Goal: Task Accomplishment & Management: Manage account settings

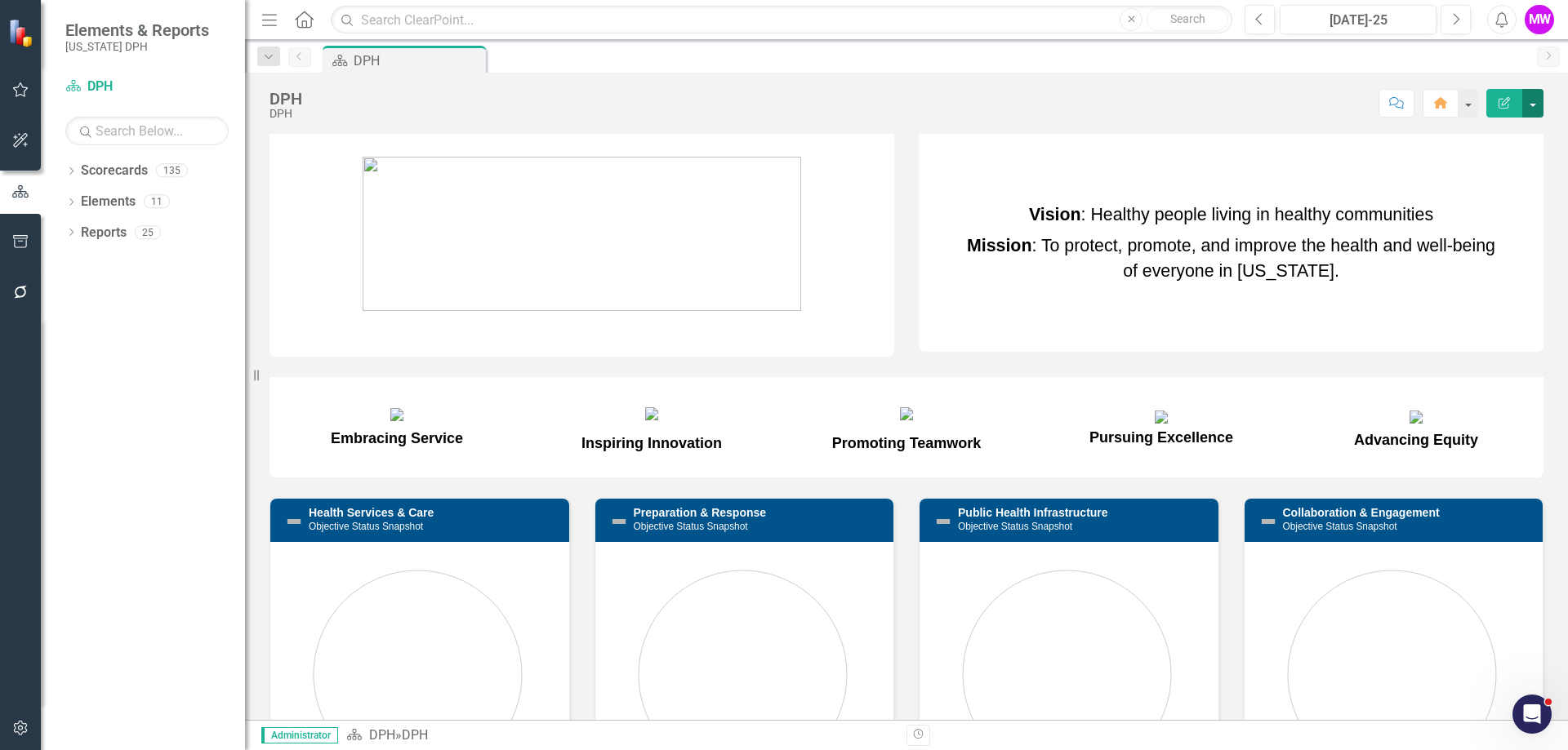
click at [1533, 98] on button "button" at bounding box center [1532, 103] width 22 height 28
click at [1221, 90] on div "Score: N/A [DATE]-25 Completed Comment Home Edit Report" at bounding box center [926, 102] width 1233 height 27
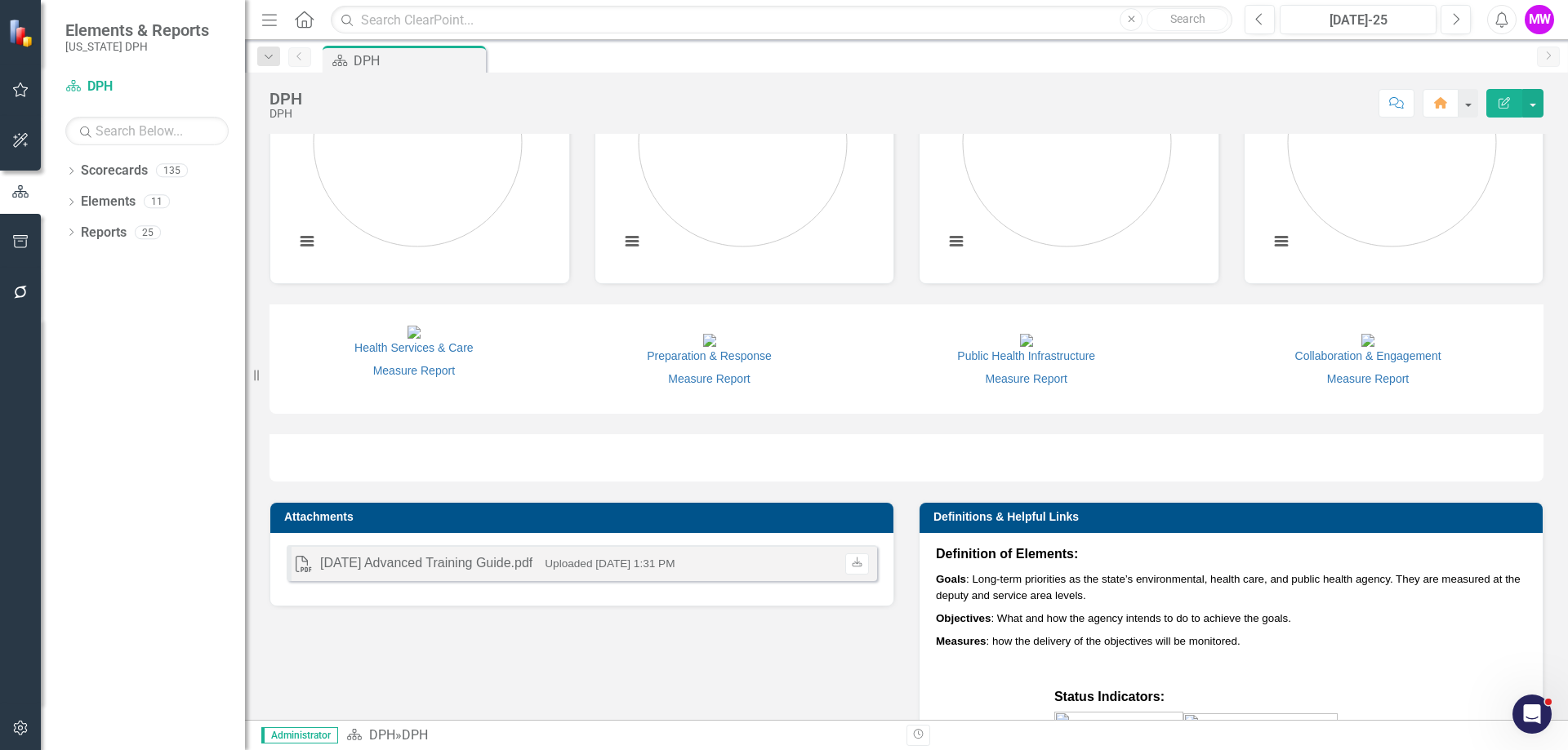
scroll to position [870, 0]
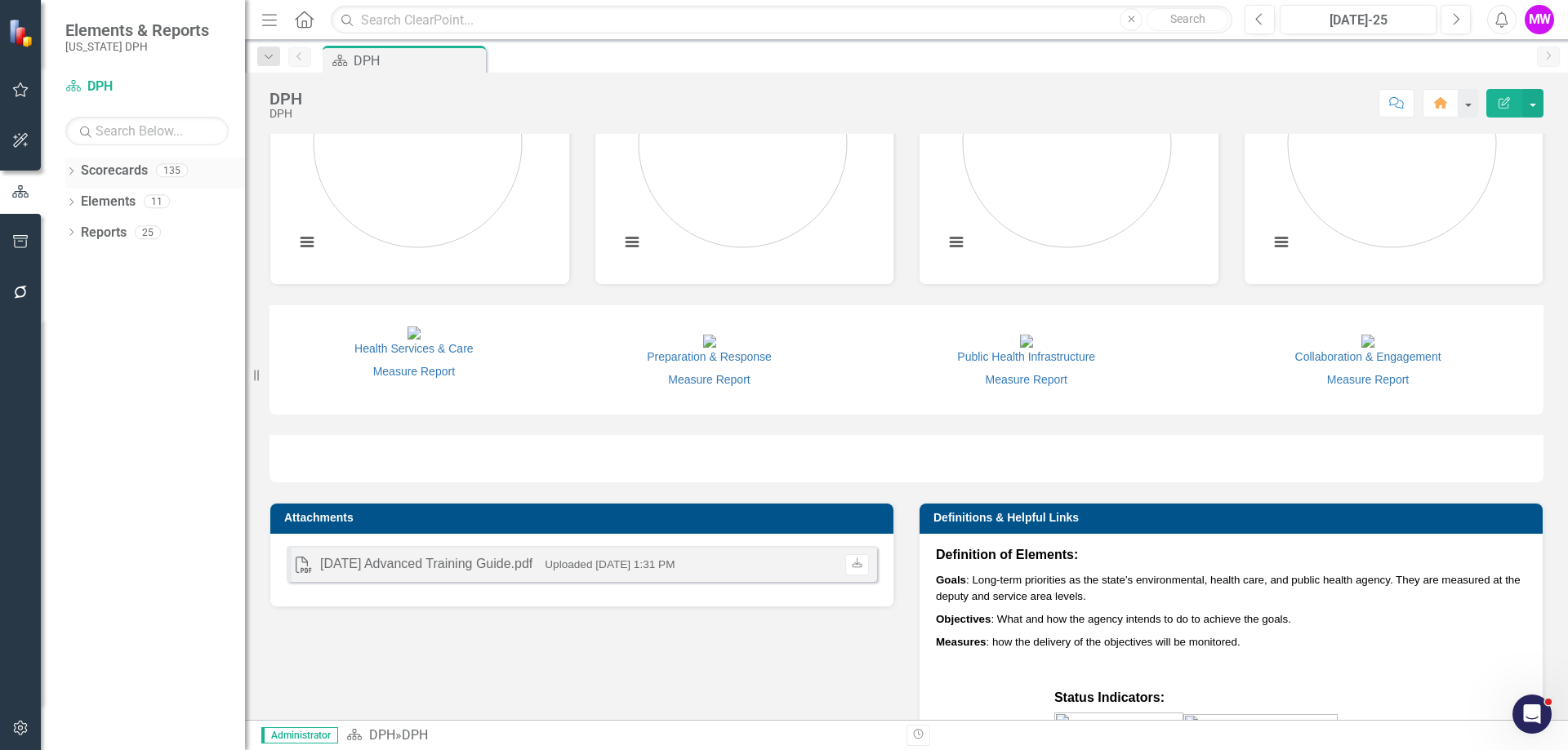
click at [78, 172] on div "Dropdown Scorecards 135" at bounding box center [155, 172] width 180 height 31
click at [74, 173] on icon "Dropdown" at bounding box center [71, 172] width 12 height 9
click at [80, 201] on icon "Dropdown" at bounding box center [80, 201] width 12 height 10
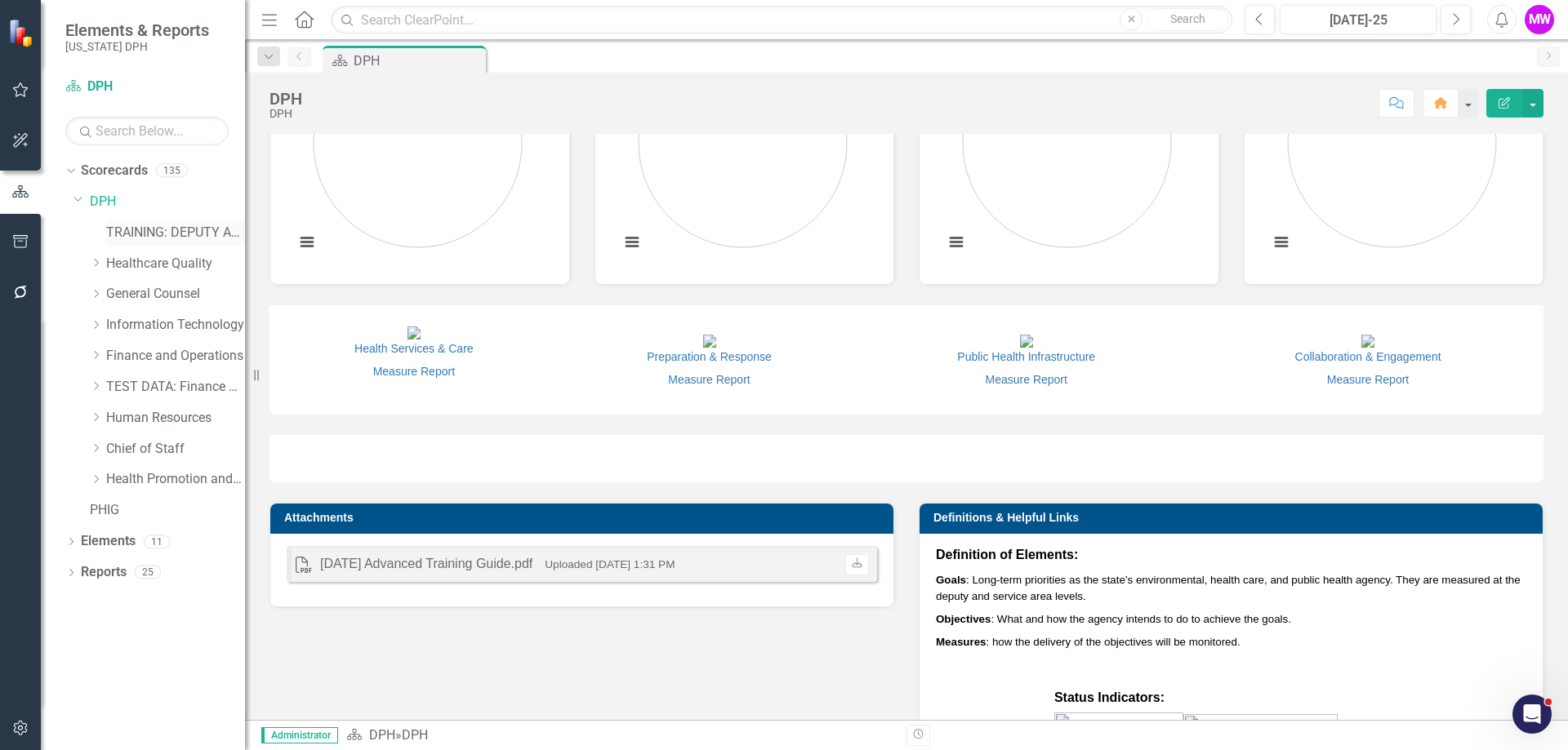
click at [106, 226] on link "TRAINING: DEPUTY AREA" at bounding box center [175, 233] width 138 height 19
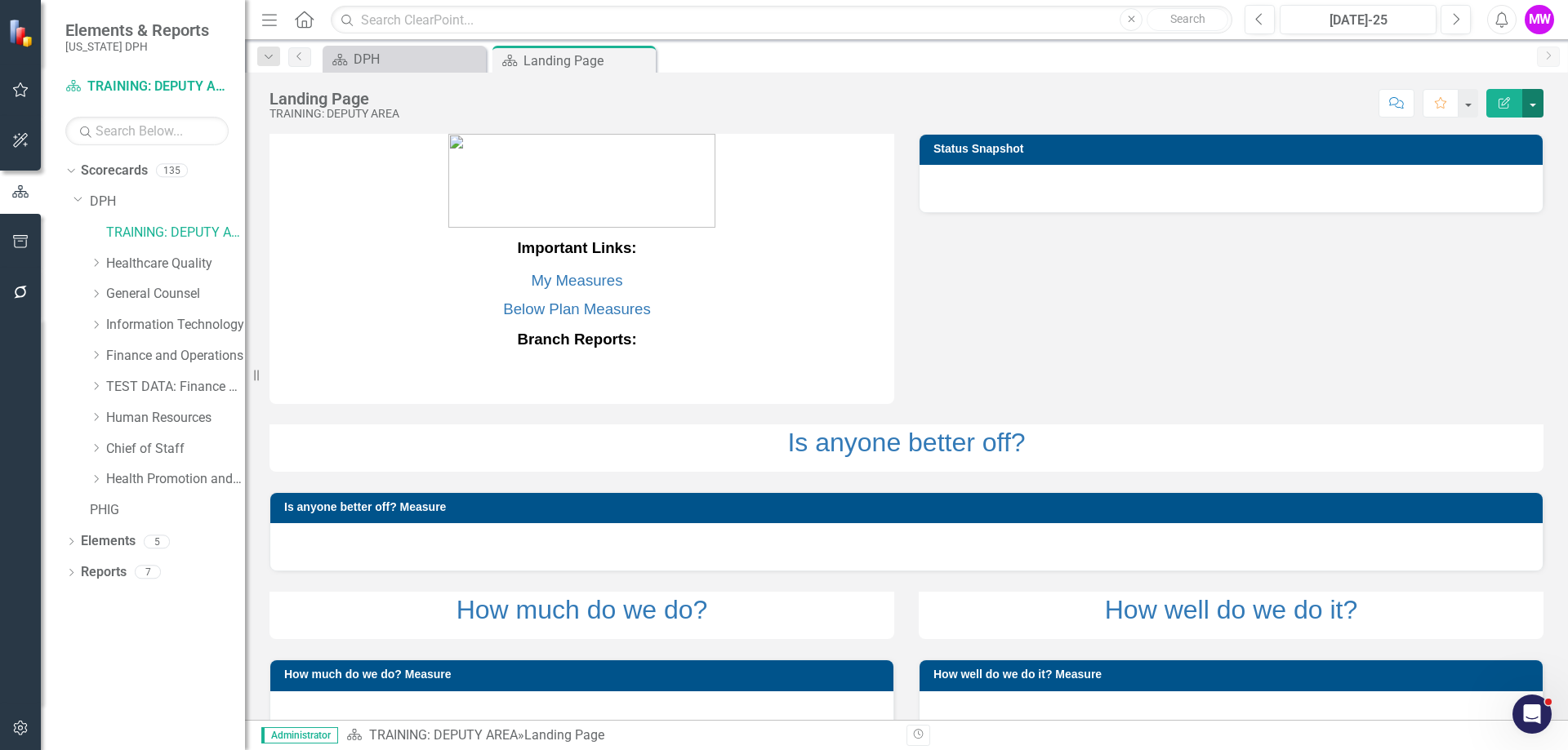
click at [1534, 108] on button "button" at bounding box center [1532, 103] width 22 height 28
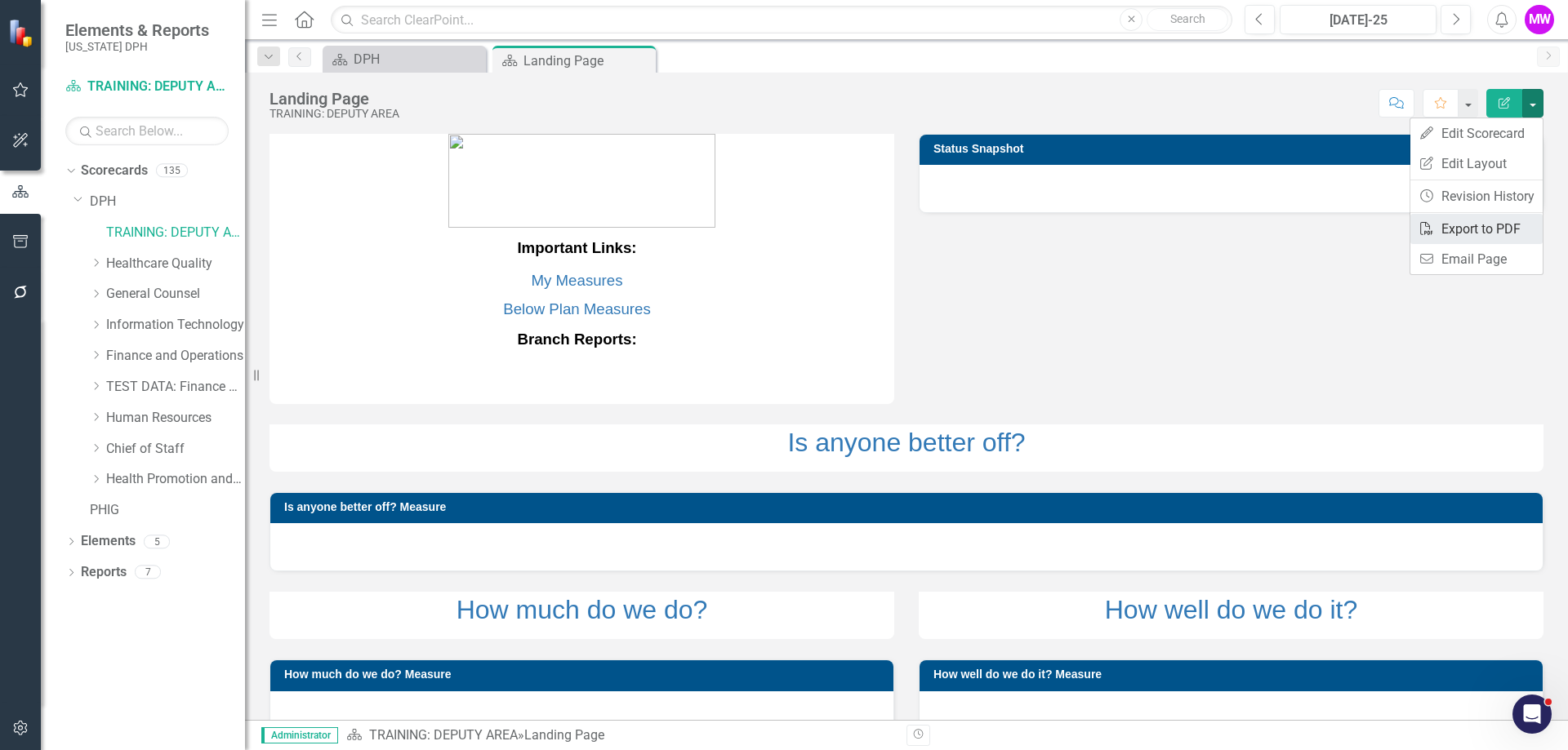
click at [1507, 225] on link "PDF Export to PDF" at bounding box center [1476, 229] width 133 height 30
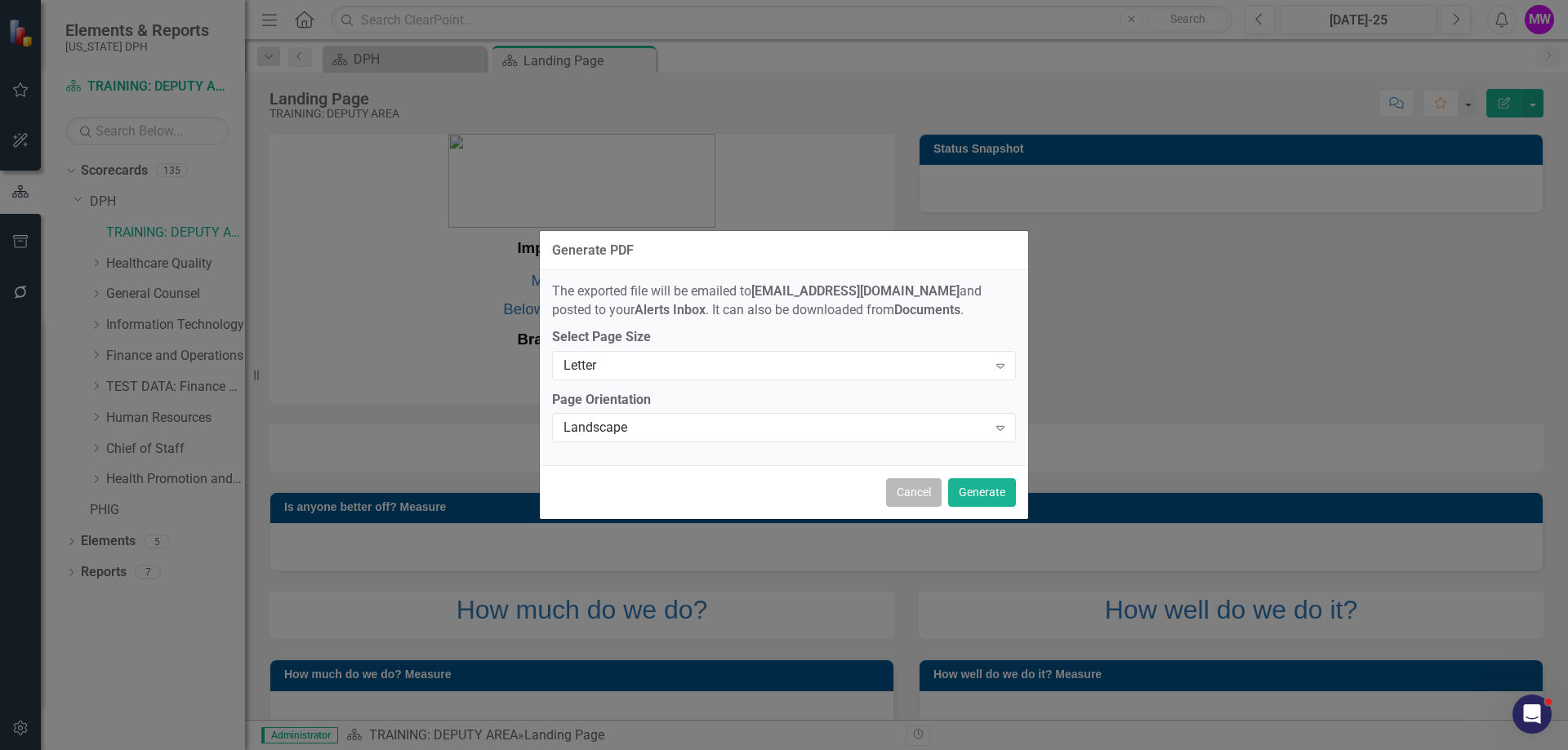
click at [915, 491] on button "Cancel" at bounding box center [913, 492] width 56 height 28
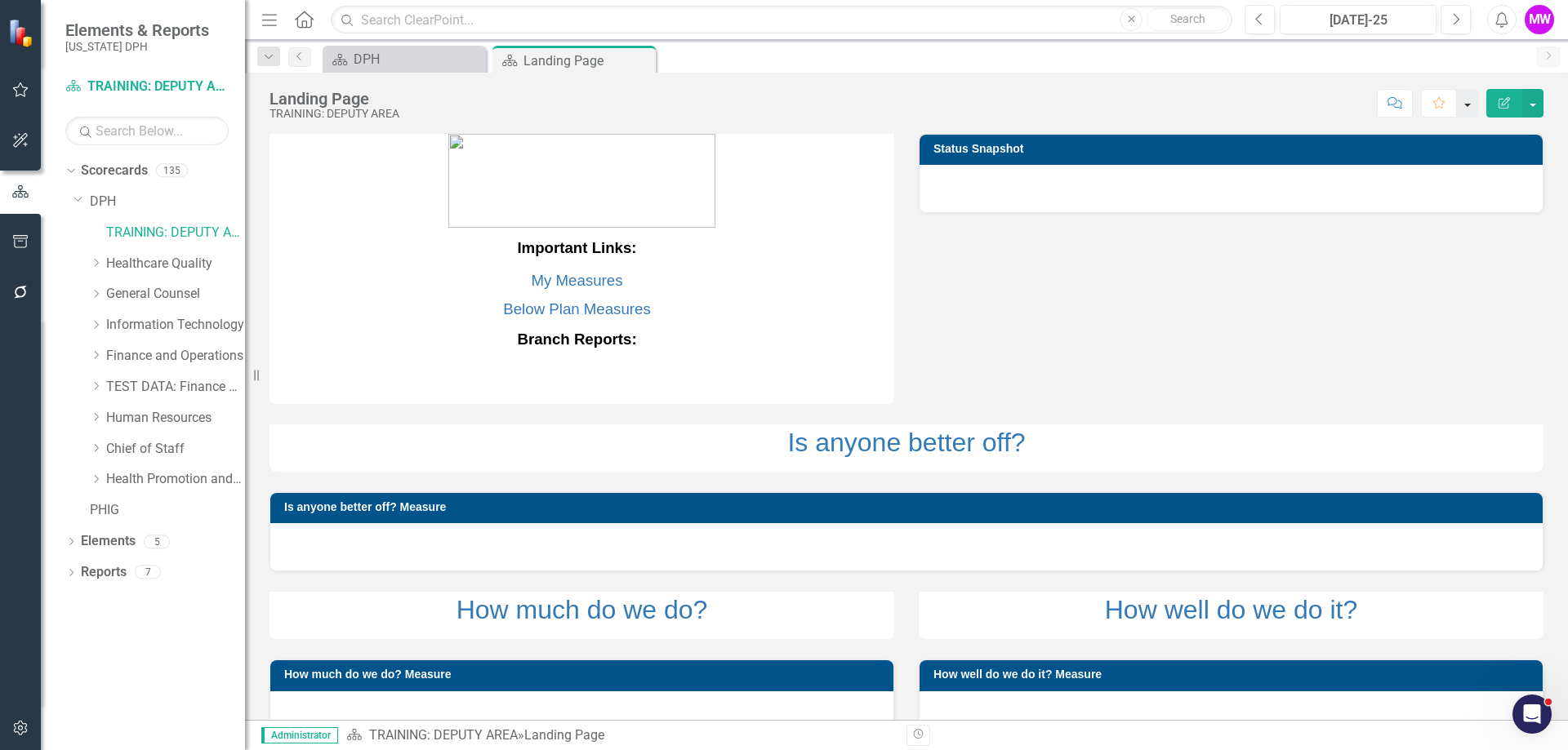
click at [1475, 97] on button "button" at bounding box center [1468, 103] width 22 height 28
drag, startPoint x: 1427, startPoint y: 268, endPoint x: 1415, endPoint y: 227, distance: 42.7
click at [1426, 268] on div "Important Links: My Measures Below Plan Measures Branch Reports: Status Snapsho…" at bounding box center [906, 342] width 1299 height 457
click at [1541, 14] on div "MW" at bounding box center [1538, 19] width 29 height 29
click at [1299, 268] on div "Important Links: My Measures Below Plan Measures Branch Reports: Status Snapsho…" at bounding box center [906, 342] width 1299 height 457
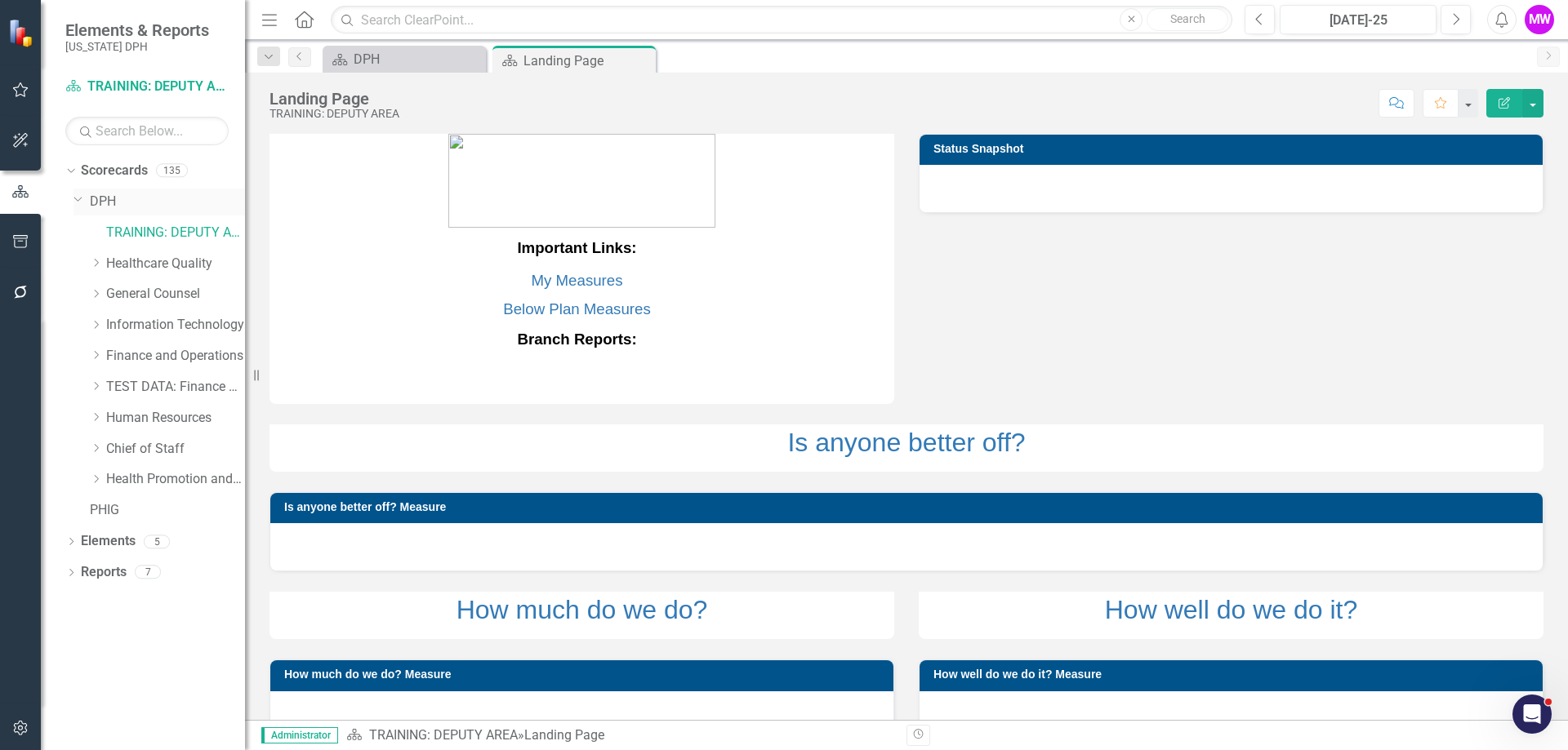
click at [114, 195] on link "DPH" at bounding box center [167, 201] width 155 height 19
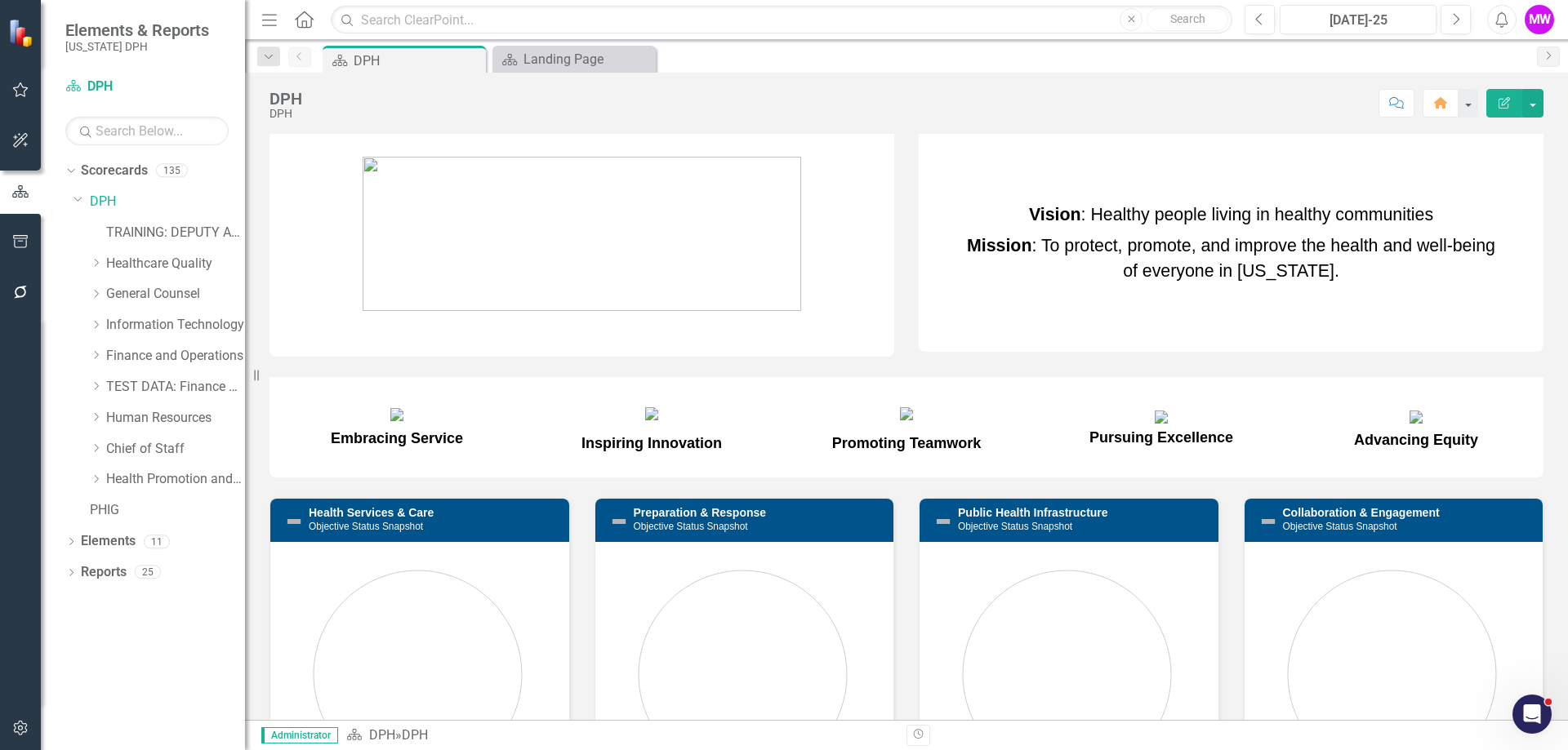
click at [1535, 728] on div "Open Intercom Messenger" at bounding box center [1532, 714] width 54 height 54
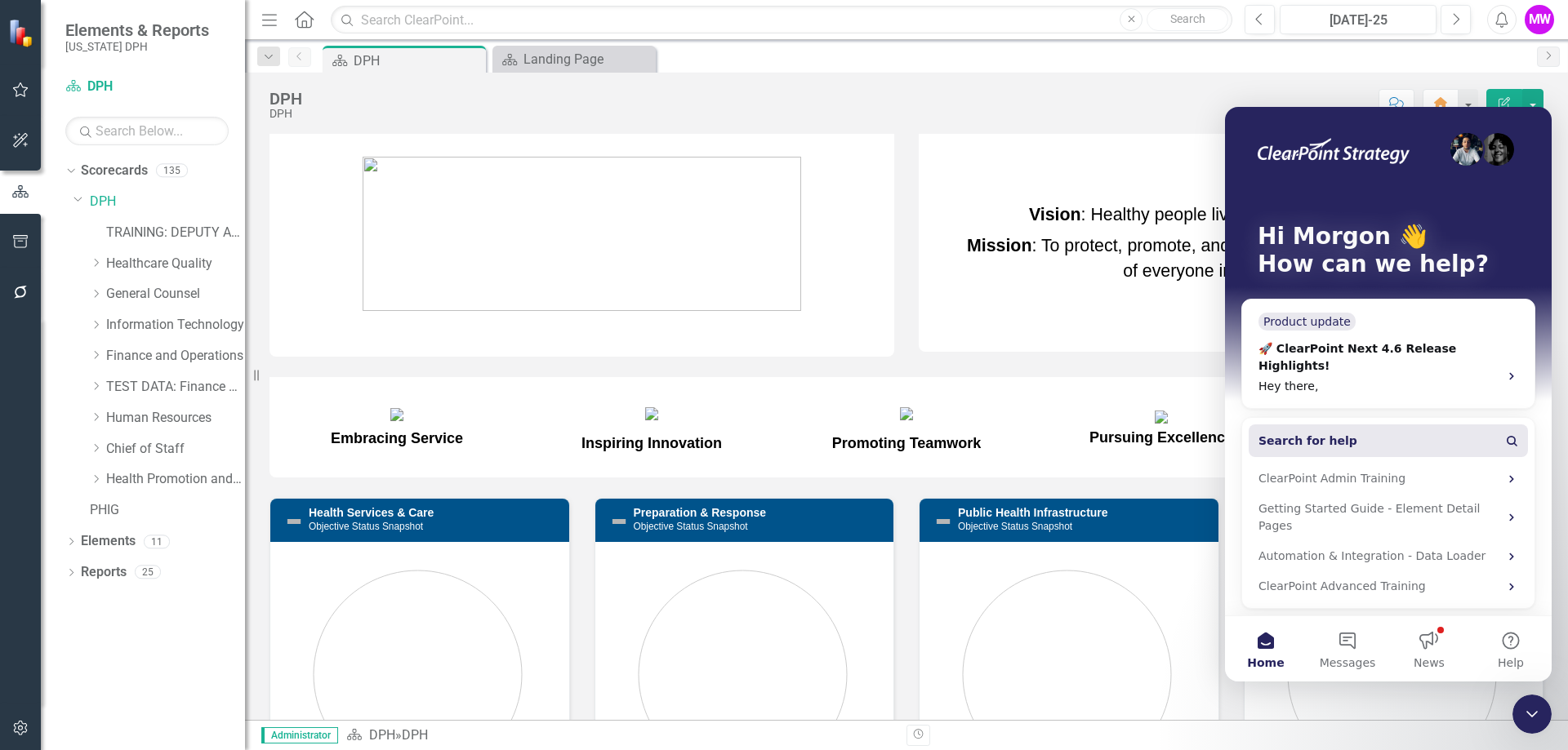
click at [1299, 436] on button "Search for help" at bounding box center [1388, 440] width 279 height 32
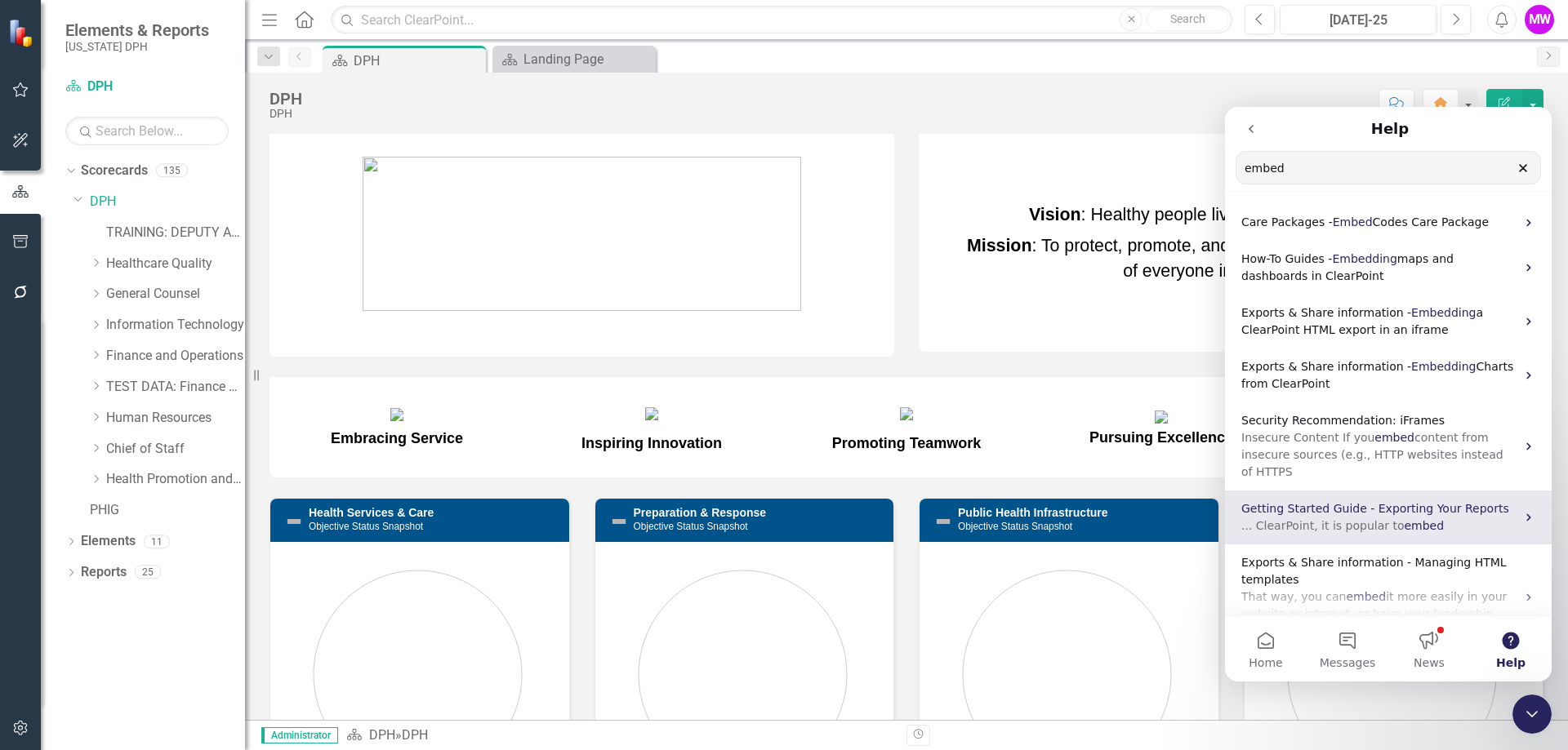
type input "embed"
click at [1334, 502] on span "Getting Started Guide - Exporting Your Reports" at bounding box center [1375, 509] width 268 height 13
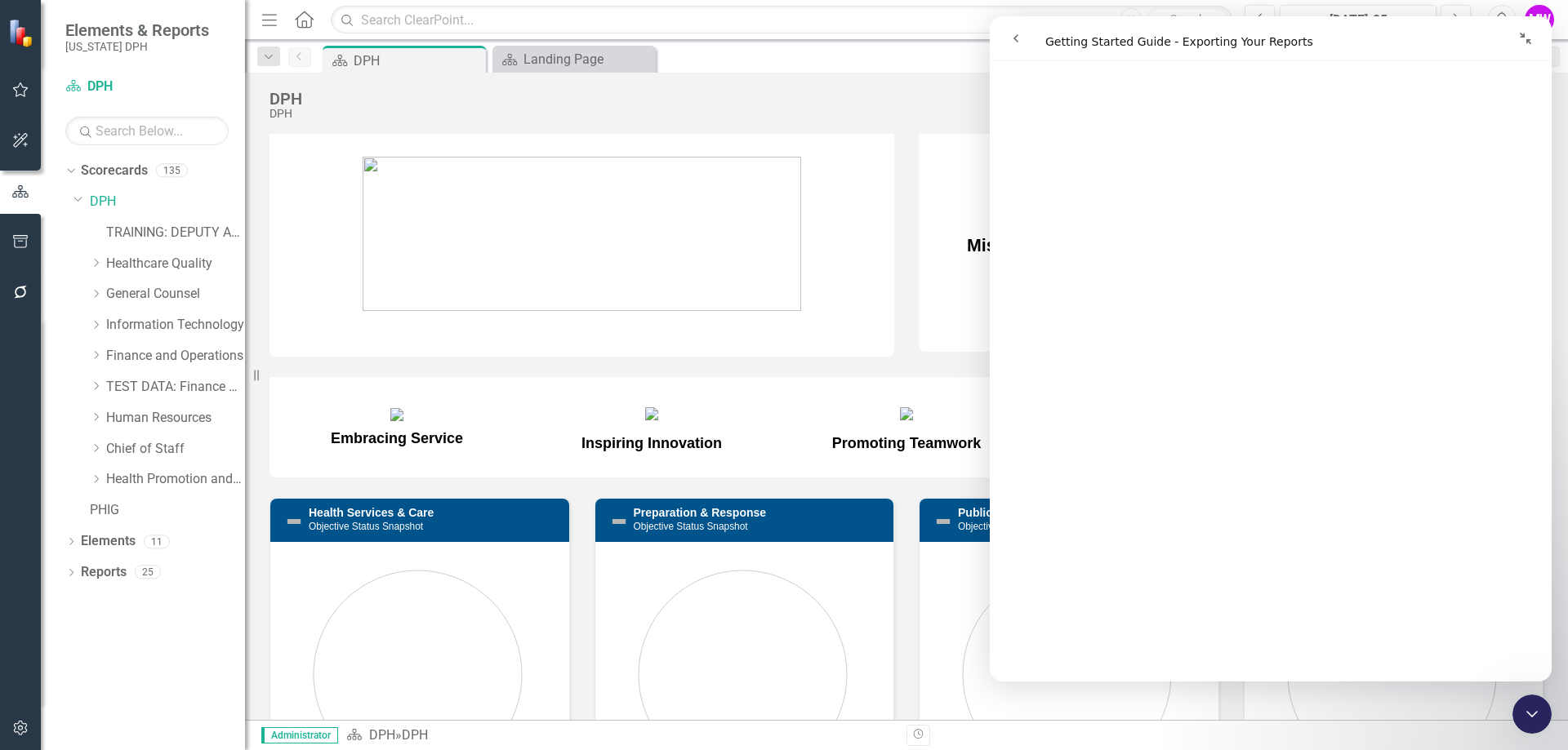
scroll to position [6445, 0]
click at [101, 543] on link "Elements" at bounding box center [108, 541] width 55 height 19
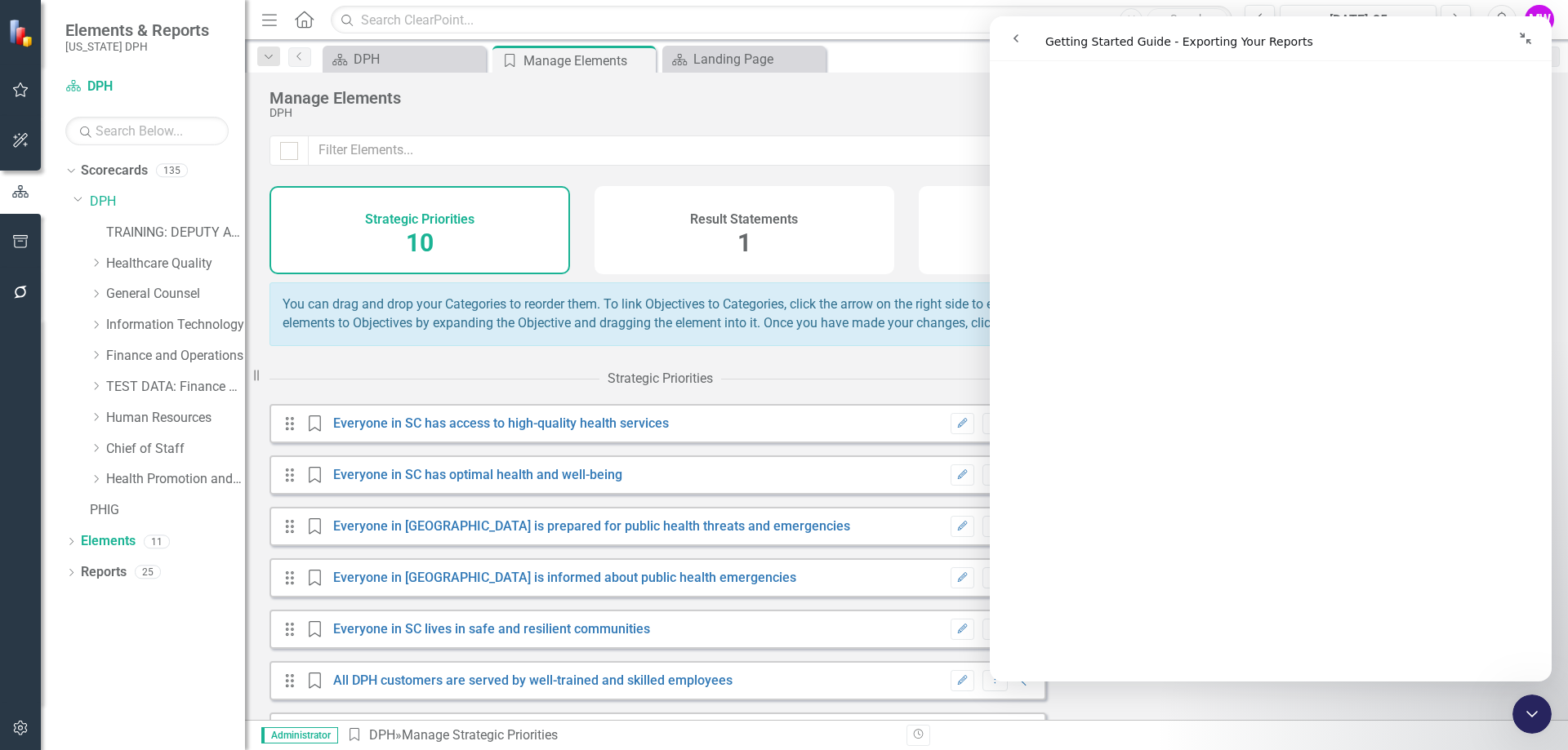
click at [1529, 42] on icon "Collapse window" at bounding box center [1525, 38] width 12 height 12
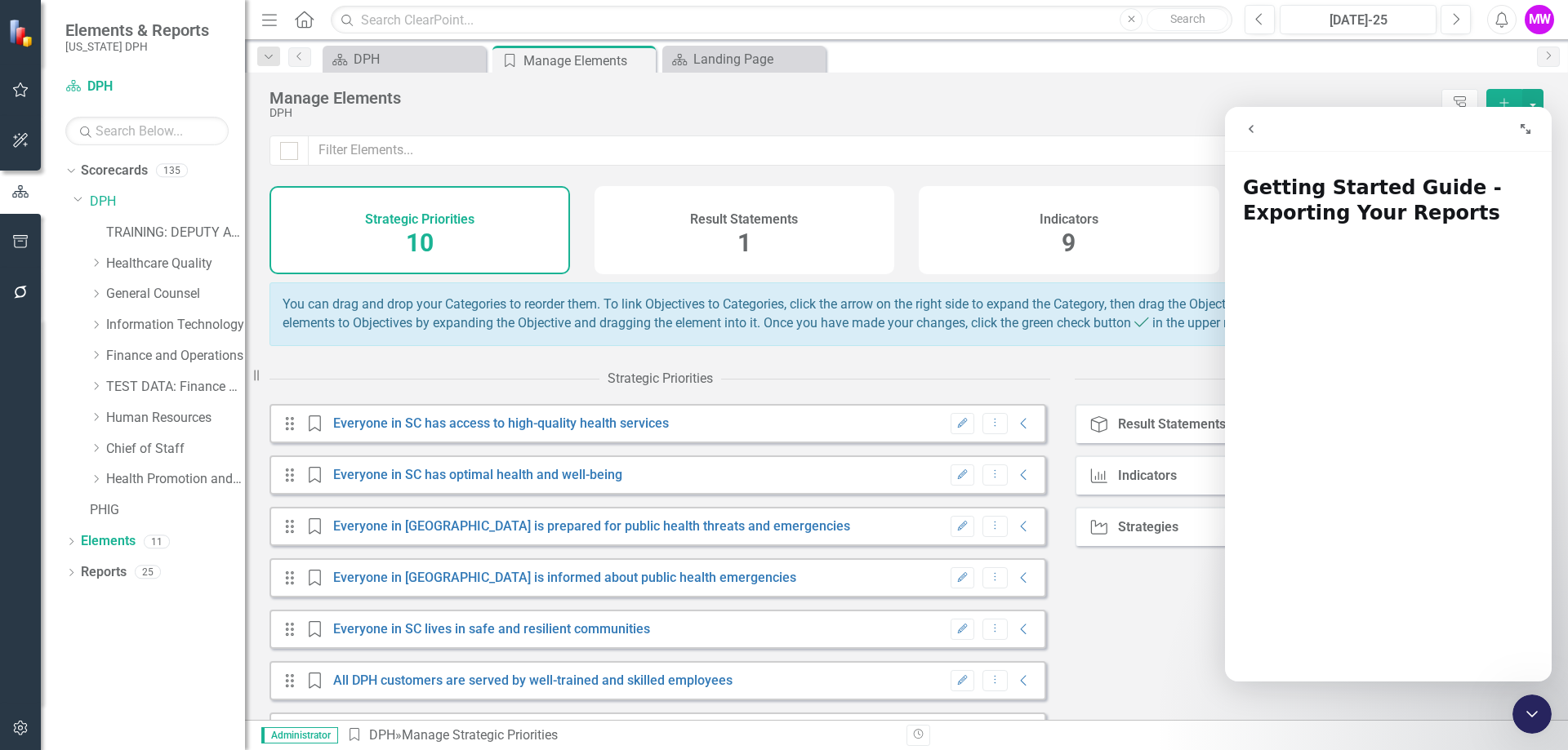
click at [1242, 137] on button "go back" at bounding box center [1250, 128] width 31 height 31
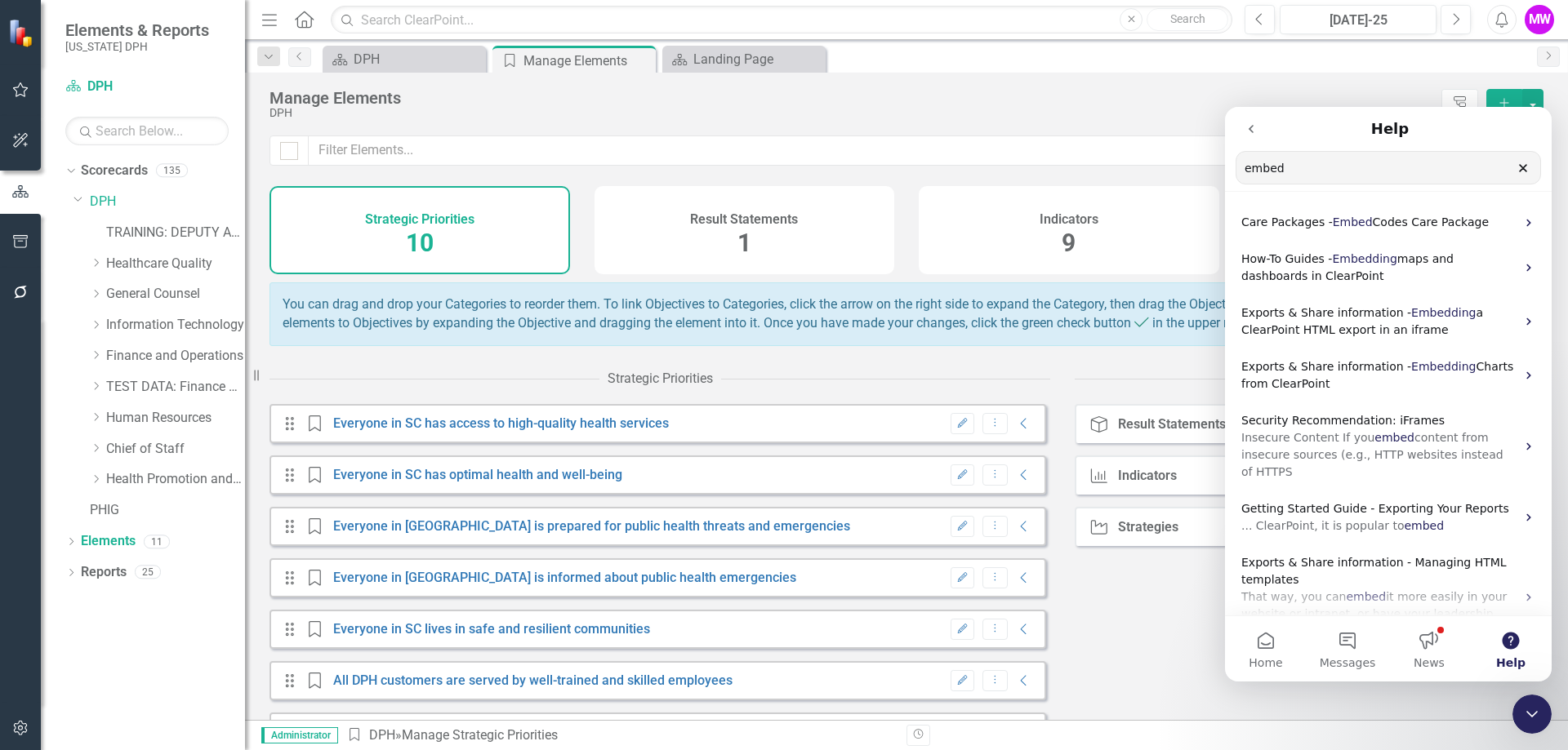
click at [1522, 716] on icon "Close Intercom Messenger" at bounding box center [1532, 714] width 20 height 20
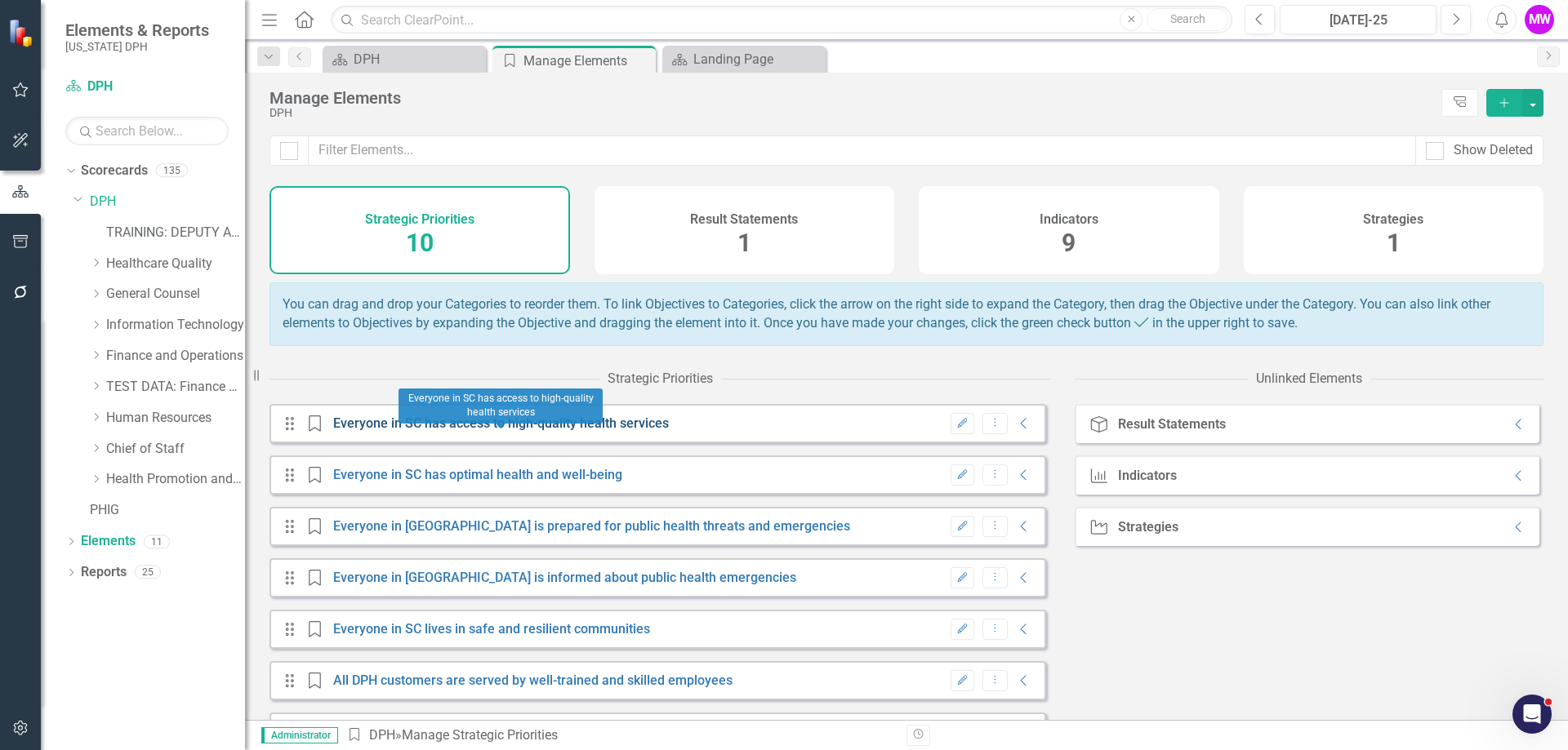
click at [619, 431] on link "Everyone in SC has access to high-quality health services" at bounding box center [501, 423] width 336 height 16
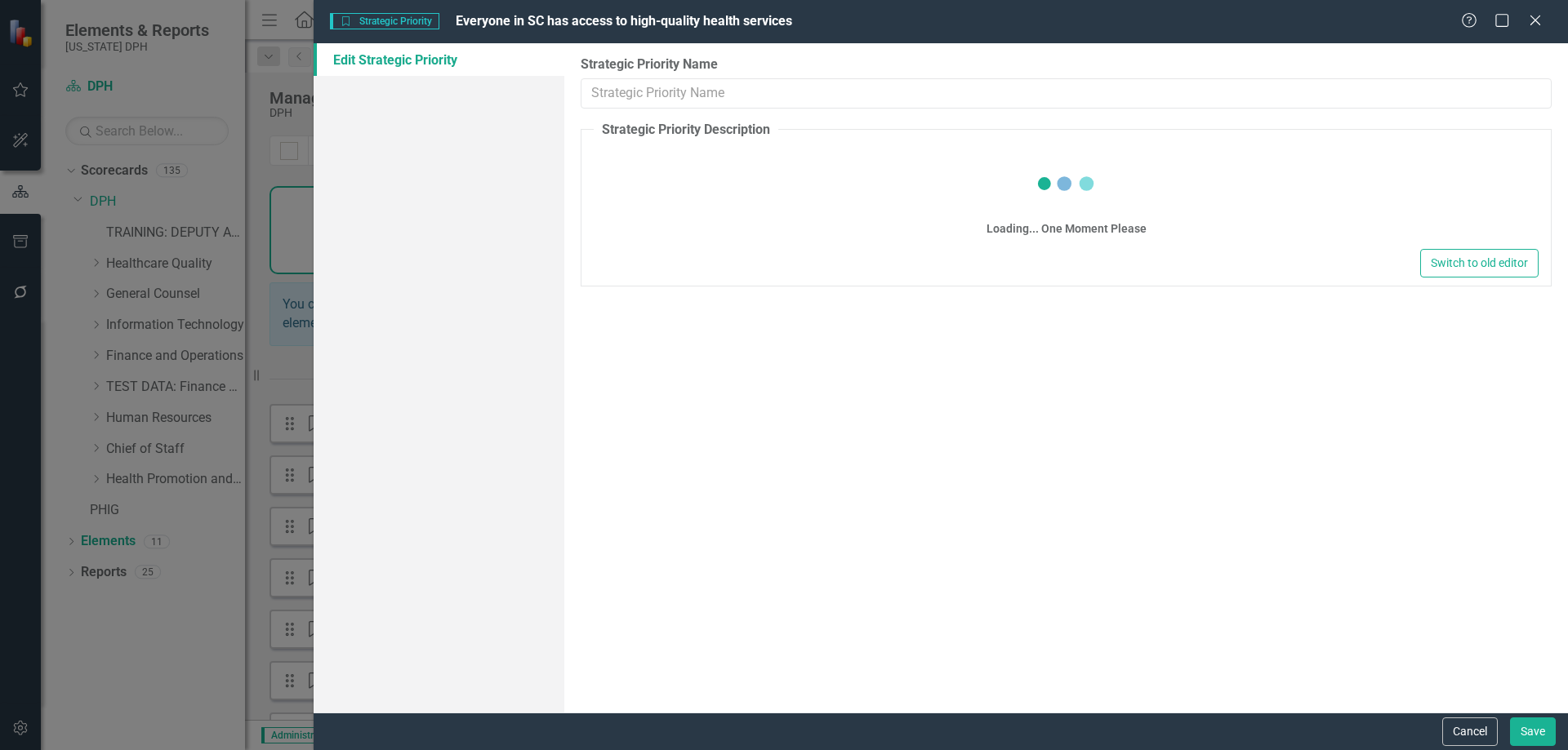
type input "Everyone in SC has access to high-quality health services"
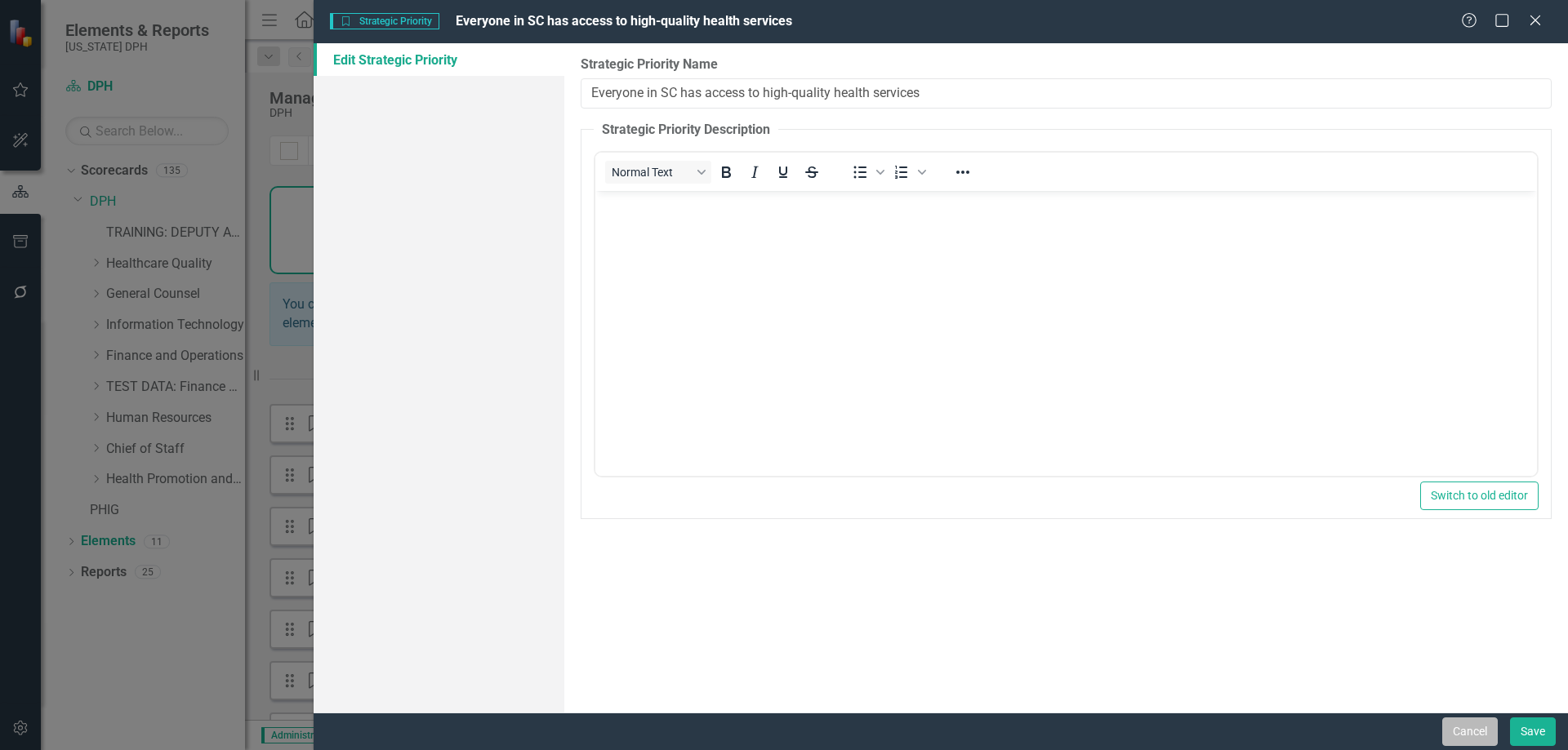
click at [1464, 736] on button "Cancel" at bounding box center [1469, 732] width 56 height 28
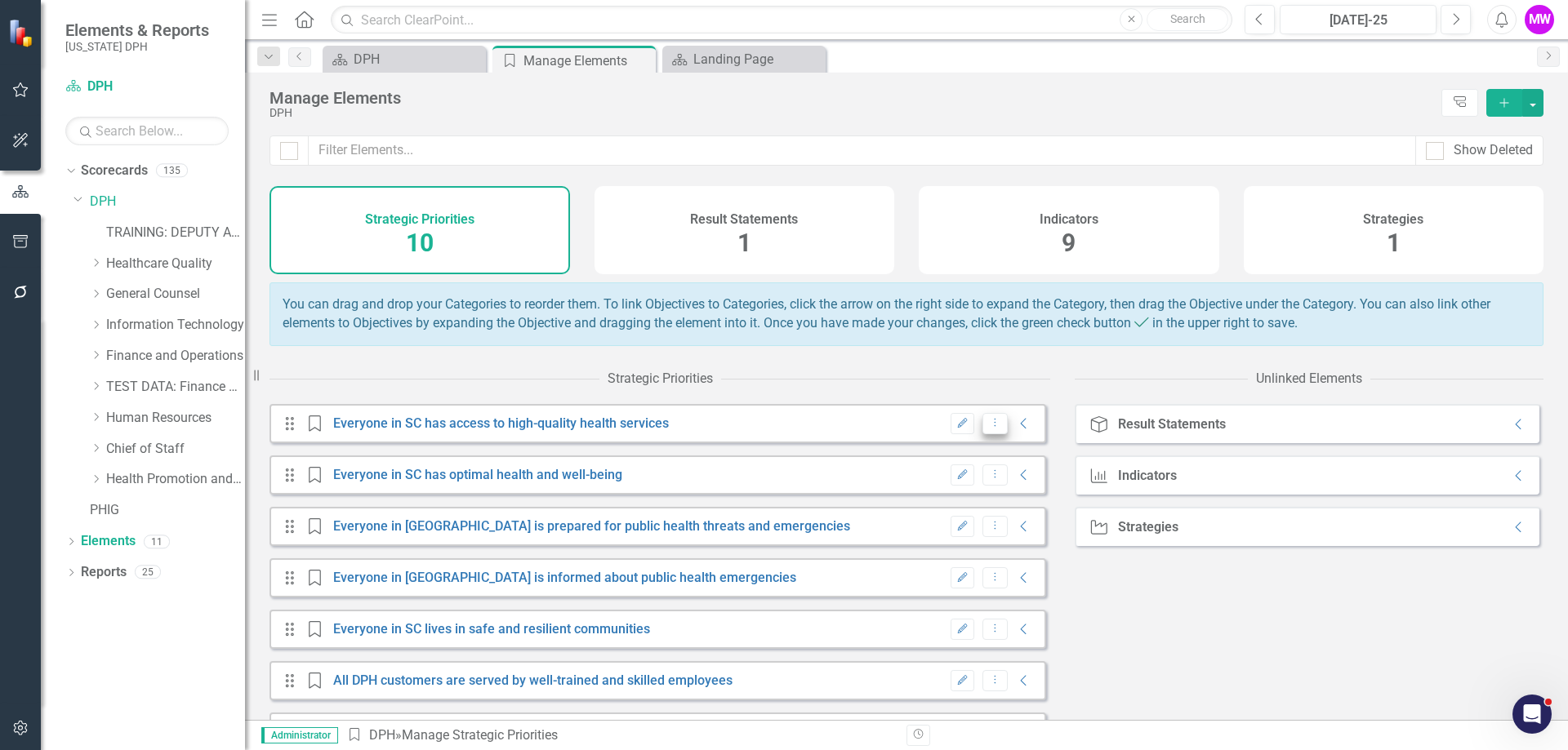
click at [988, 428] on icon "Dropdown Menu" at bounding box center [994, 422] width 14 height 11
click at [685, 216] on div "Result Statements 1" at bounding box center [745, 230] width 300 height 88
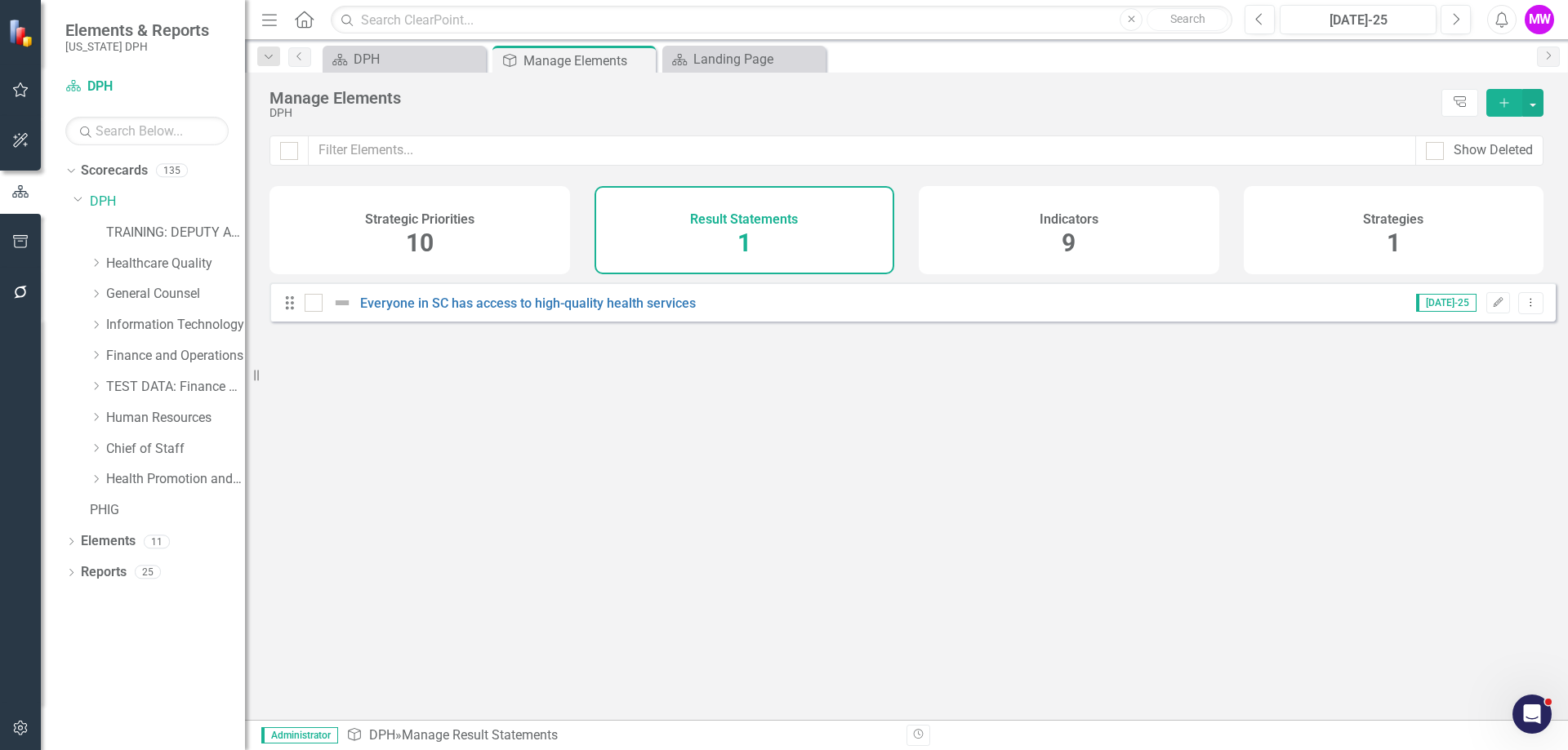
click at [628, 312] on div "Everyone in SC has access to high-quality health services" at bounding box center [502, 302] width 396 height 20
click at [625, 311] on link "Everyone in SC has access to high-quality health services" at bounding box center [527, 302] width 336 height 16
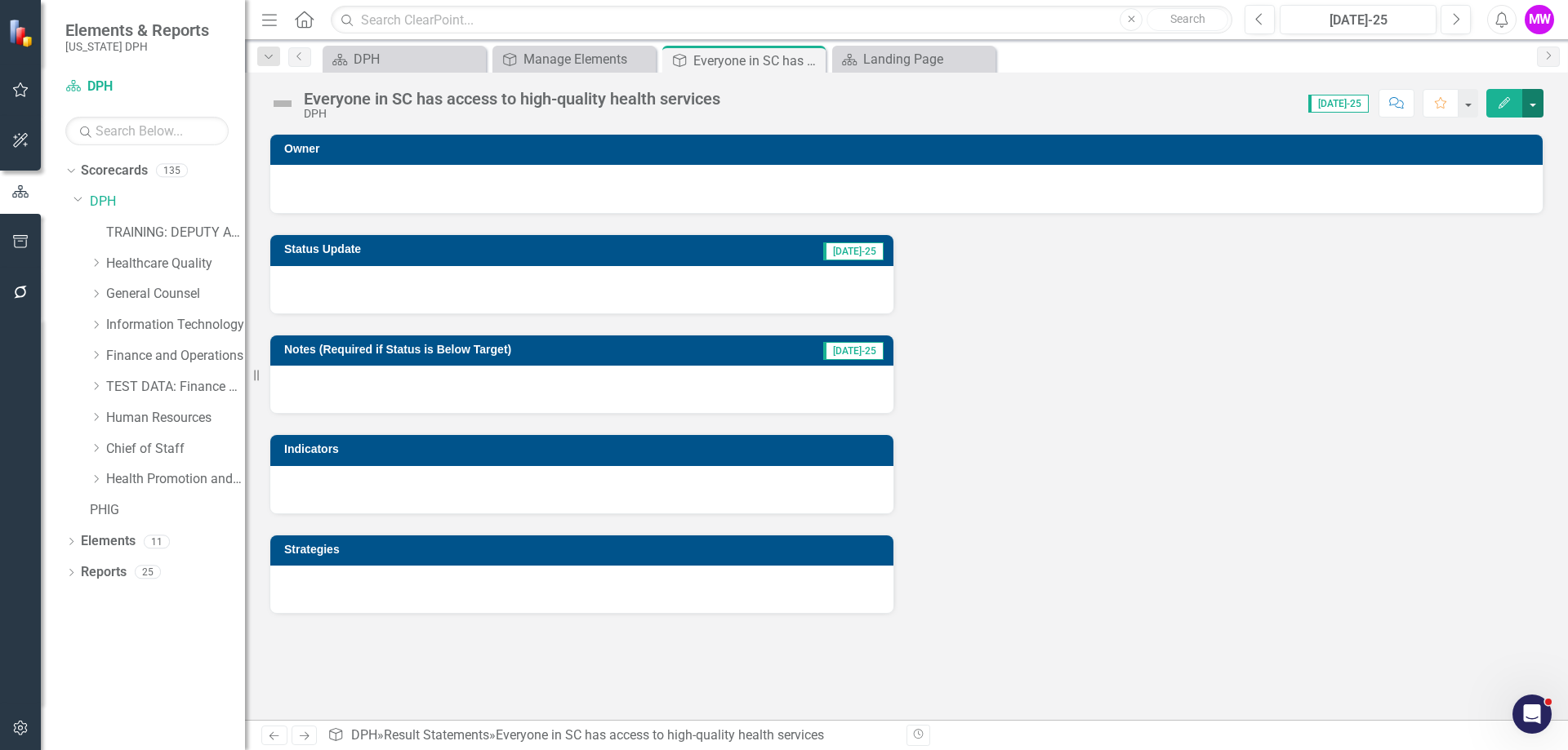
click at [1536, 113] on button "button" at bounding box center [1532, 103] width 22 height 28
click at [97, 201] on link "DPH" at bounding box center [167, 201] width 155 height 19
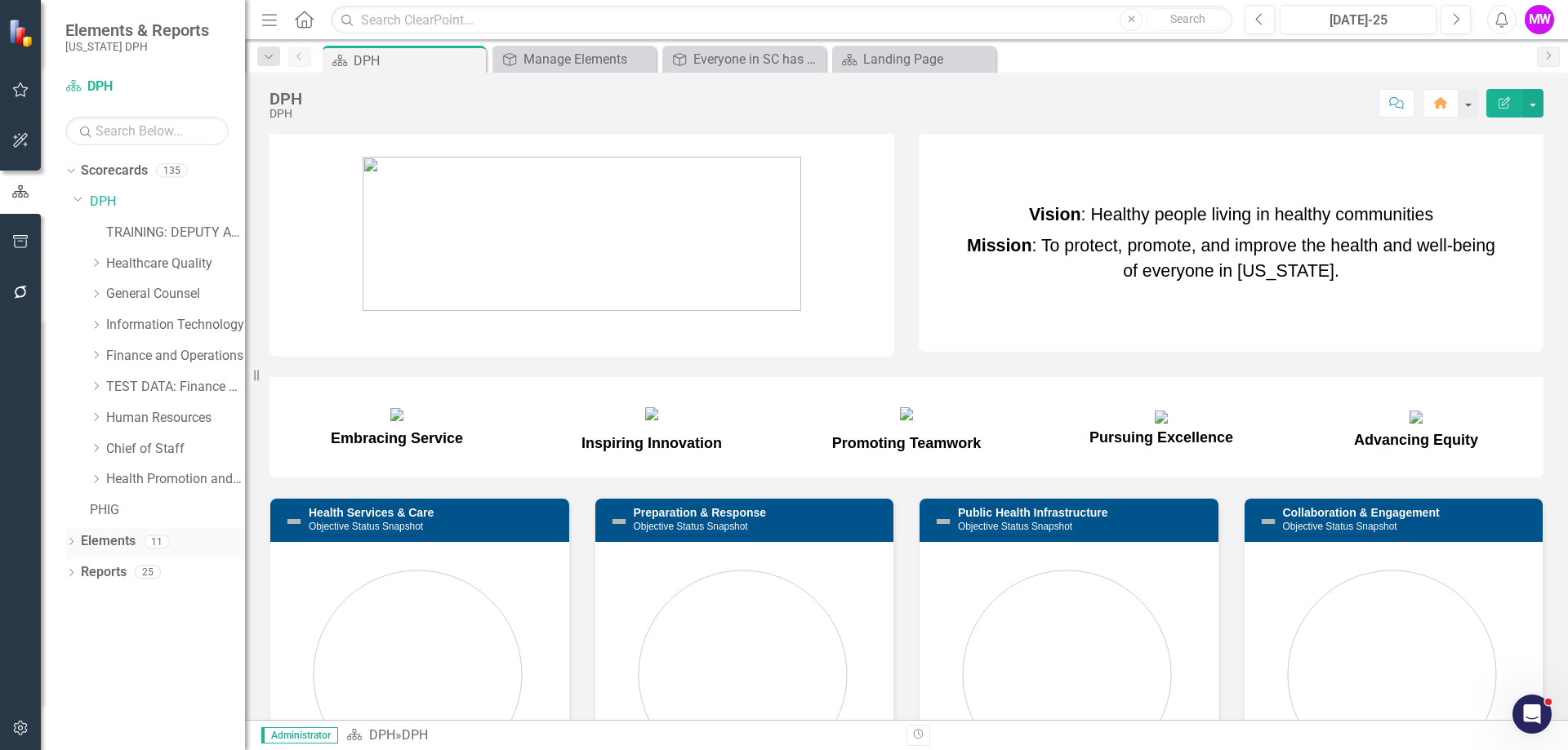
click at [100, 542] on link "Elements" at bounding box center [108, 541] width 55 height 19
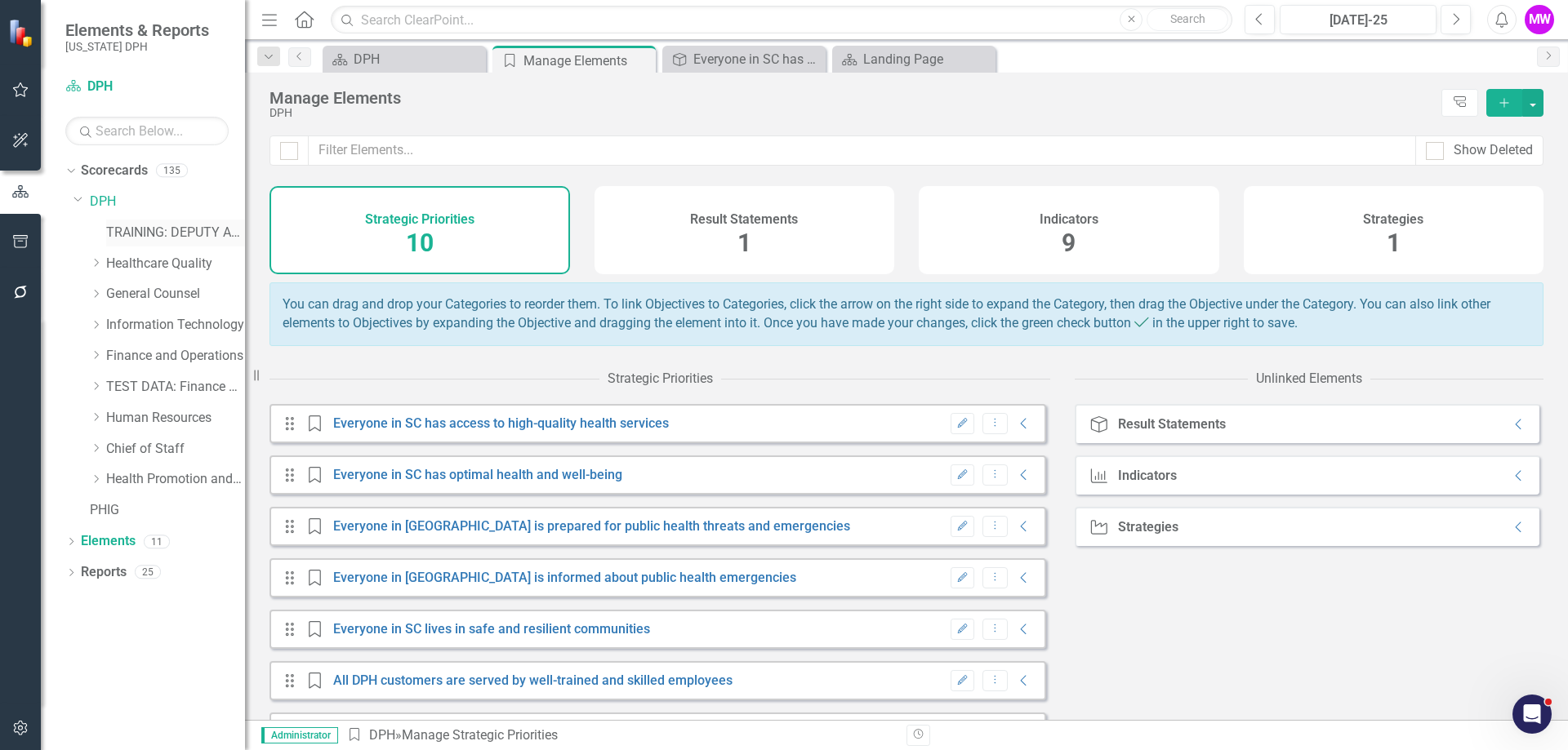
click at [182, 232] on link "TRAINING: DEPUTY AREA" at bounding box center [175, 233] width 138 height 19
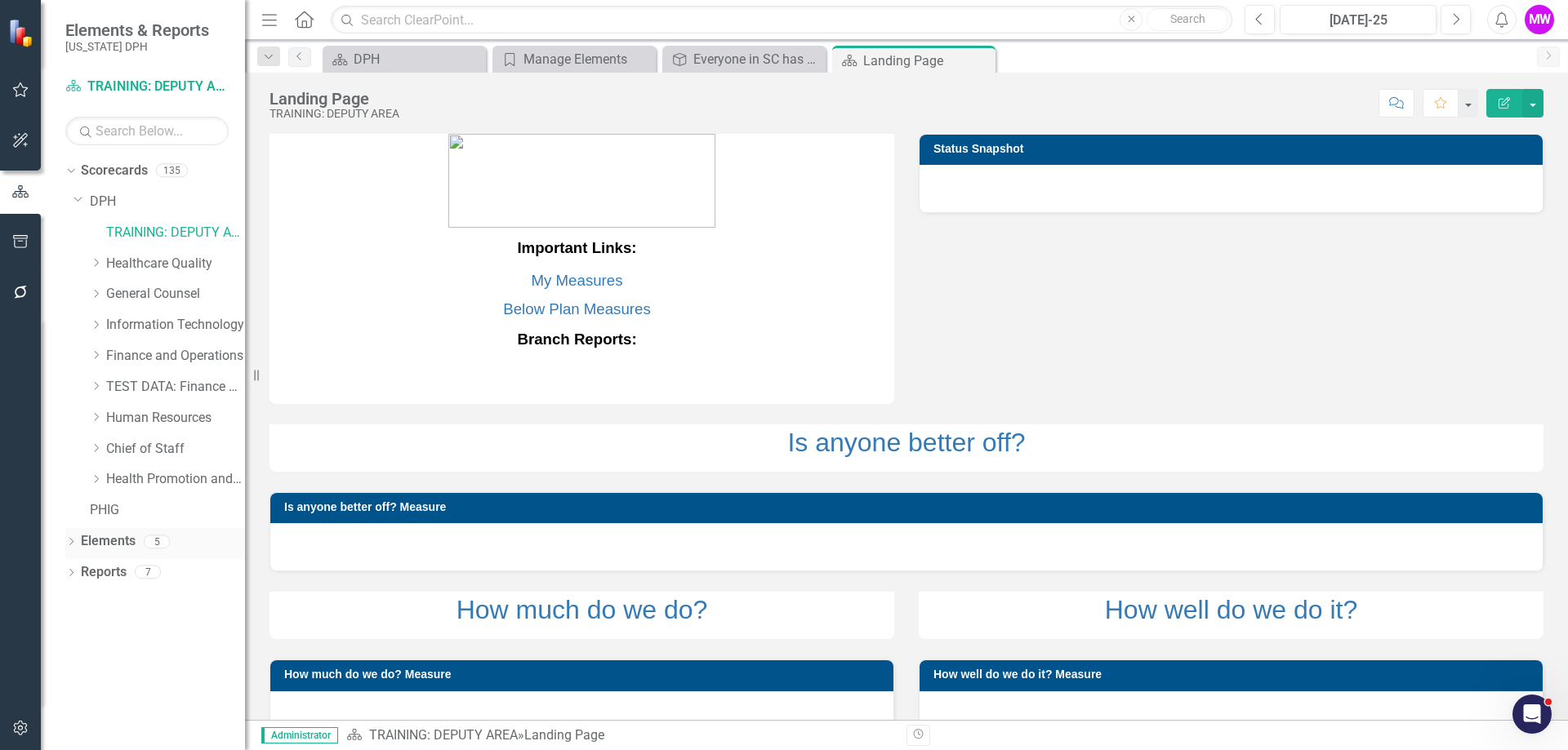
click at [116, 535] on link "Elements" at bounding box center [108, 541] width 55 height 19
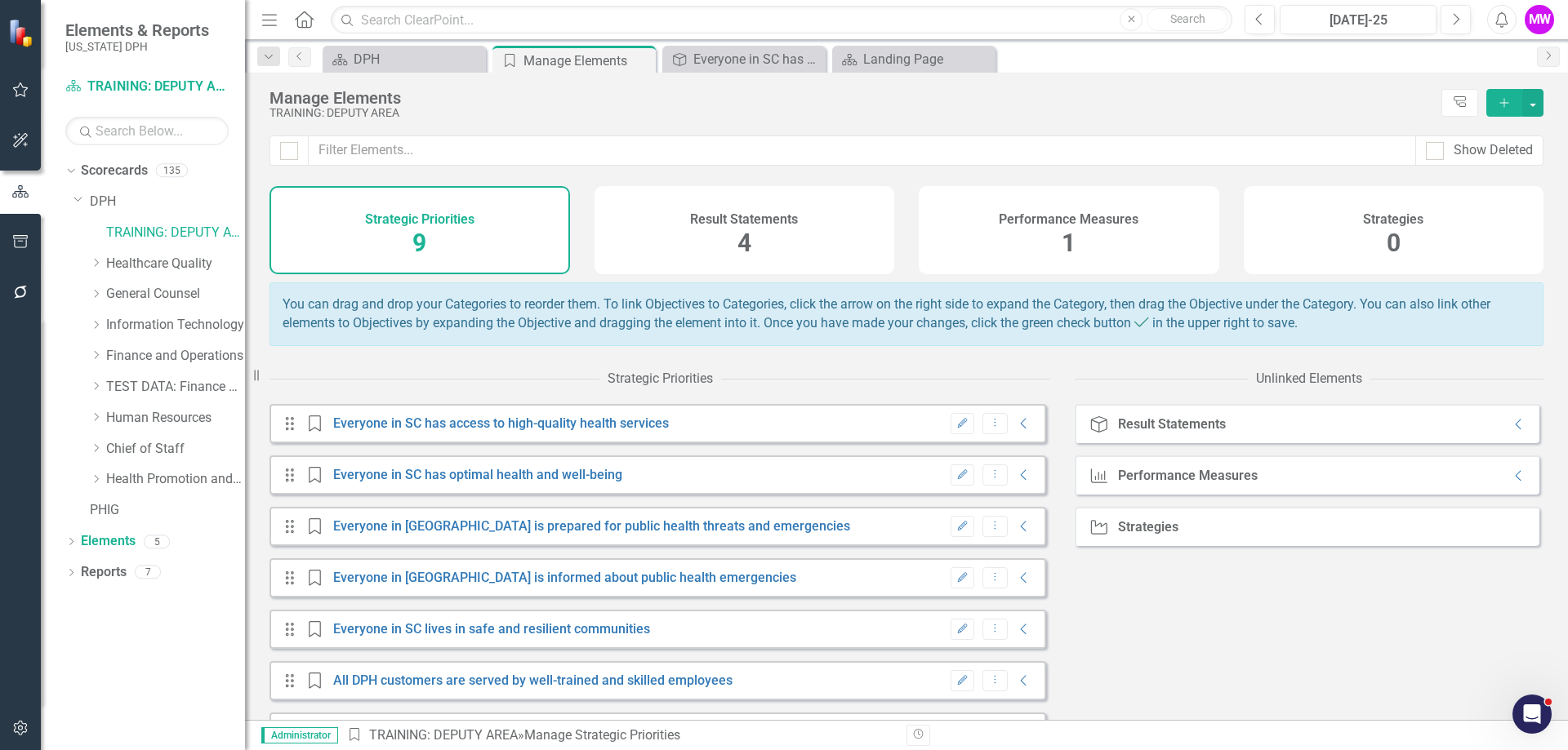
click at [857, 211] on div "Result Statements 4" at bounding box center [745, 230] width 300 height 88
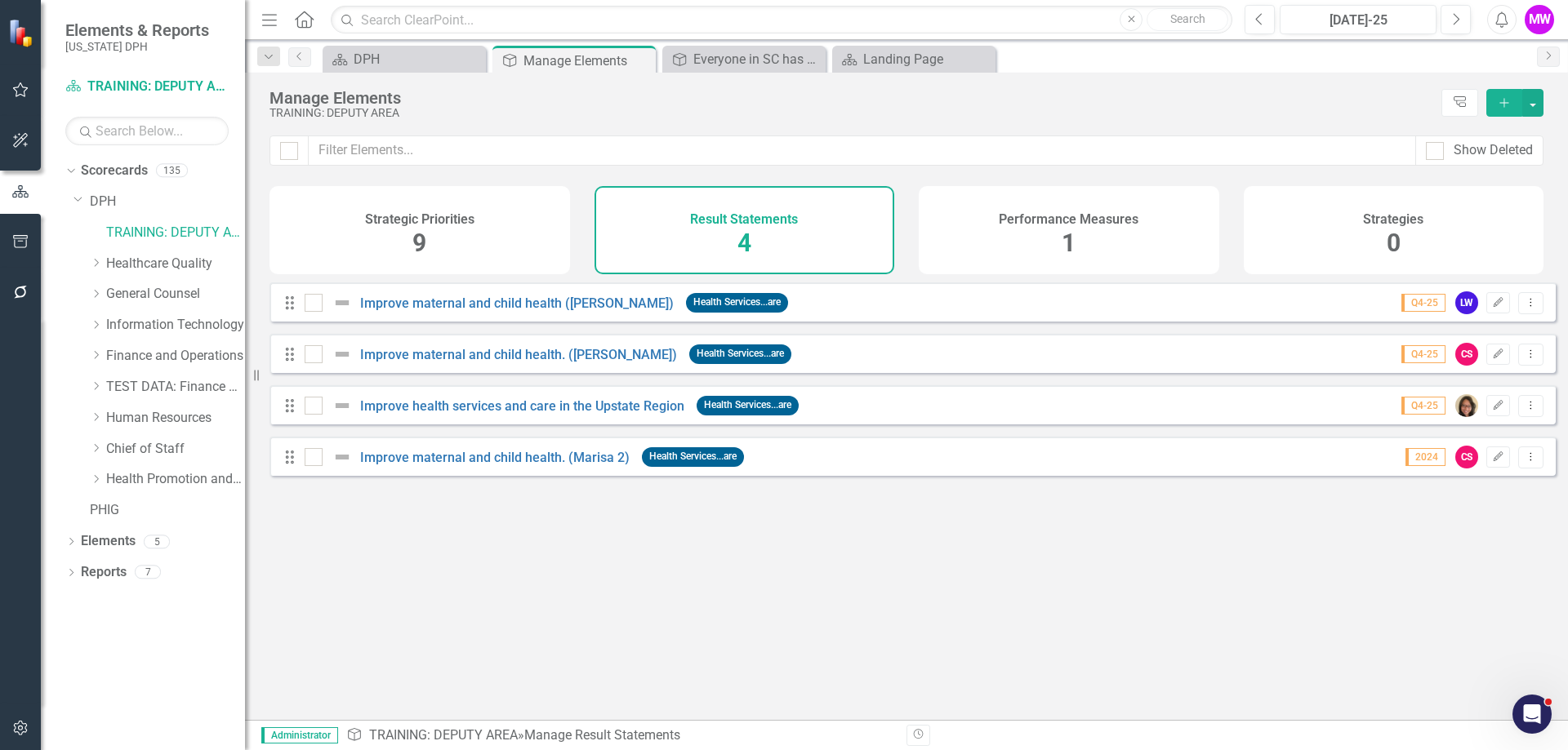
click at [1058, 224] on h4 "Performance Measures" at bounding box center [1068, 220] width 139 height 15
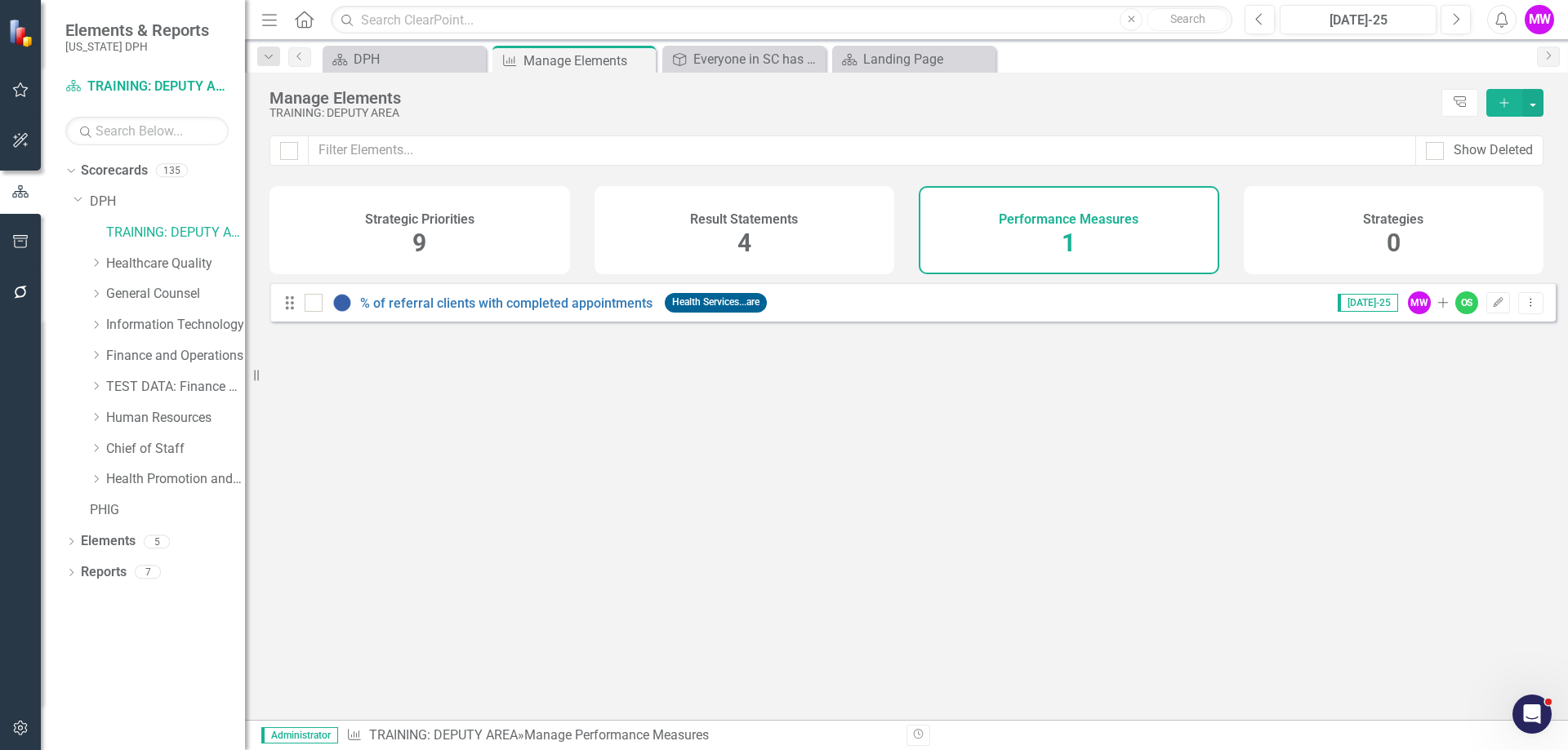
click at [750, 215] on h4 "Result Statements" at bounding box center [744, 220] width 108 height 15
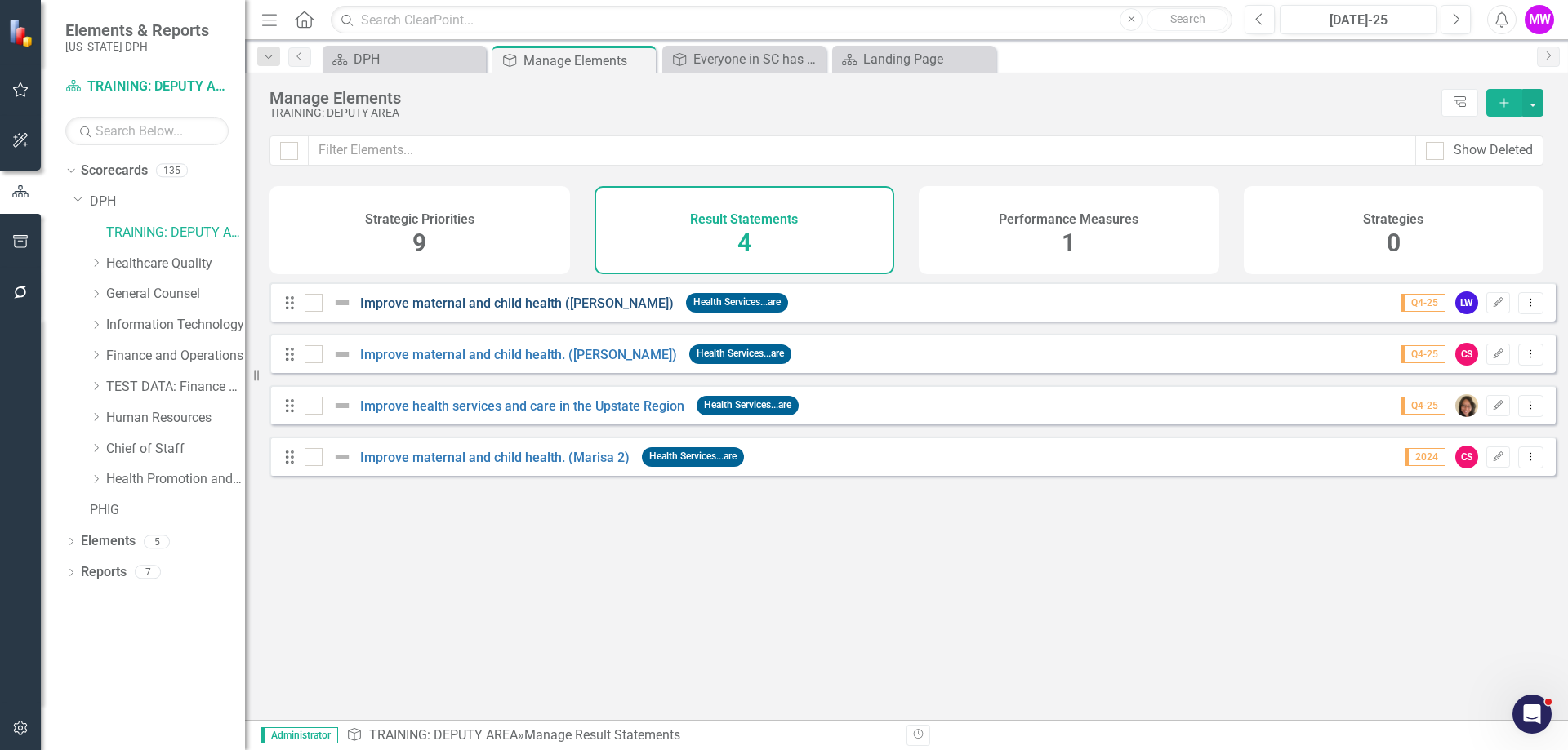
click at [537, 311] on link "Improve maternal and child health ([PERSON_NAME])" at bounding box center [517, 302] width 313 height 16
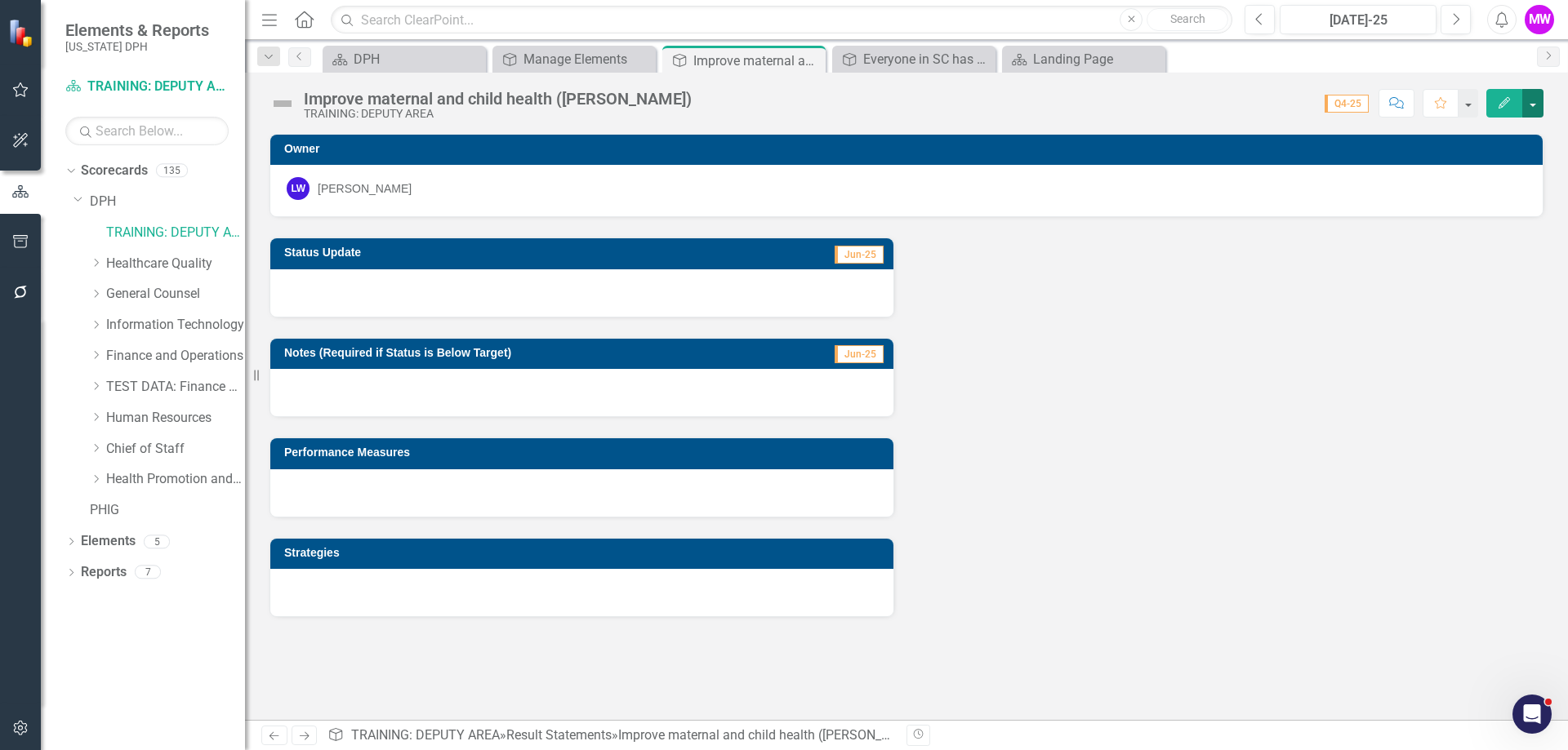
click at [1532, 108] on button "button" at bounding box center [1532, 103] width 22 height 28
click at [867, 54] on div "Everyone in SC has access to high-quality health services" at bounding box center [917, 59] width 108 height 21
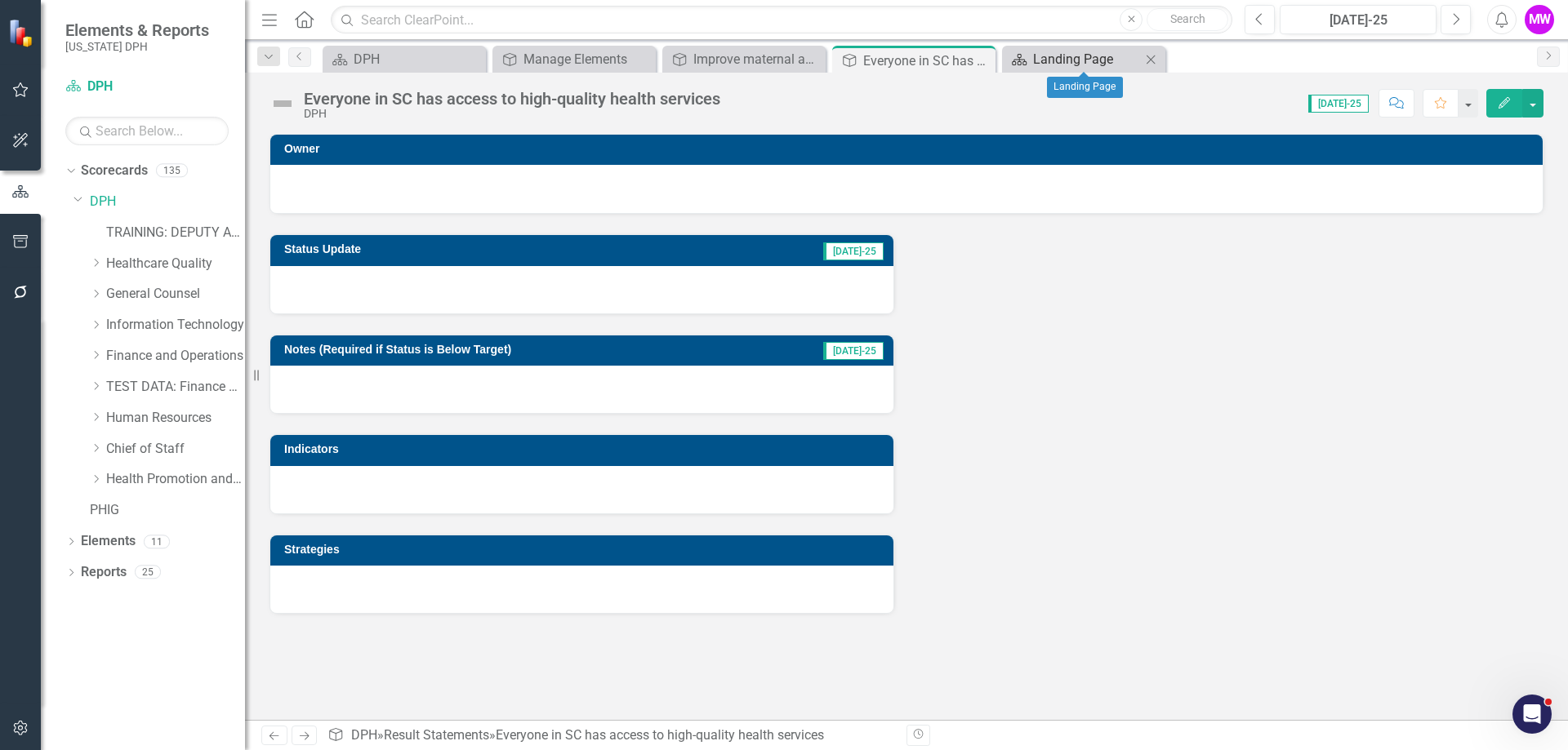
click at [1070, 59] on div "Landing Page" at bounding box center [1087, 59] width 108 height 21
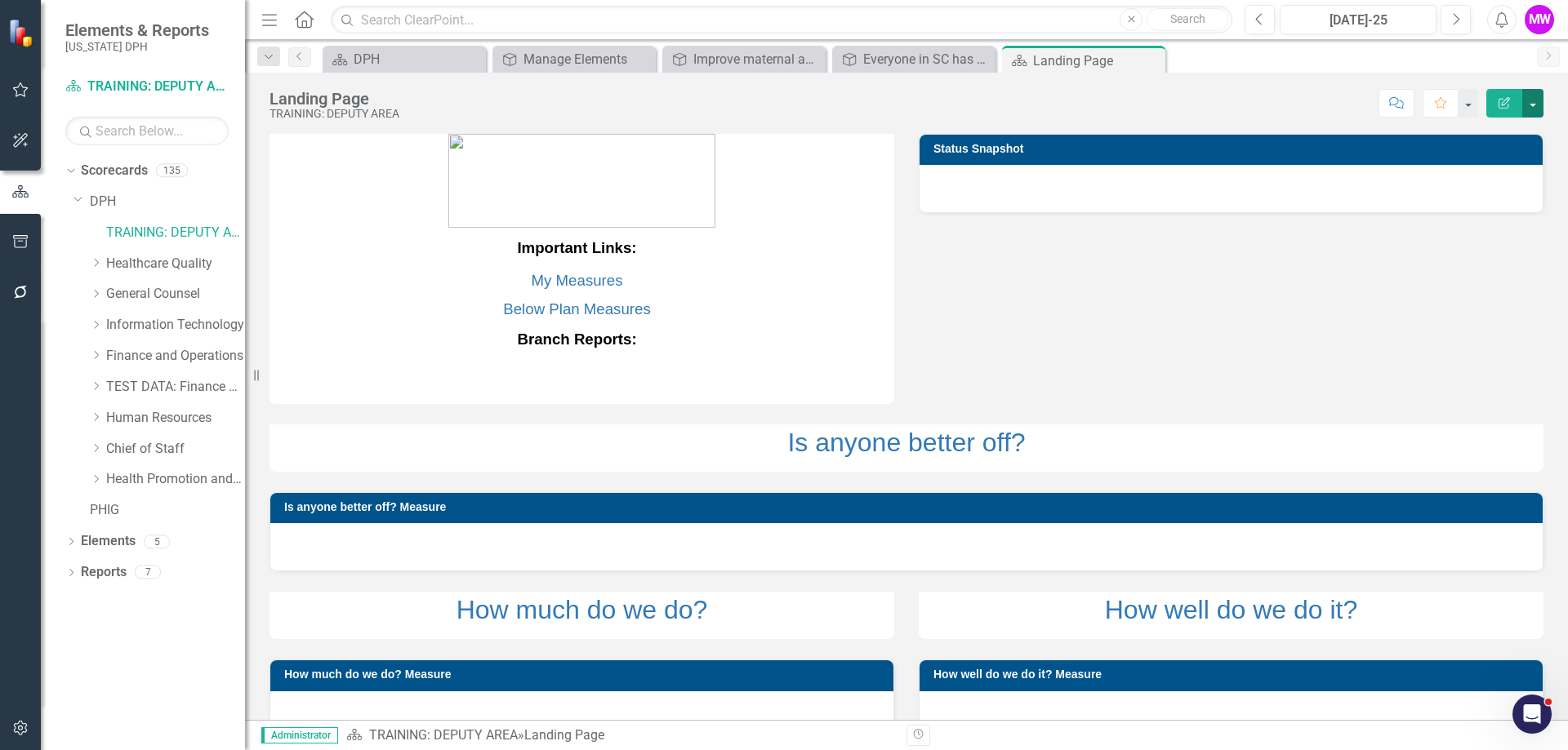
click at [1535, 109] on button "button" at bounding box center [1532, 103] width 22 height 28
click at [1295, 293] on div "Important Links: My Measures Below Plan Measures Branch Reports: Status Snapsho…" at bounding box center [906, 342] width 1299 height 457
click at [468, 64] on icon "Close" at bounding box center [471, 60] width 17 height 13
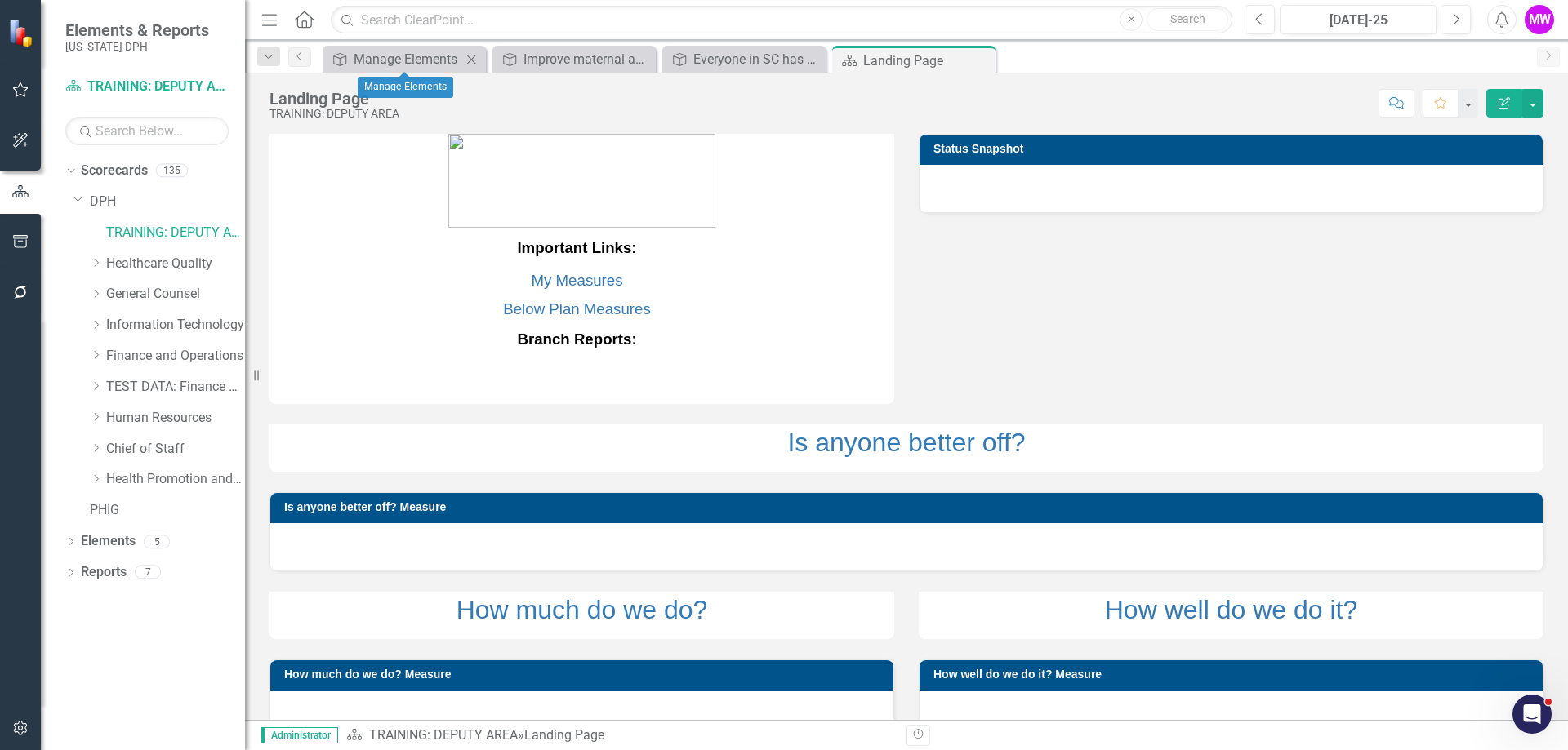
click at [468, 64] on icon "Close" at bounding box center [471, 60] width 17 height 13
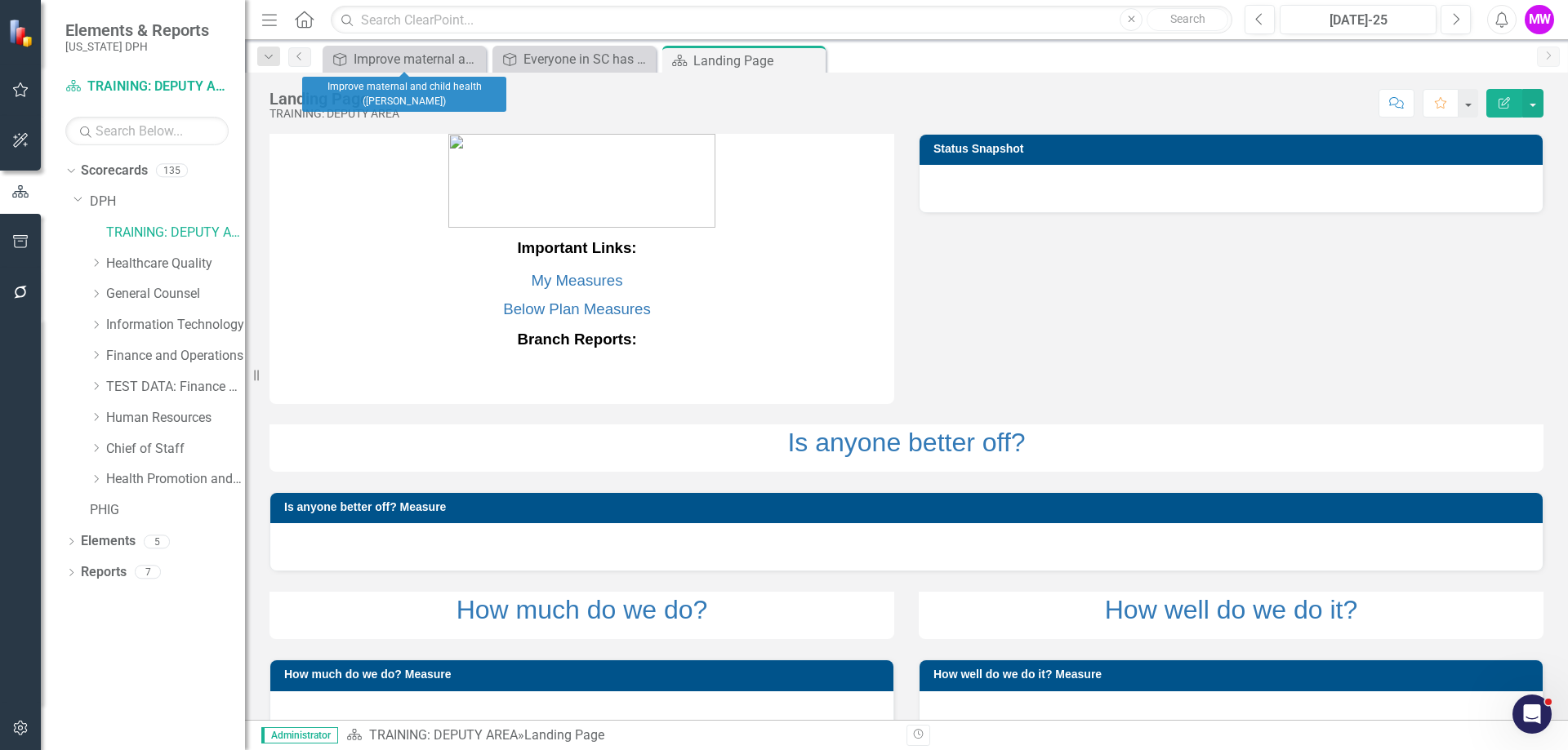
click at [0, 0] on icon "Close" at bounding box center [0, 0] width 0 height 0
click at [468, 64] on icon "Close" at bounding box center [471, 60] width 17 height 13
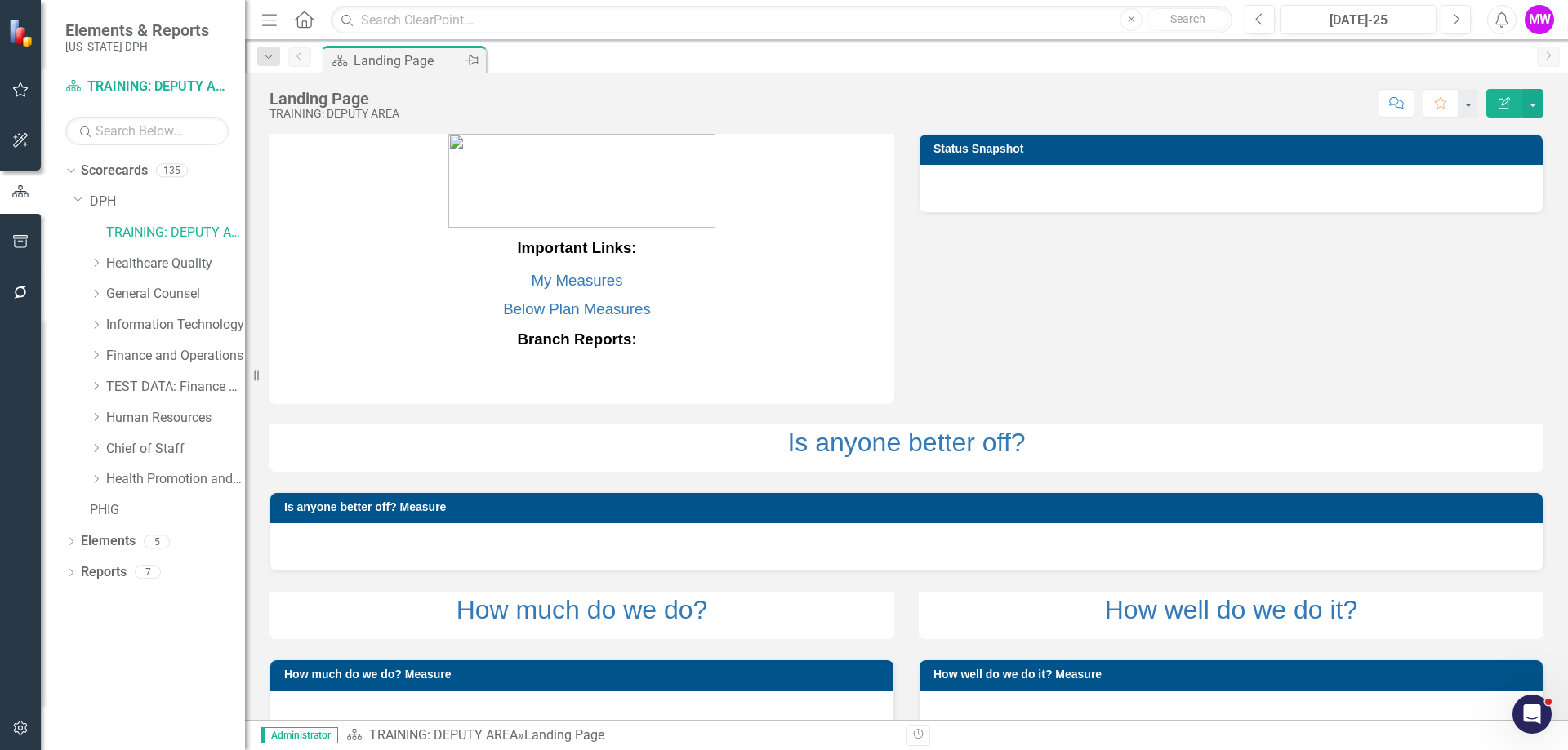
click at [480, 57] on div "Pin" at bounding box center [470, 60] width 21 height 21
click at [190, 244] on div "TRAINING: DEPUTY AREA" at bounding box center [175, 233] width 138 height 27
click at [471, 60] on icon "Pin" at bounding box center [470, 61] width 13 height 17
click at [133, 230] on link "TRAINING: DEPUTY AREA" at bounding box center [175, 233] width 138 height 19
drag, startPoint x: 107, startPoint y: 199, endPoint x: 105, endPoint y: 210, distance: 11.2
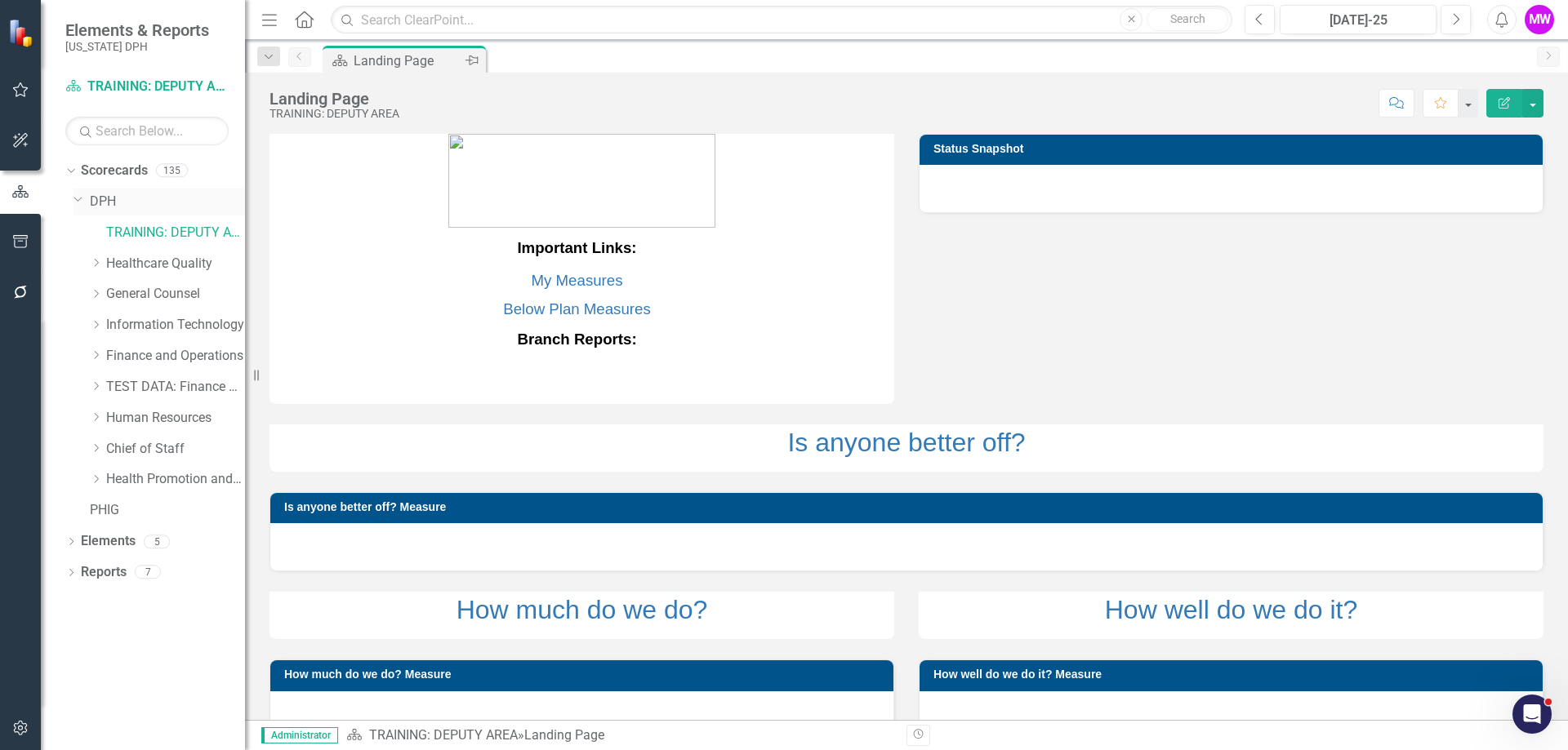
click at [106, 200] on link "DPH" at bounding box center [167, 201] width 155 height 19
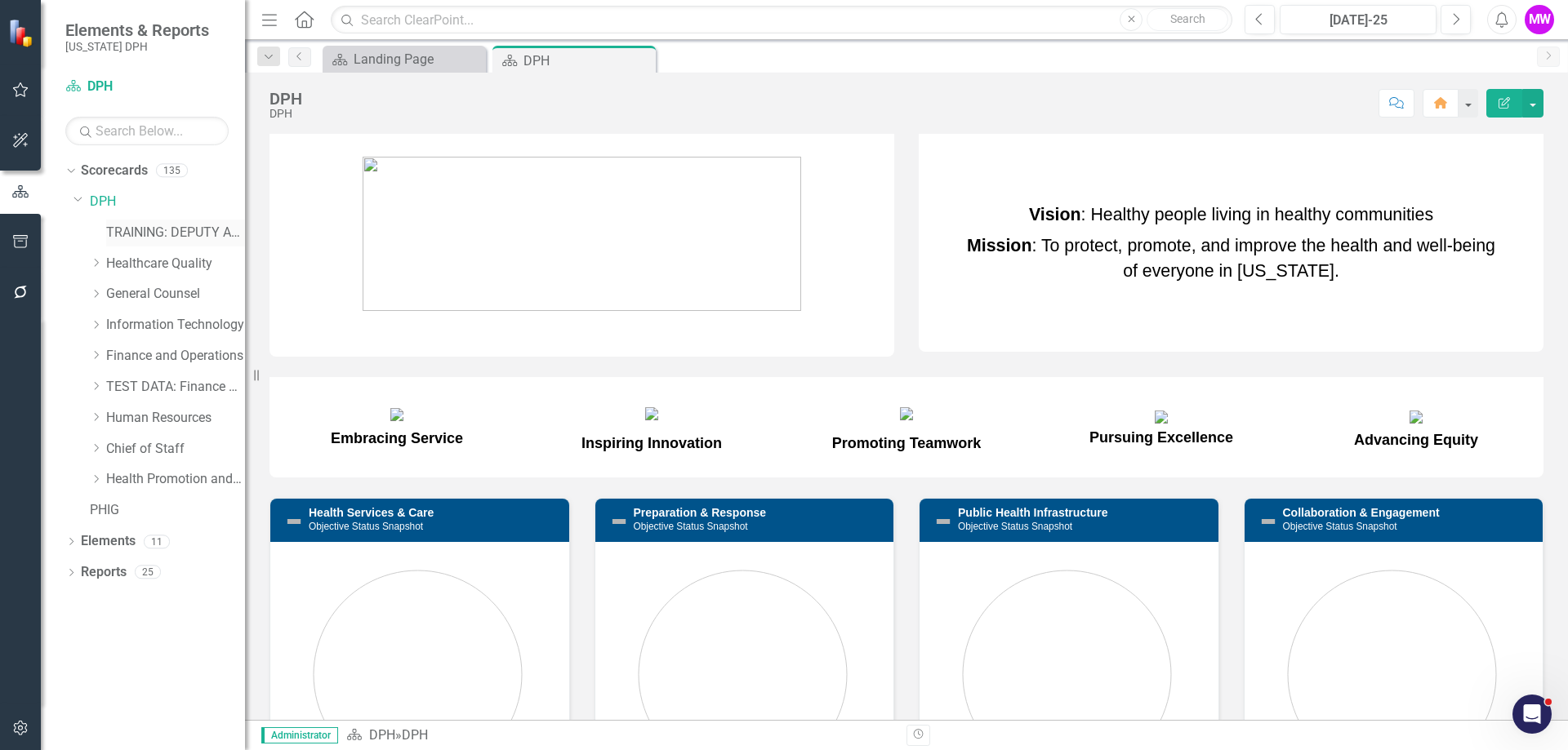
click at [134, 231] on link "TRAINING: DEPUTY AREA" at bounding box center [175, 233] width 138 height 19
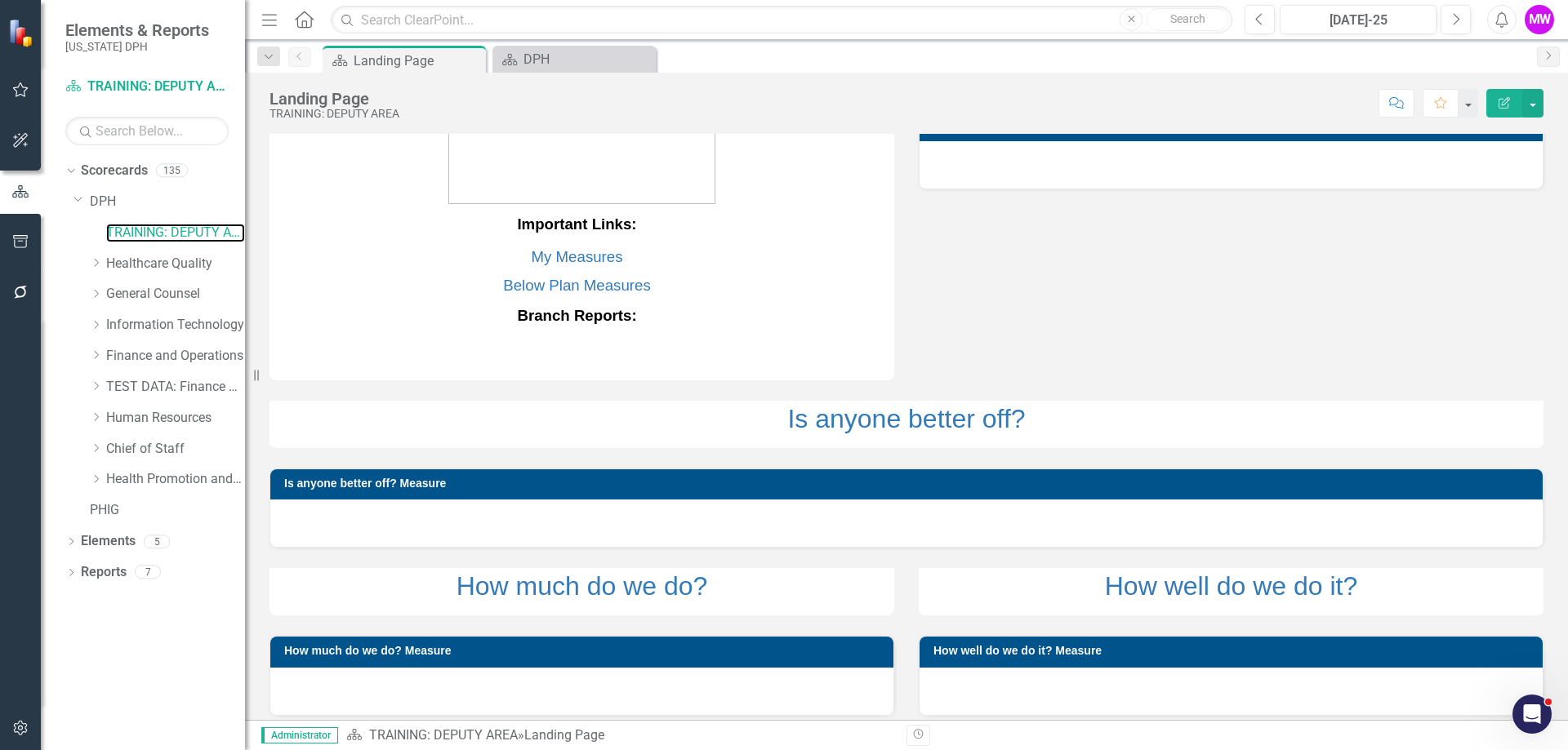
scroll to position [36, 0]
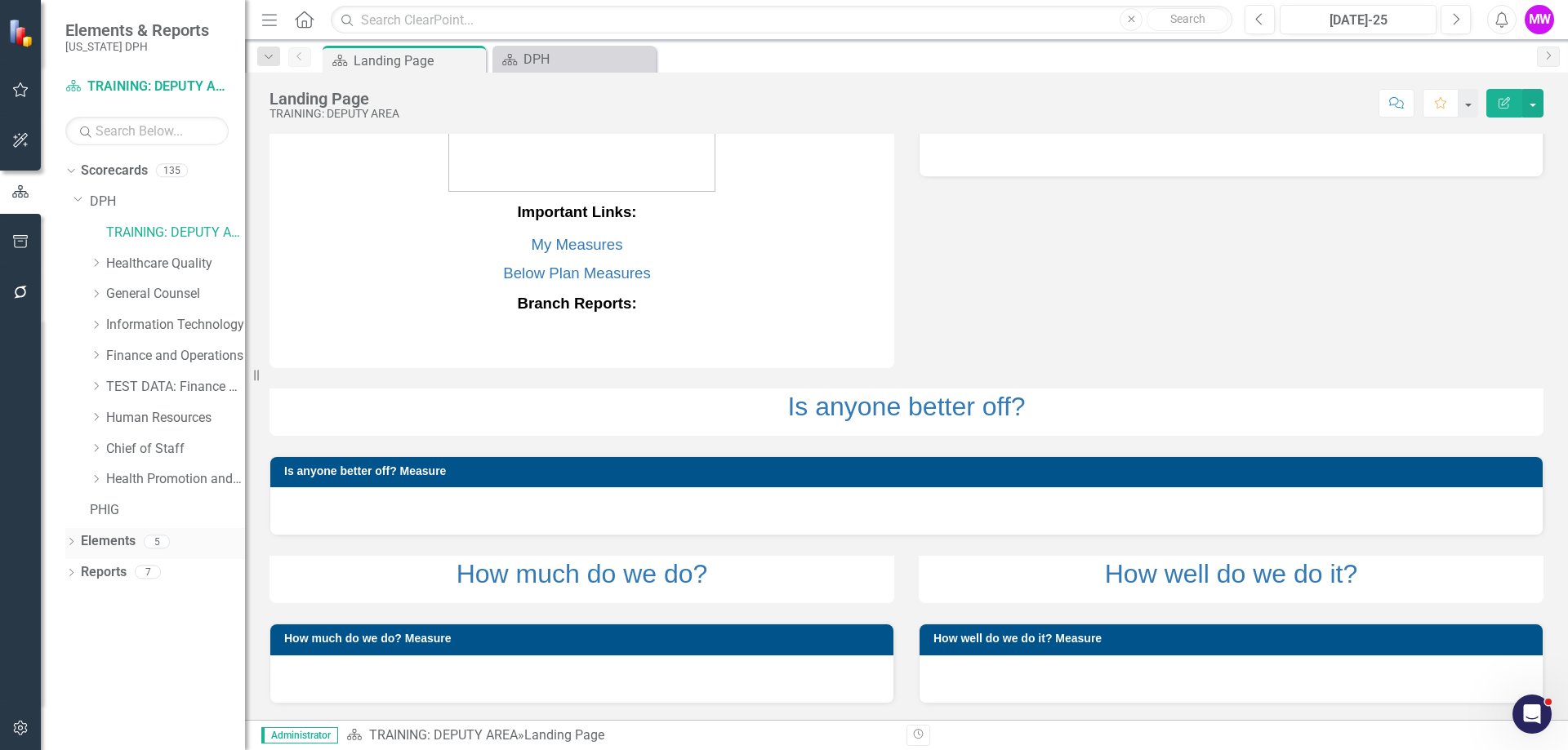
click at [129, 544] on link "Elements" at bounding box center [108, 541] width 55 height 19
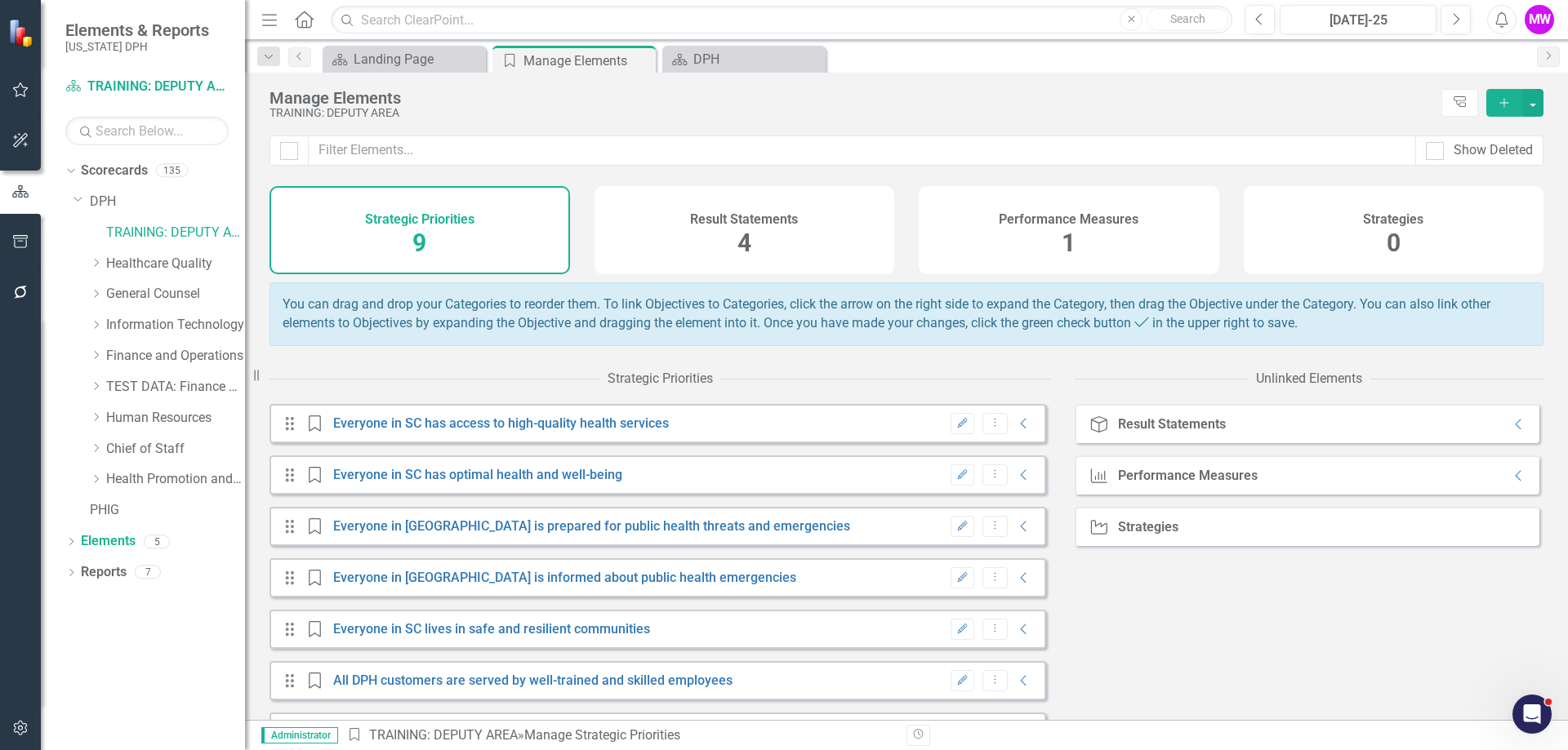
click at [1049, 196] on div "Performance Measures 1" at bounding box center [1069, 230] width 300 height 88
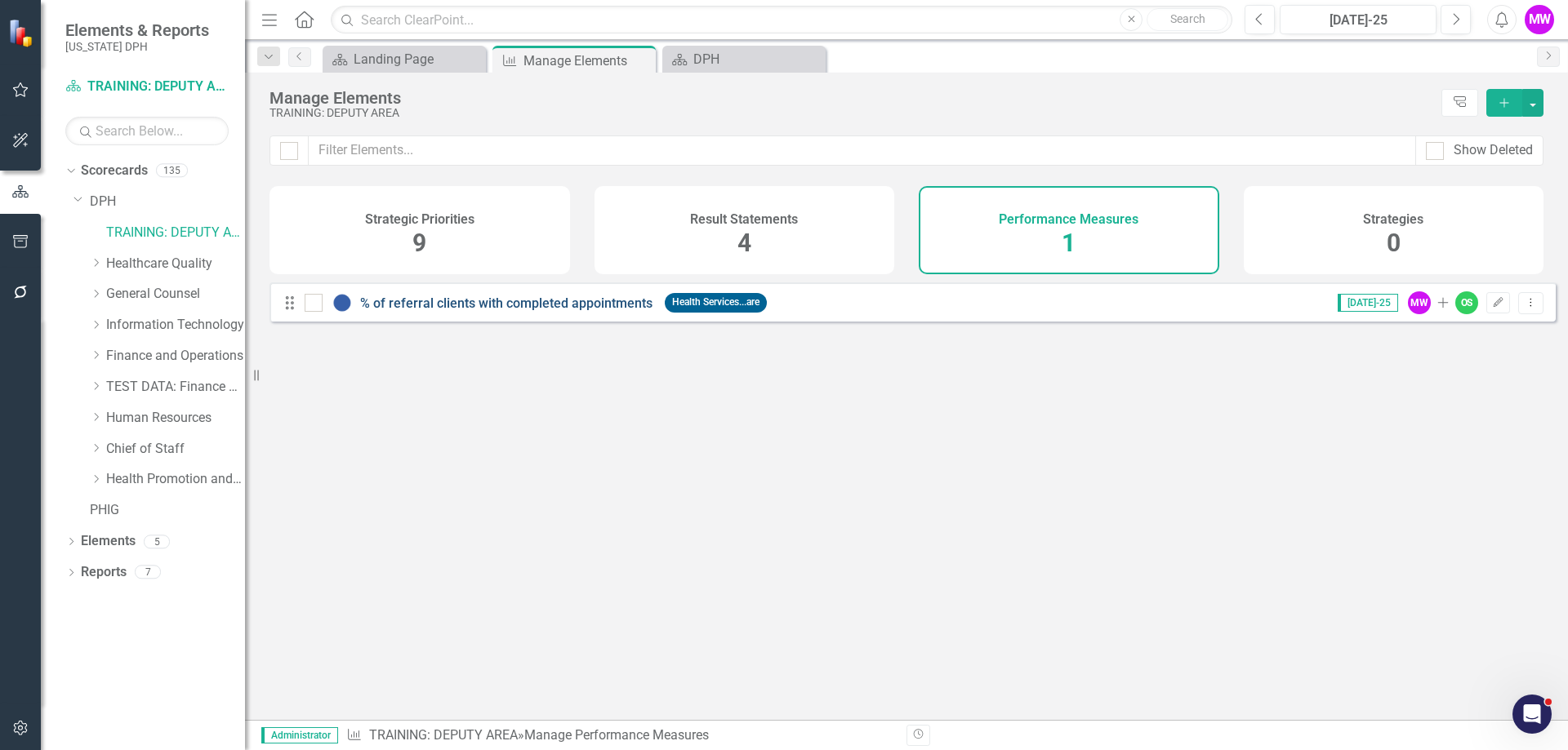
click at [516, 311] on link "% of referral clients with completed appointments" at bounding box center [506, 302] width 293 height 16
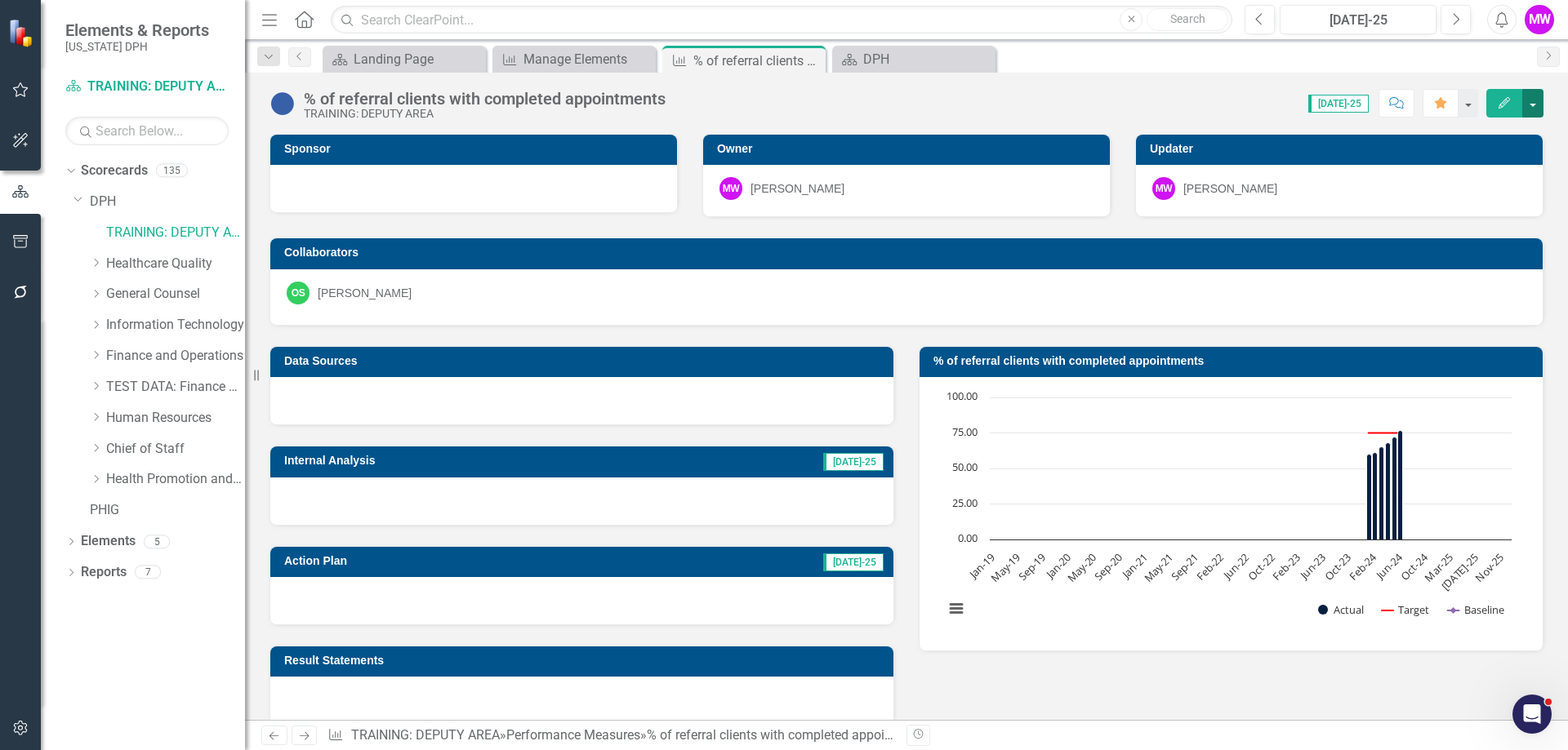
click at [1530, 101] on button "button" at bounding box center [1532, 103] width 22 height 28
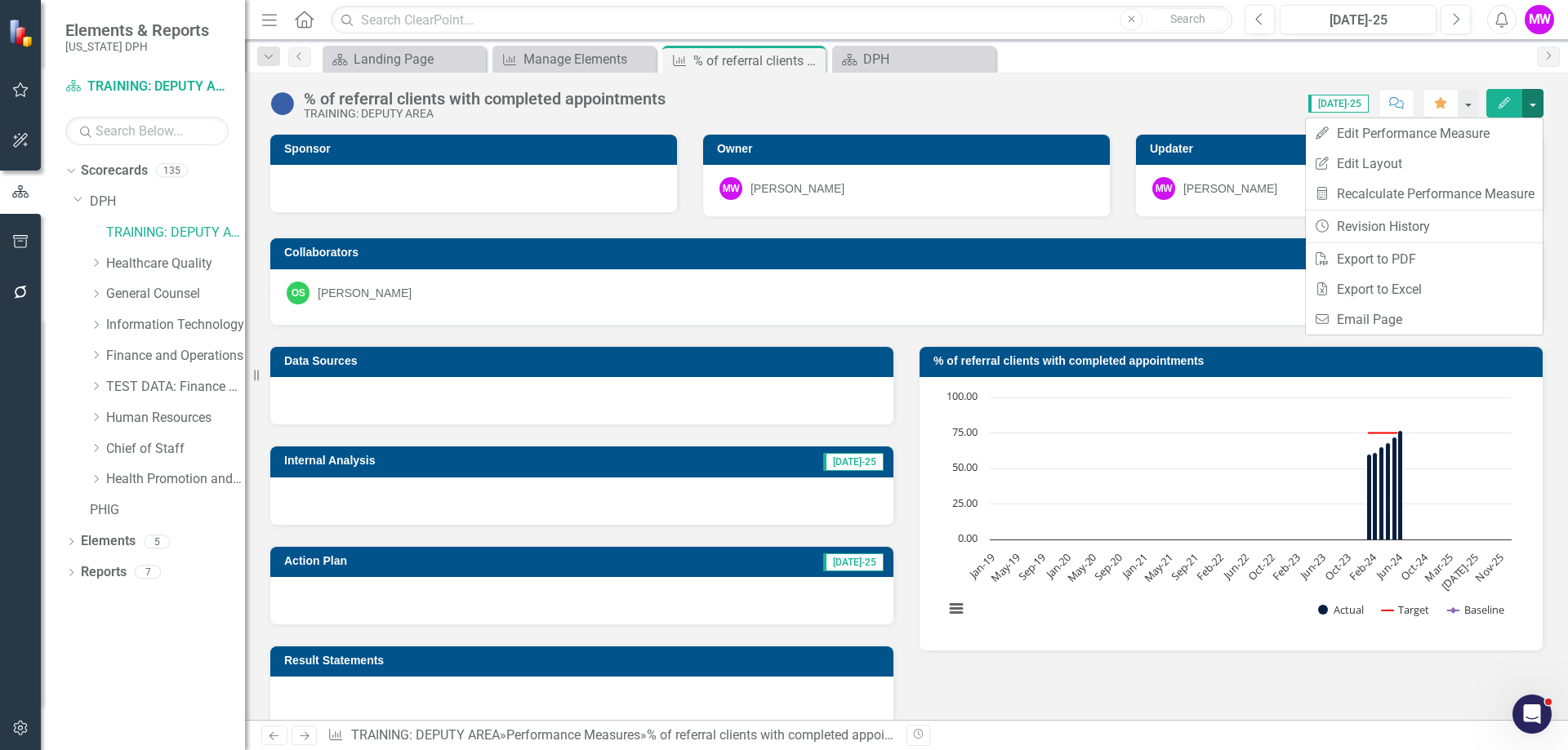
click at [1250, 78] on div "% of referral clients with completed appointments TRAINING: DEPUTY AREA Score: …" at bounding box center [905, 97] width 1323 height 49
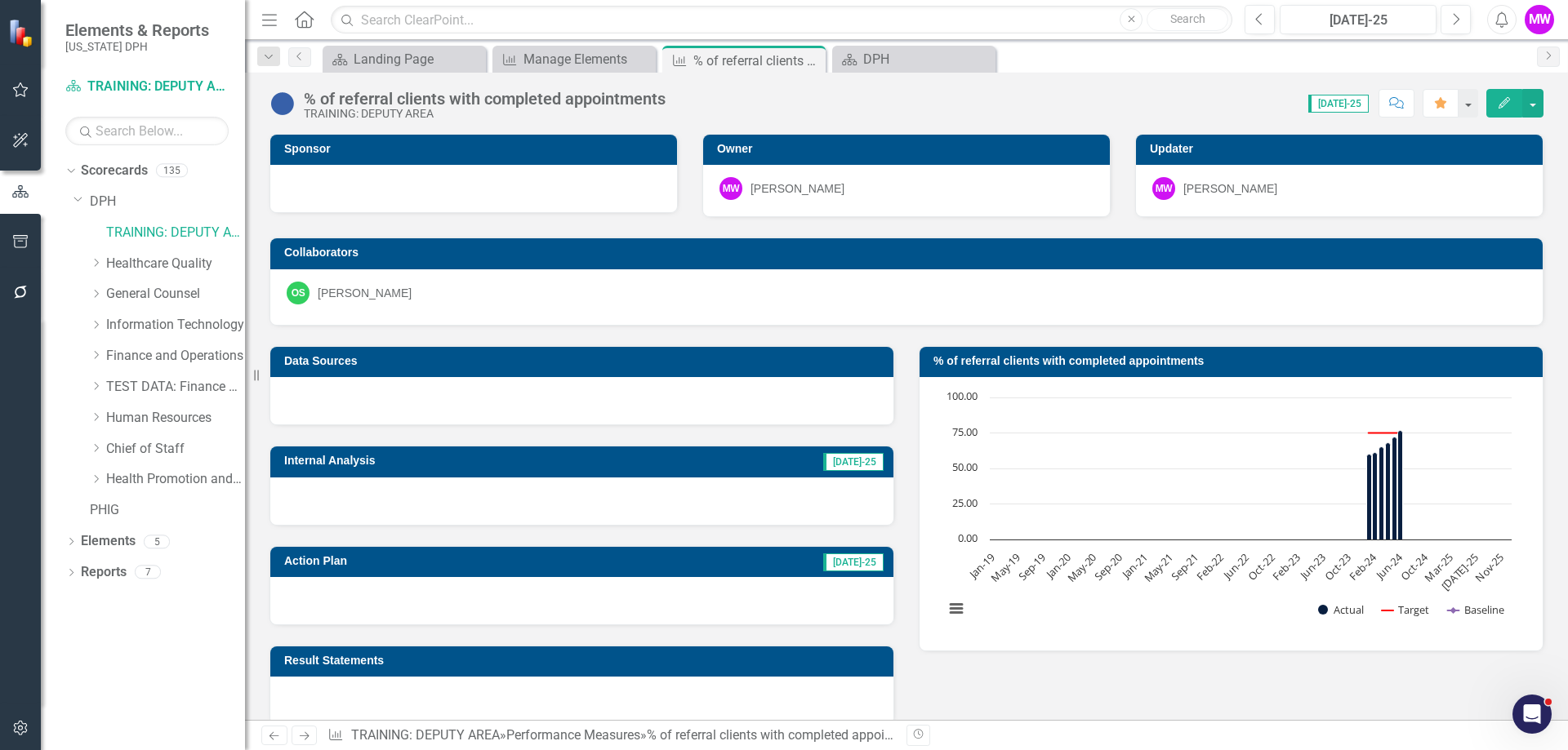
click at [1509, 99] on icon "button" at bounding box center [1504, 103] width 12 height 12
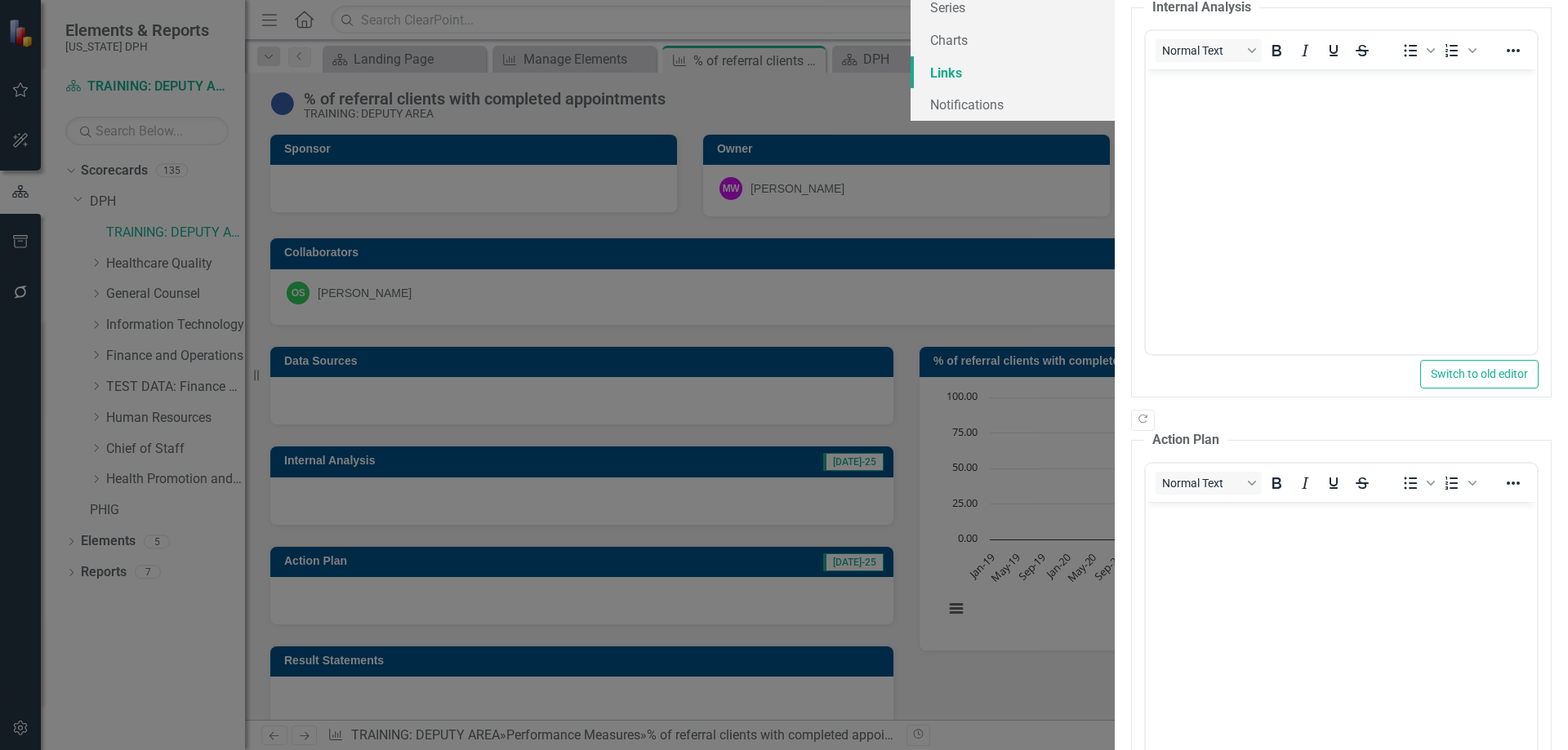
click at [910, 89] on link "Links" at bounding box center [1012, 72] width 204 height 32
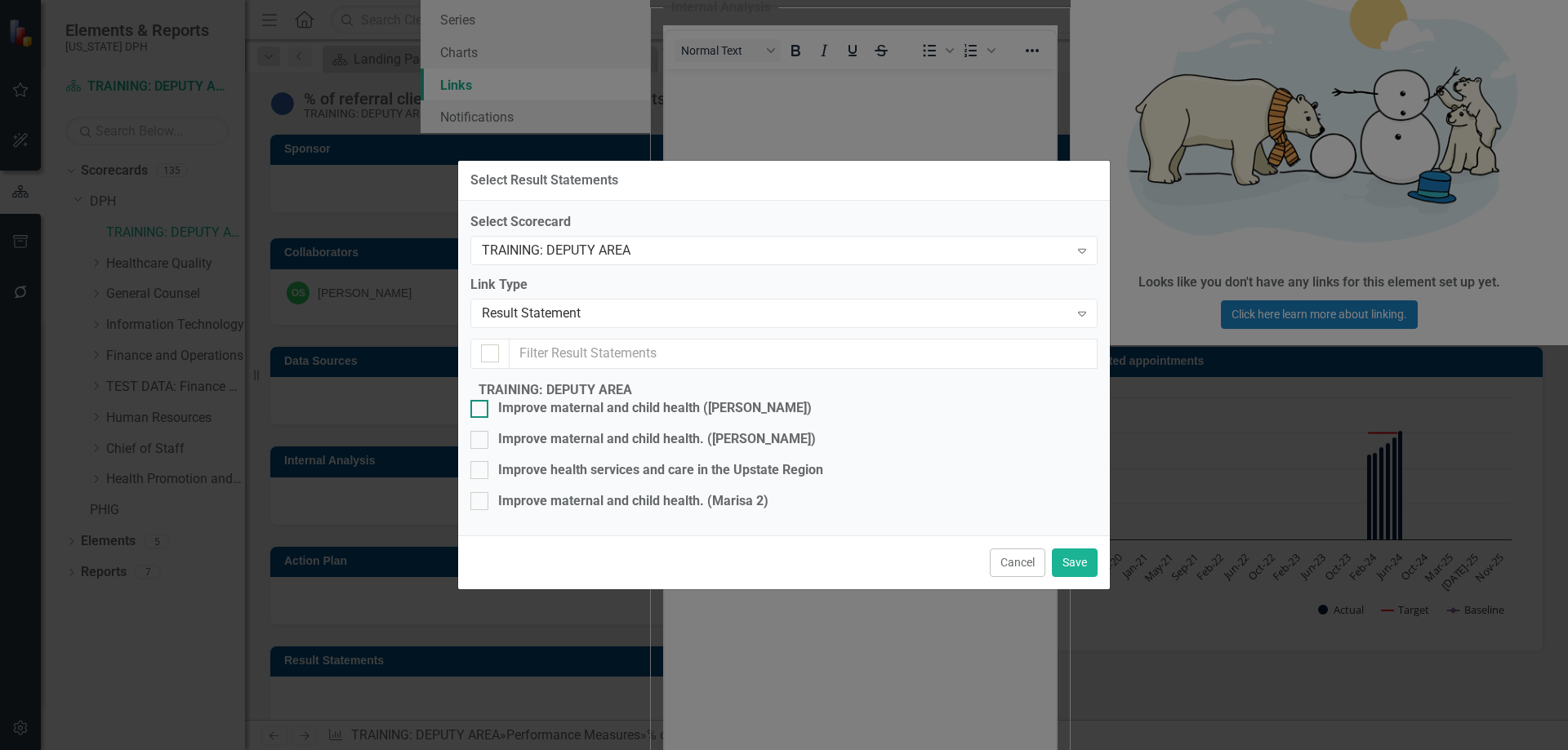
click at [488, 399] on div at bounding box center [479, 409] width 18 height 18
click at [481, 399] on input "Improve maternal and child health ([PERSON_NAME])" at bounding box center [475, 404] width 11 height 11
checkbox input "true"
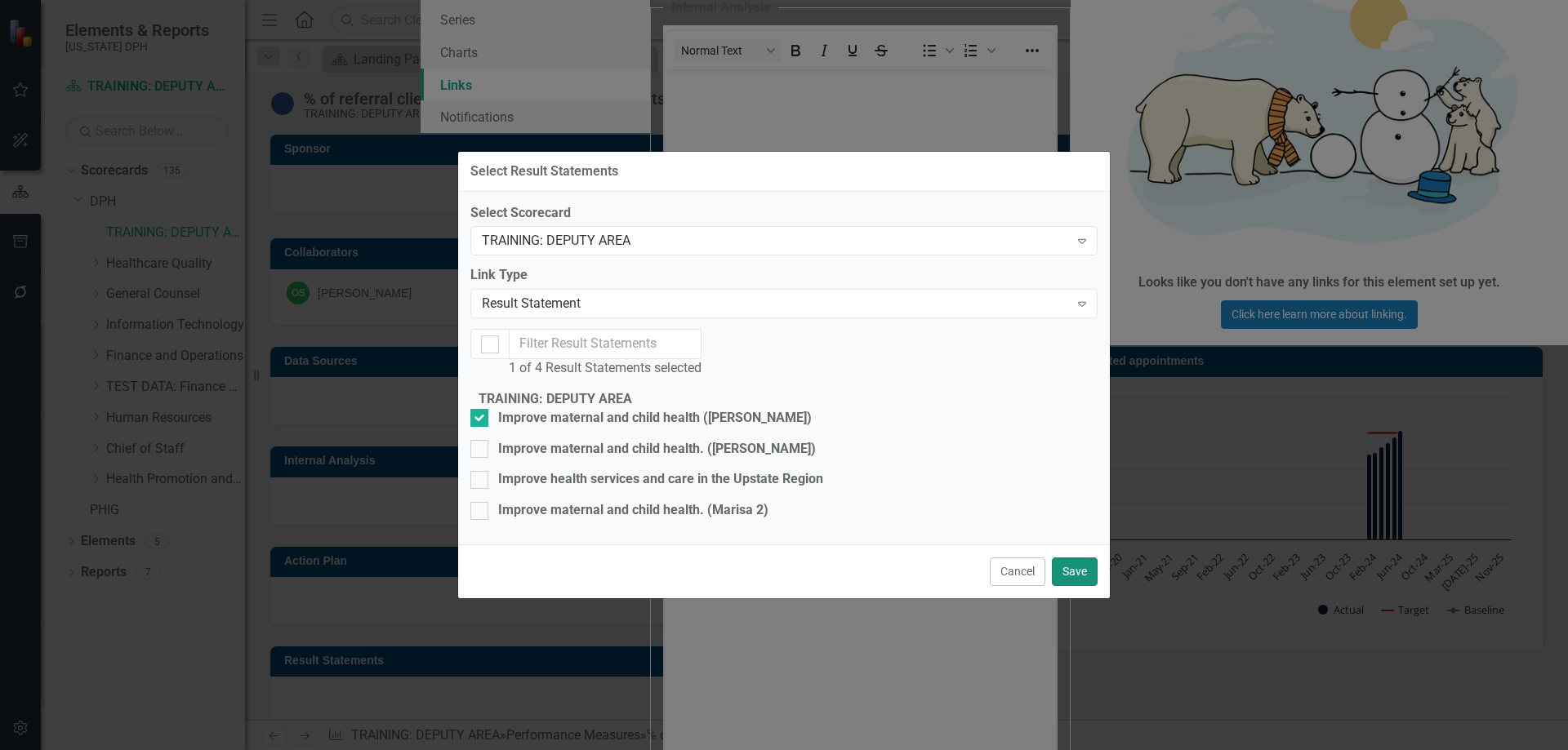
click at [1067, 586] on button "Save" at bounding box center [1074, 572] width 46 height 28
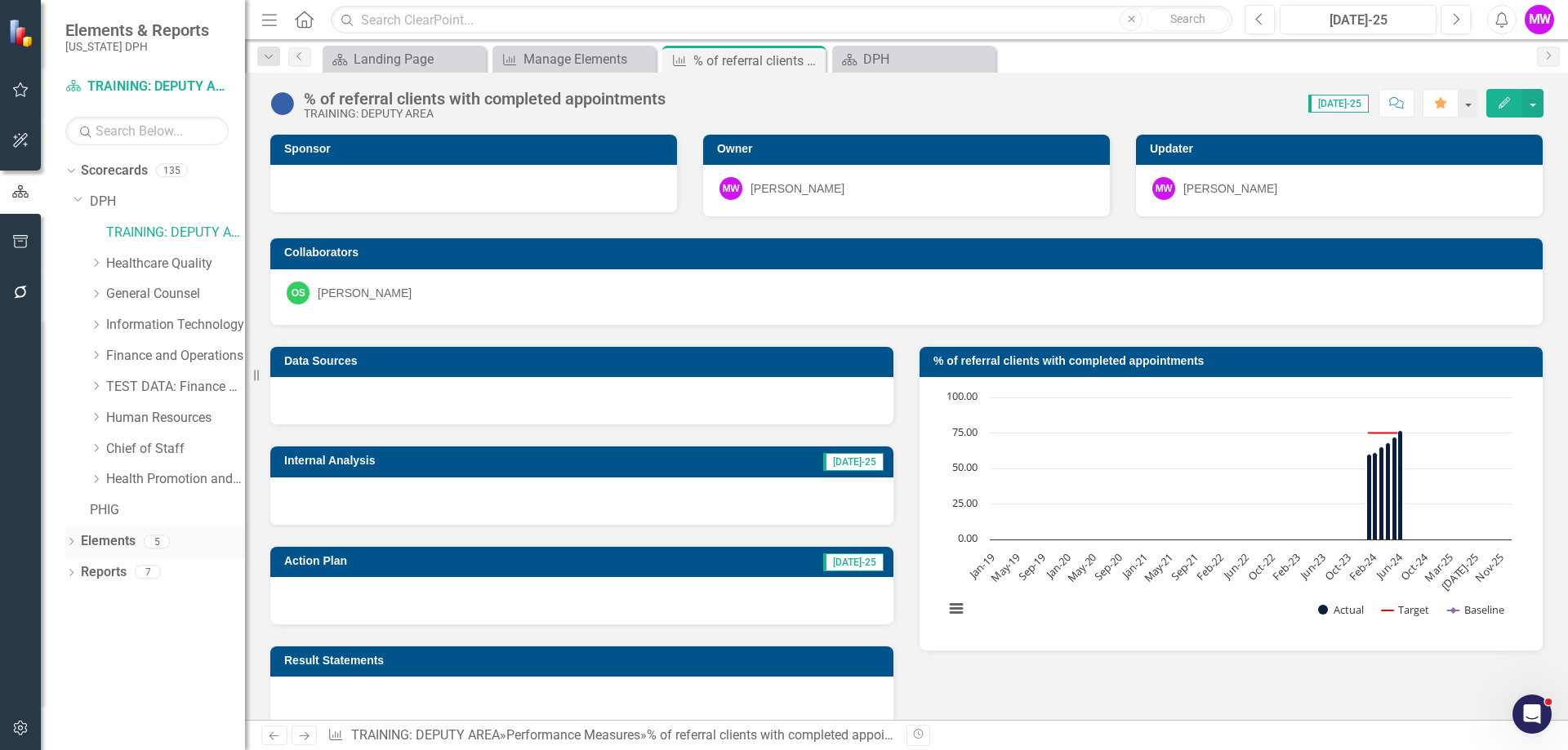
click at [103, 539] on link "Elements" at bounding box center [108, 541] width 55 height 19
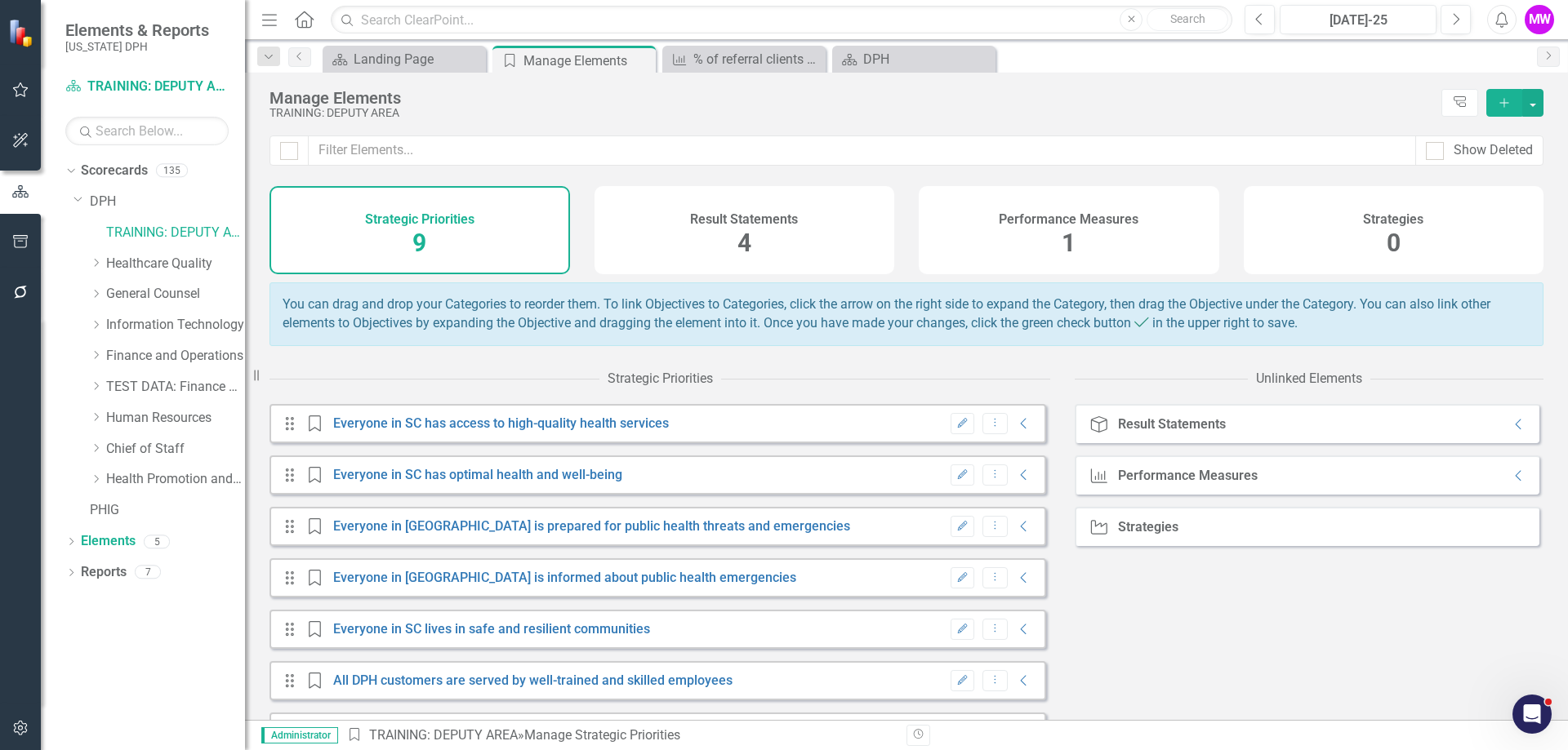
click at [615, 244] on div "Result Statements 4" at bounding box center [745, 230] width 300 height 88
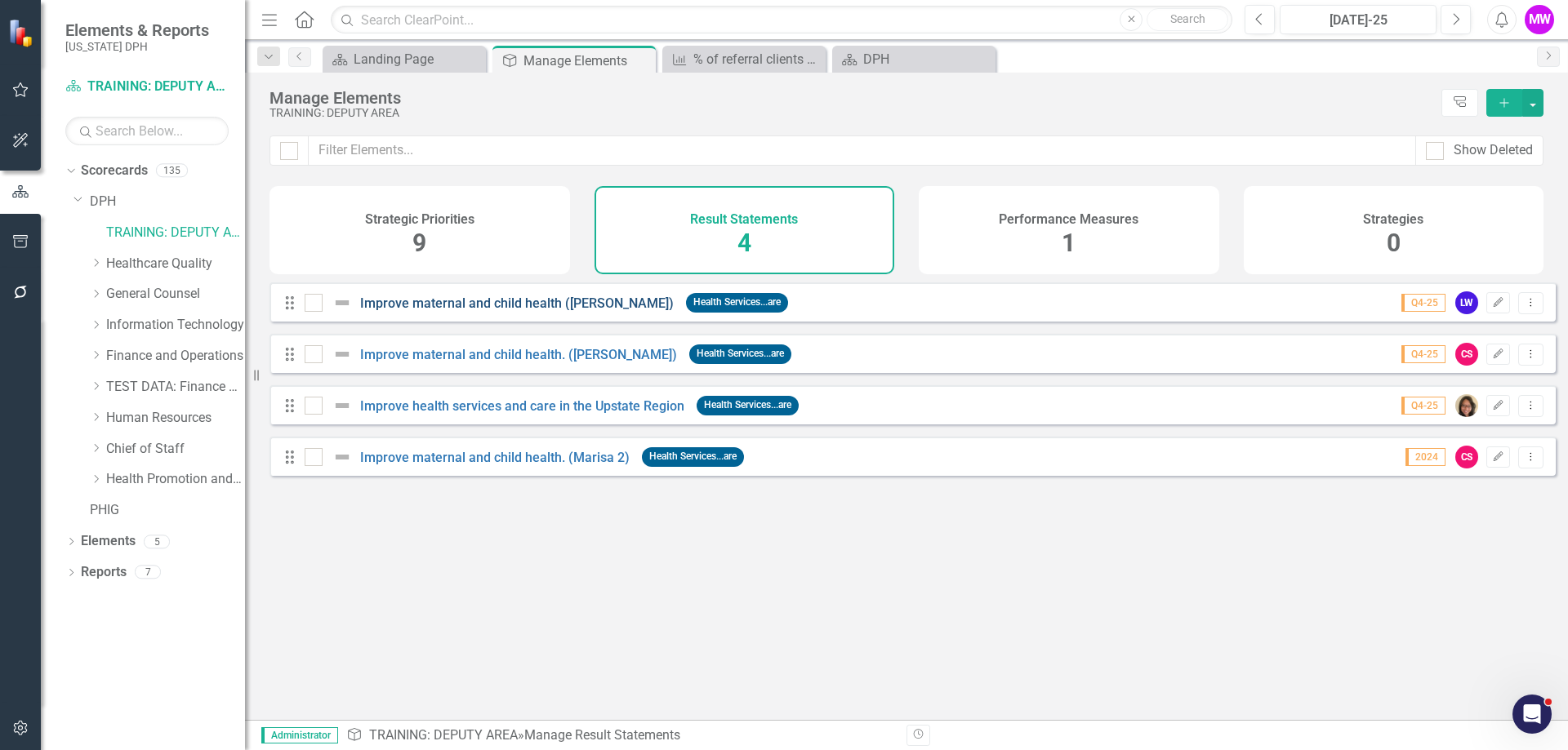
click at [573, 310] on link "Improve maternal and child health ([PERSON_NAME])" at bounding box center [517, 302] width 313 height 16
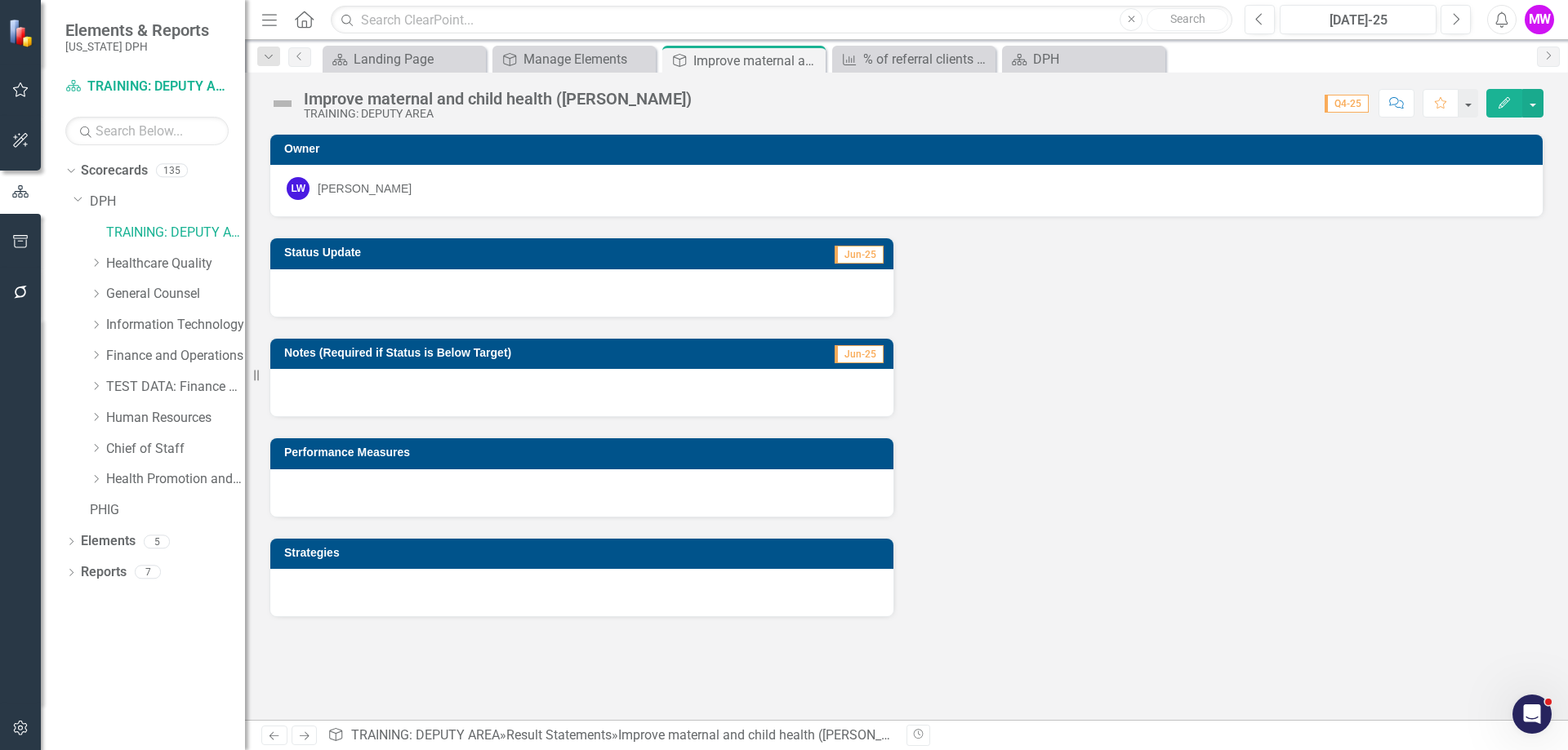
click at [1493, 99] on button "Edit" at bounding box center [1503, 103] width 36 height 28
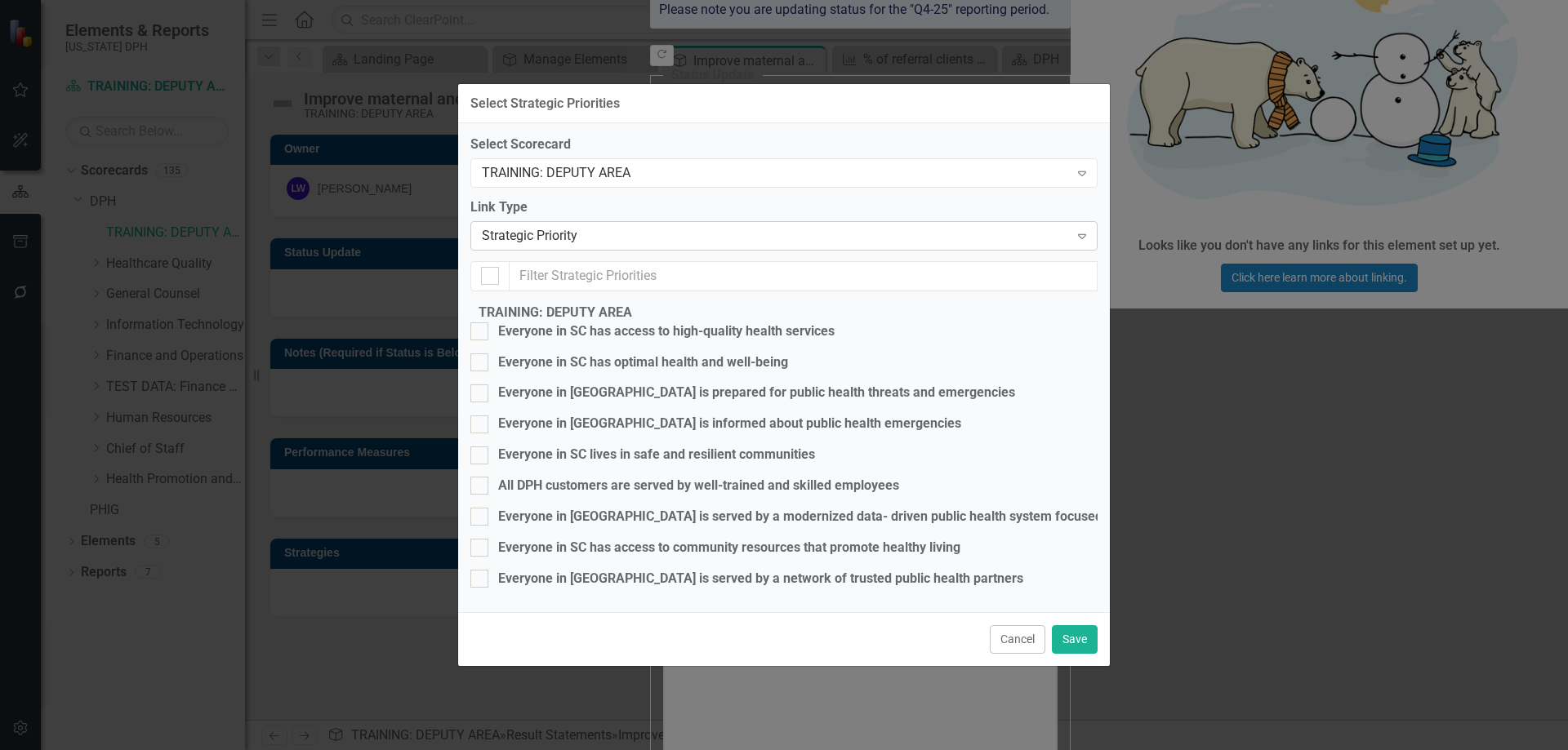
click at [658, 227] on div "Strategic Priority" at bounding box center [775, 236] width 587 height 19
click at [543, 353] on div "Everyone in SC has optimal health and well-being" at bounding box center [643, 362] width 290 height 19
click at [481, 353] on input "Everyone in SC has optimal health and well-being" at bounding box center [475, 358] width 11 height 11
checkbox input "true"
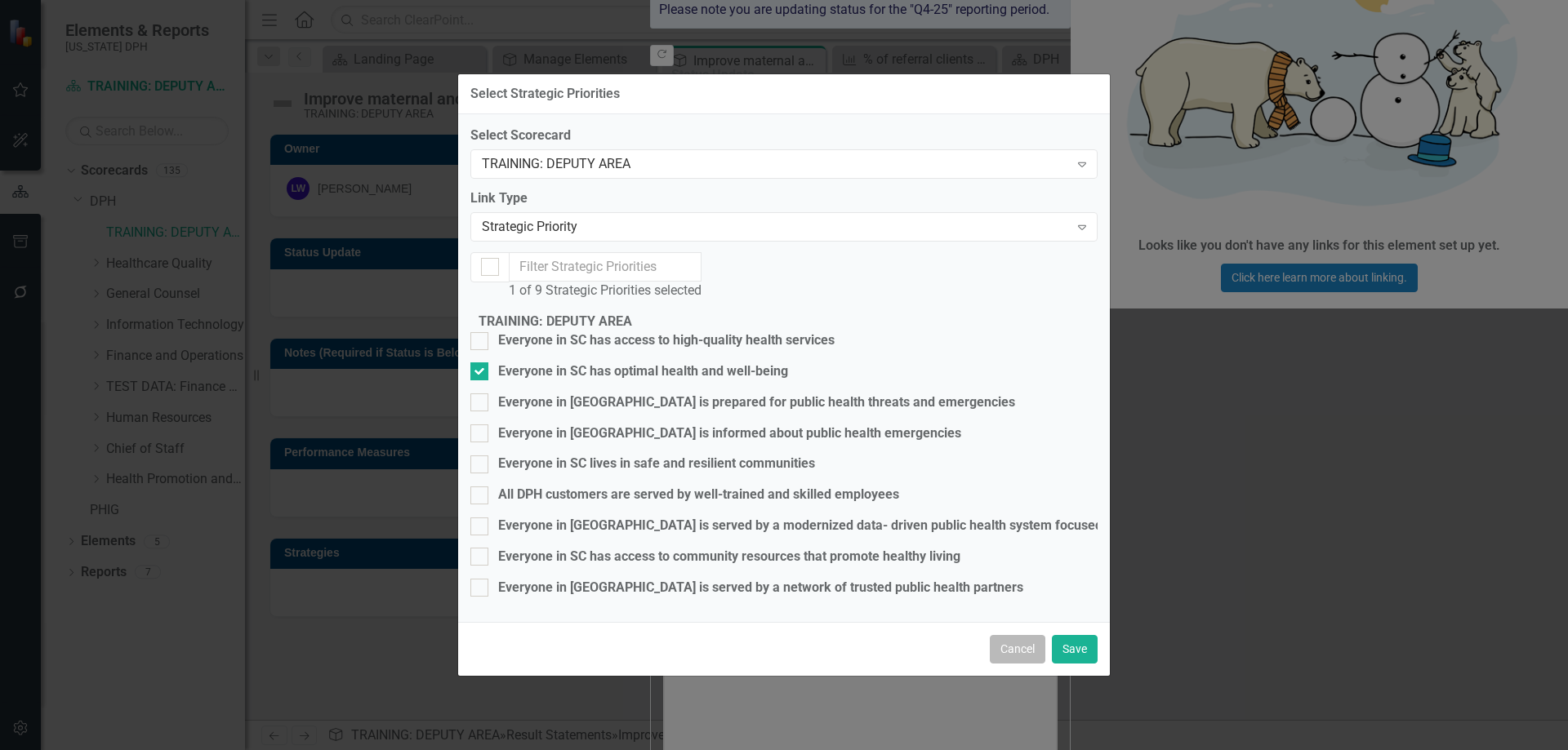
click at [1024, 656] on button "Cancel" at bounding box center [1017, 649] width 56 height 28
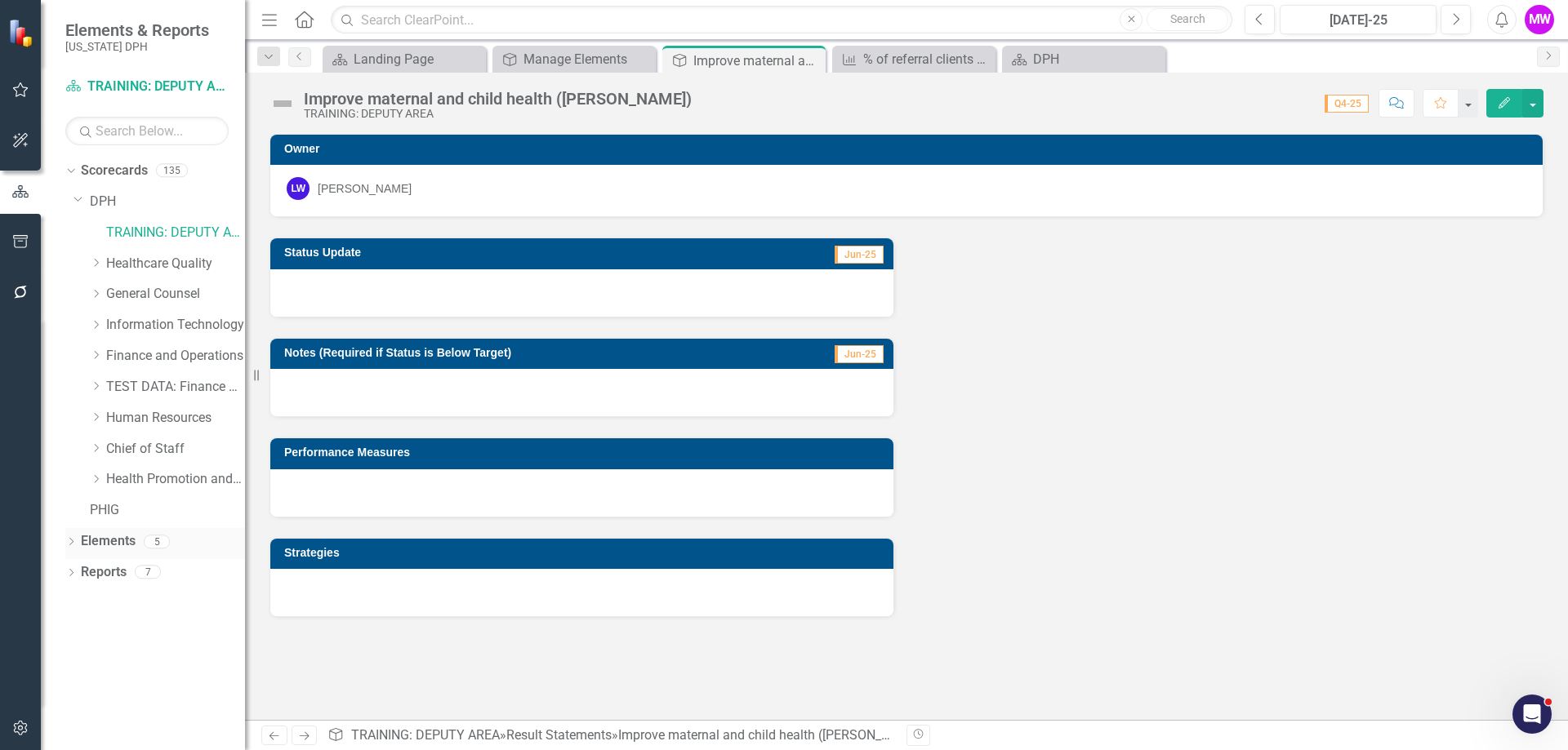
click at [129, 546] on link "Elements" at bounding box center [108, 541] width 55 height 19
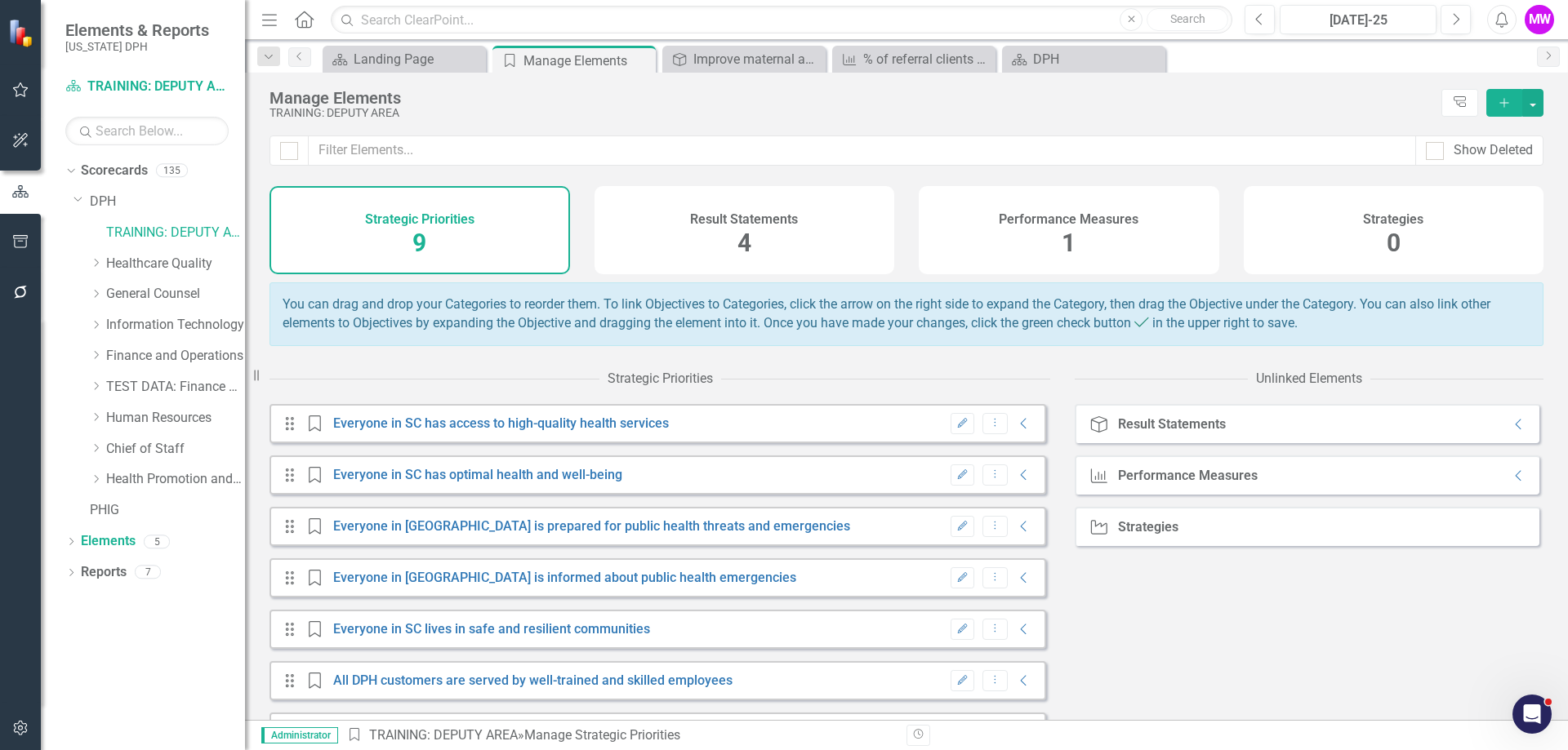
click at [710, 198] on div "Result Statements 4" at bounding box center [745, 230] width 300 height 88
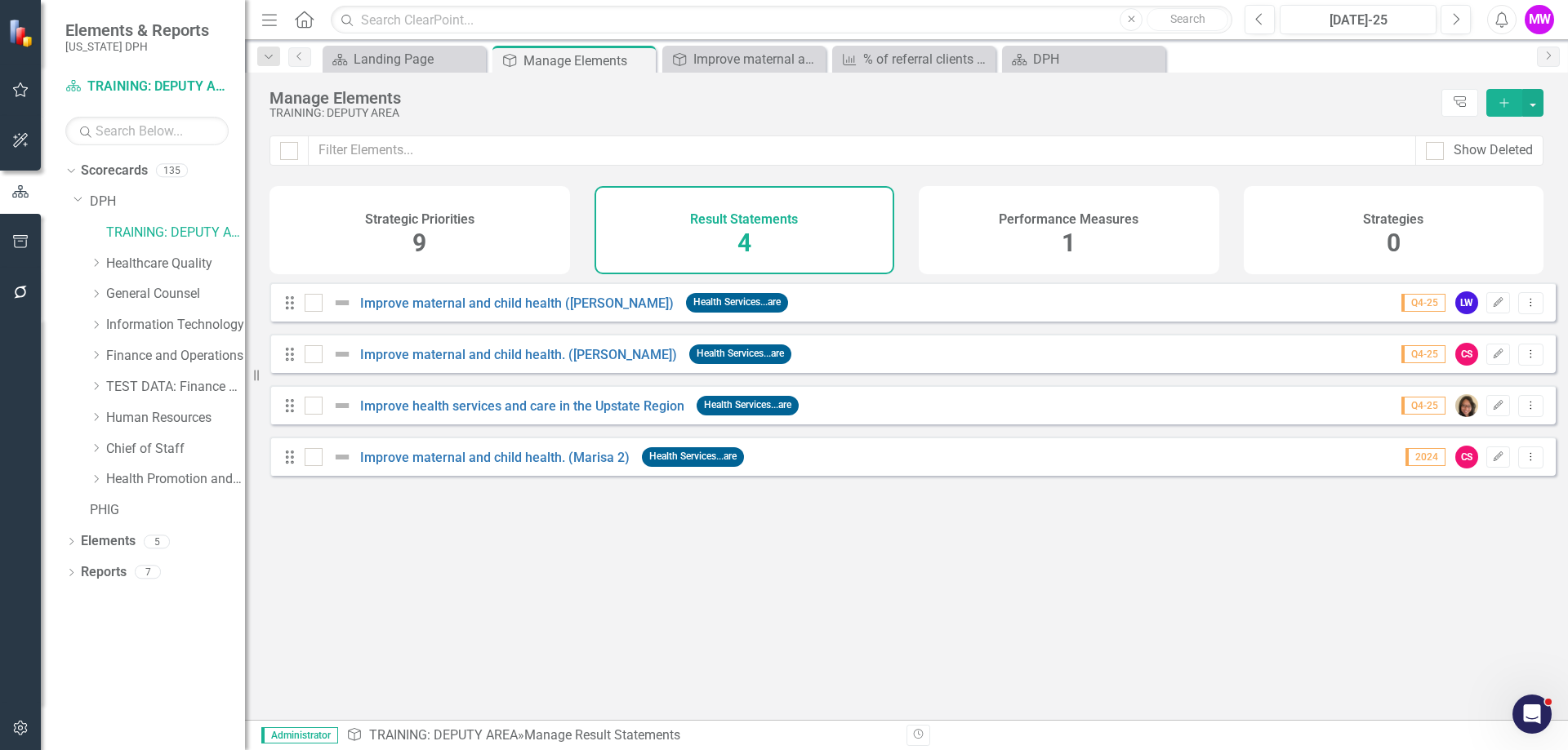
click at [408, 234] on div "Strategic Priorities 9" at bounding box center [420, 230] width 300 height 88
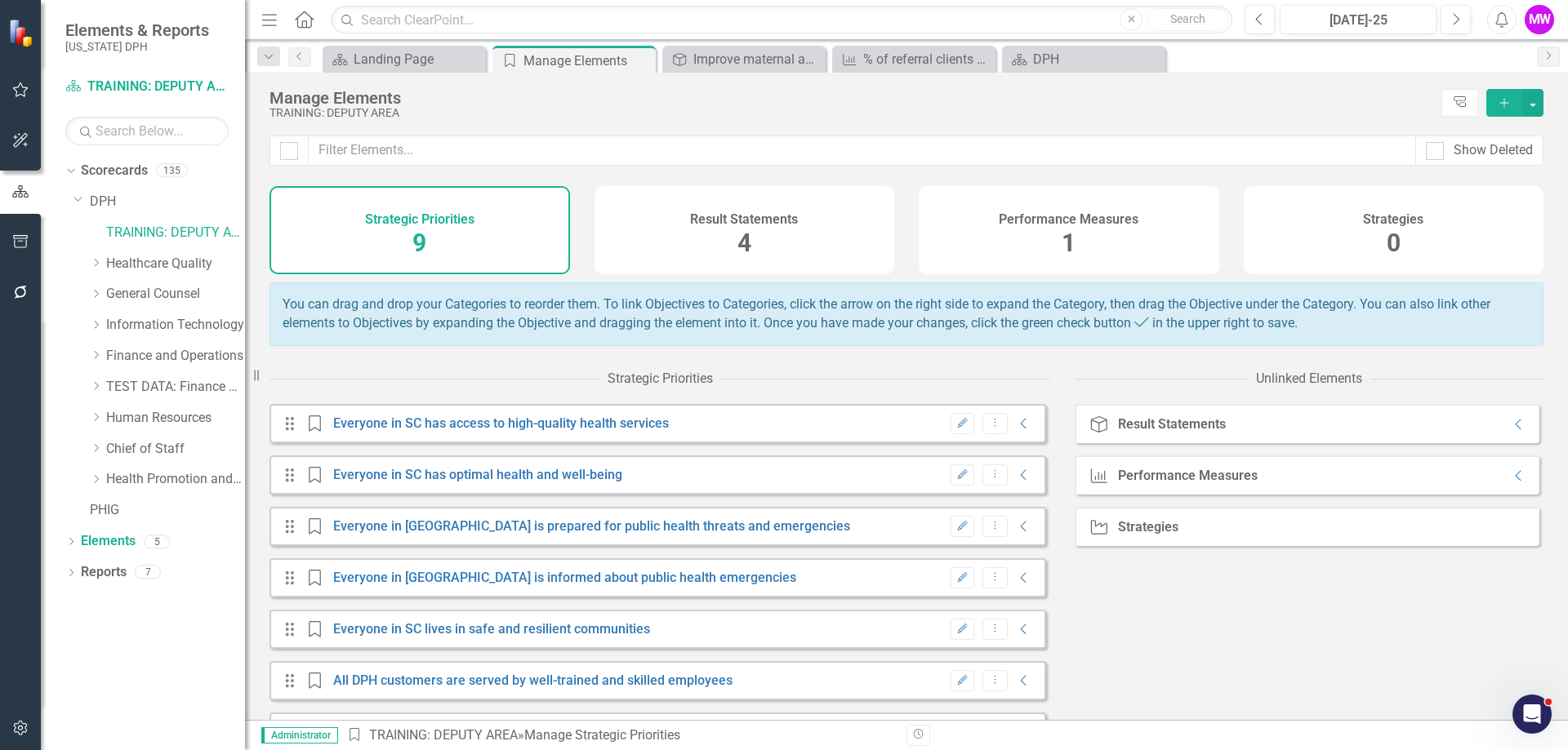
click at [785, 252] on div "Result Statements 4" at bounding box center [745, 230] width 300 height 88
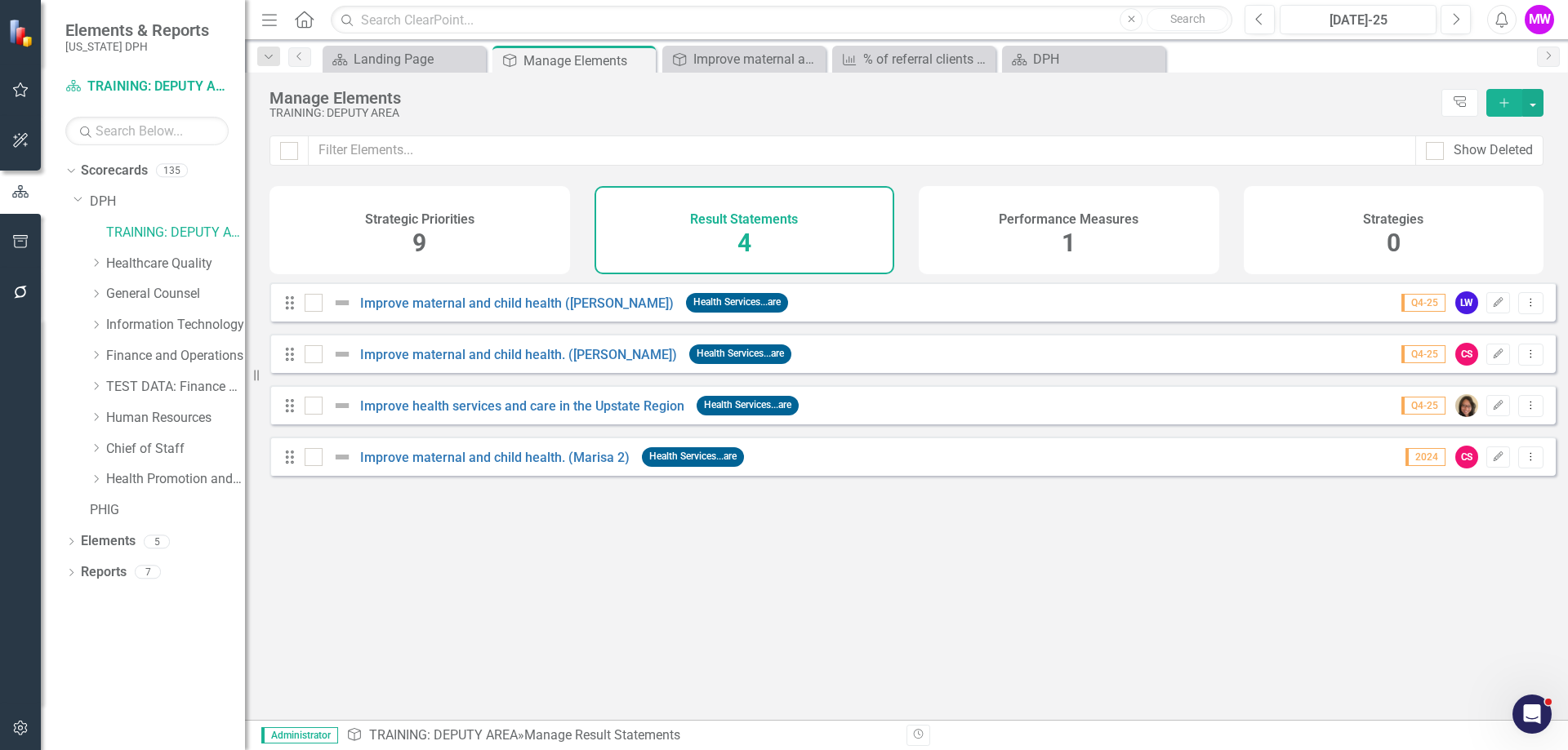
drag, startPoint x: 998, startPoint y: 207, endPoint x: 833, endPoint y: 264, distance: 174.6
click at [998, 207] on div "Performance Measures 1" at bounding box center [1069, 230] width 300 height 88
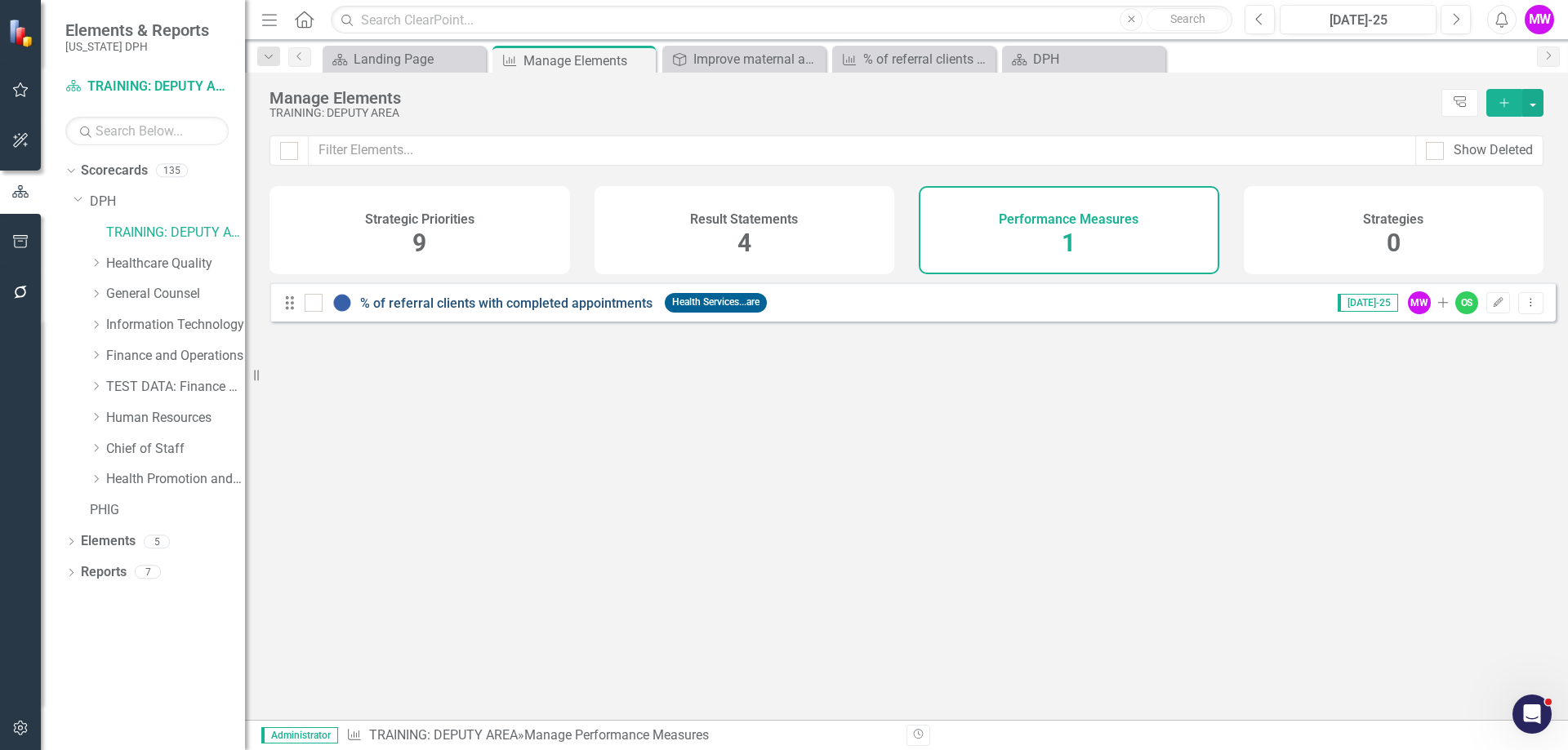
click at [545, 311] on link "% of referral clients with completed appointments" at bounding box center [506, 302] width 293 height 16
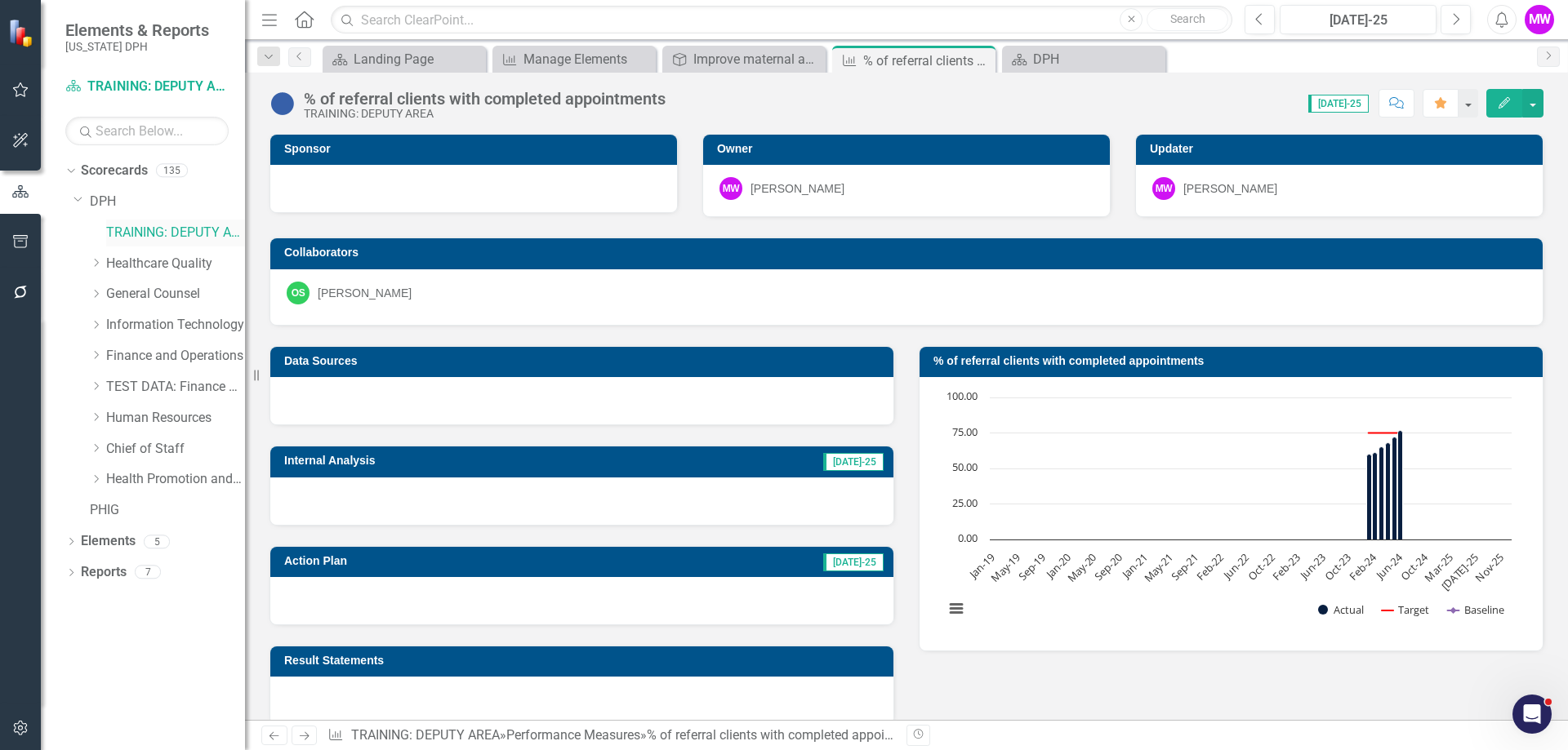
click at [133, 230] on link "TRAINING: DEPUTY AREA" at bounding box center [175, 233] width 138 height 19
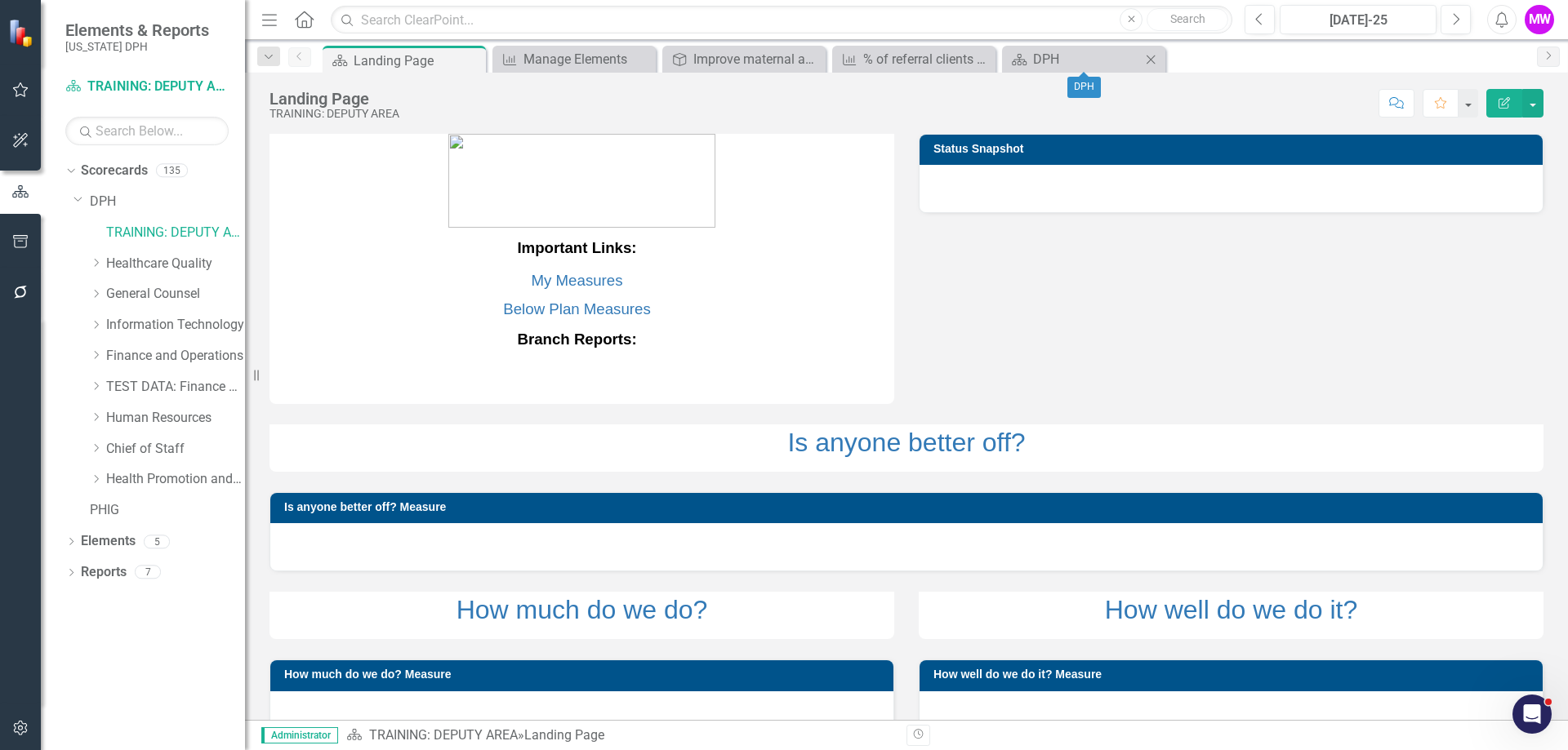
click at [1151, 56] on icon "Close" at bounding box center [1151, 60] width 17 height 13
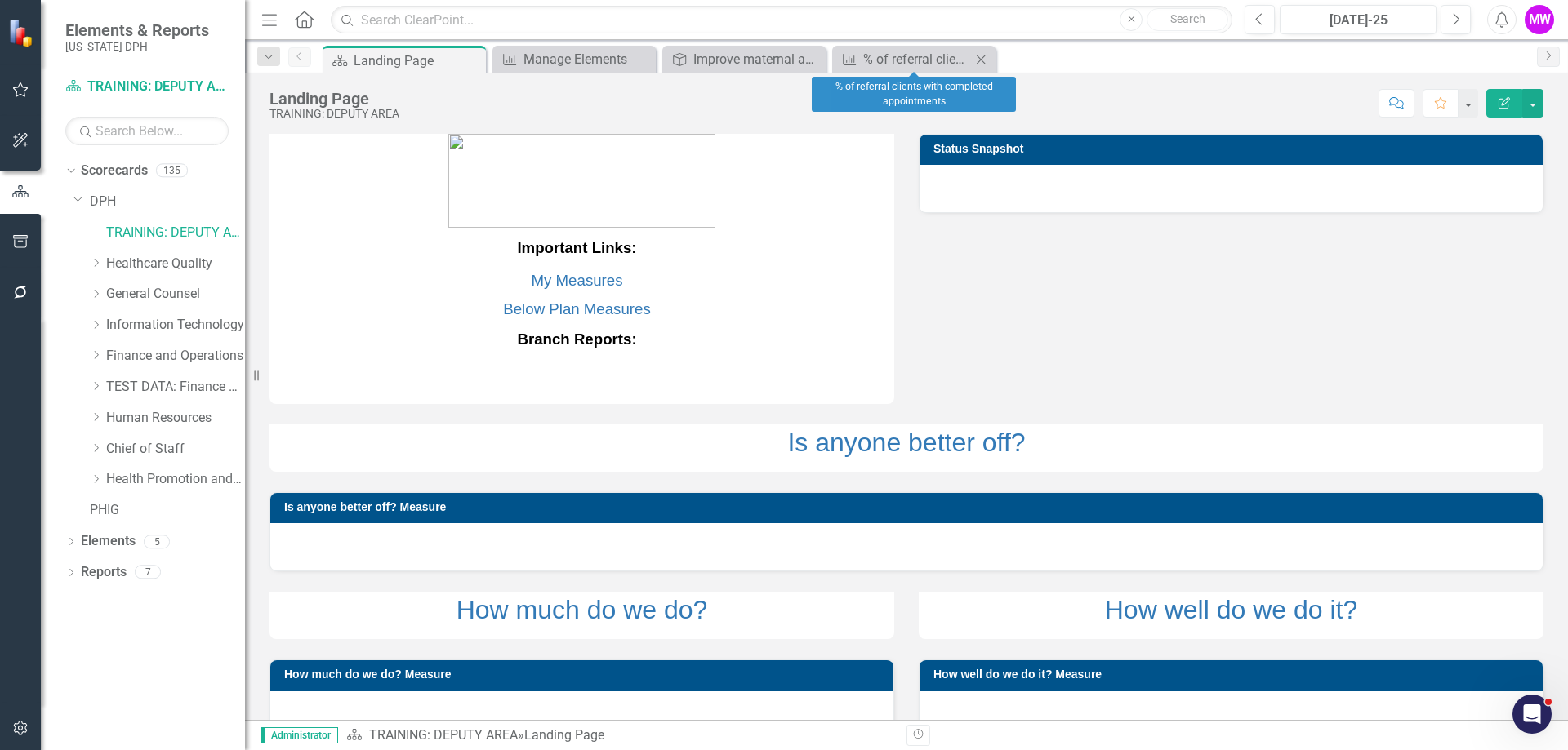
click at [978, 61] on icon "Close" at bounding box center [981, 60] width 17 height 13
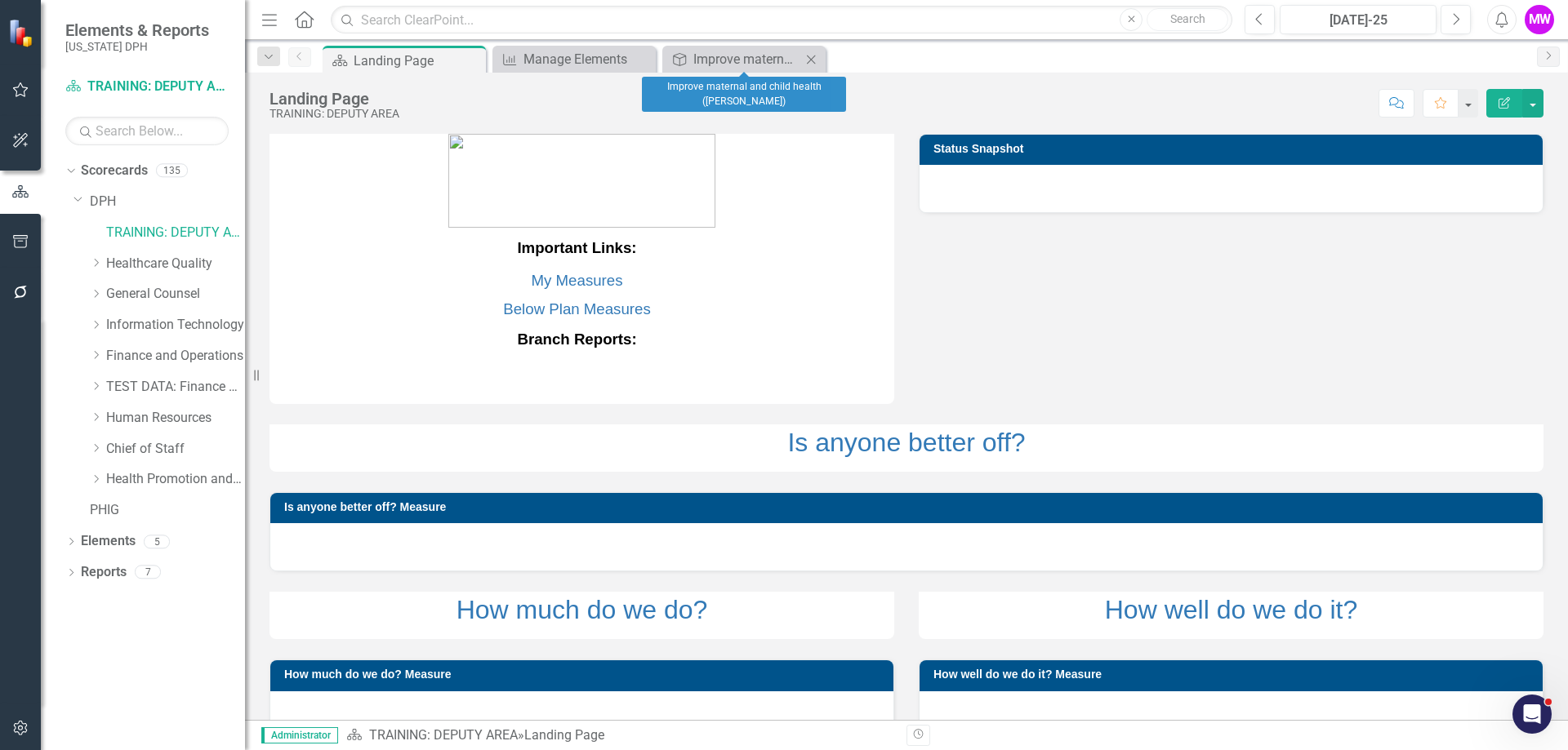
click at [817, 61] on icon "Close" at bounding box center [811, 60] width 17 height 13
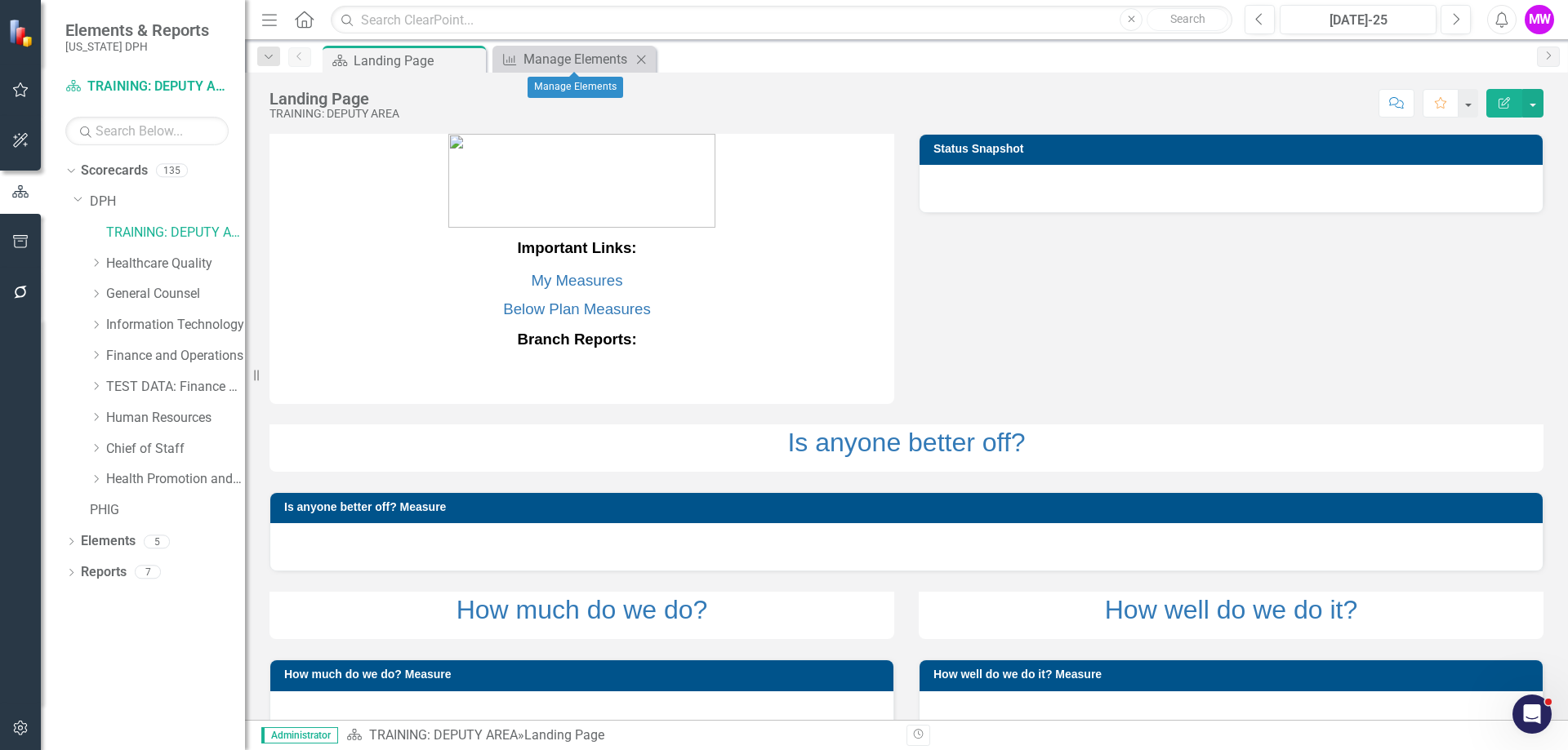
click at [643, 65] on icon "Close" at bounding box center [641, 60] width 17 height 13
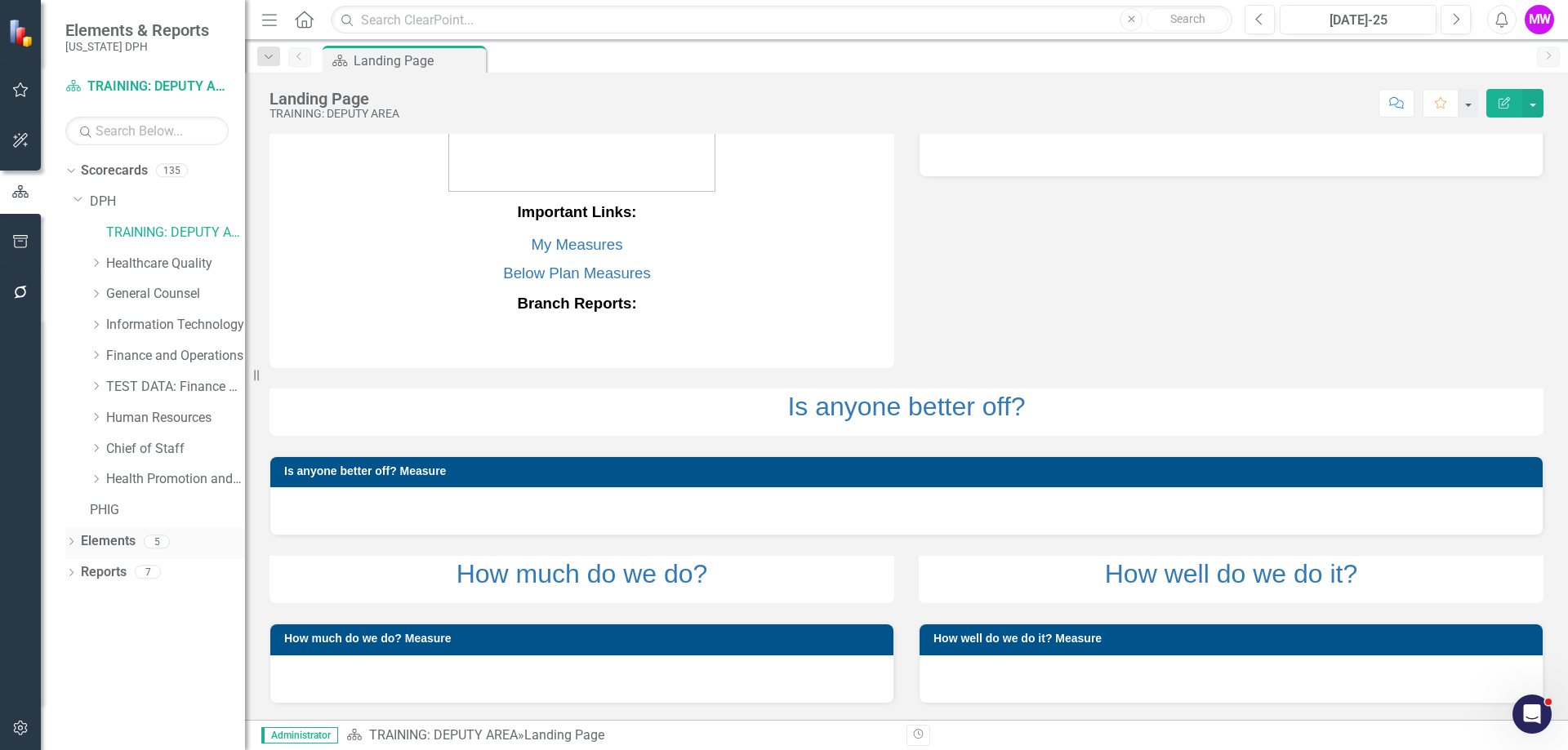
click at [125, 553] on div "Elements" at bounding box center [108, 541] width 55 height 27
click at [124, 542] on link "Elements" at bounding box center [108, 541] width 55 height 19
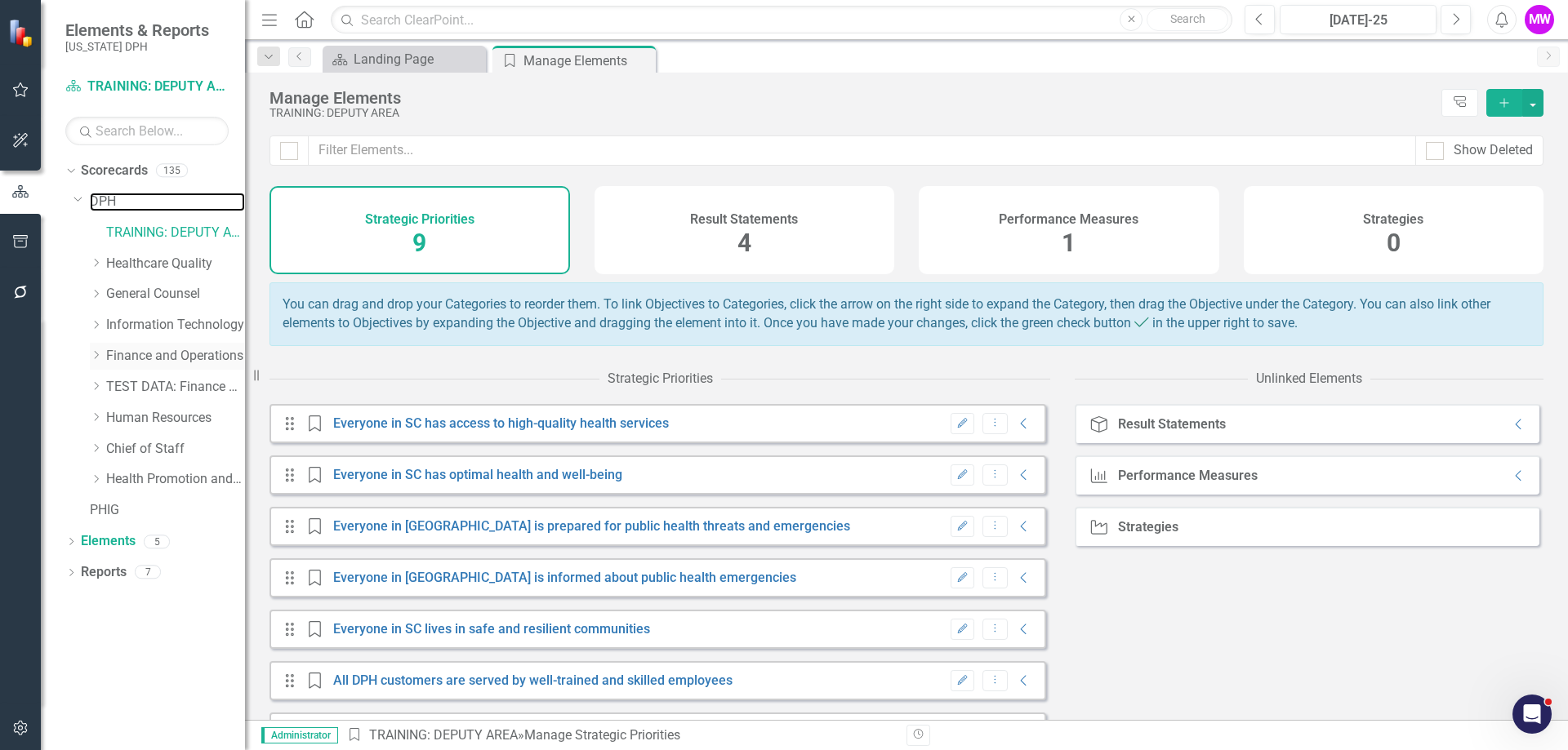
drag, startPoint x: 106, startPoint y: 201, endPoint x: 104, endPoint y: 351, distance: 150.0
click at [106, 201] on link "DPH" at bounding box center [167, 201] width 155 height 19
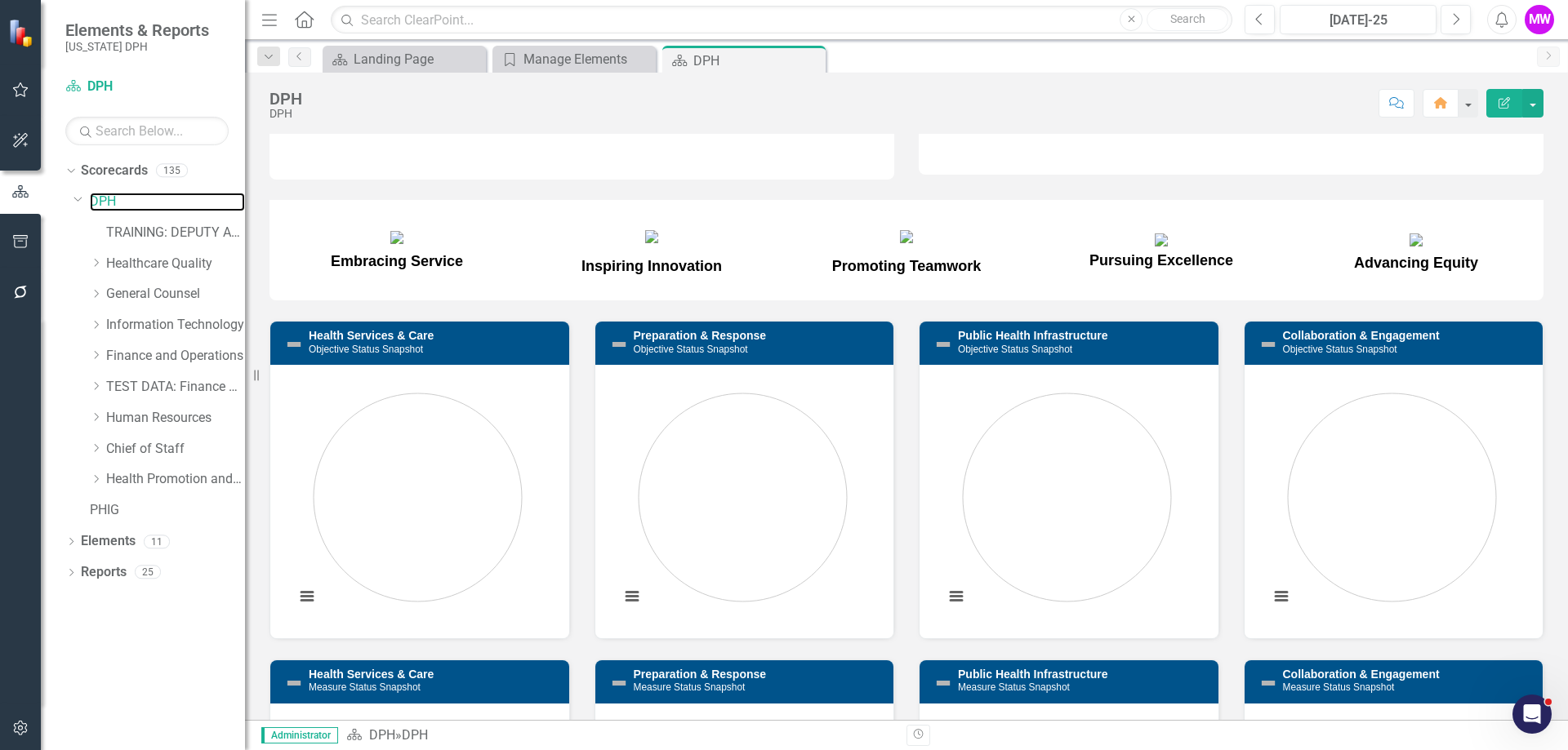
scroll to position [244, 0]
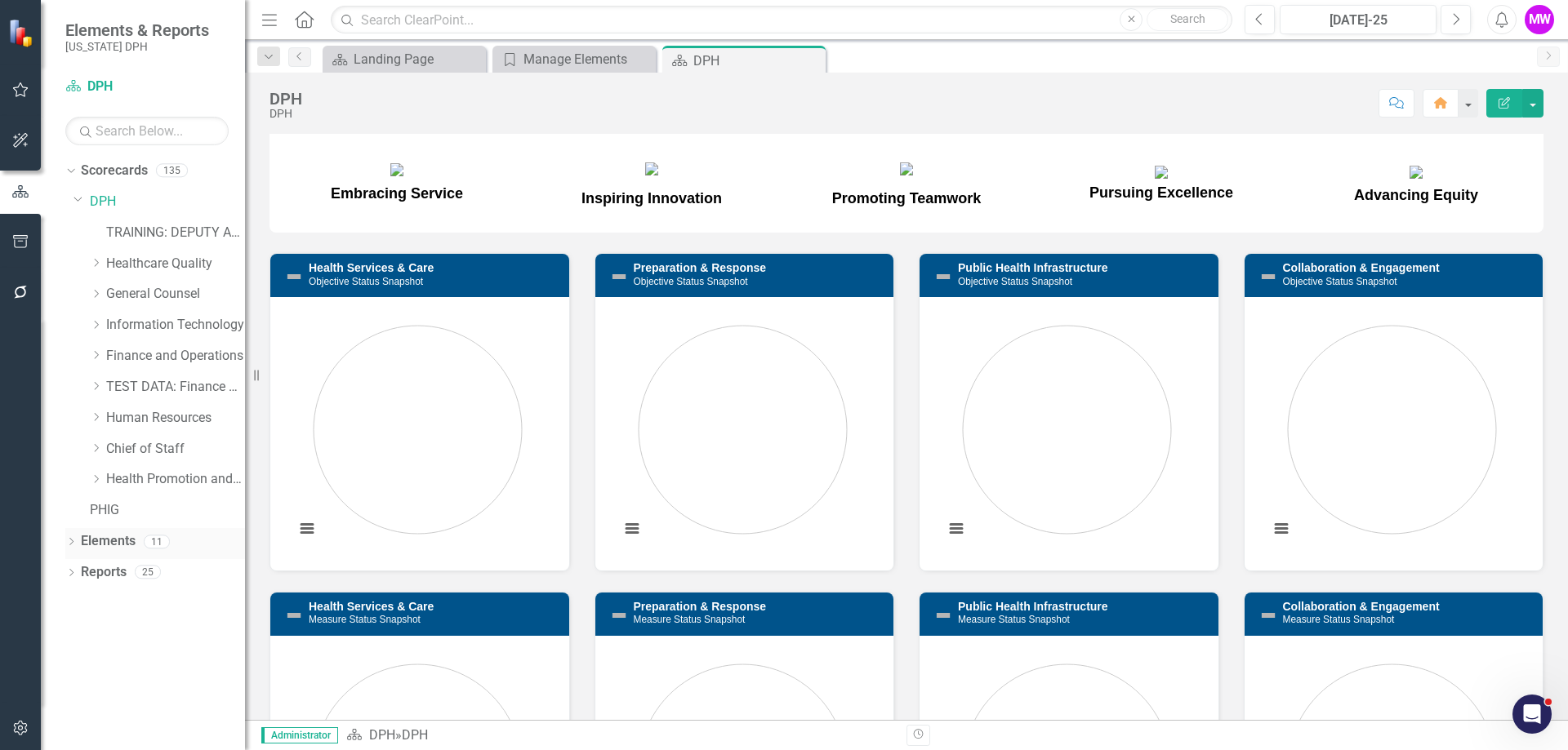
click at [117, 539] on link "Elements" at bounding box center [108, 541] width 55 height 19
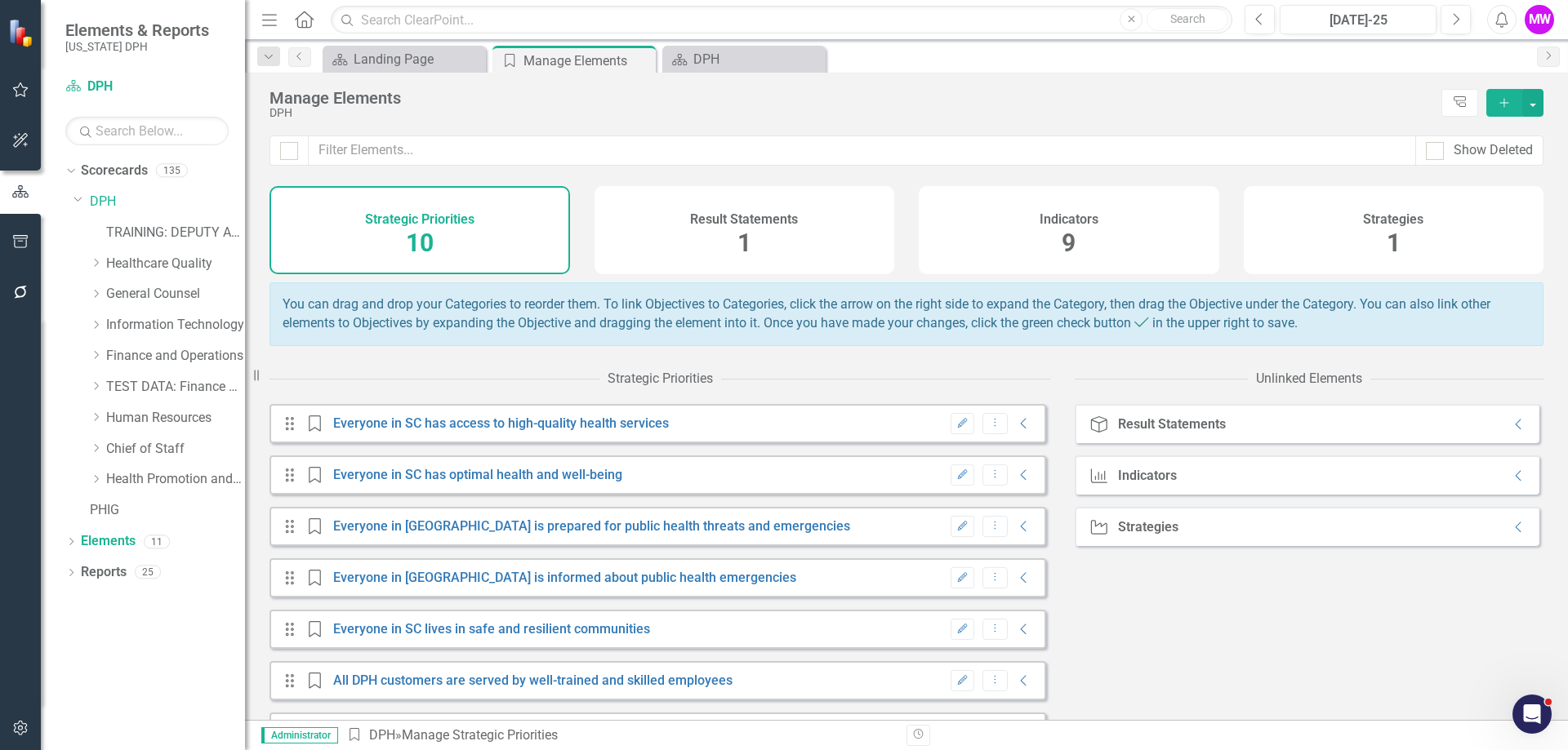
click at [678, 228] on div "Result Statements 1" at bounding box center [745, 230] width 300 height 88
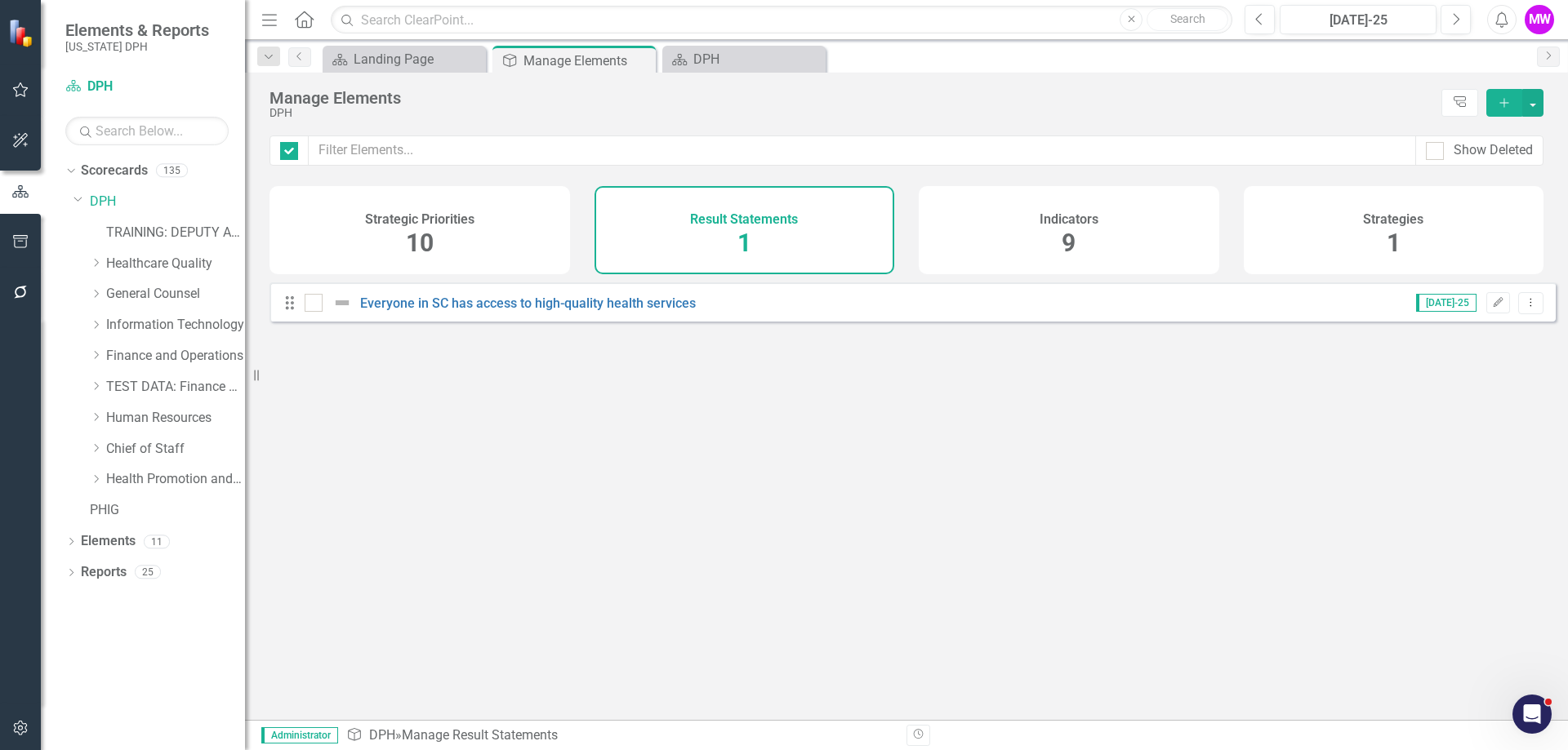
checkbox input "false"
click at [1014, 222] on div "Indicators 9" at bounding box center [1069, 230] width 300 height 88
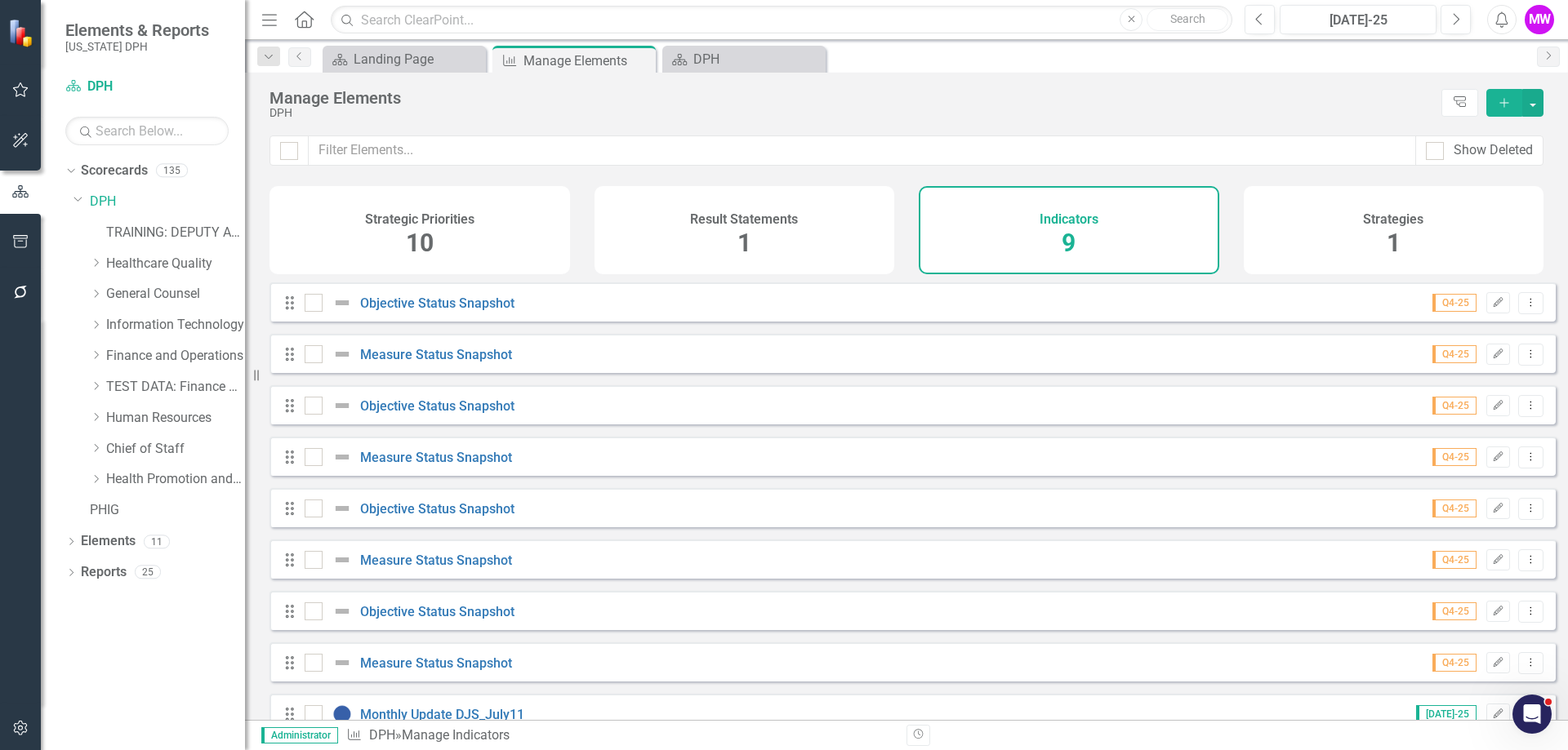
click at [1336, 223] on div "Strategies 1" at bounding box center [1394, 230] width 300 height 88
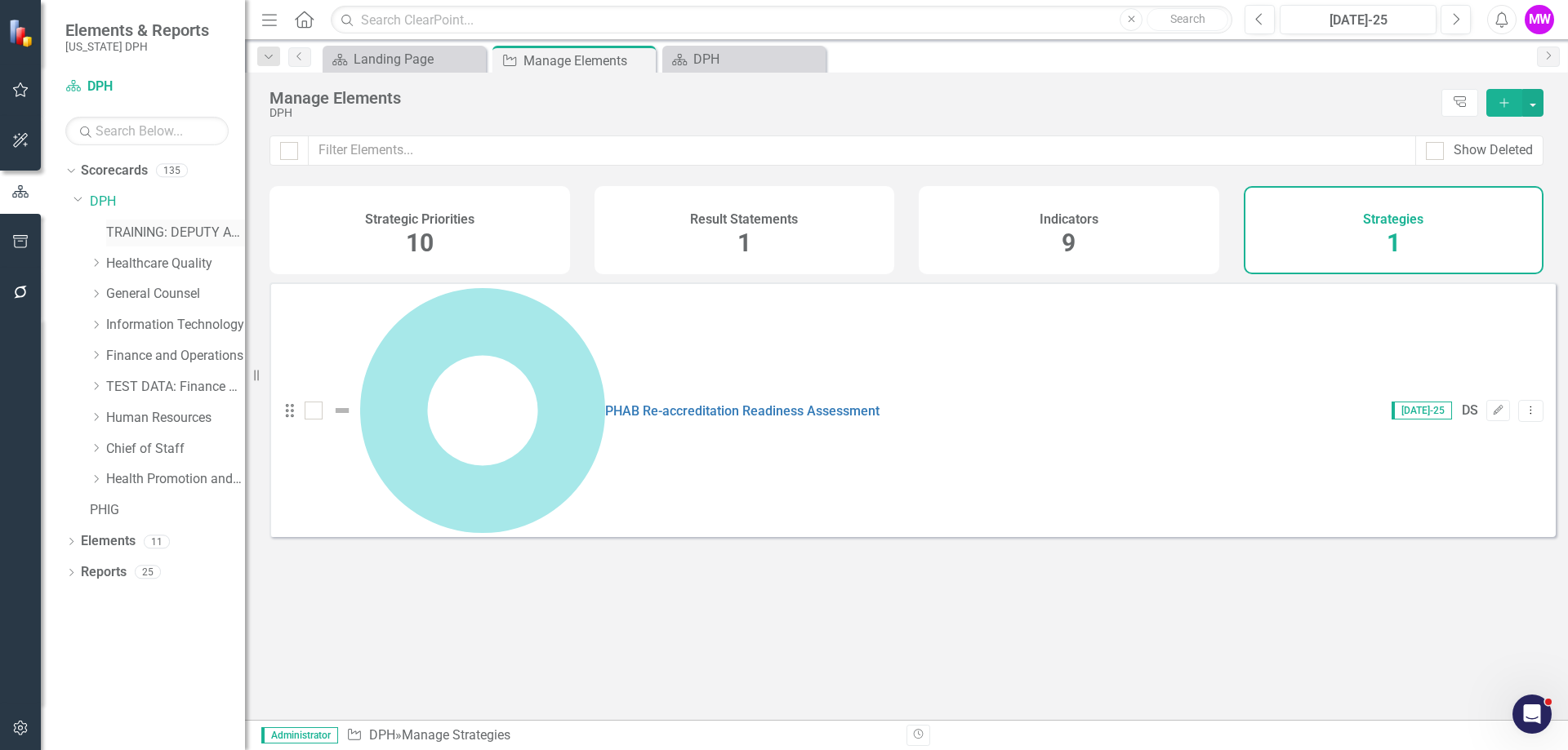
click at [158, 236] on link "TRAINING: DEPUTY AREA" at bounding box center [175, 233] width 138 height 19
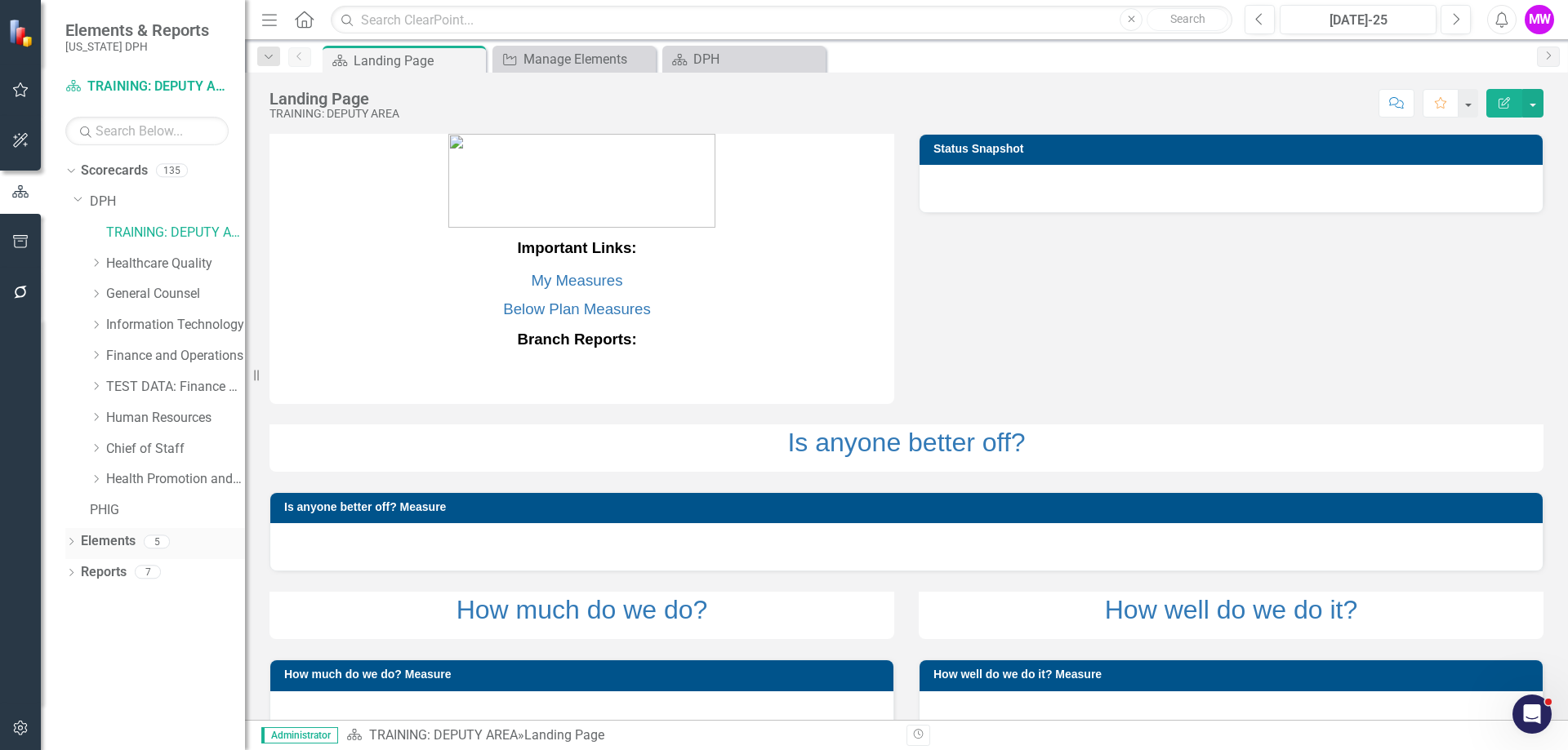
click at [117, 547] on link "Elements" at bounding box center [108, 541] width 55 height 19
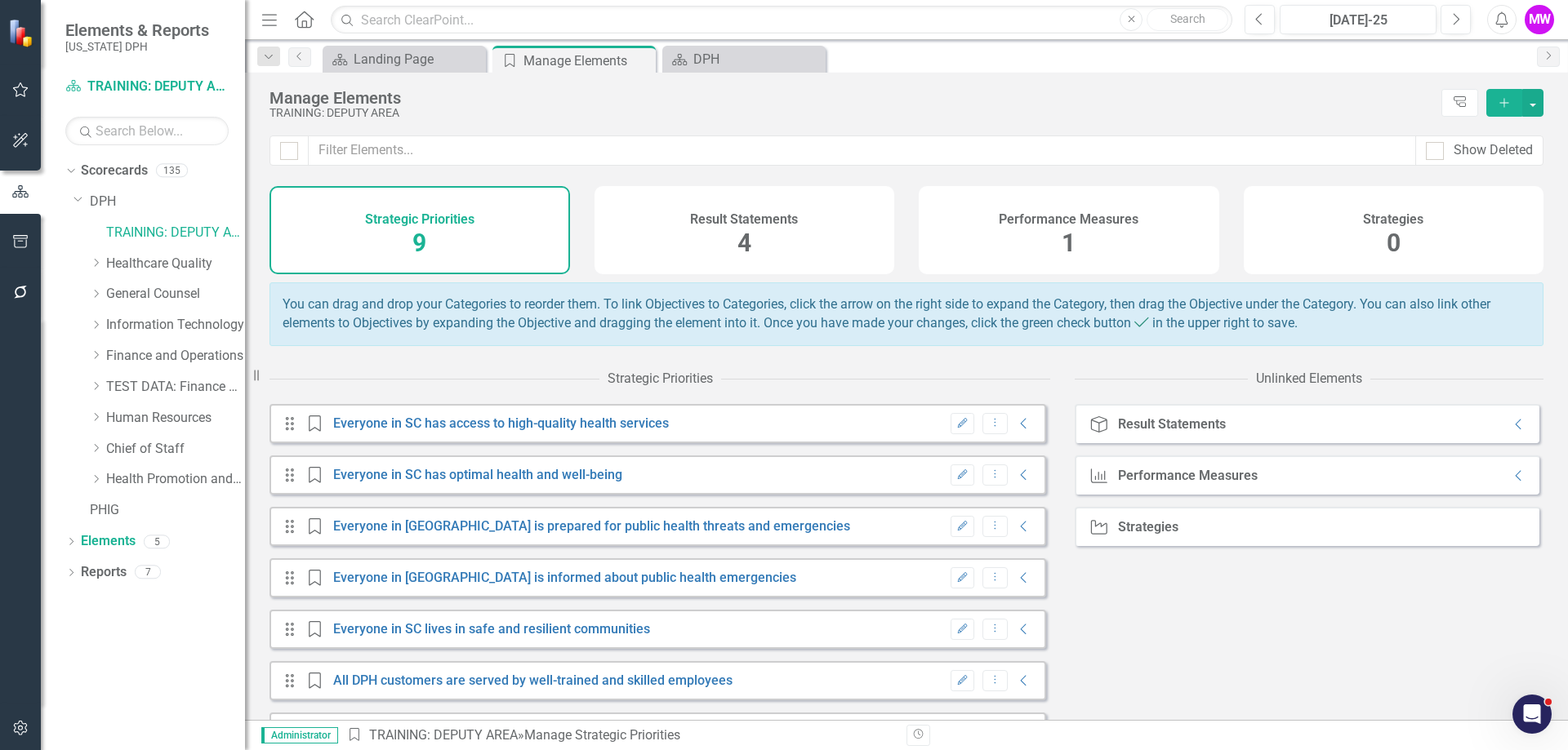
click at [731, 238] on div "Result Statements 4" at bounding box center [745, 230] width 300 height 88
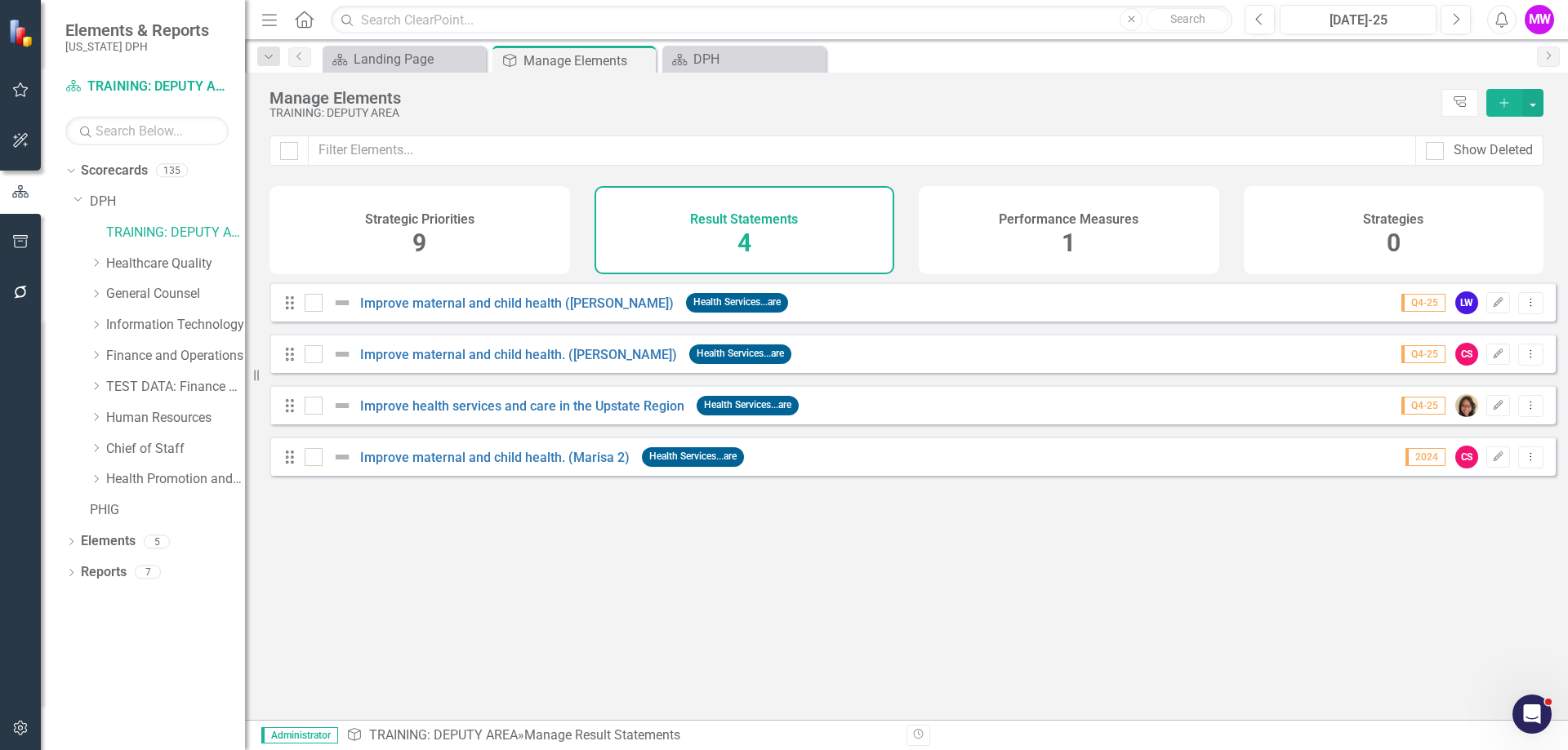
click at [437, 215] on h4 "Strategic Priorities" at bounding box center [420, 220] width 109 height 15
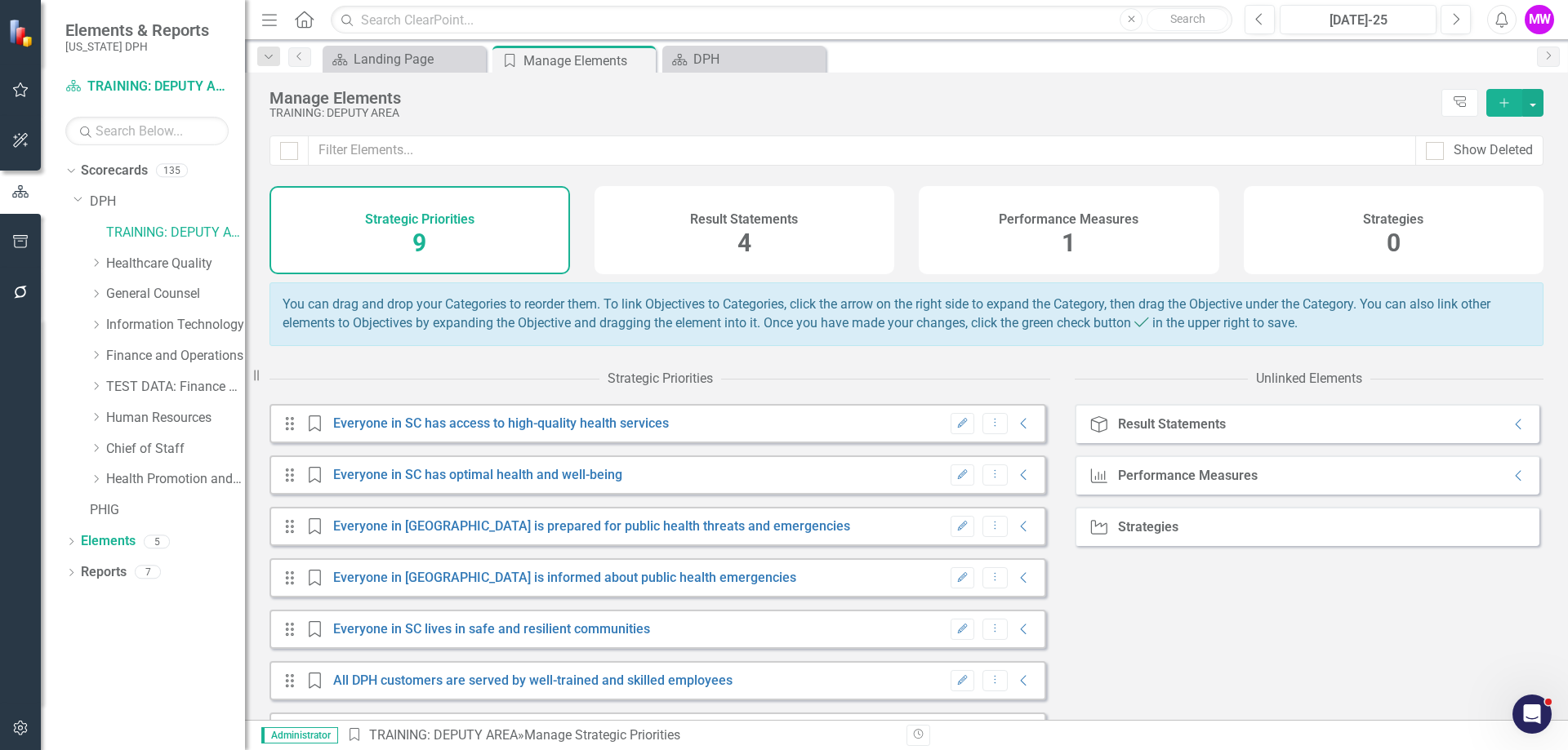
click at [1400, 234] on span "0" at bounding box center [1393, 243] width 14 height 28
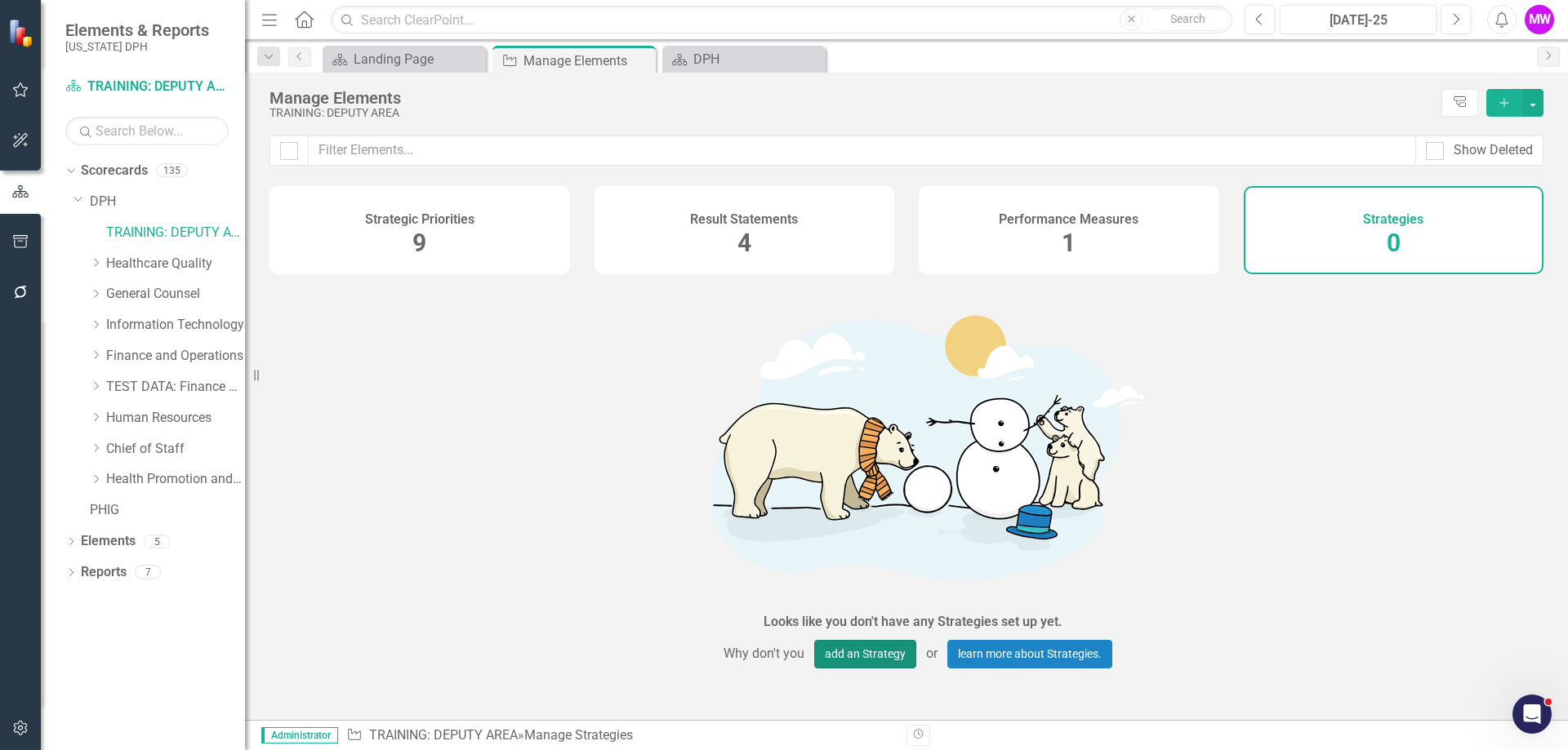
click at [881, 640] on button "add an Strategy" at bounding box center [865, 654] width 102 height 28
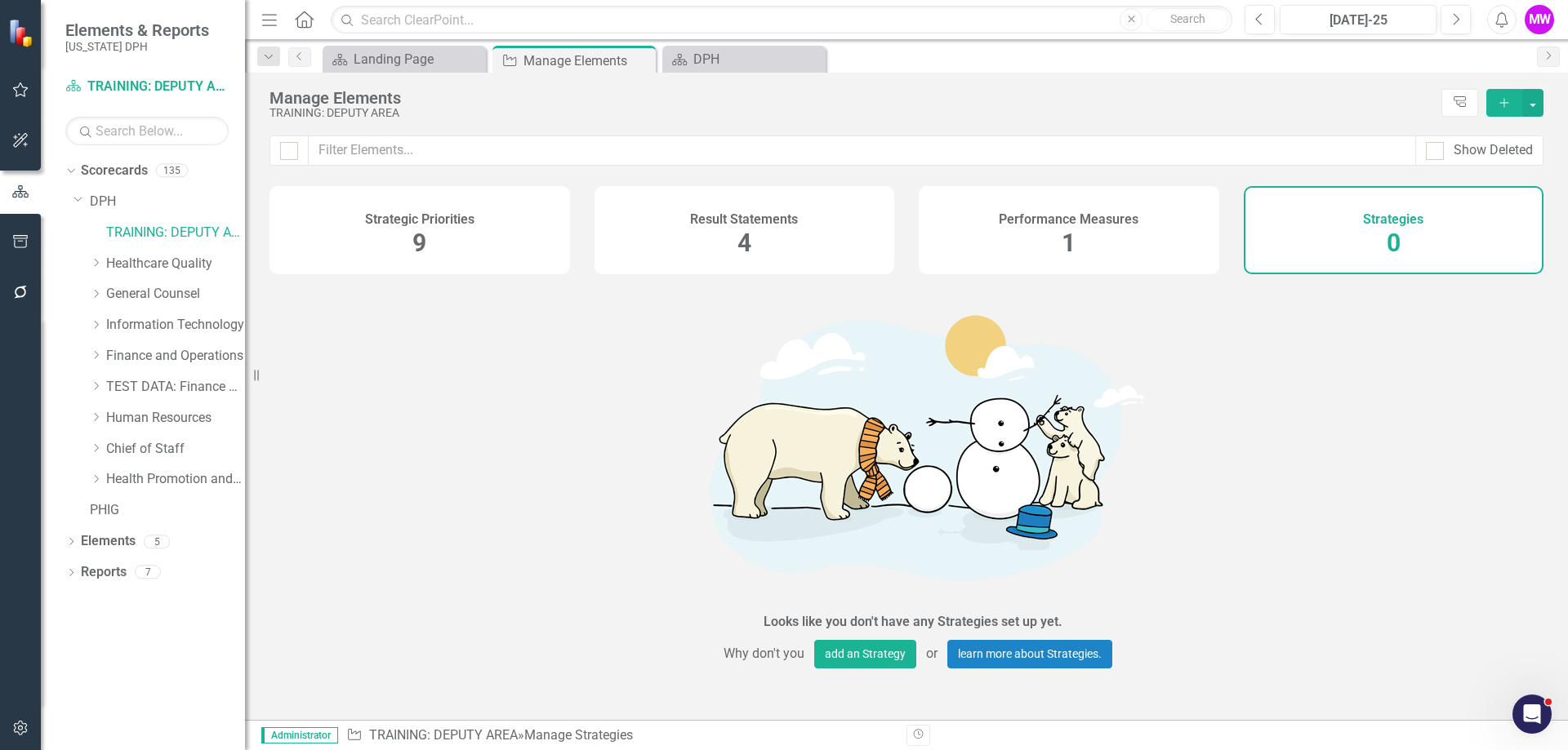
click at [1129, 244] on div "Performance Measures 1" at bounding box center [1069, 230] width 300 height 88
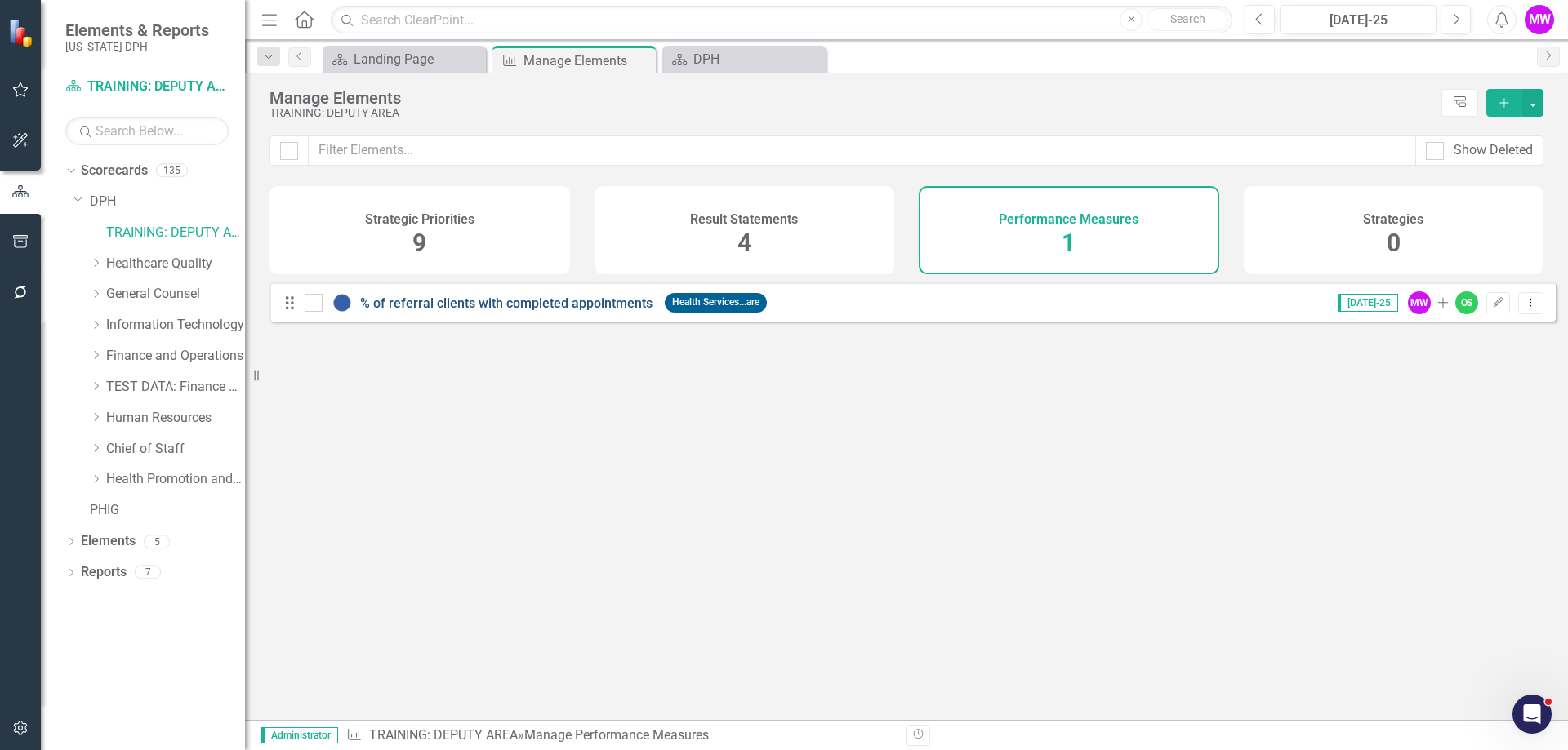
click at [546, 311] on link "% of referral clients with completed appointments" at bounding box center [506, 302] width 293 height 16
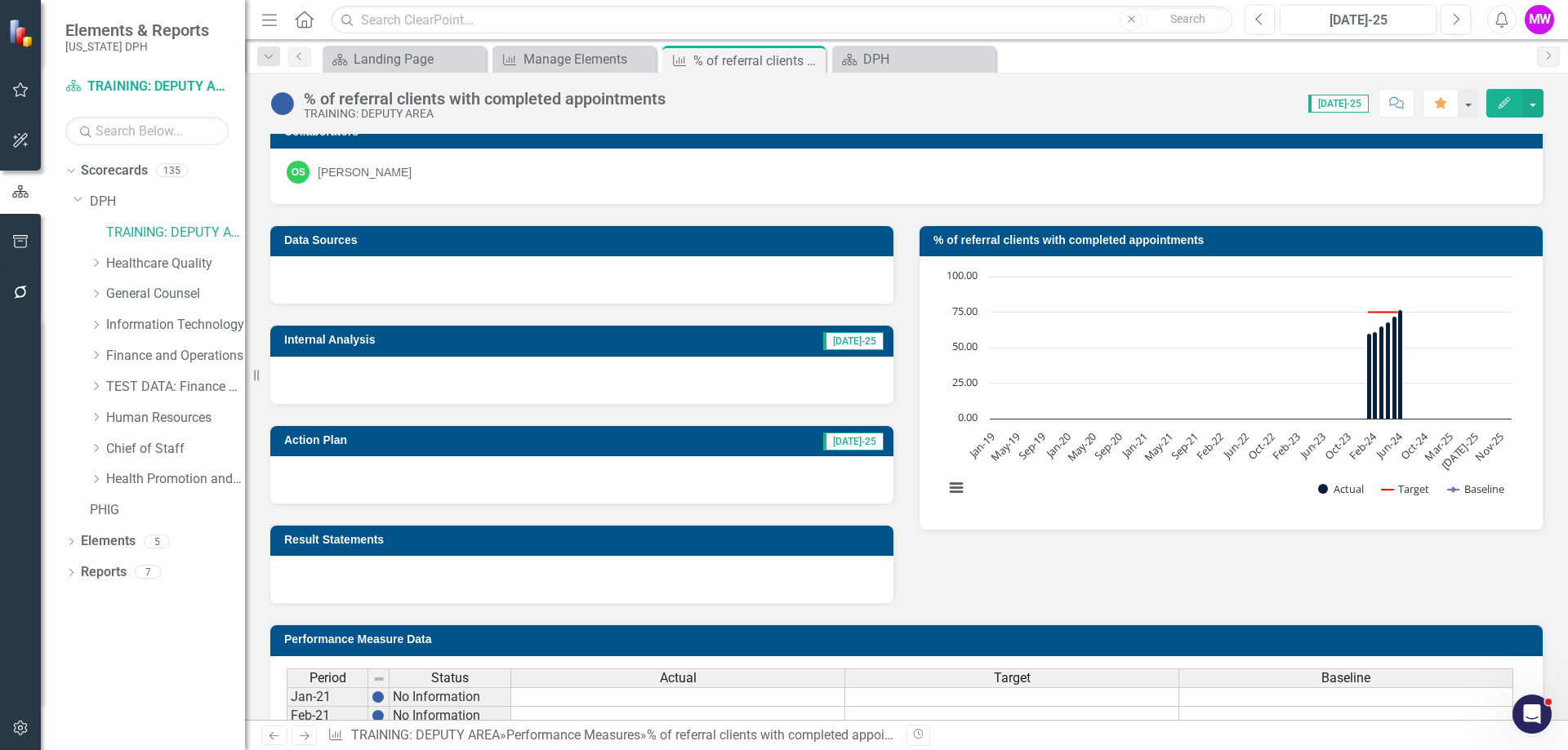
scroll to position [81, 0]
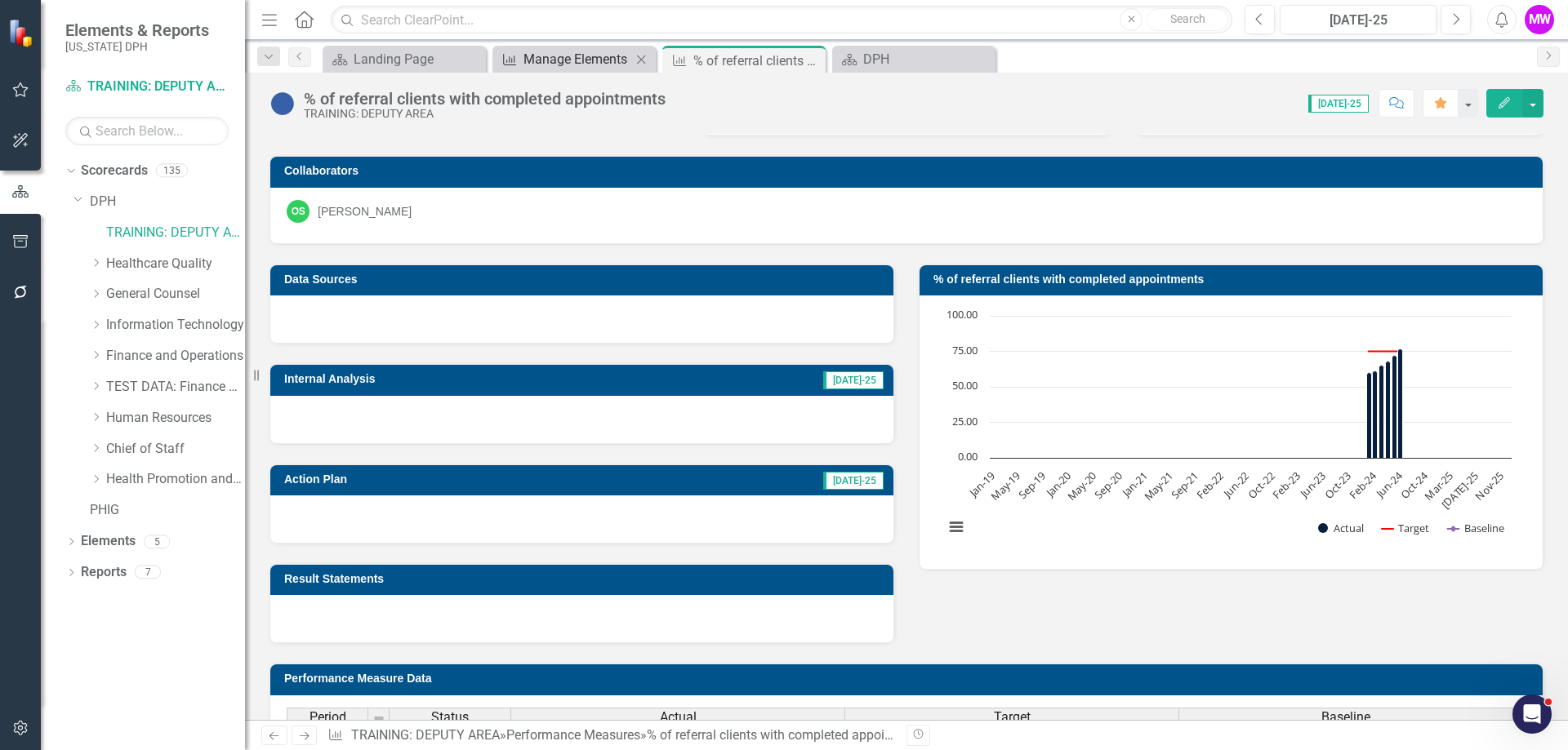
click at [571, 68] on div "Manage Elements" at bounding box center [577, 59] width 108 height 21
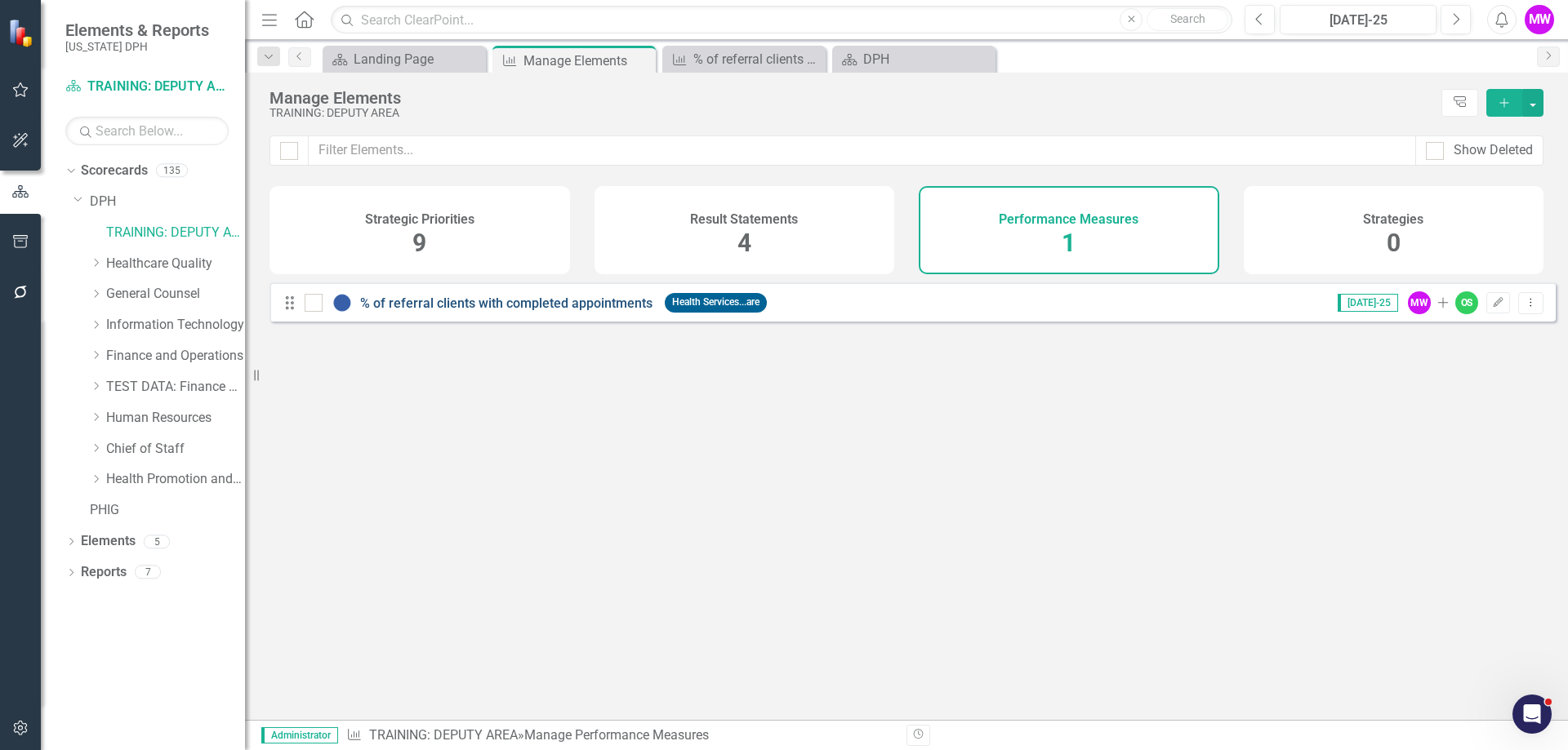
click at [512, 311] on link "% of referral clients with completed appointments" at bounding box center [506, 302] width 293 height 16
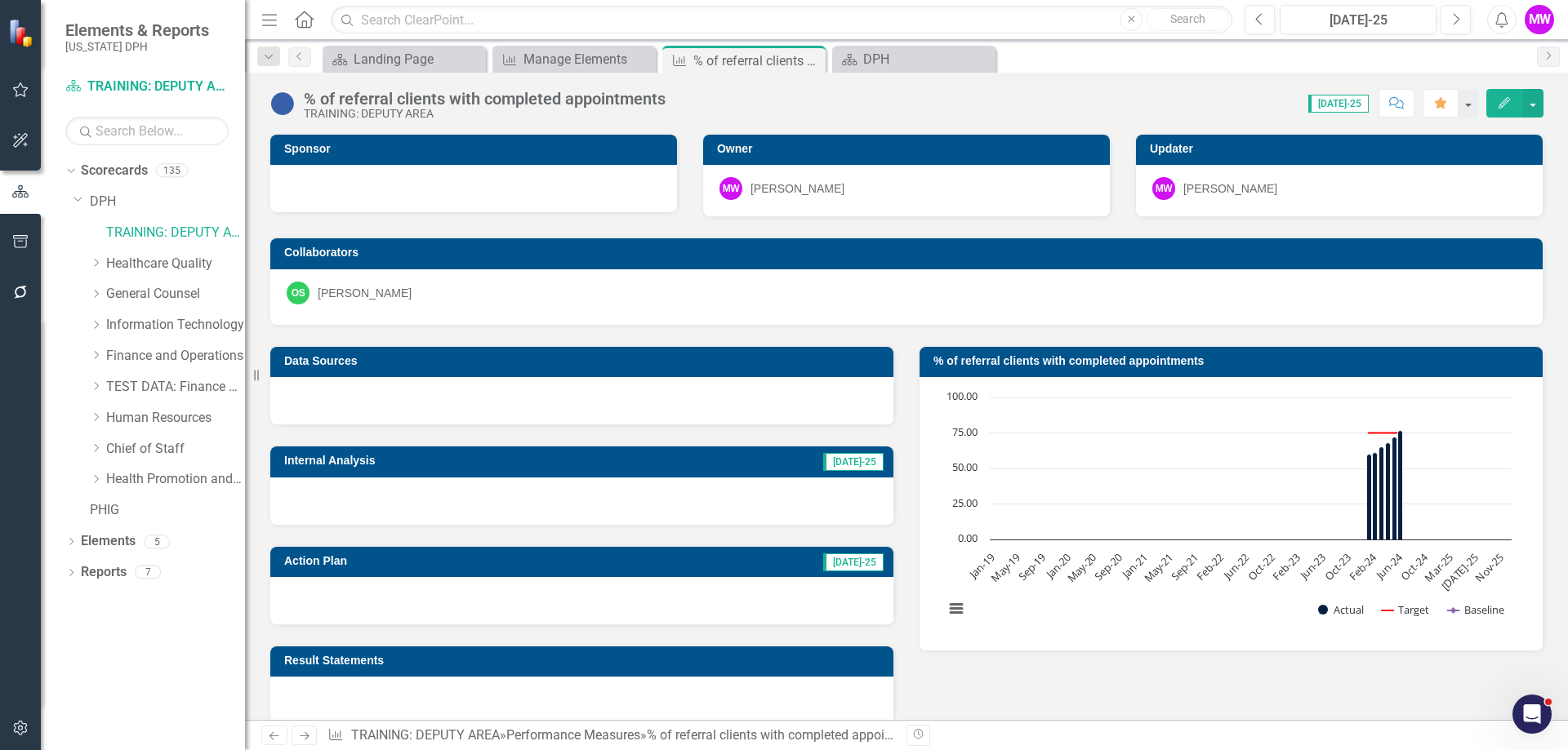
click at [1501, 103] on icon "Edit" at bounding box center [1504, 103] width 15 height 12
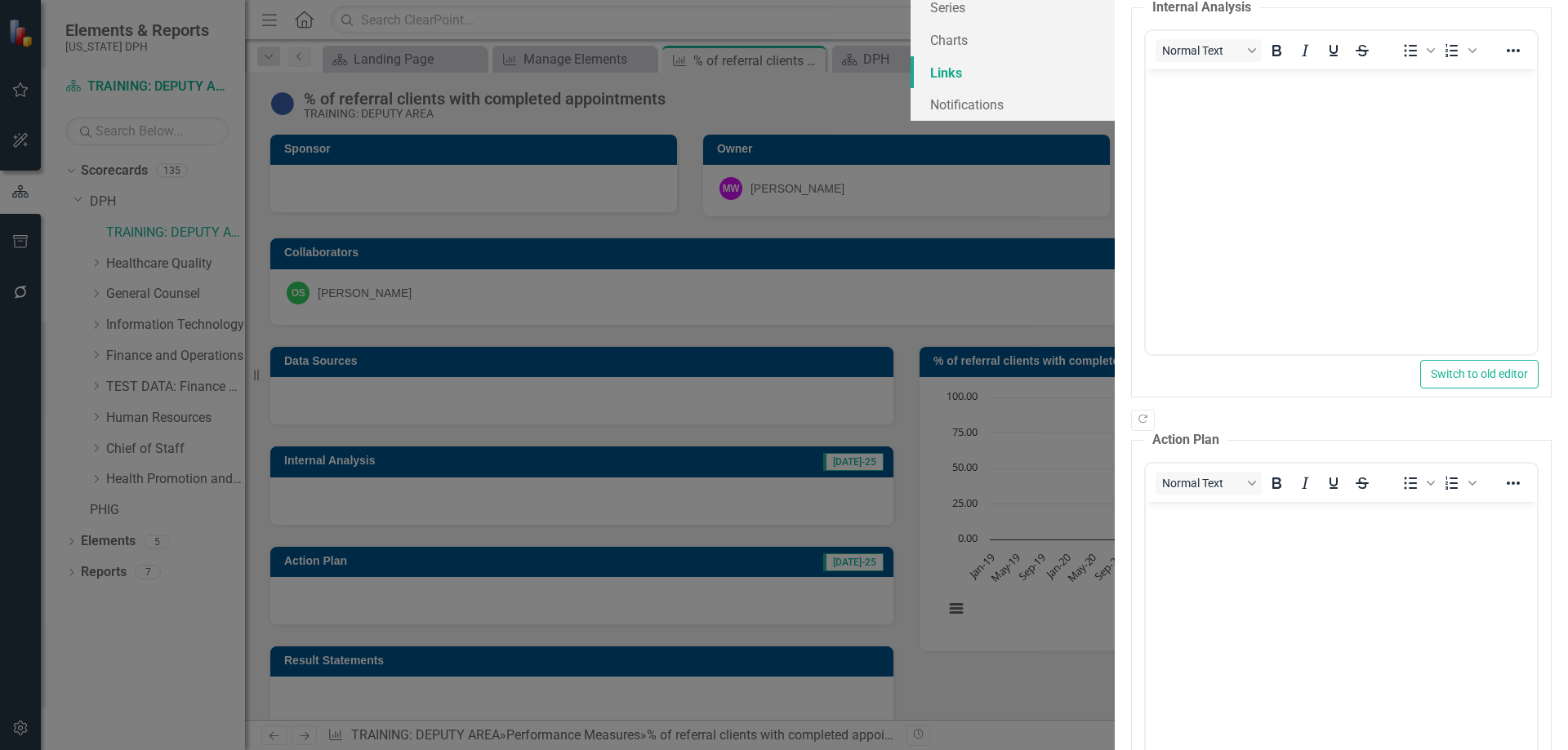
click at [910, 89] on link "Links" at bounding box center [1012, 72] width 204 height 32
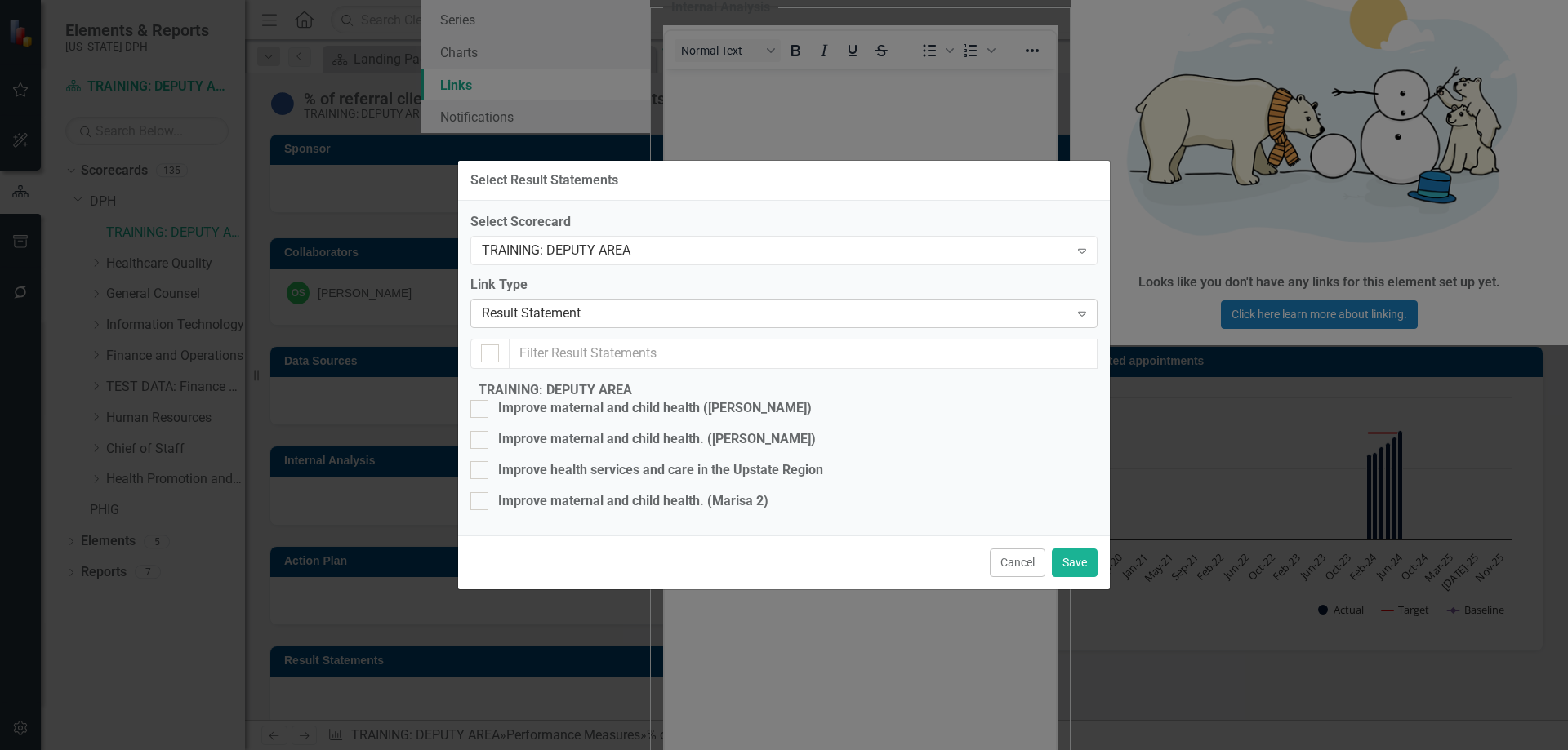
click at [598, 303] on div "Result Statement" at bounding box center [775, 312] width 587 height 19
click at [613, 303] on div "Result Statement" at bounding box center [775, 312] width 587 height 19
click at [596, 453] on div "Select Scorecard TRAINING: DEPUTY AREA Expand Link Type Result Statement Expand…" at bounding box center [784, 368] width 627 height 310
click at [1038, 577] on button "Cancel" at bounding box center [1017, 563] width 56 height 28
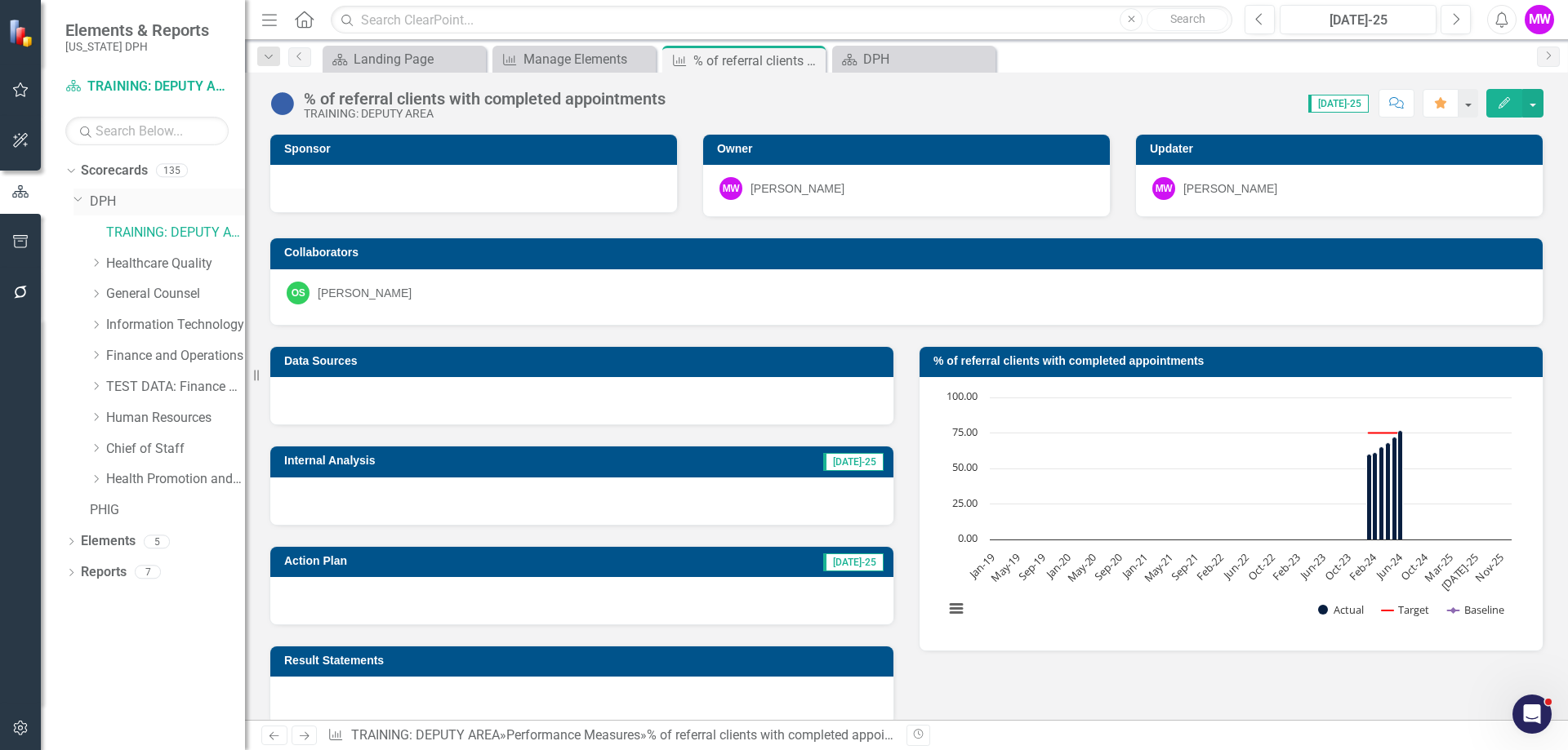
click at [95, 204] on link "DPH" at bounding box center [167, 201] width 155 height 19
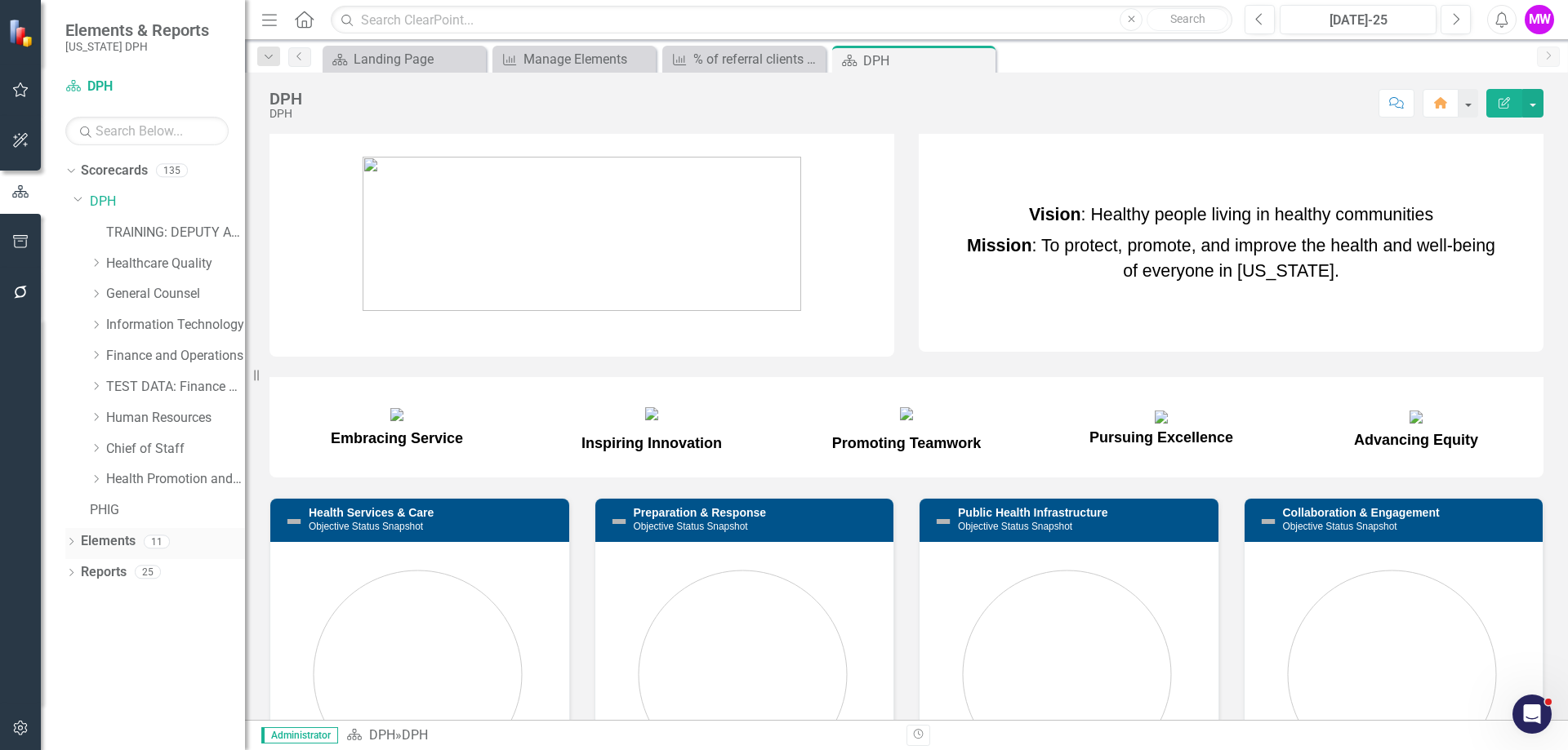
click at [108, 540] on link "Elements" at bounding box center [108, 541] width 55 height 19
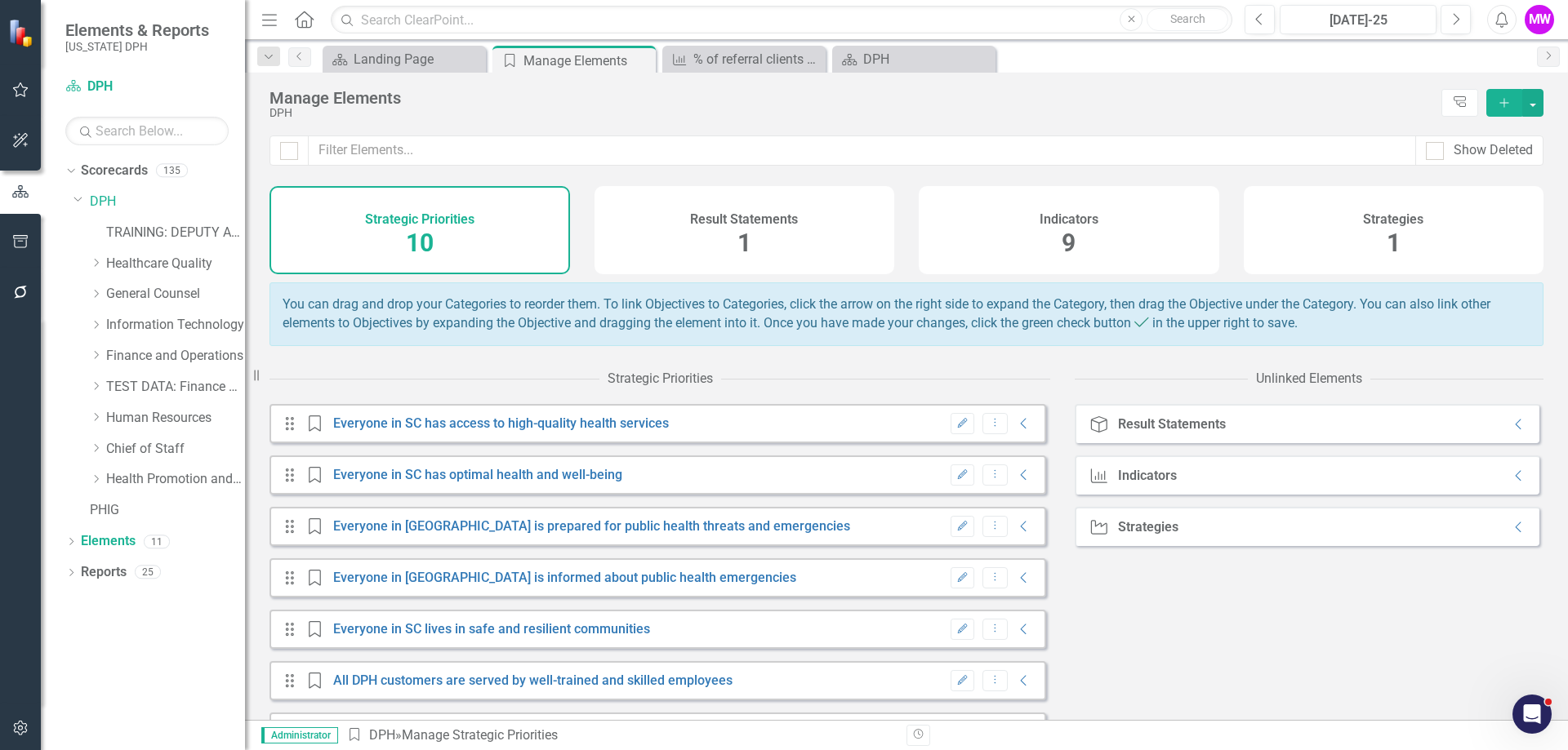
click at [1092, 206] on div "Indicators 9" at bounding box center [1069, 230] width 300 height 88
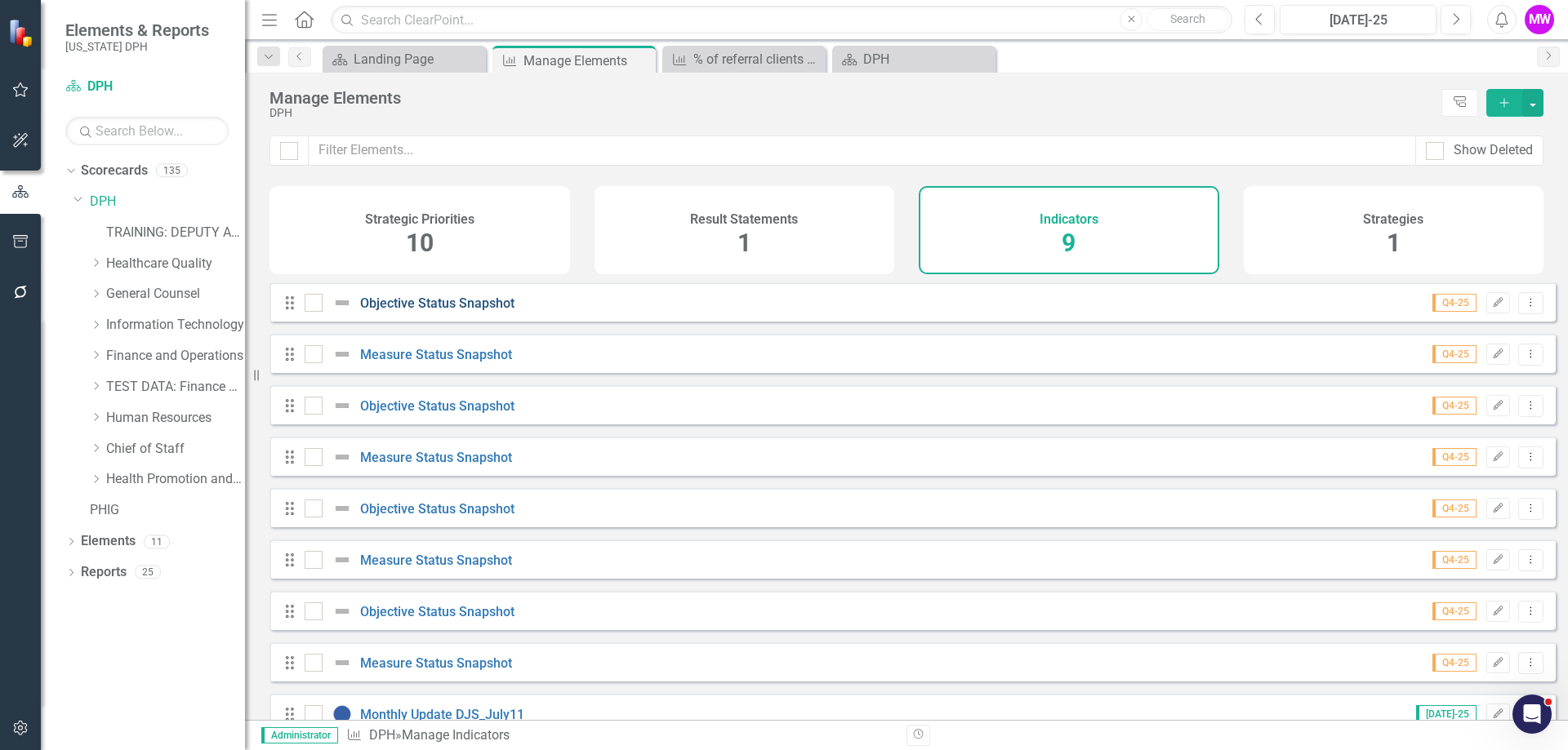
click at [462, 311] on link "Objective Status Snapshot" at bounding box center [437, 302] width 154 height 16
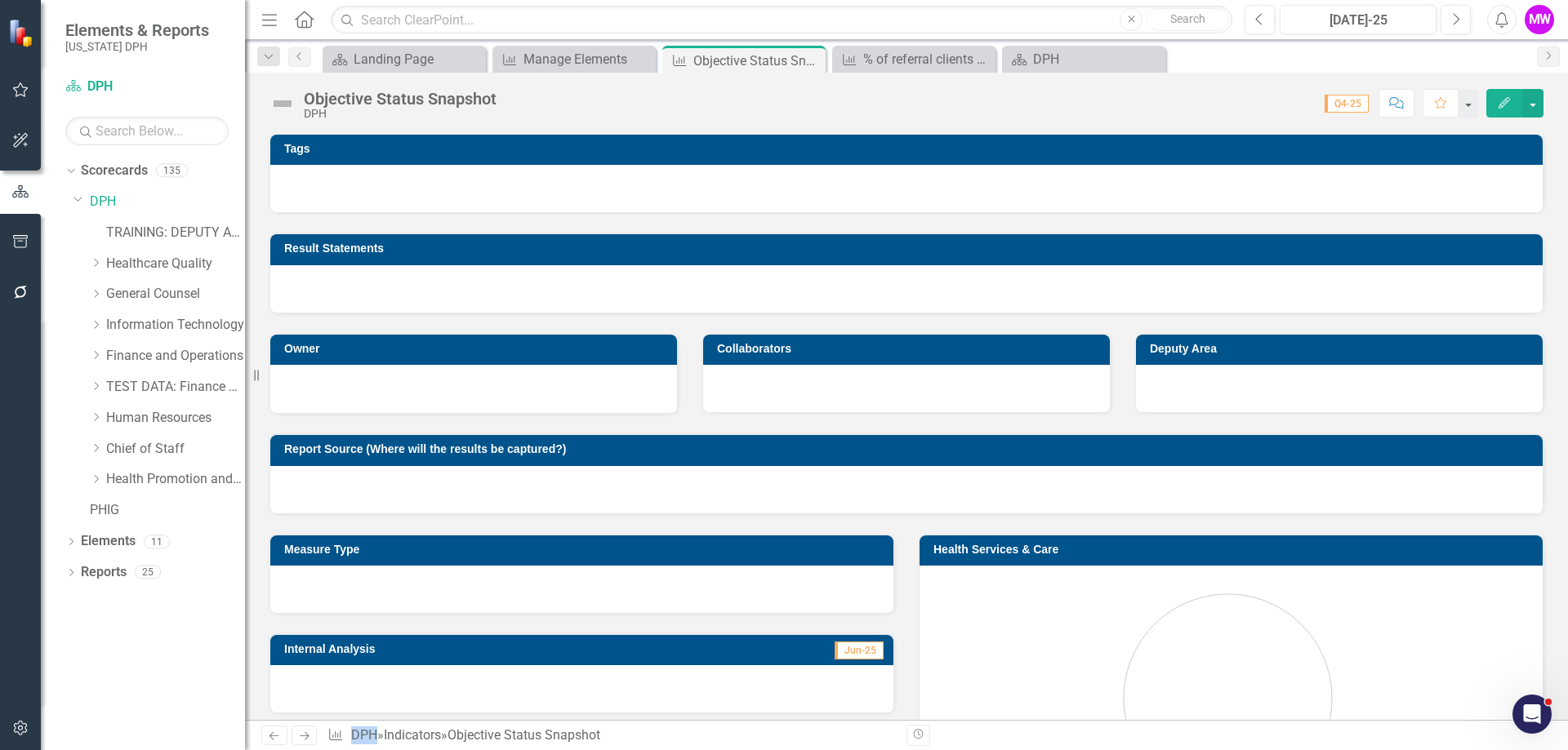
click at [1498, 106] on icon "Edit" at bounding box center [1504, 103] width 15 height 12
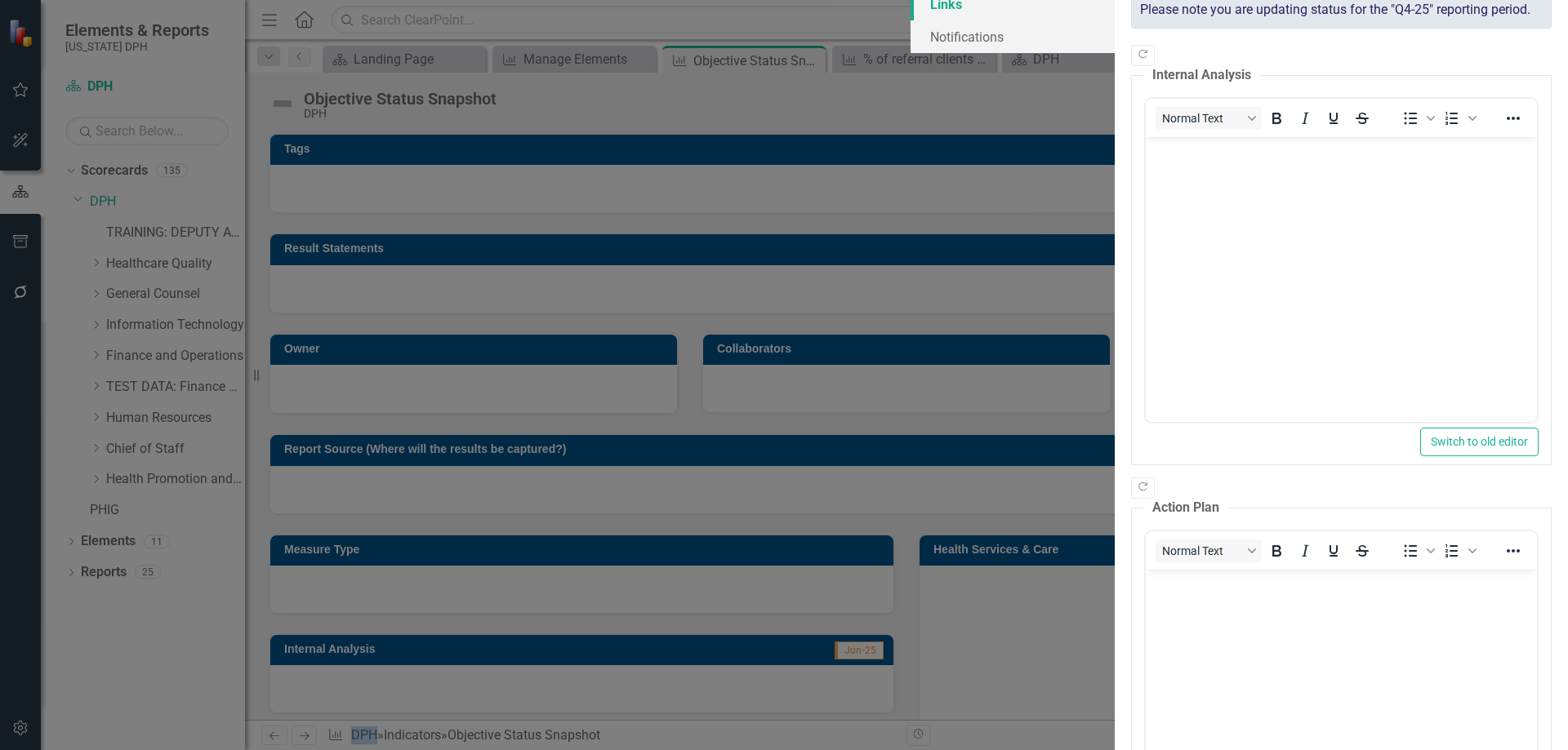
click at [910, 21] on link "Links" at bounding box center [1012, 3] width 204 height 32
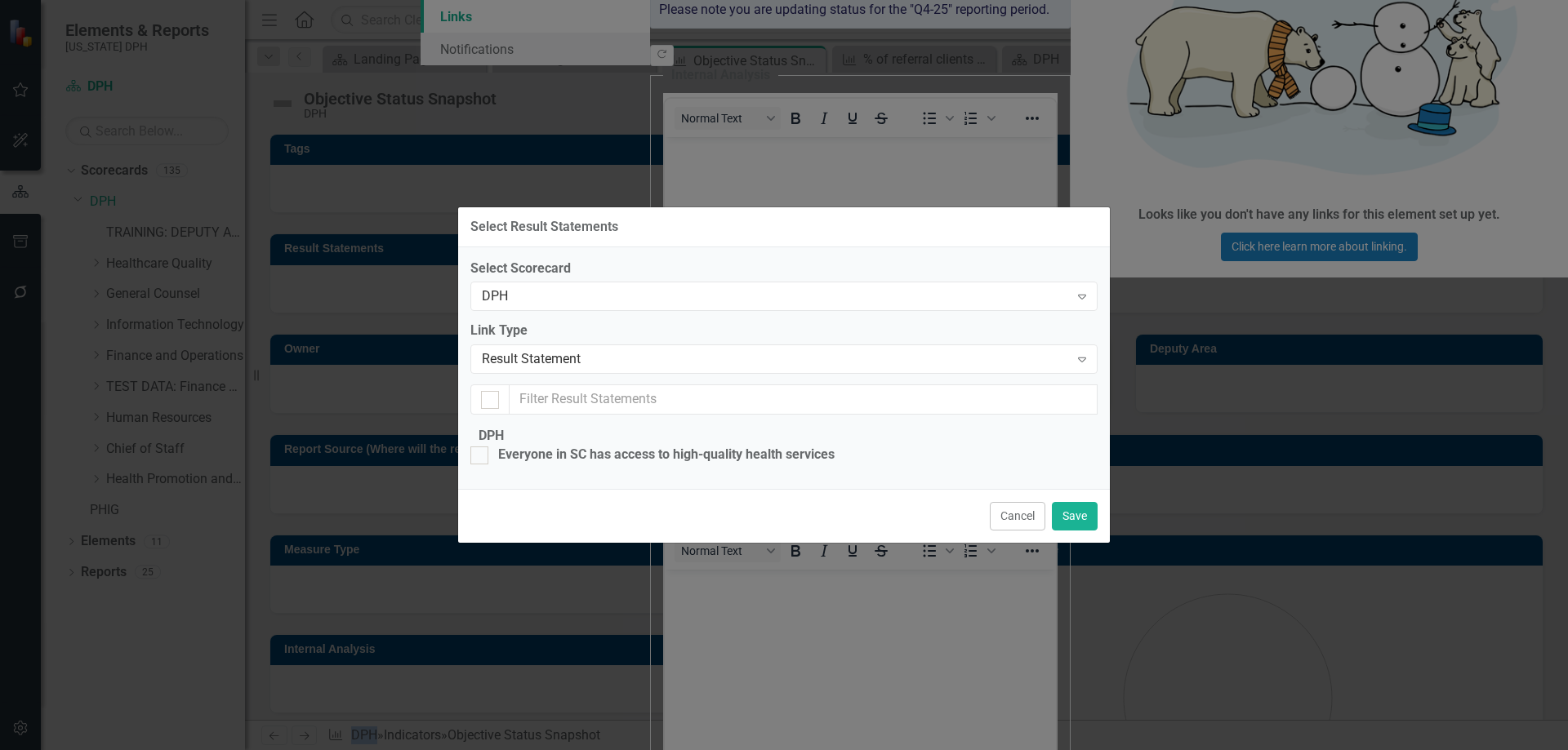
checkbox input "false"
click at [1071, 346] on div "Expand" at bounding box center [1081, 359] width 29 height 27
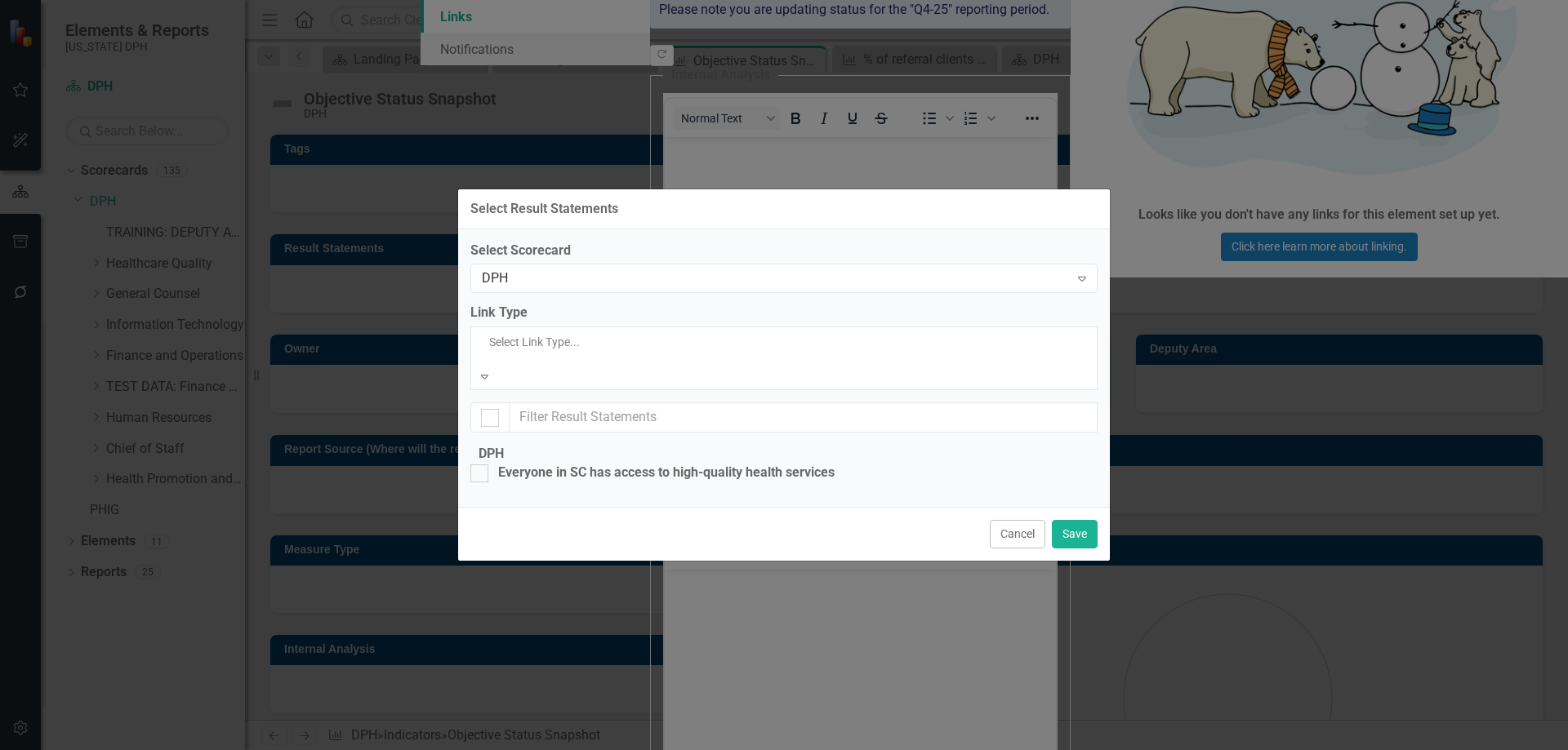
click at [541, 749] on div "Result Statement" at bounding box center [784, 759] width 1568 height 19
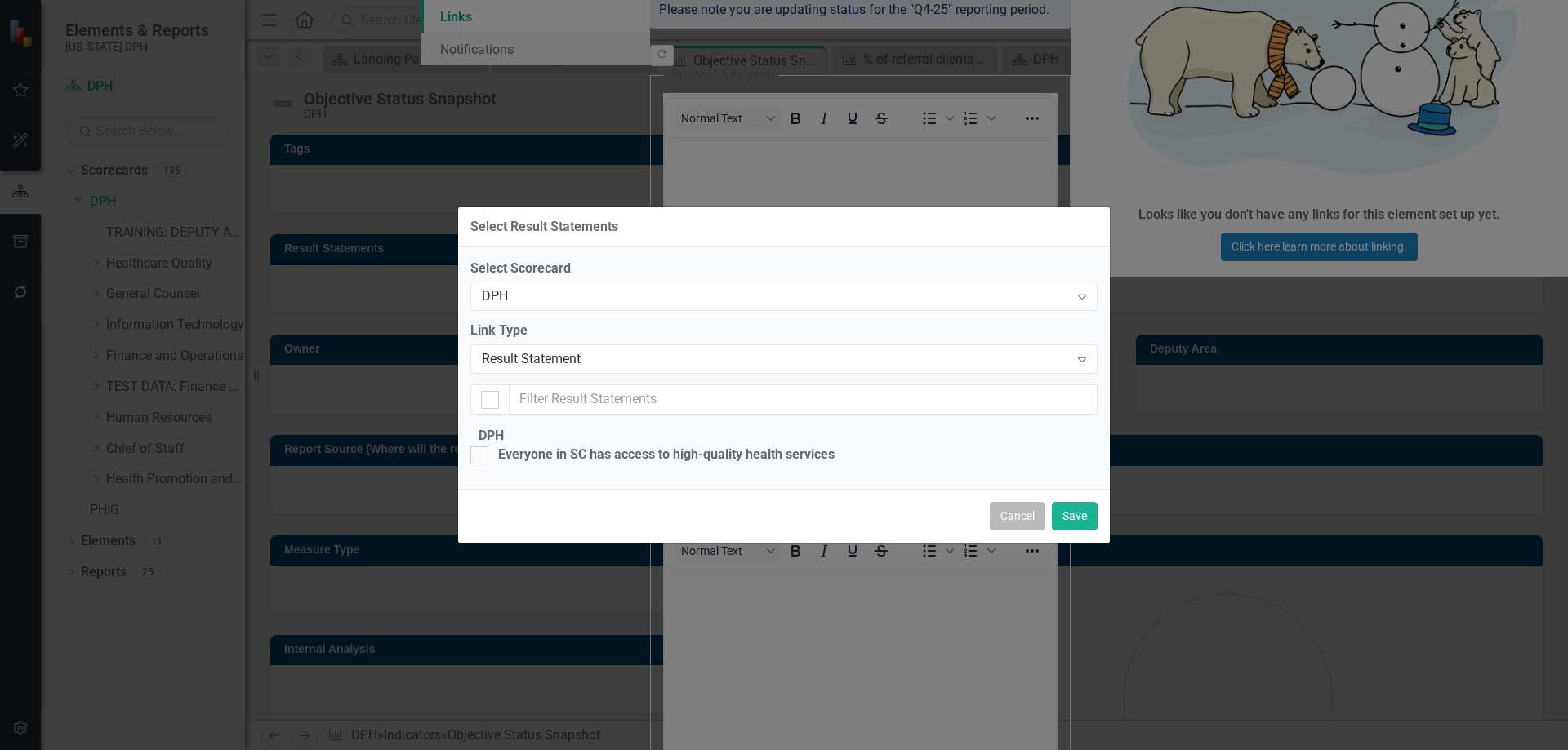
click at [1019, 530] on button "Cancel" at bounding box center [1017, 516] width 56 height 28
click at [1070, 278] on div "Links are one of the most powerful features of ClearPoint. By configuring the l…" at bounding box center [1319, 57] width 498 height 440
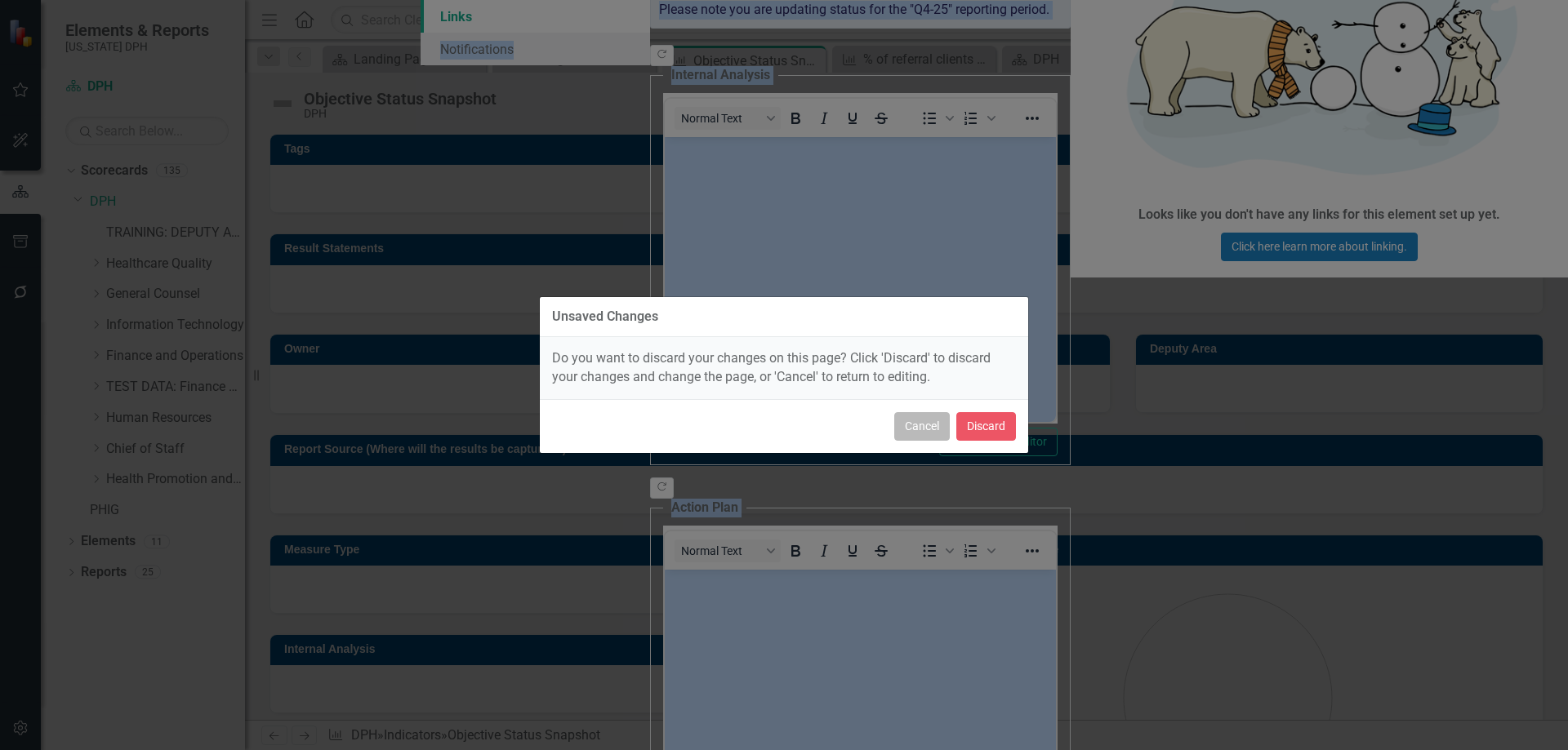
click at [928, 434] on button "Cancel" at bounding box center [921, 426] width 56 height 28
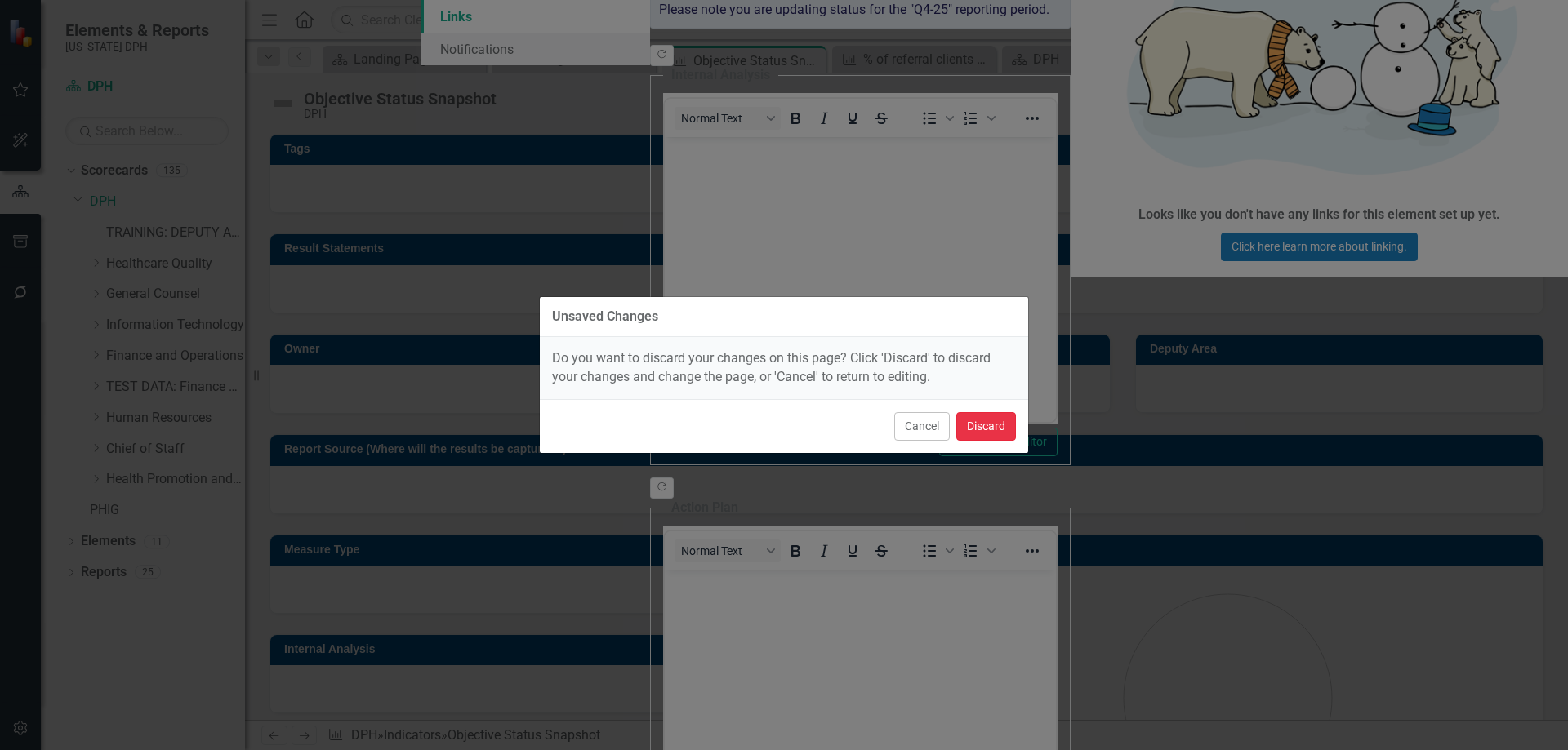
click at [995, 430] on button "Discard" at bounding box center [986, 426] width 60 height 28
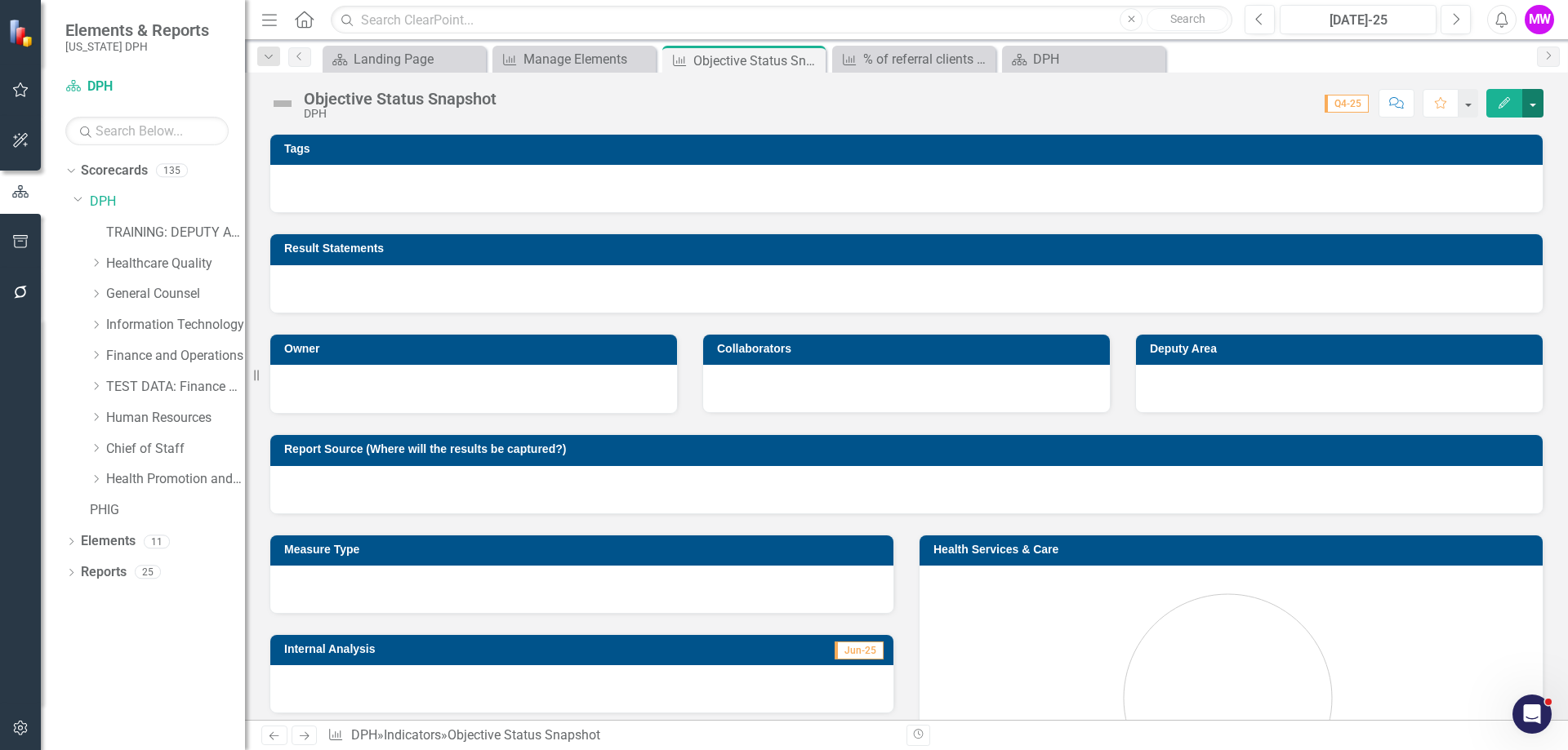
click at [1532, 96] on button "button" at bounding box center [1532, 103] width 22 height 28
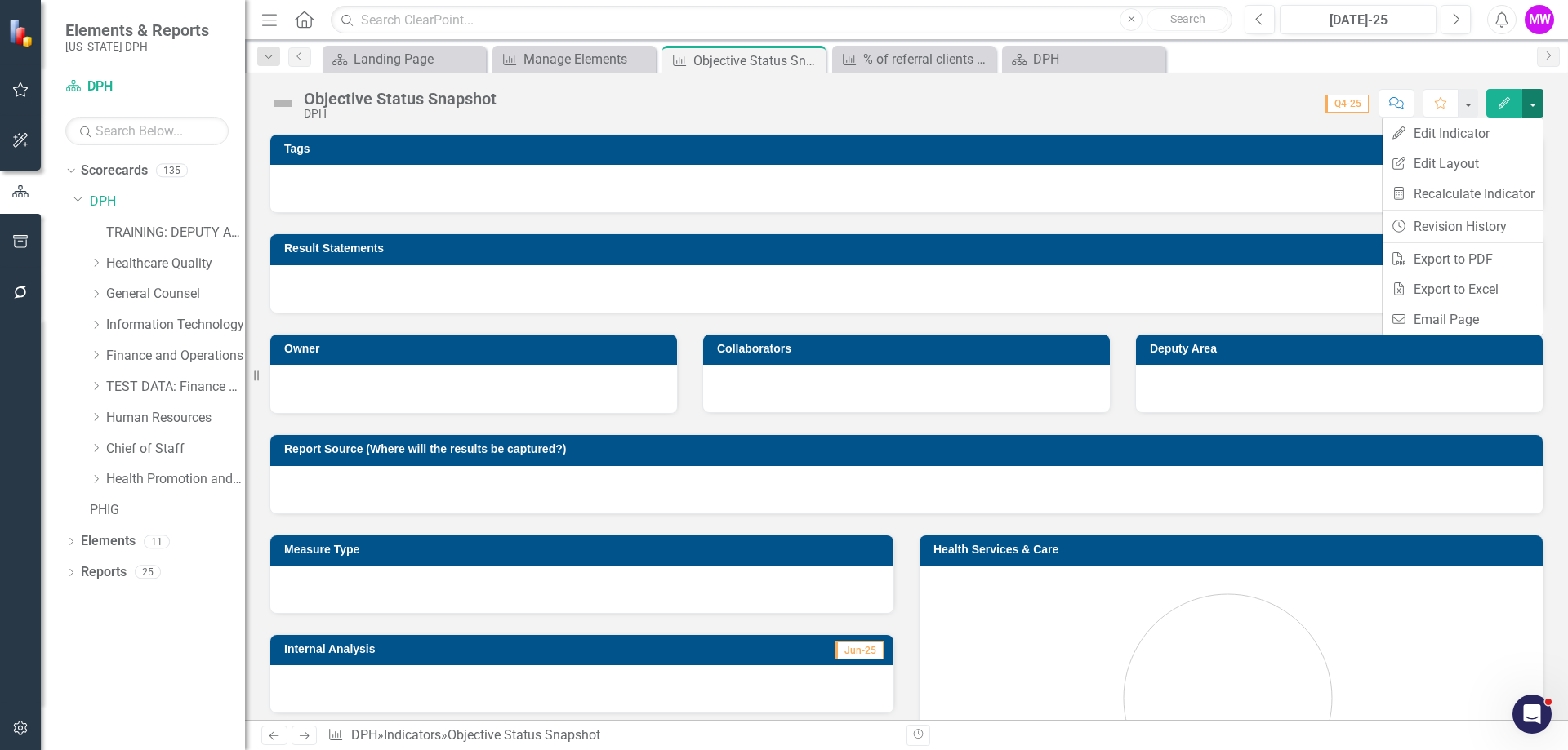
click at [1532, 104] on button "button" at bounding box center [1532, 103] width 22 height 28
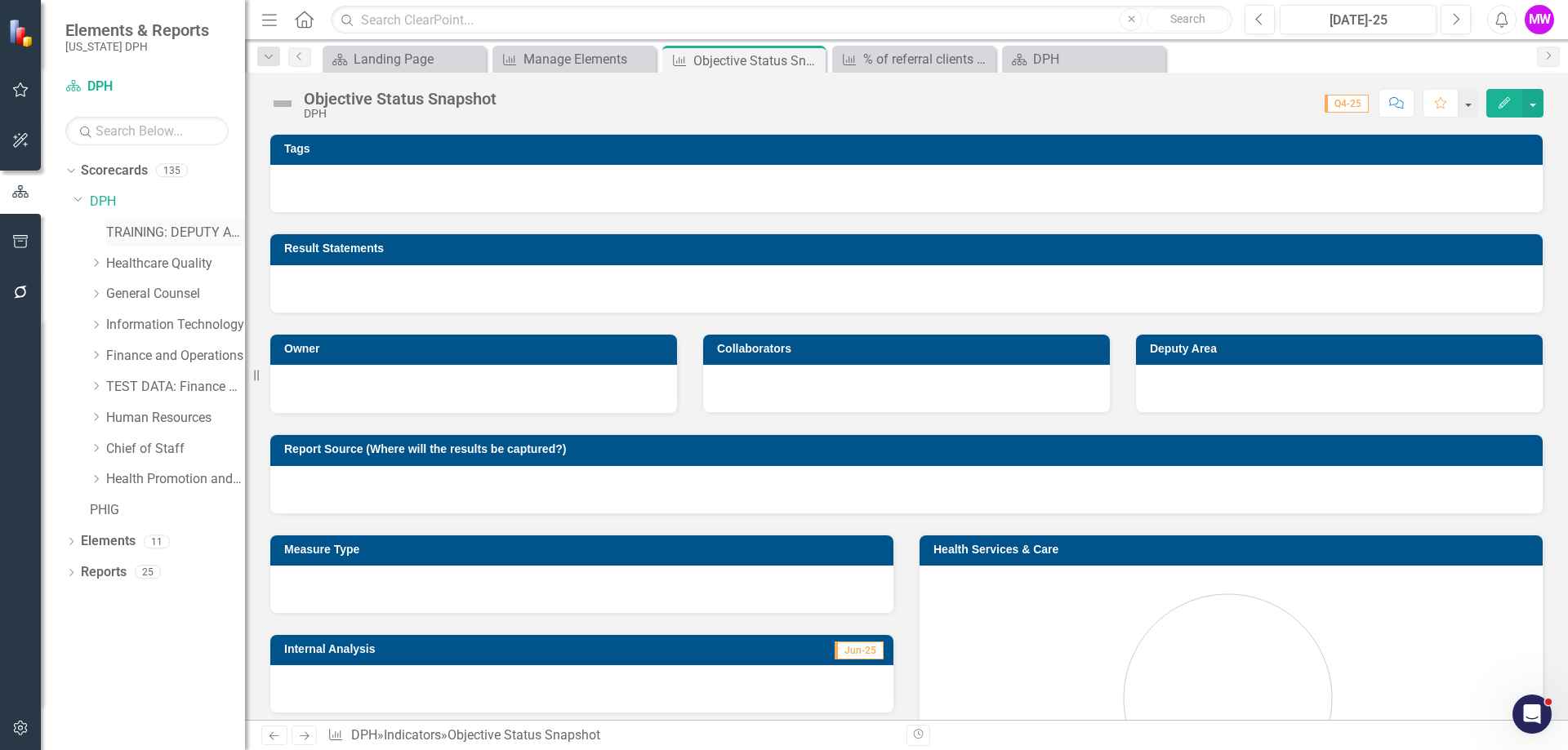
click at [156, 235] on link "TRAINING: DEPUTY AREA" at bounding box center [175, 233] width 138 height 19
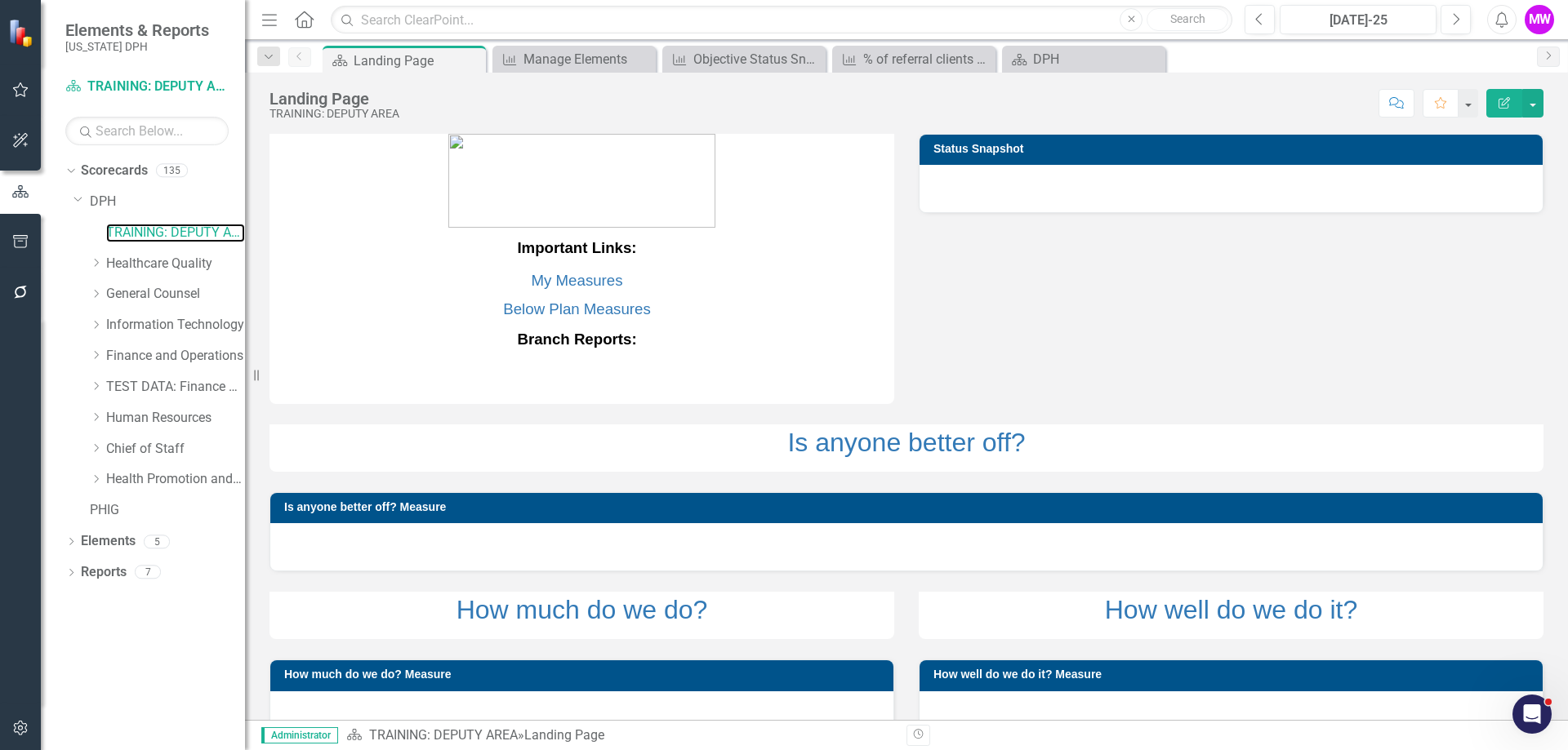
scroll to position [36, 0]
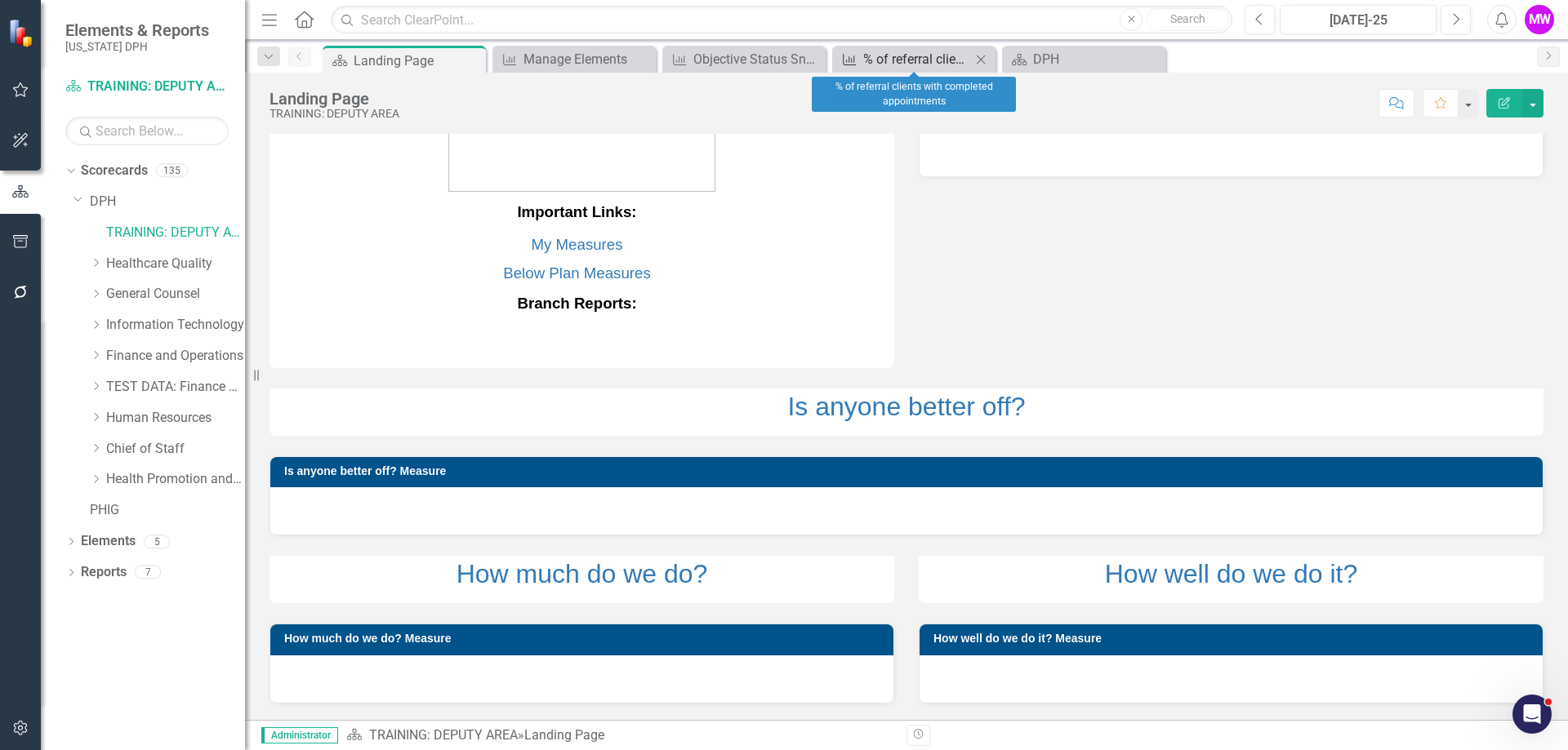
click at [946, 65] on div "% of referral clients with completed appointments" at bounding box center [917, 59] width 108 height 21
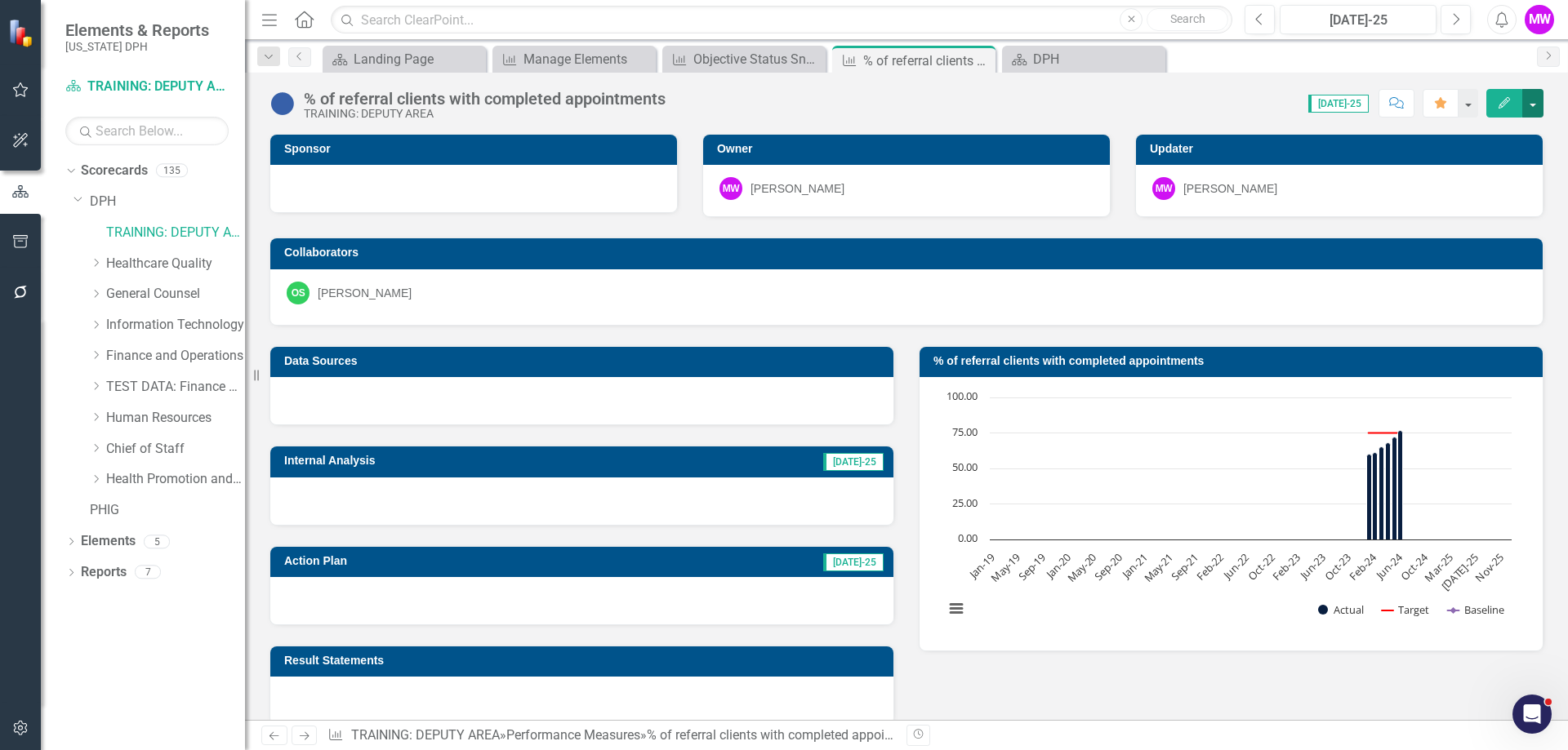
click at [1531, 102] on button "button" at bounding box center [1532, 103] width 22 height 28
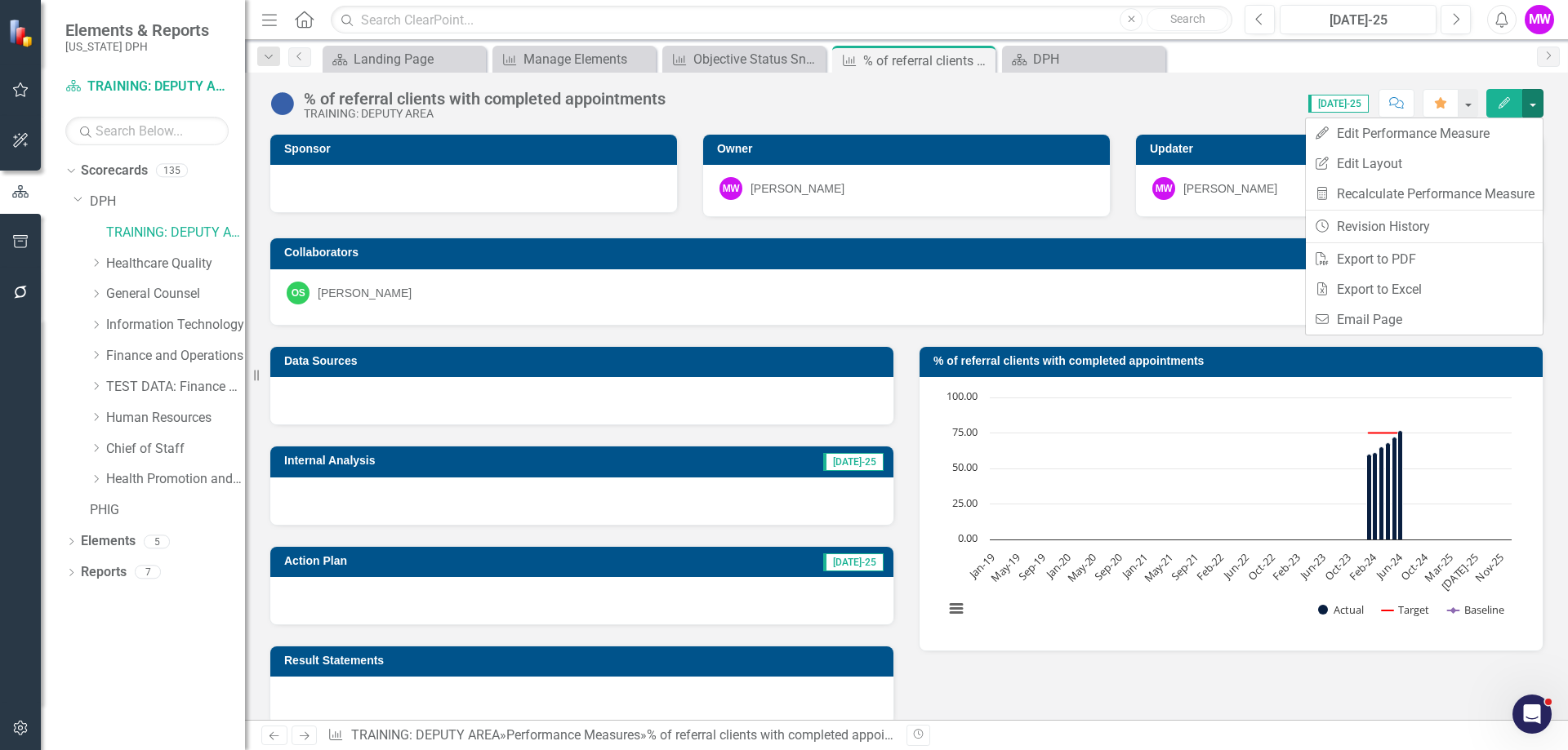
click at [1245, 101] on div "Score: N/A [DATE]-25 Completed Comment Favorite Edit" at bounding box center [1108, 102] width 870 height 27
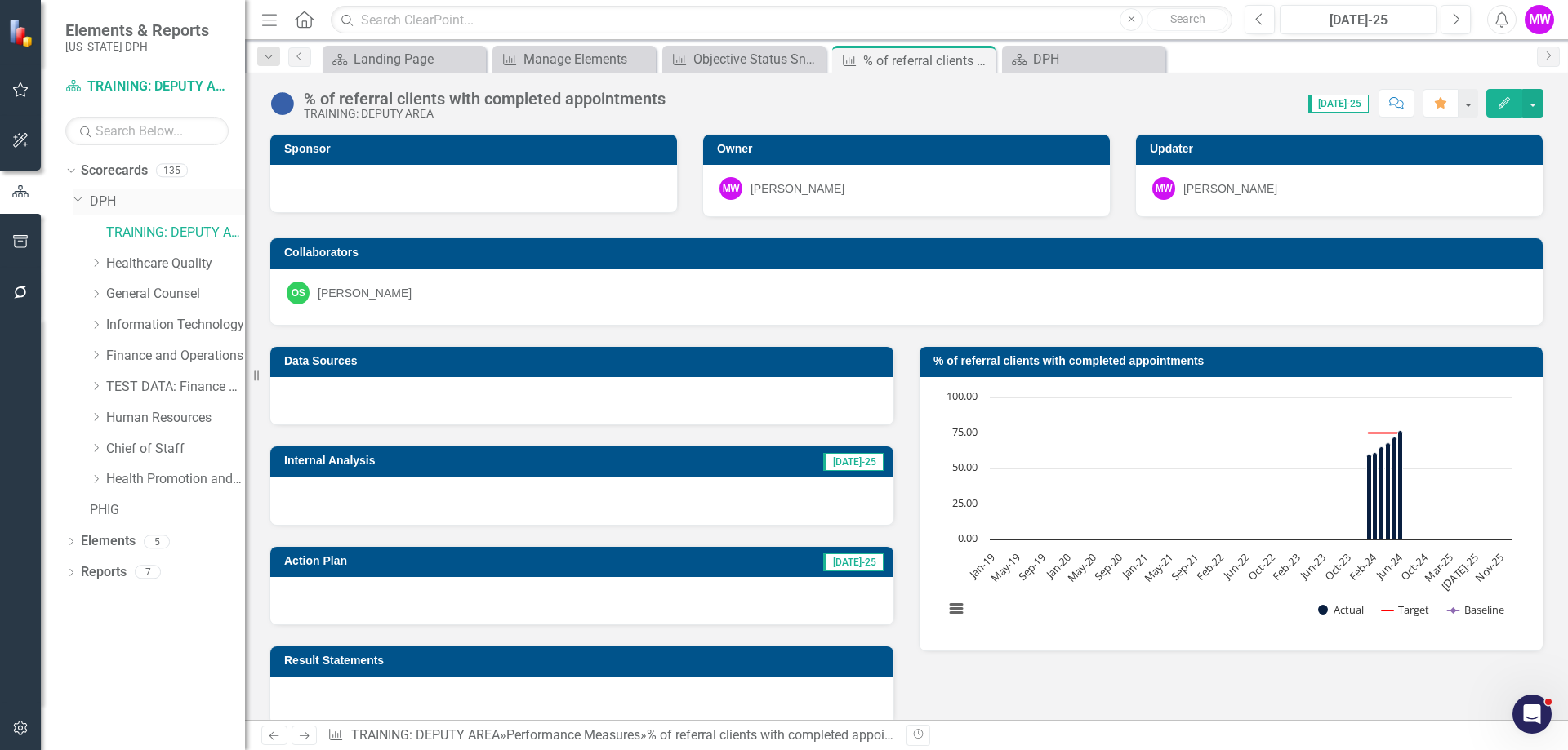
click at [93, 202] on link "DPH" at bounding box center [167, 201] width 155 height 19
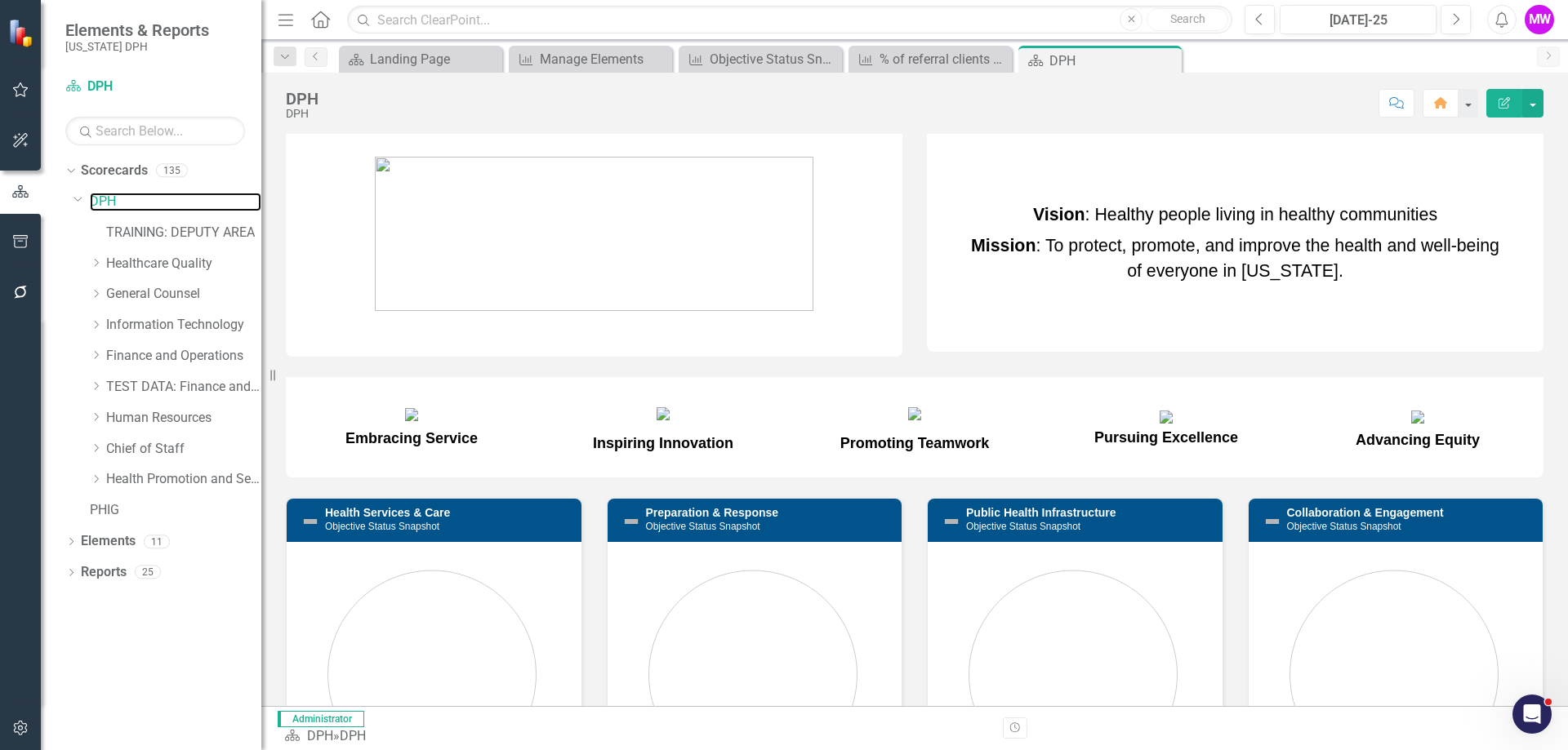
click at [261, 385] on div "Resize" at bounding box center [268, 375] width 13 height 750
click at [1531, 717] on icon "Open Intercom Messenger" at bounding box center [1532, 714] width 12 height 13
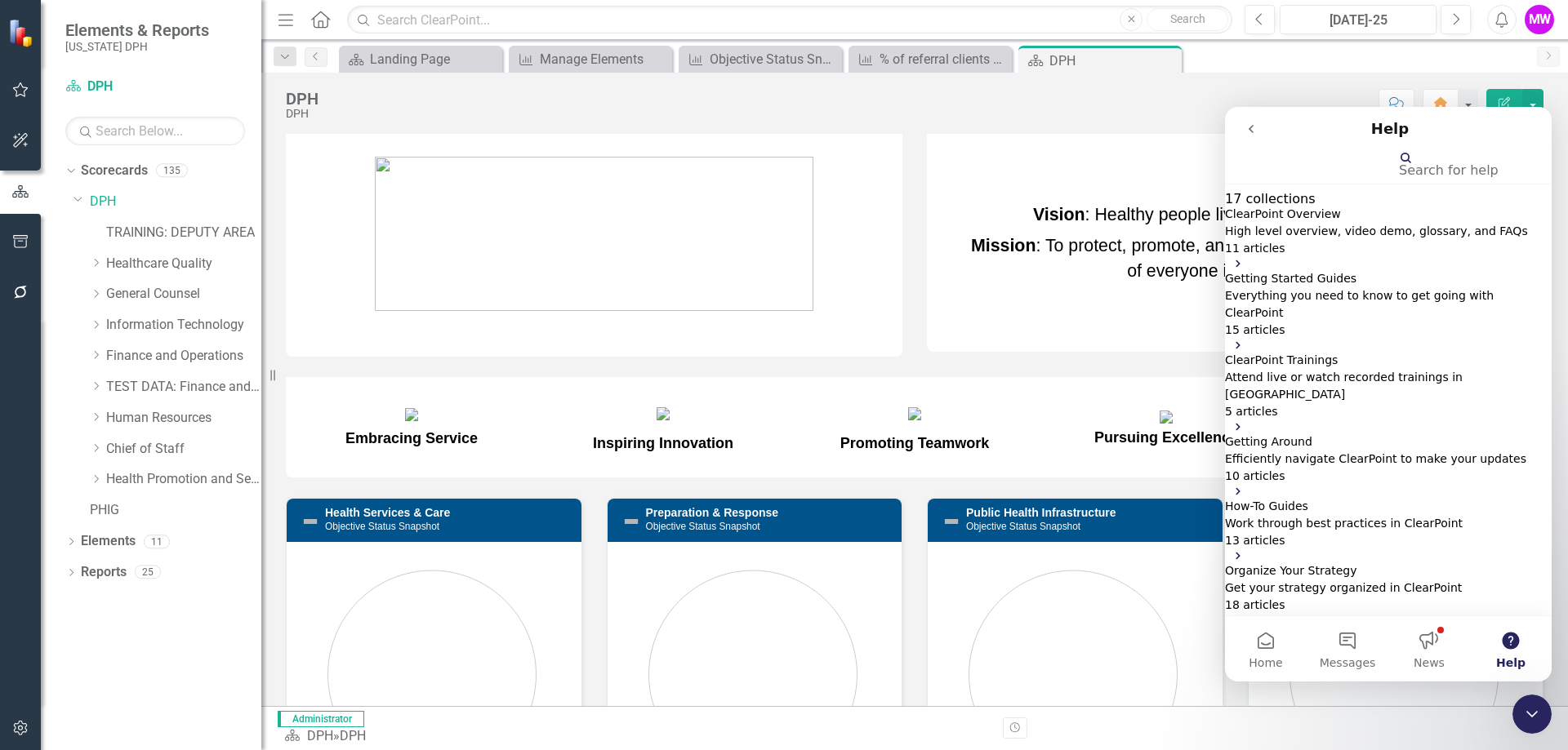
click at [1345, 162] on input "Search for help" at bounding box center [1317, 164] width 163 height 16
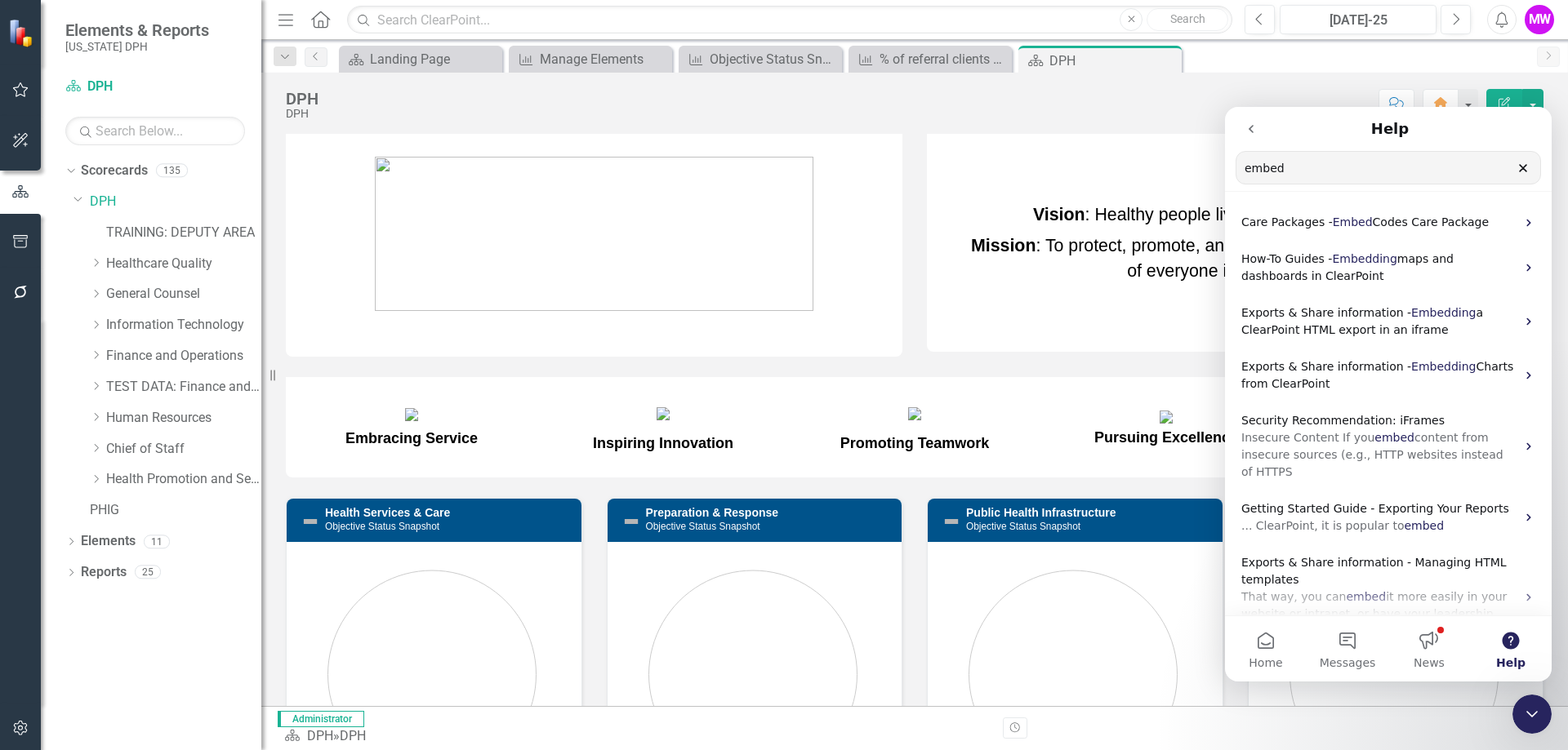
type input "embed"
click at [1250, 93] on div "Score: N/A [DATE]-25 Completed Comment Home Edit Report" at bounding box center [934, 102] width 1216 height 27
click at [1250, 138] on button "go back" at bounding box center [1250, 128] width 31 height 31
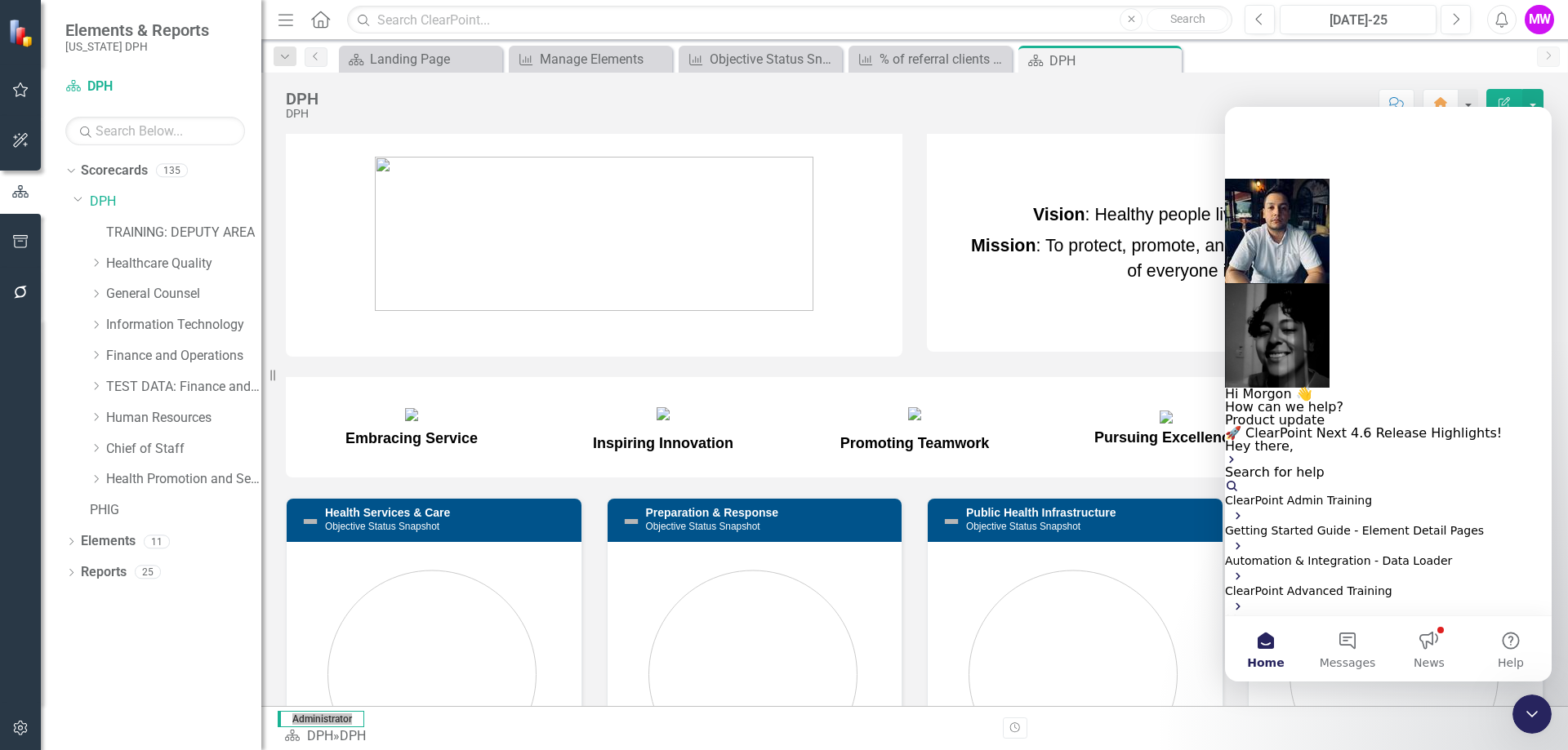
click at [1540, 703] on div "Close Intercom Messenger" at bounding box center [1532, 714] width 39 height 39
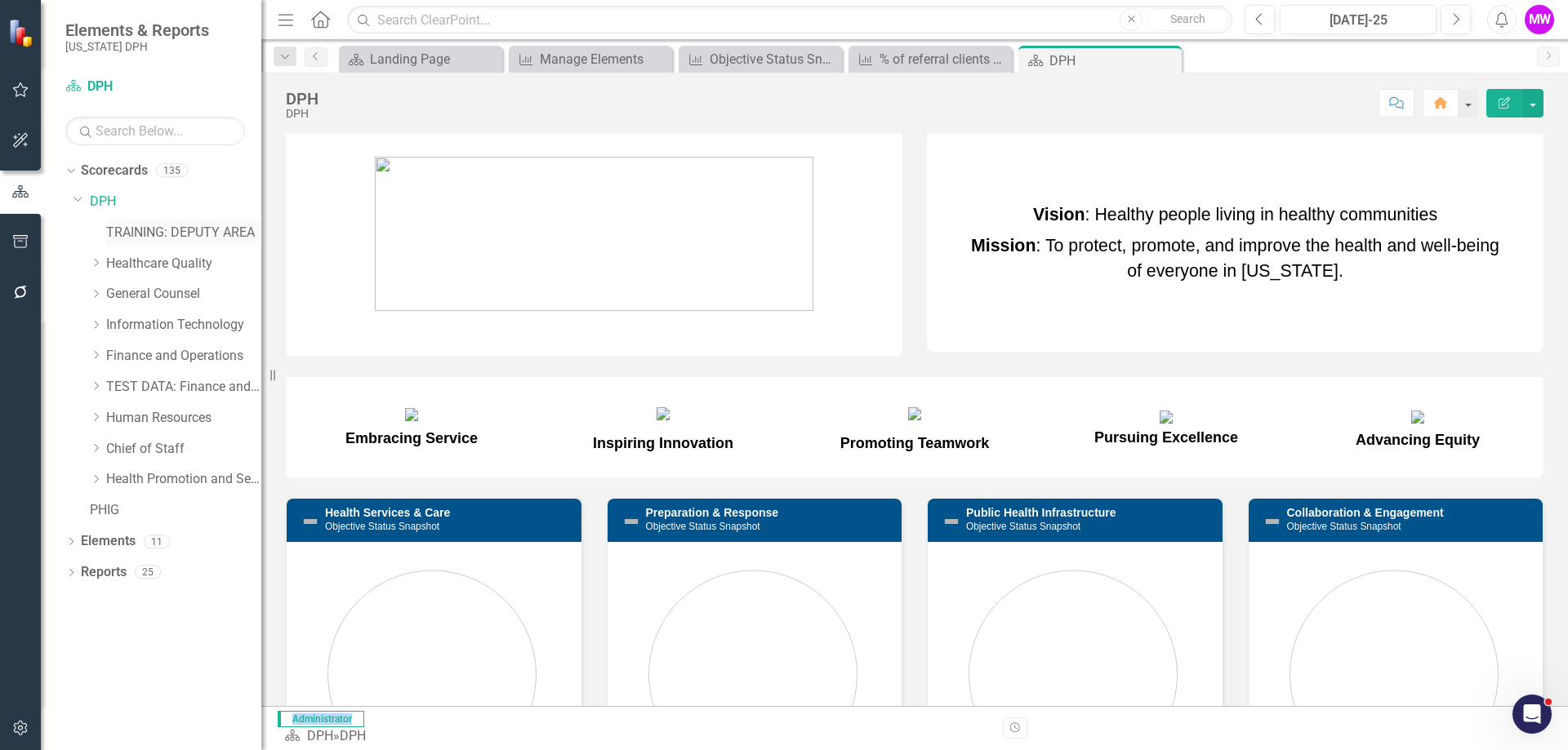
click at [210, 234] on link "TRAINING: DEPUTY AREA" at bounding box center [183, 233] width 155 height 19
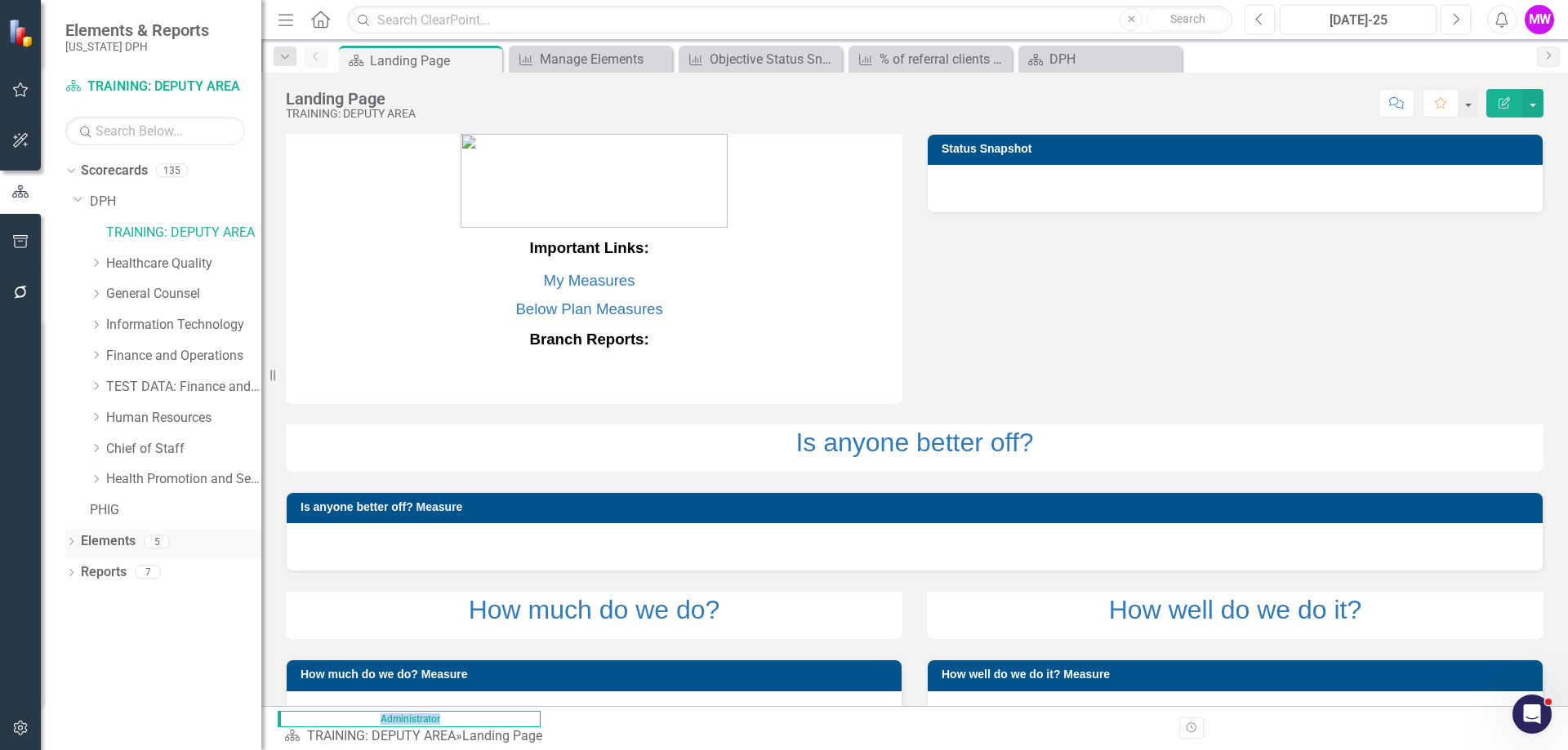
click at [124, 550] on link "Elements" at bounding box center [108, 541] width 55 height 19
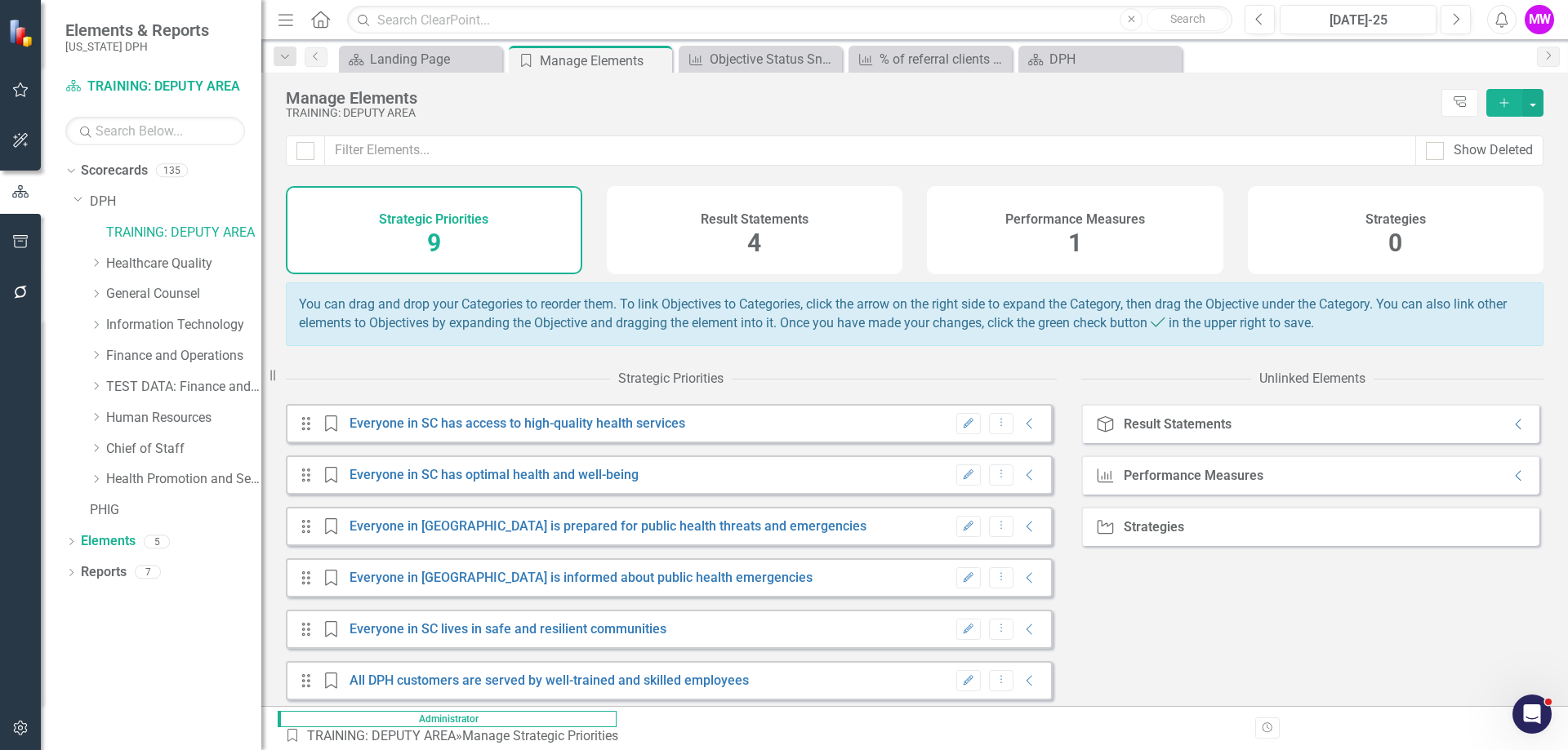
click at [1129, 234] on div "Performance Measures 1" at bounding box center [1075, 230] width 296 height 88
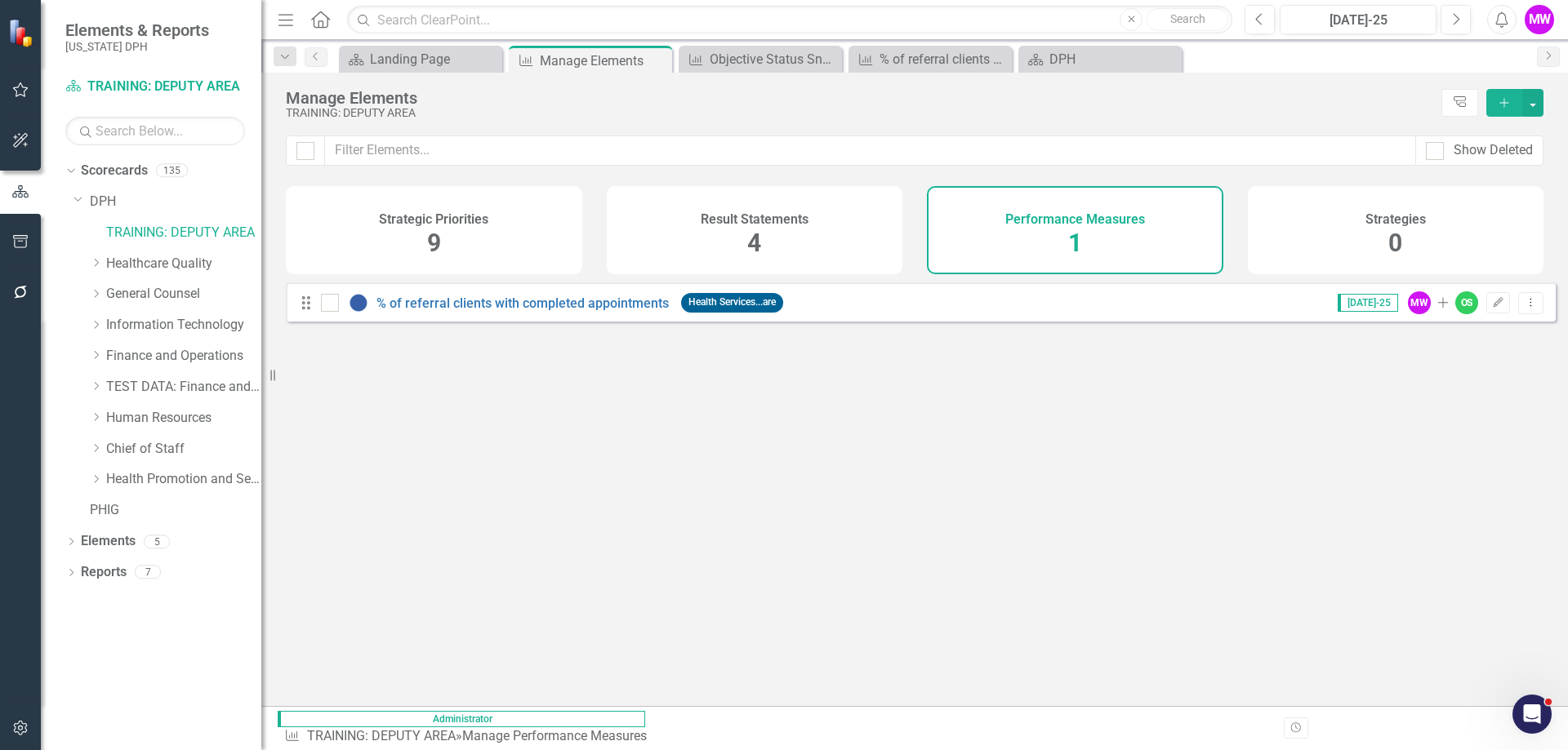
click at [556, 518] on div "Looks like you don't have any Performance Measures set up yet. Why don't you ad…" at bounding box center [920, 473] width 1269 height 382
click at [440, 311] on link "% of referral clients with completed appointments" at bounding box center [522, 302] width 293 height 16
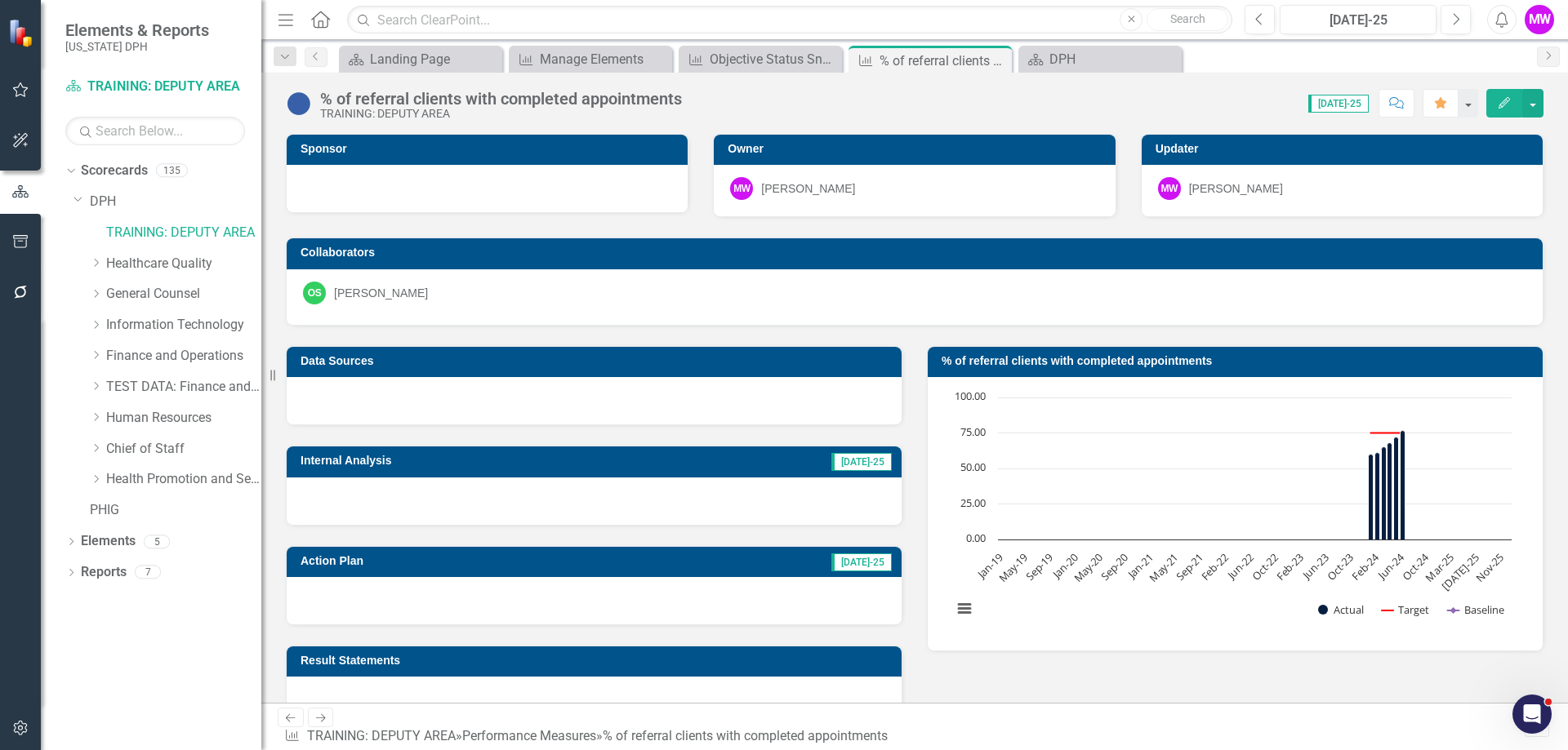
click at [1508, 97] on icon "button" at bounding box center [1504, 103] width 12 height 12
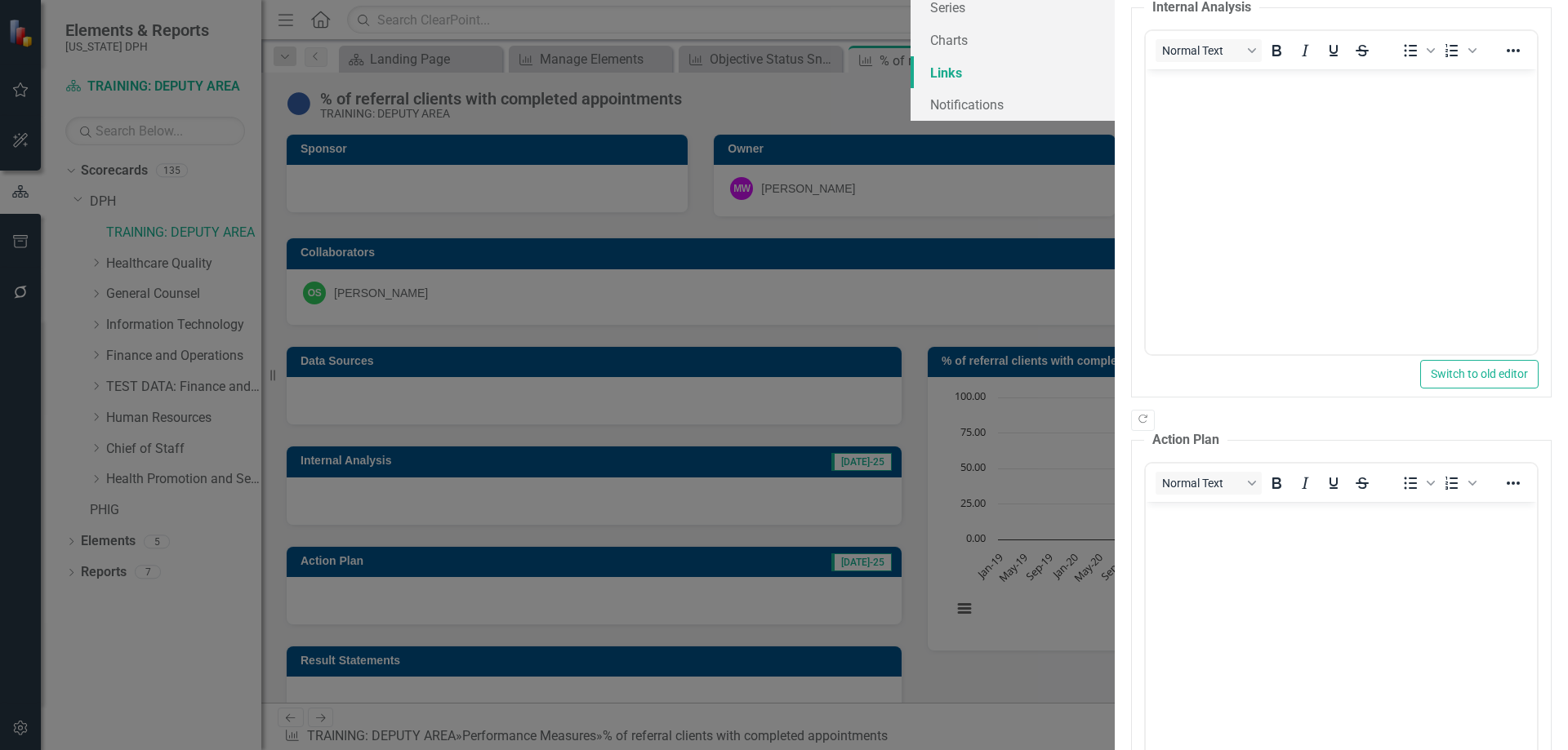
click at [910, 89] on link "Links" at bounding box center [1012, 72] width 204 height 32
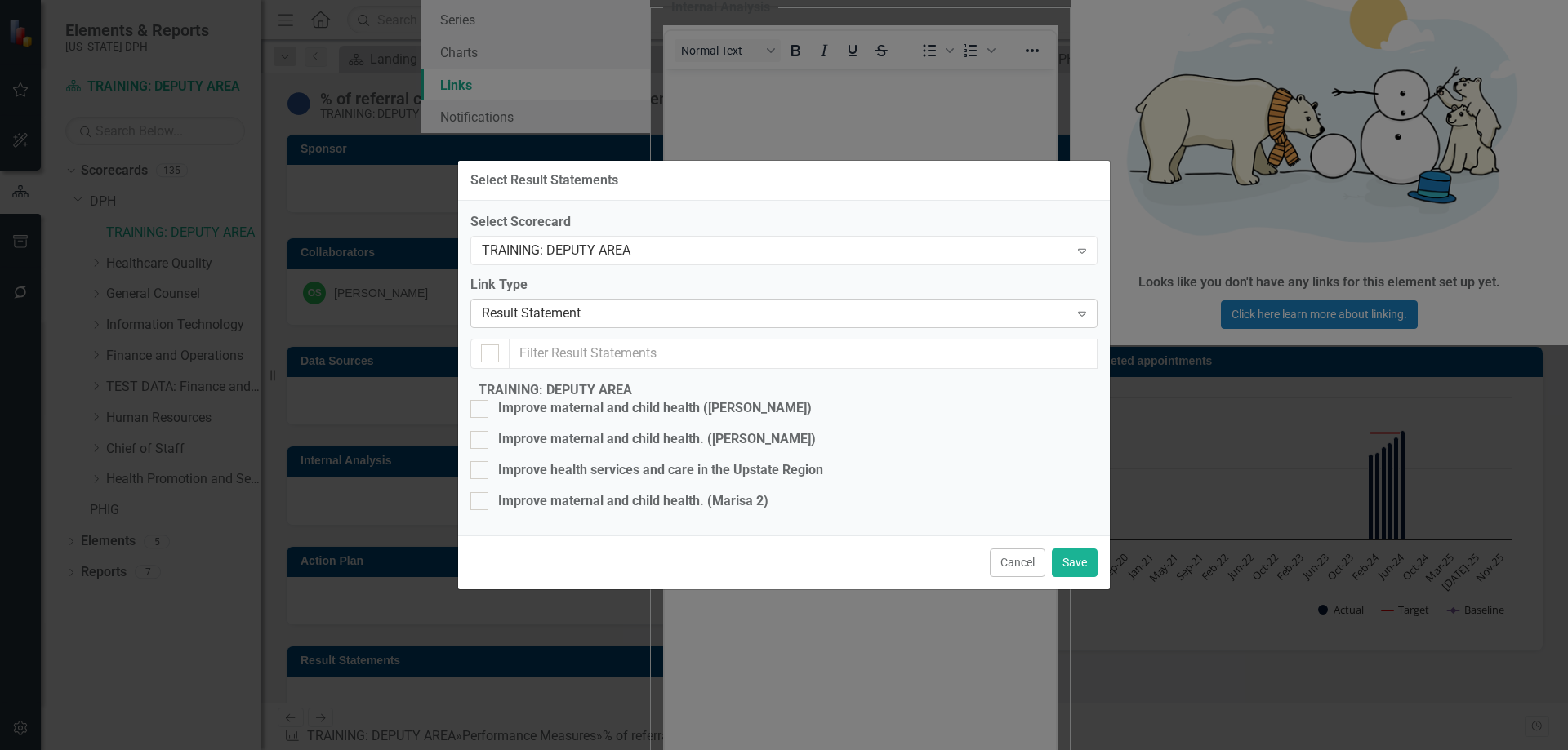
click at [1080, 307] on icon "Expand" at bounding box center [1082, 313] width 17 height 13
drag, startPoint x: 666, startPoint y: 215, endPoint x: 561, endPoint y: 215, distance: 105.0
click at [1085, 312] on icon at bounding box center [1082, 314] width 8 height 5
click at [1002, 577] on button "Cancel" at bounding box center [1017, 563] width 56 height 28
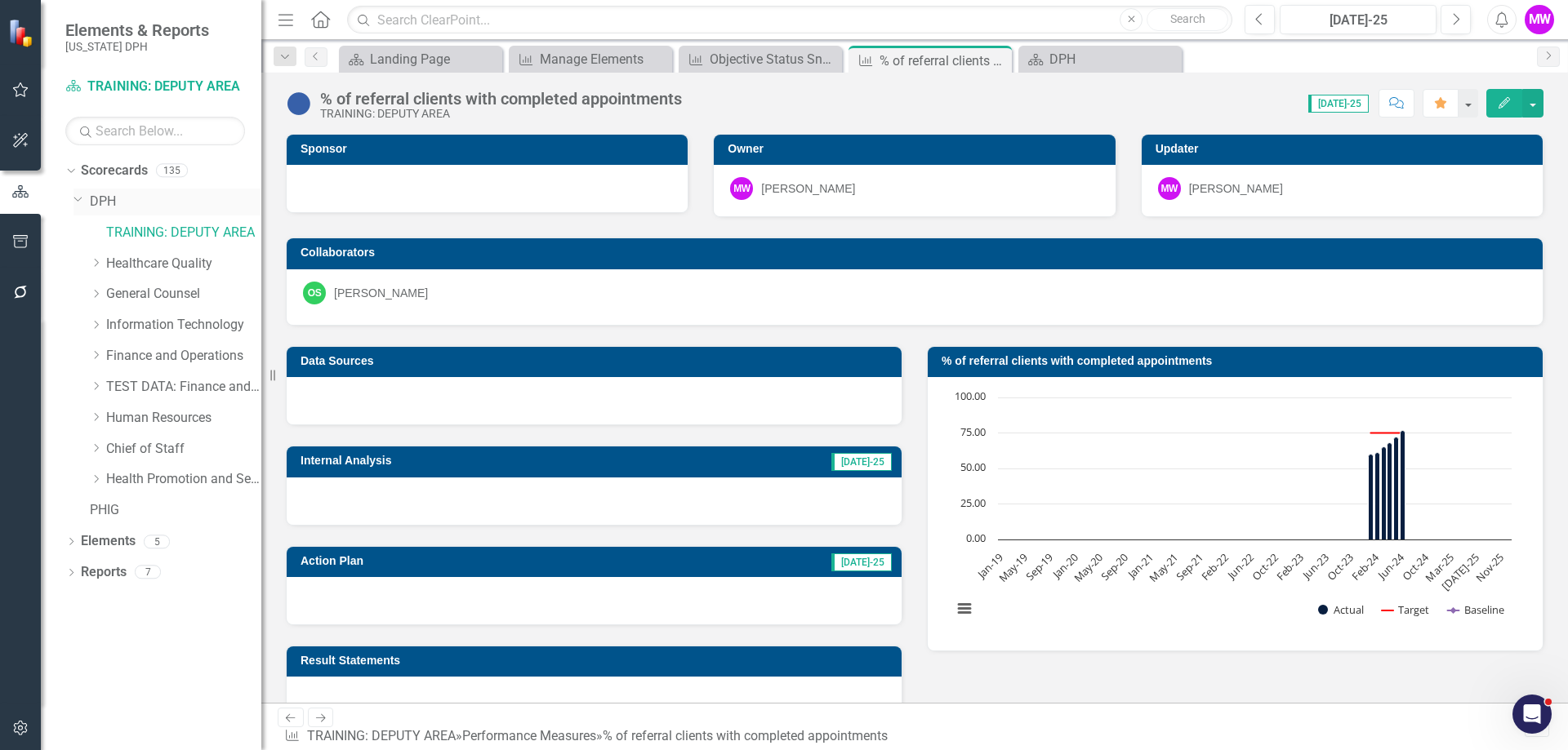
click at [111, 206] on link "DPH" at bounding box center [175, 201] width 172 height 19
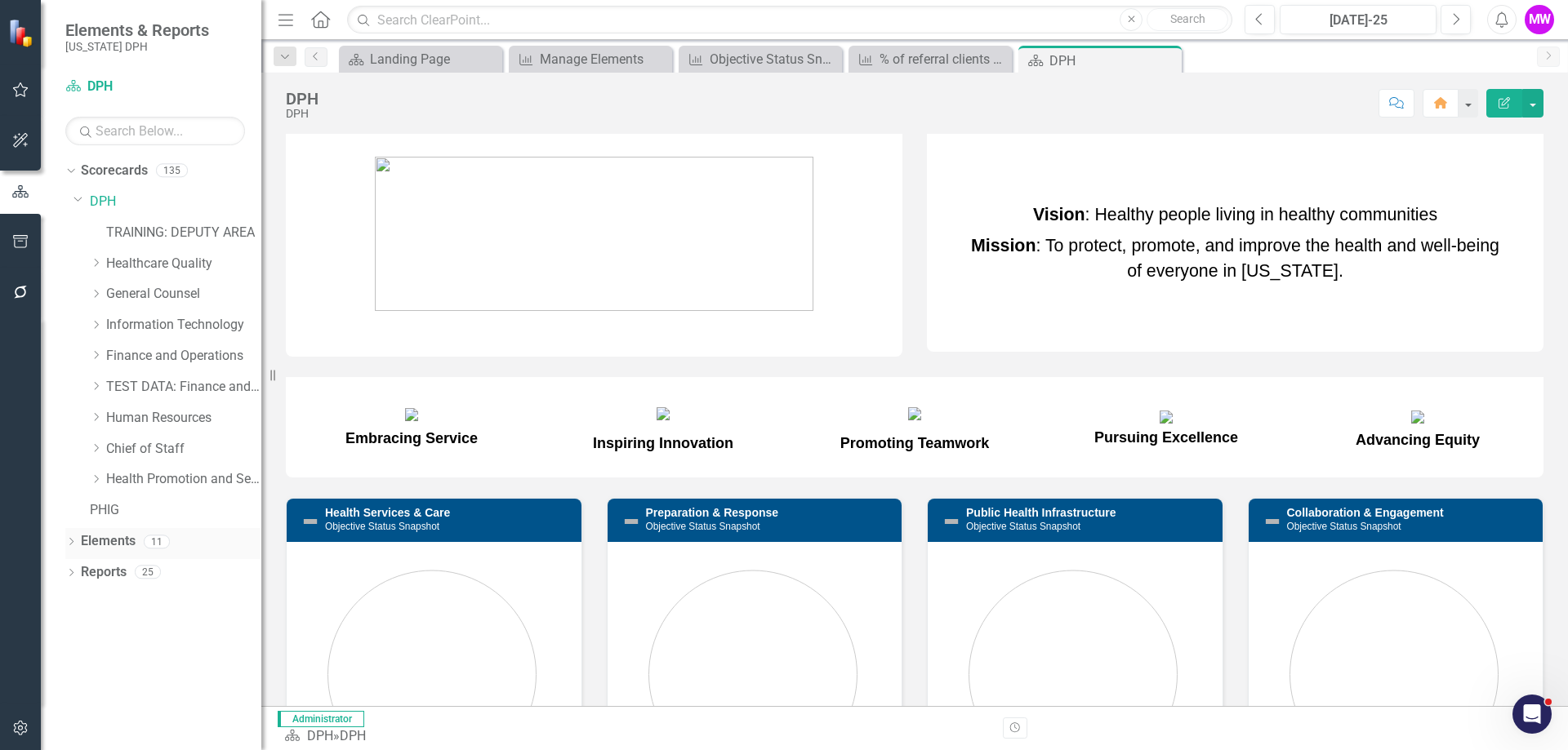
click at [79, 545] on div "Dropdown Elements 11" at bounding box center [163, 543] width 196 height 31
click at [121, 540] on link "Elements" at bounding box center [108, 541] width 55 height 19
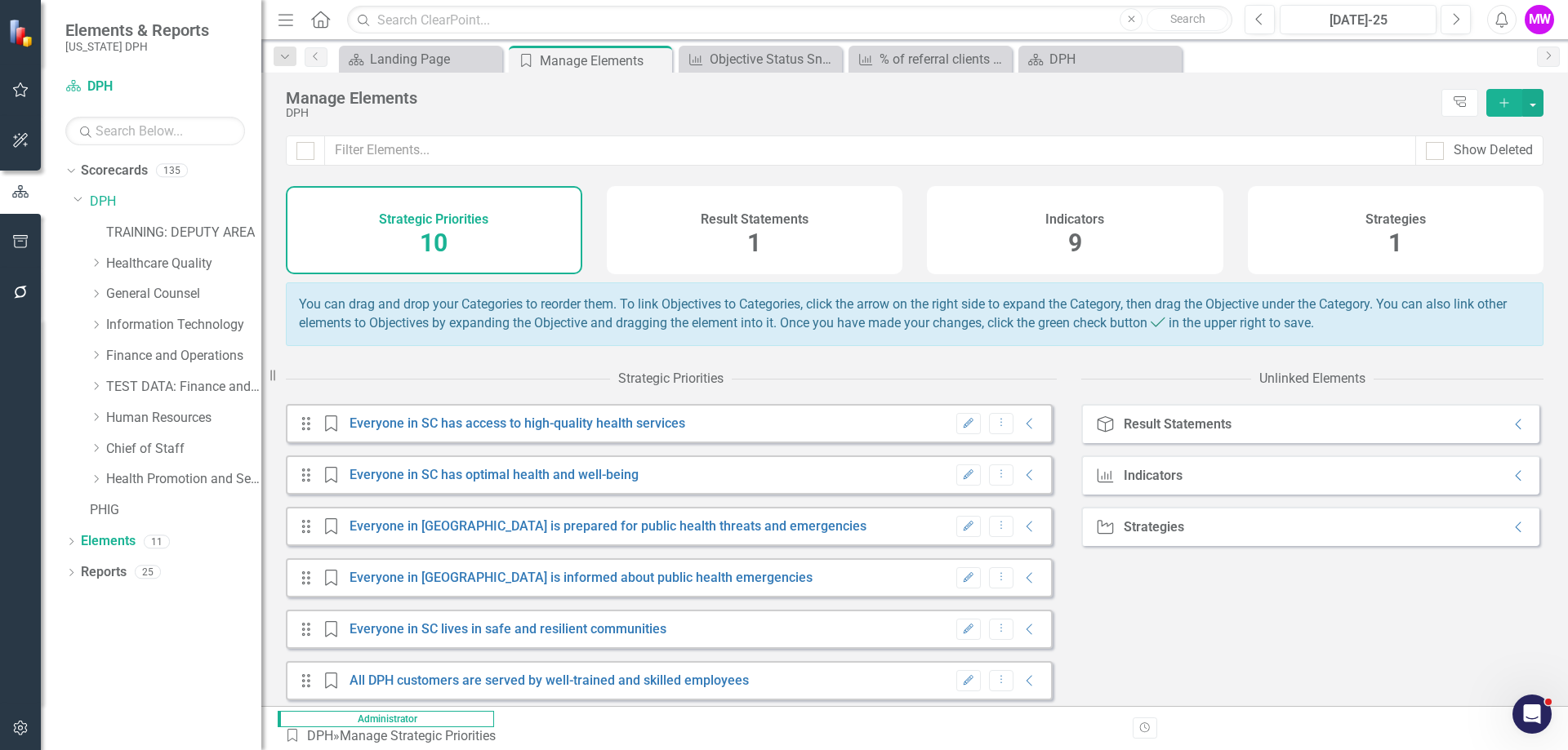
click at [1360, 212] on div "Strategies 1" at bounding box center [1396, 230] width 296 height 88
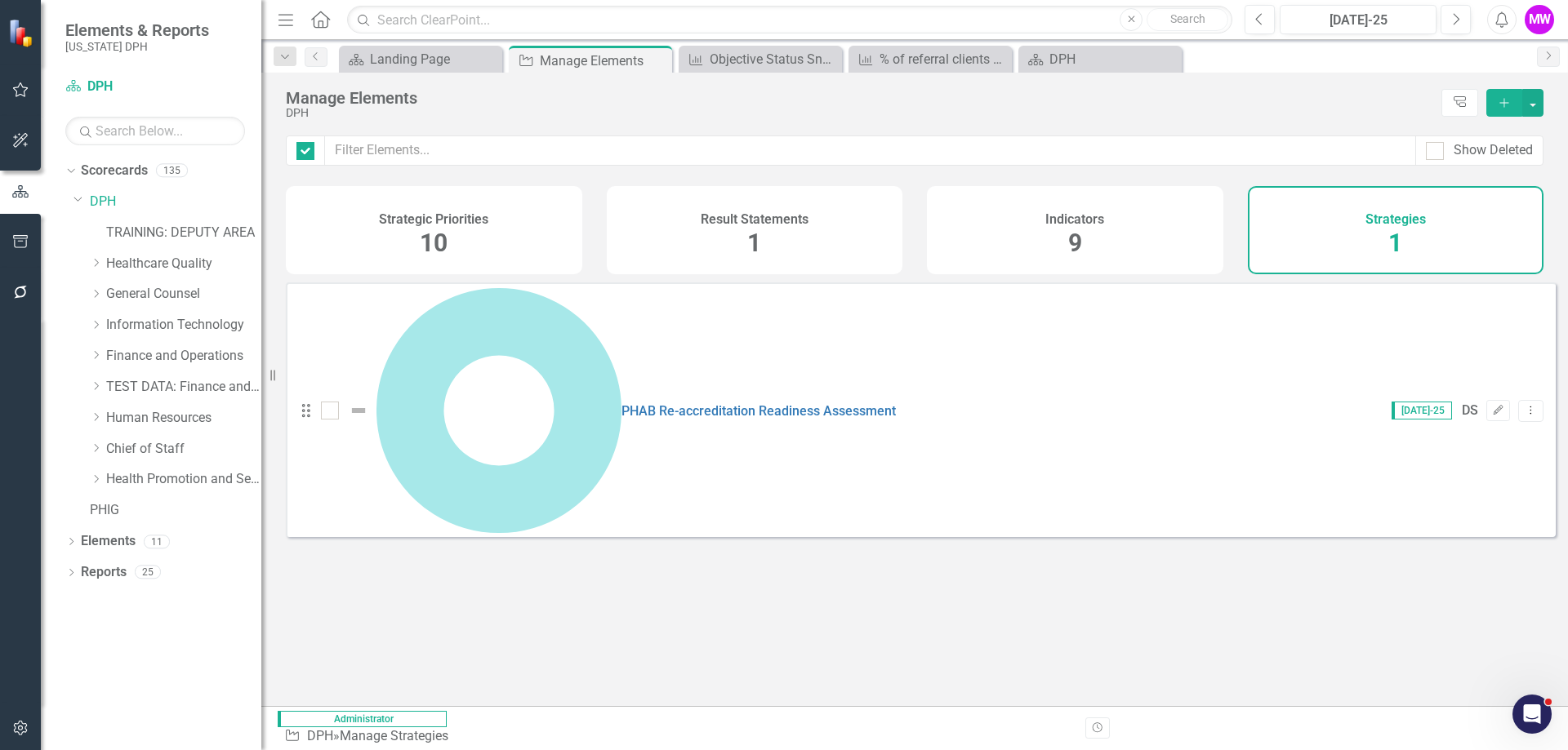
checkbox input "false"
click at [621, 403] on link "PHAB Re-accreditation Readiness Assessment" at bounding box center [758, 410] width 274 height 16
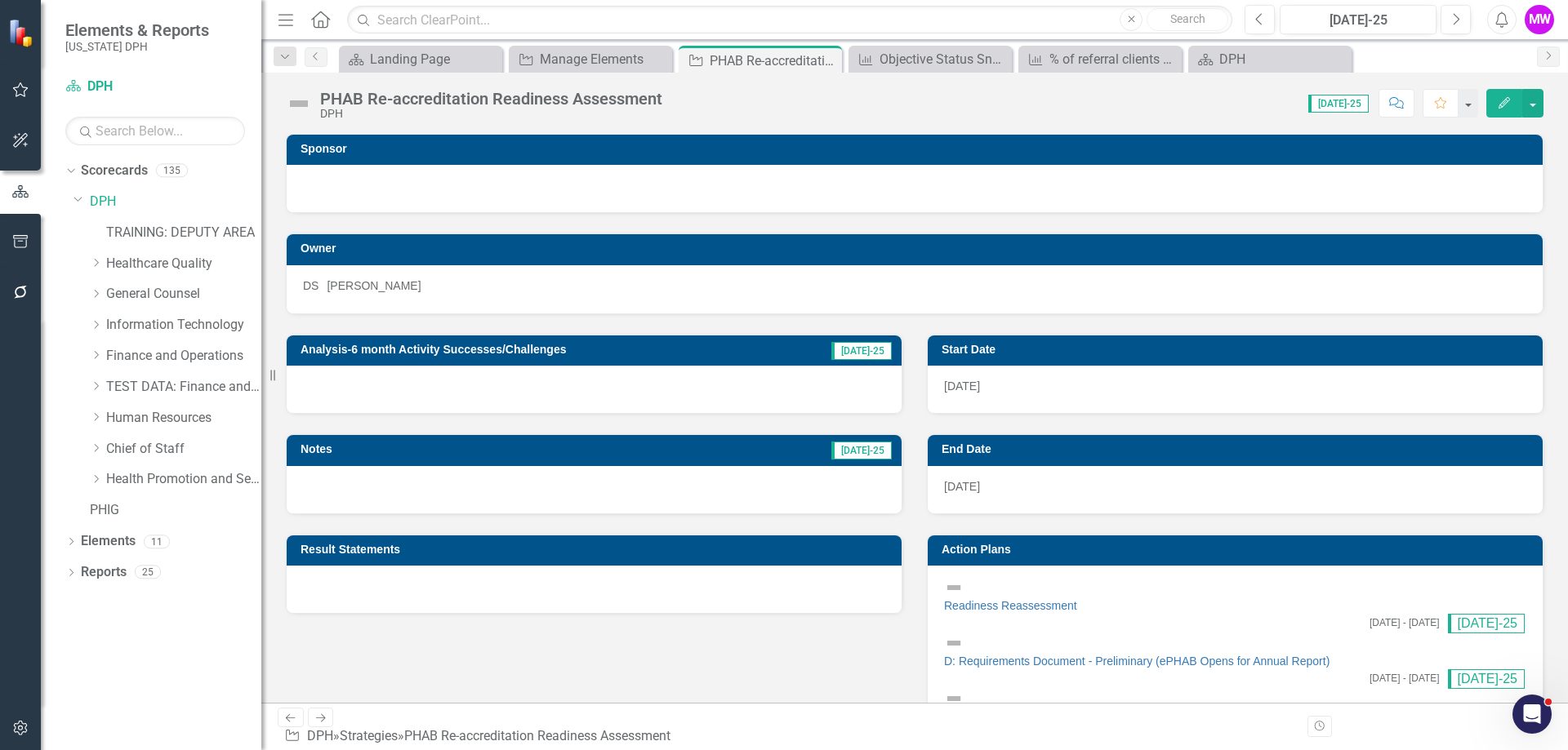
click at [1508, 107] on icon "Edit" at bounding box center [1504, 103] width 15 height 12
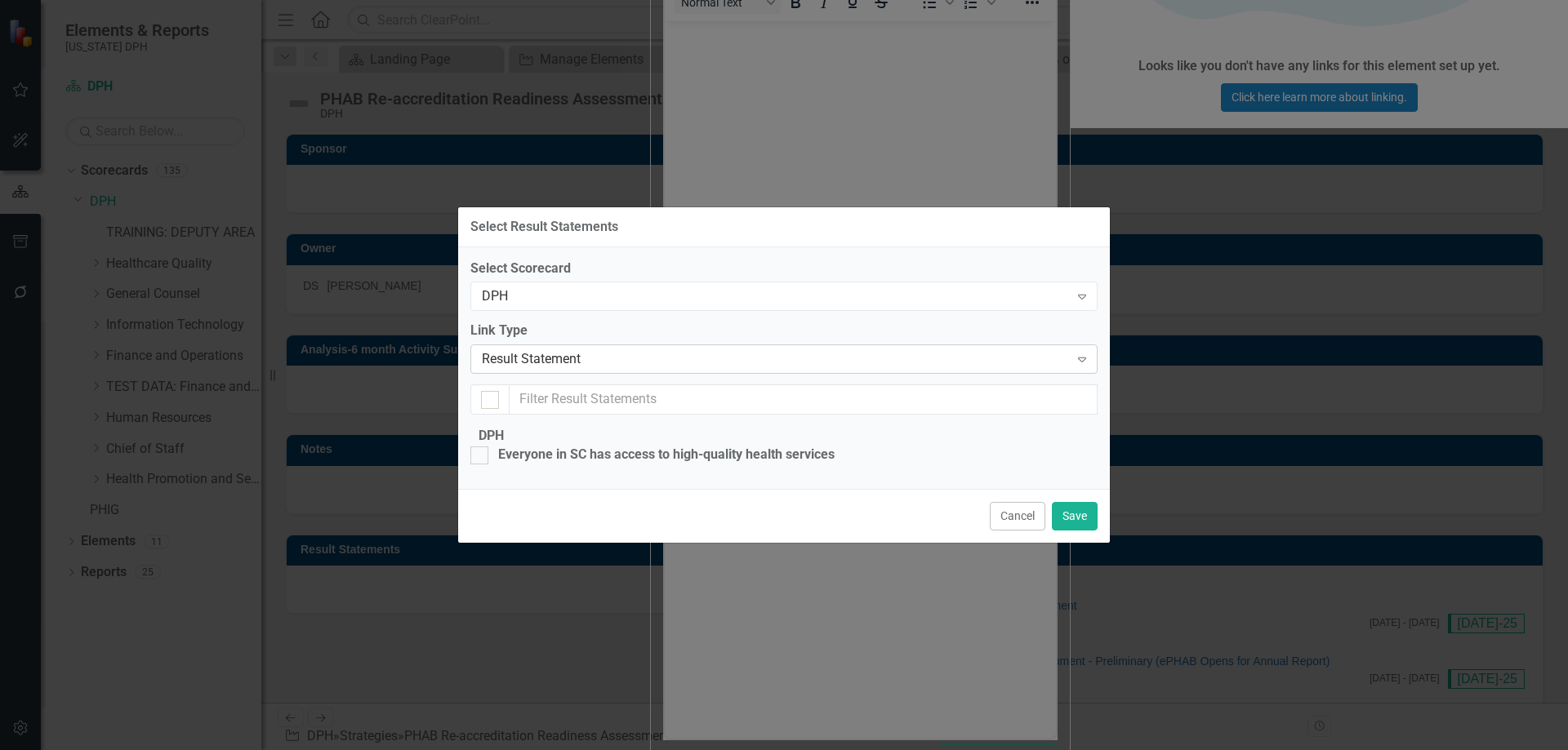
click at [1075, 352] on icon "Expand" at bounding box center [1082, 359] width 17 height 13
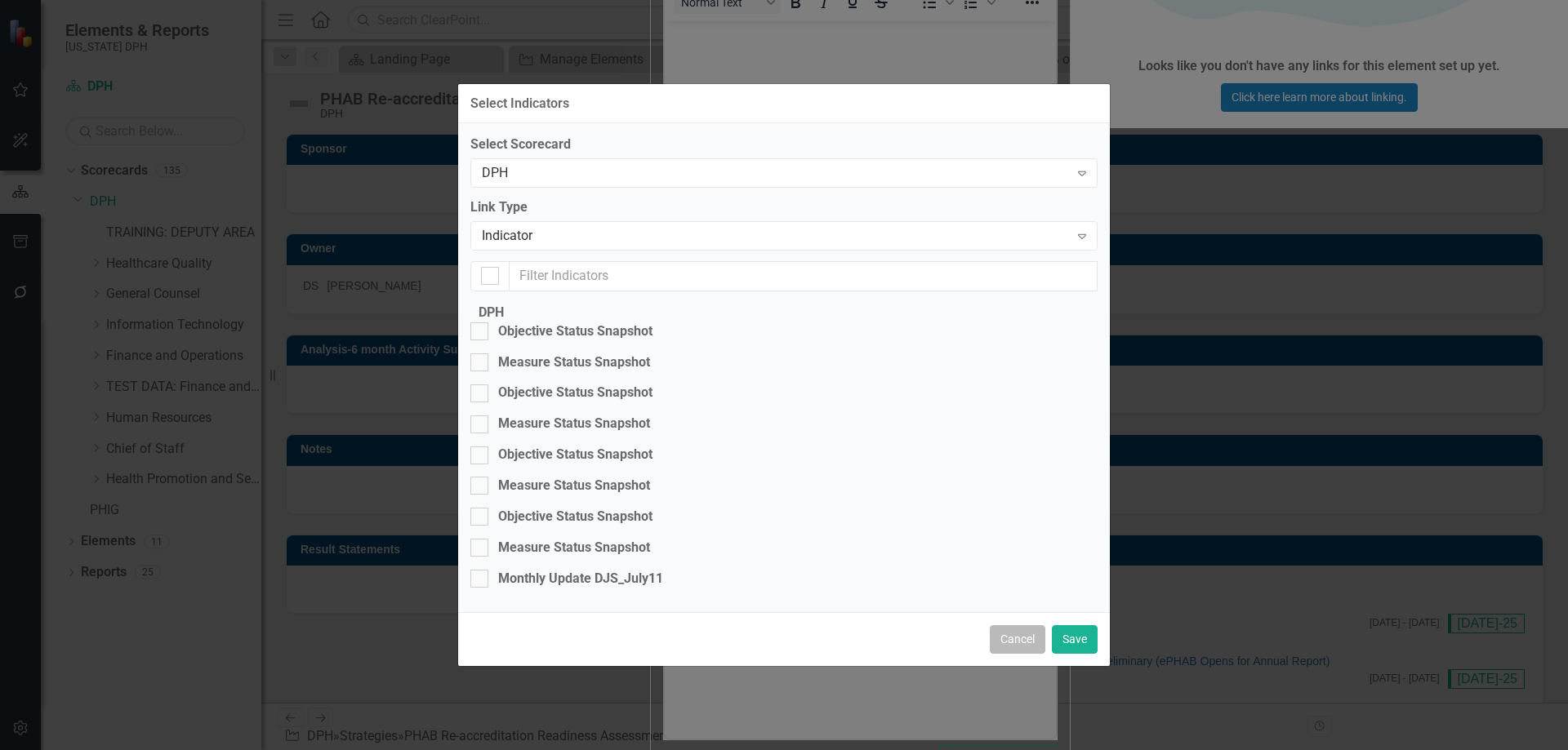
click at [1012, 654] on button "Cancel" at bounding box center [1017, 639] width 56 height 28
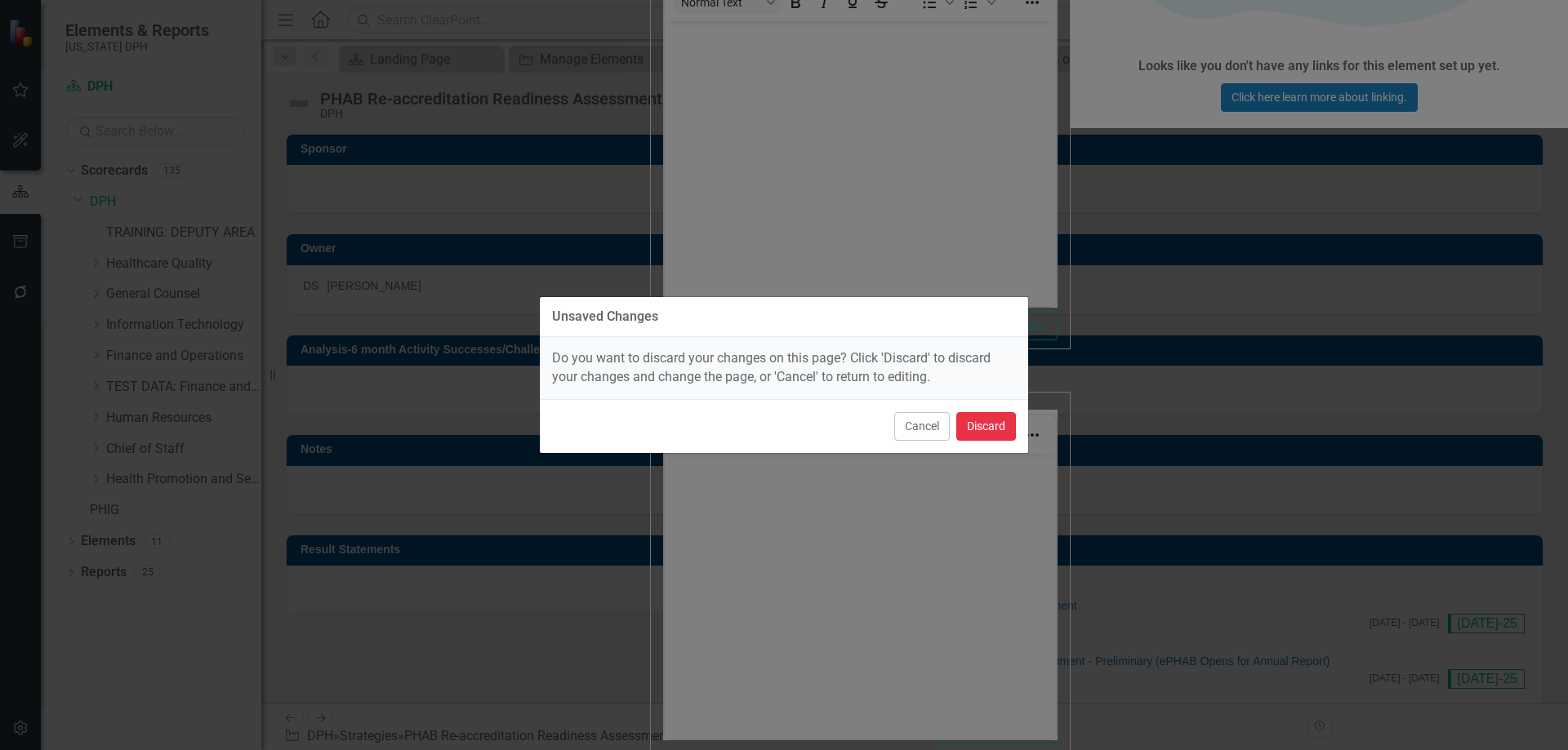
click at [964, 425] on button "Discard" at bounding box center [986, 426] width 60 height 28
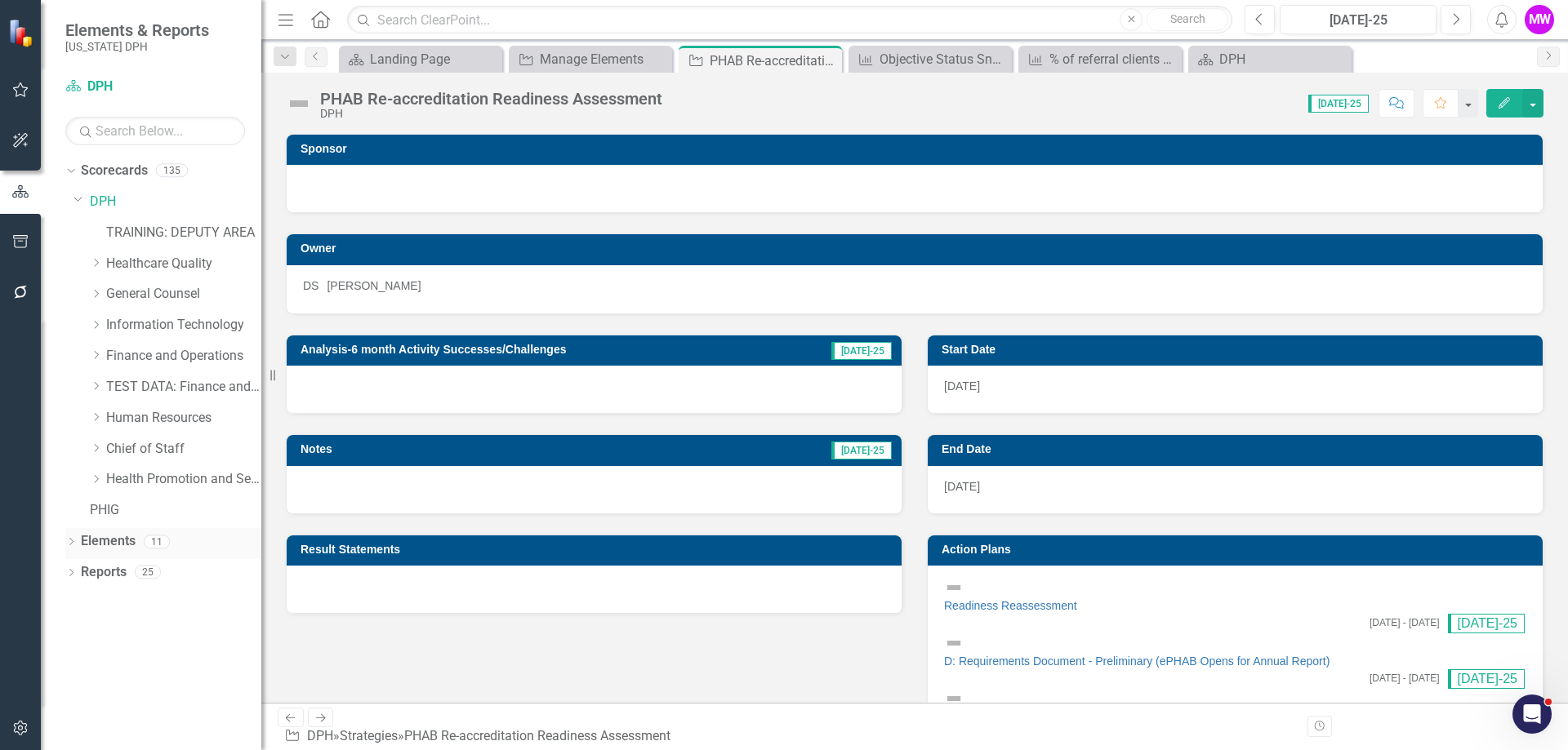
click at [111, 544] on link "Elements" at bounding box center [108, 541] width 55 height 19
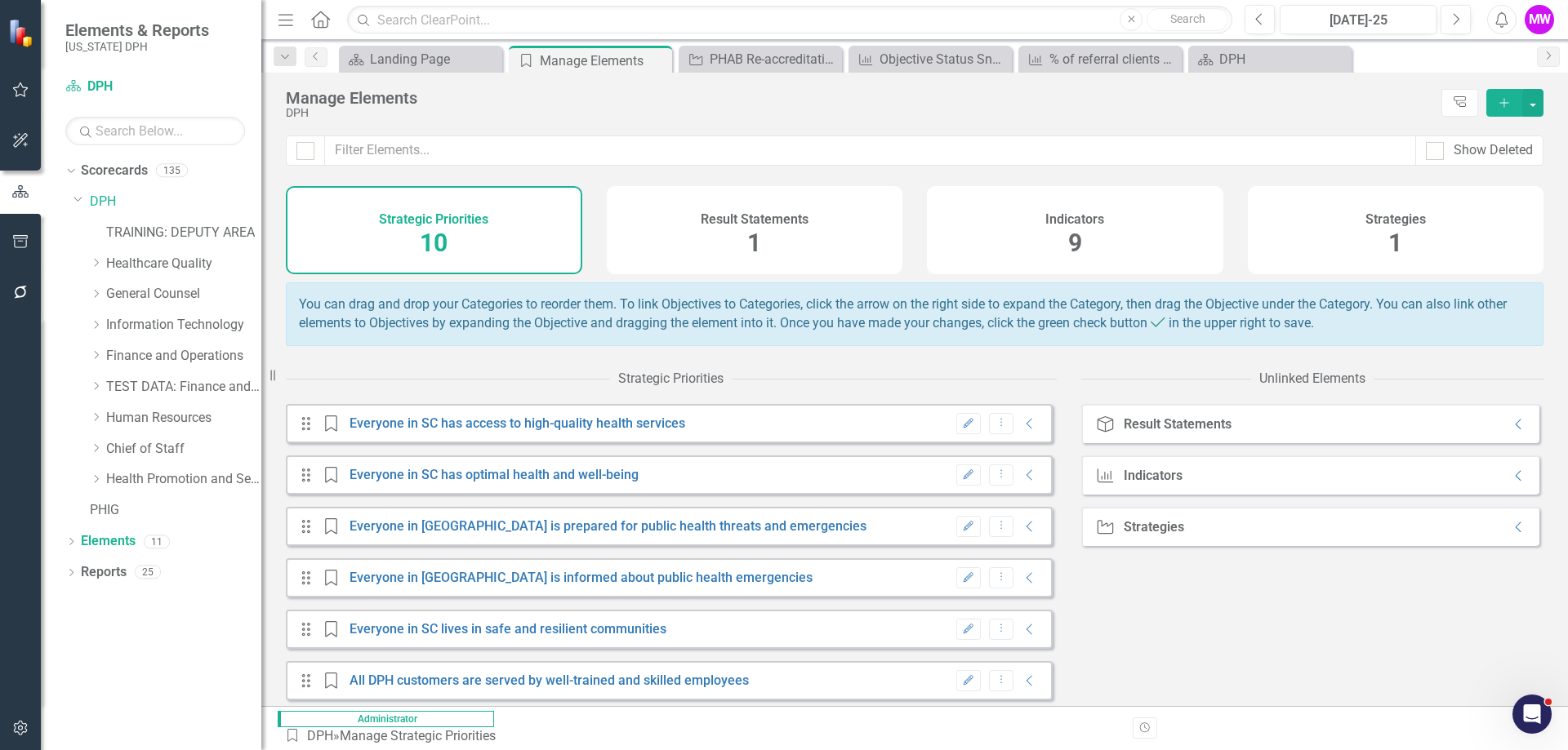
click at [899, 236] on div "Result Statements 1" at bounding box center [755, 230] width 296 height 88
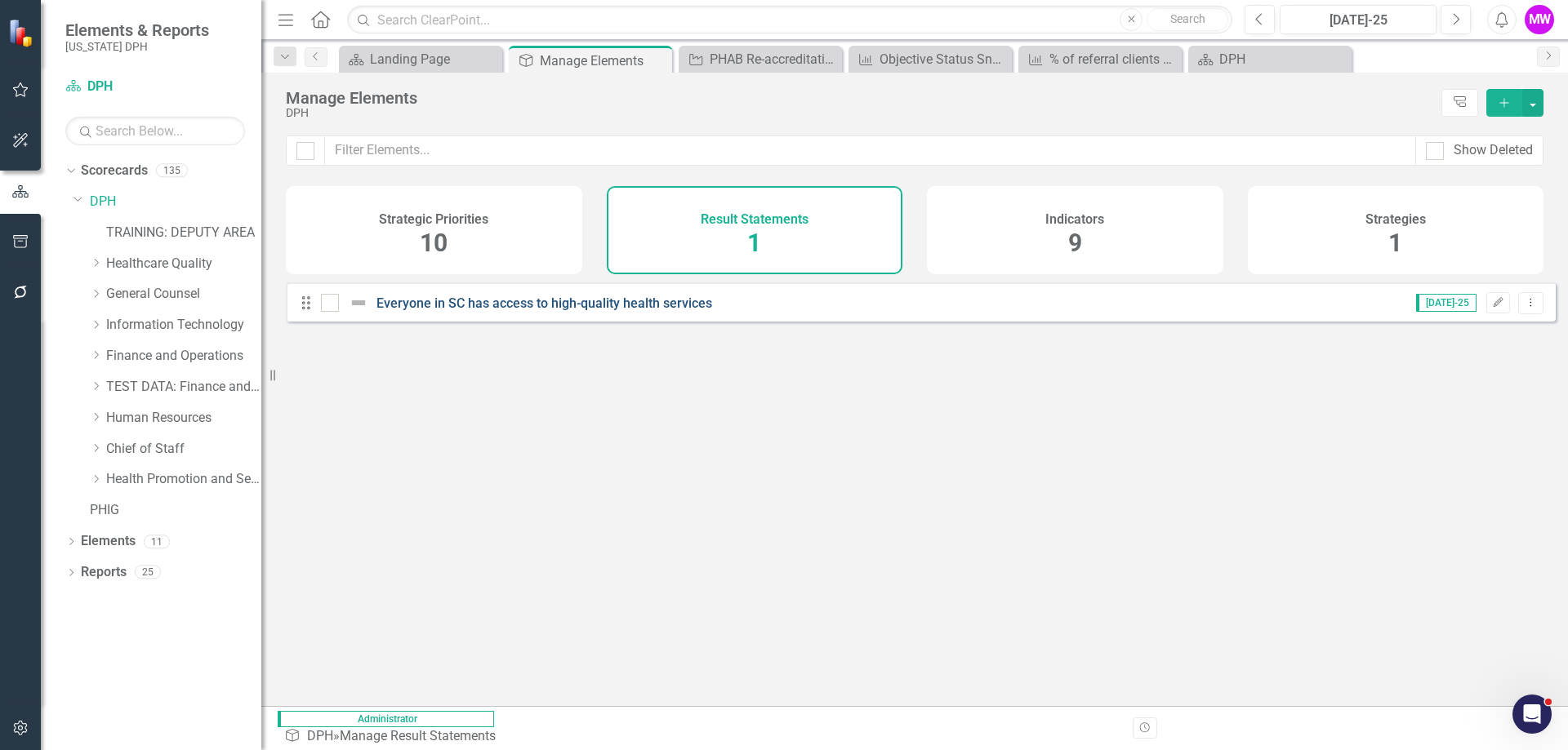
click at [459, 311] on link "Everyone in SC has access to high-quality health services" at bounding box center [544, 302] width 336 height 16
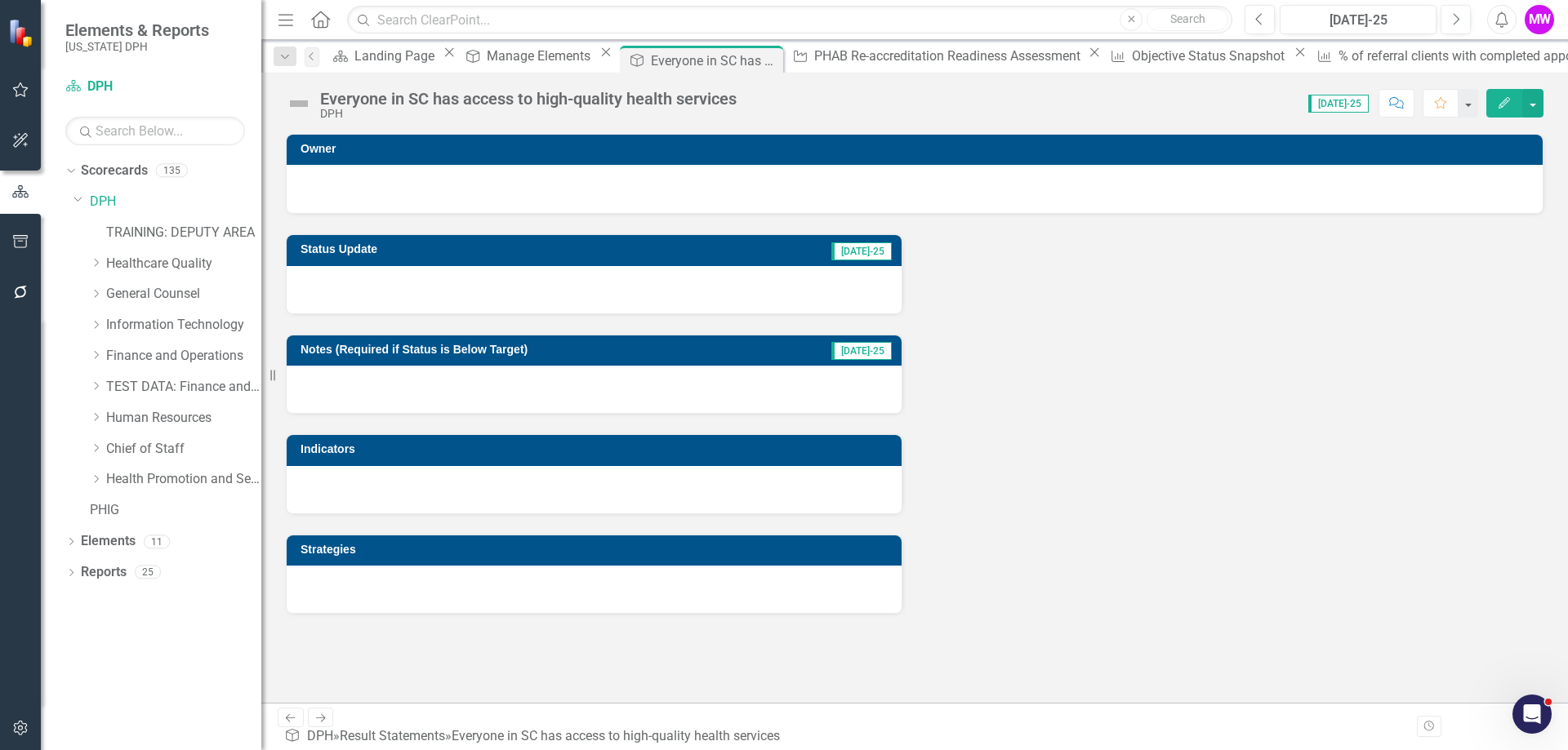
click at [1512, 109] on button "Edit" at bounding box center [1503, 103] width 36 height 28
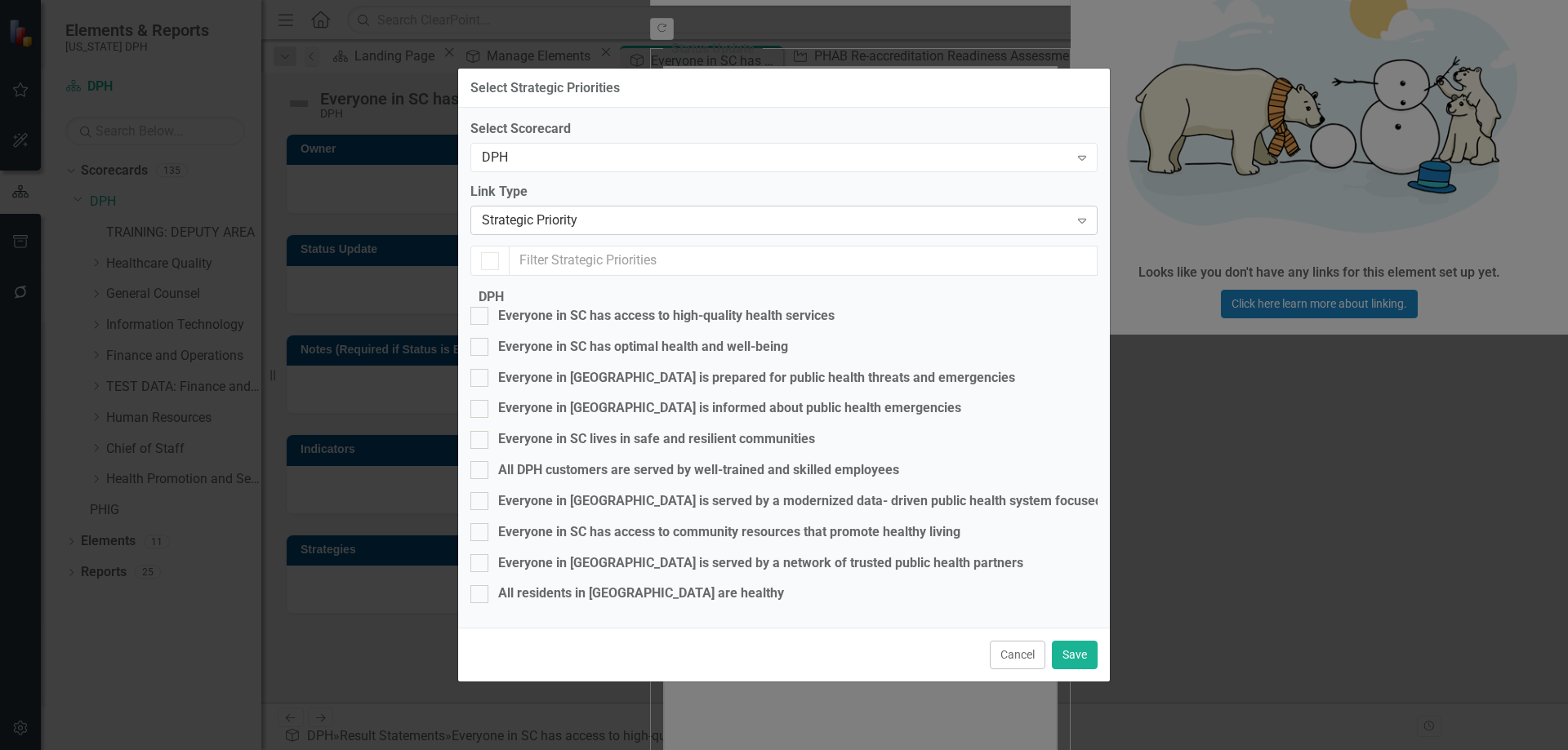
checkbox input "false"
click at [591, 218] on div "Strategic Priority" at bounding box center [775, 220] width 587 height 19
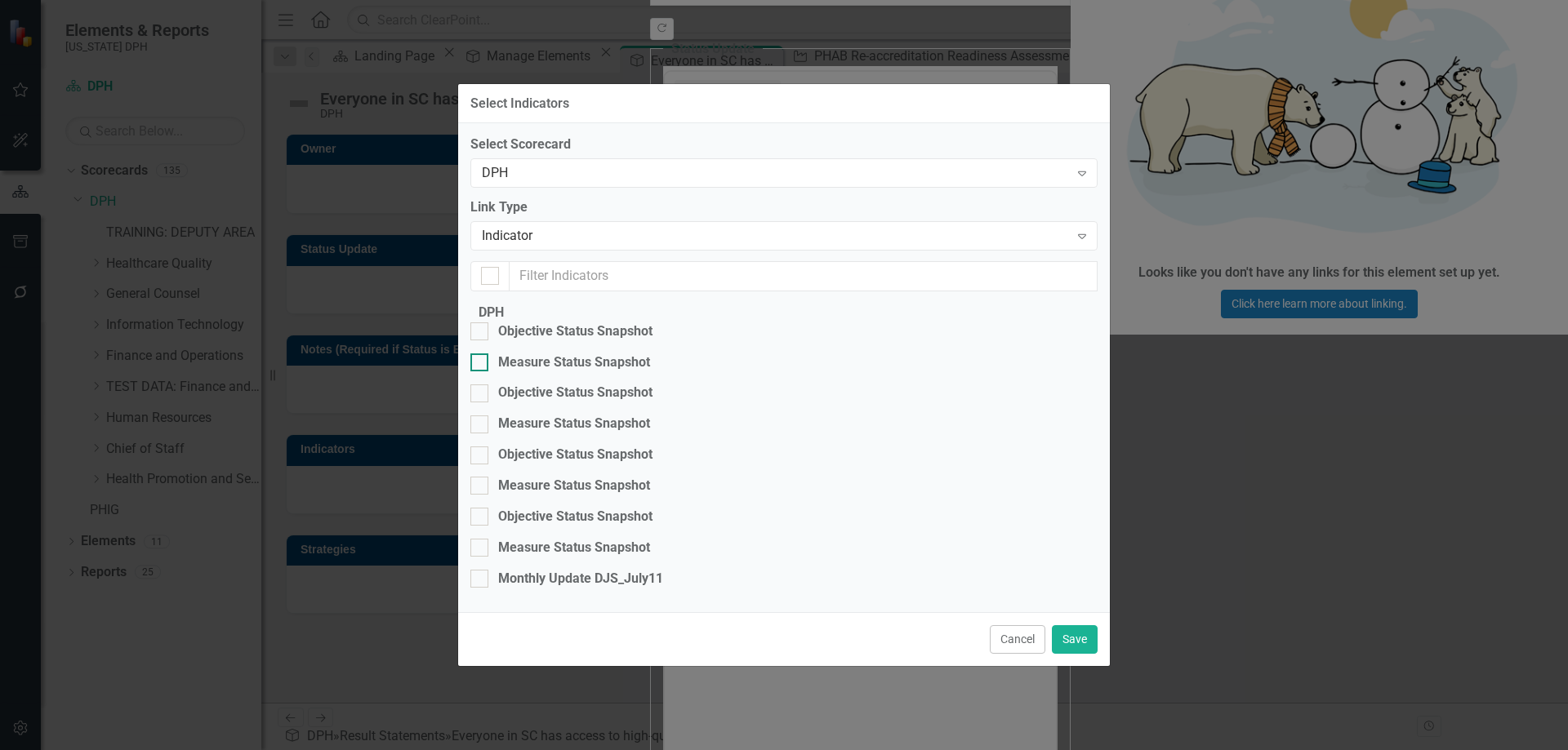
click at [481, 353] on input "Measure Status Snapshot" at bounding box center [475, 358] width 11 height 11
checkbox input "true"
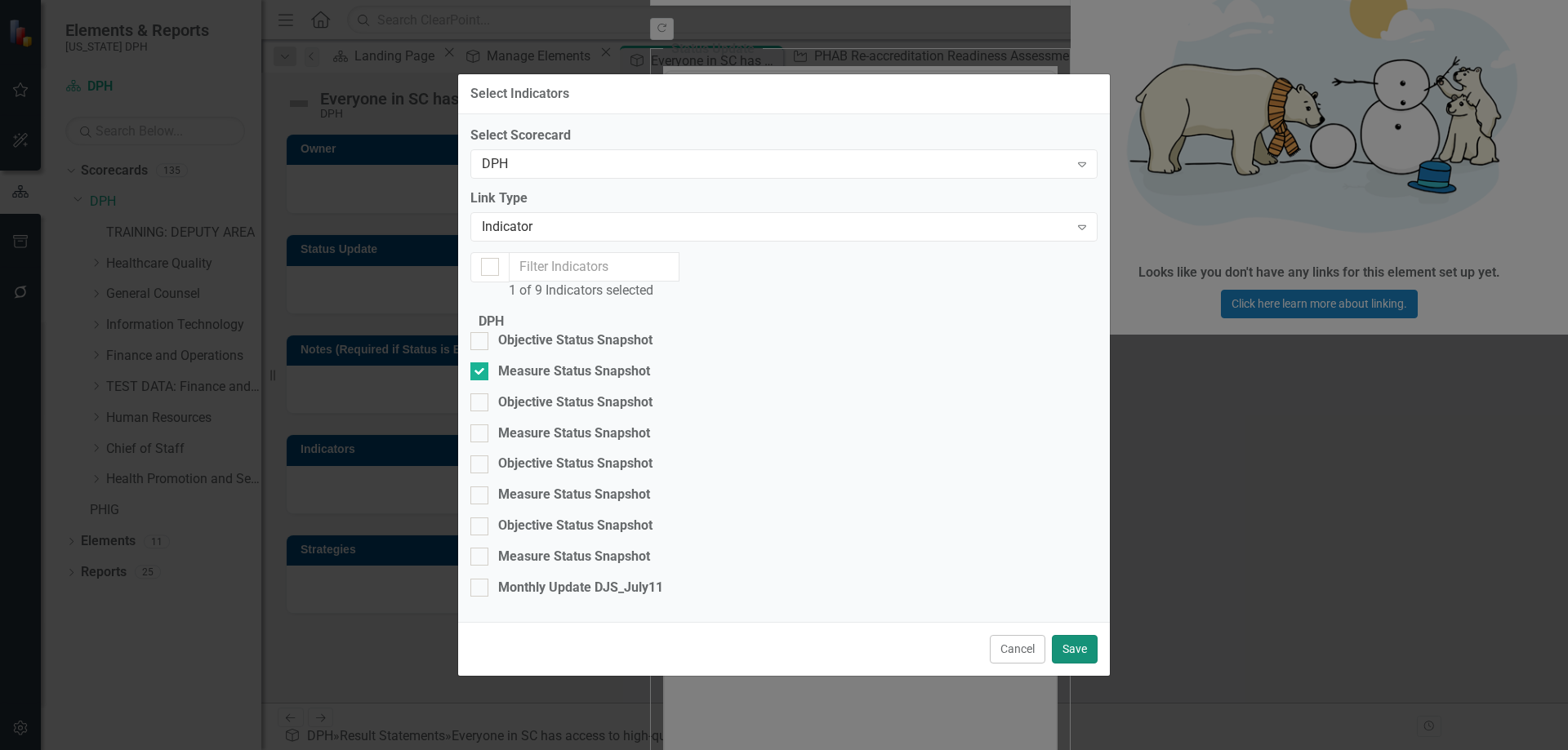
click at [1070, 653] on button "Save" at bounding box center [1074, 649] width 46 height 28
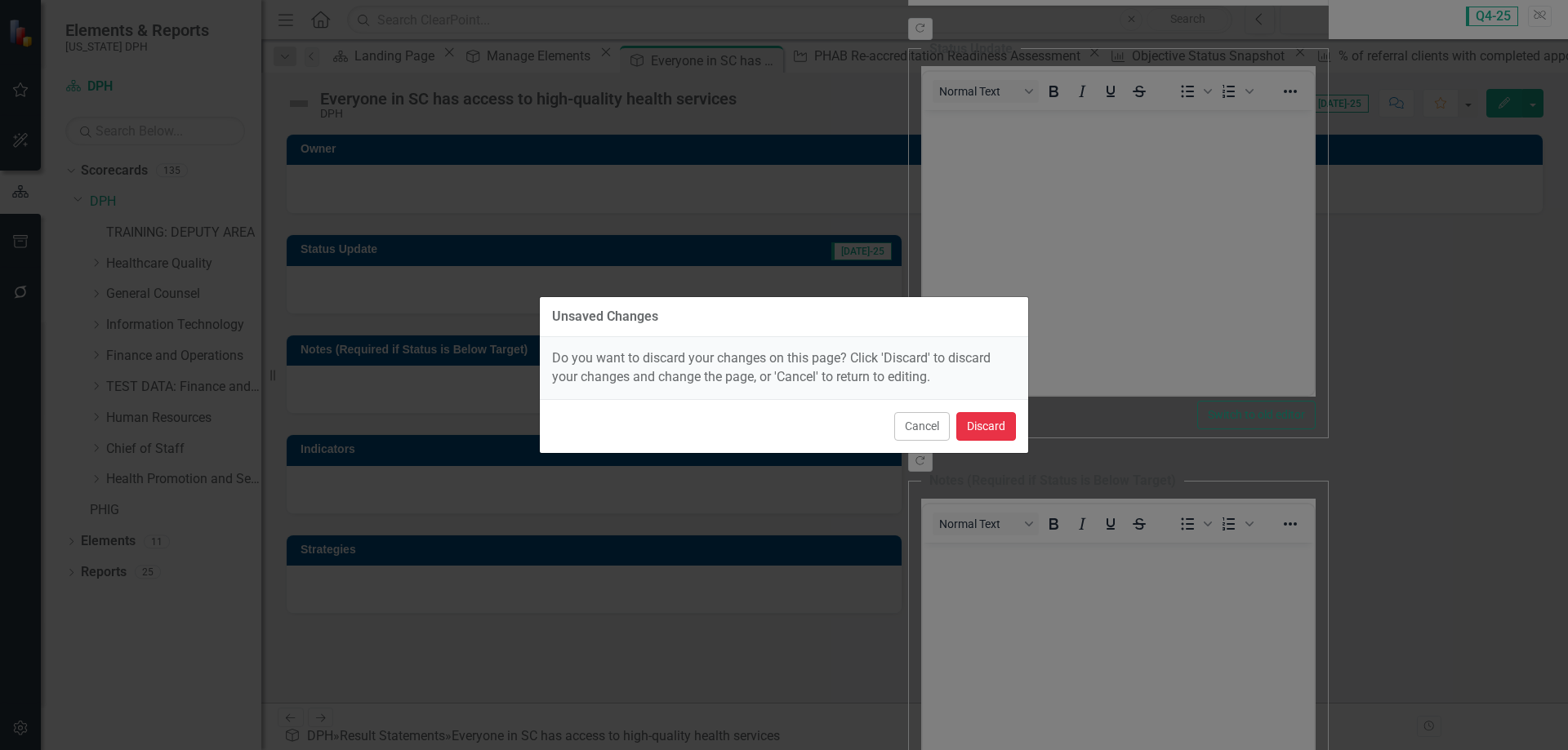
click at [991, 421] on button "Discard" at bounding box center [986, 426] width 60 height 28
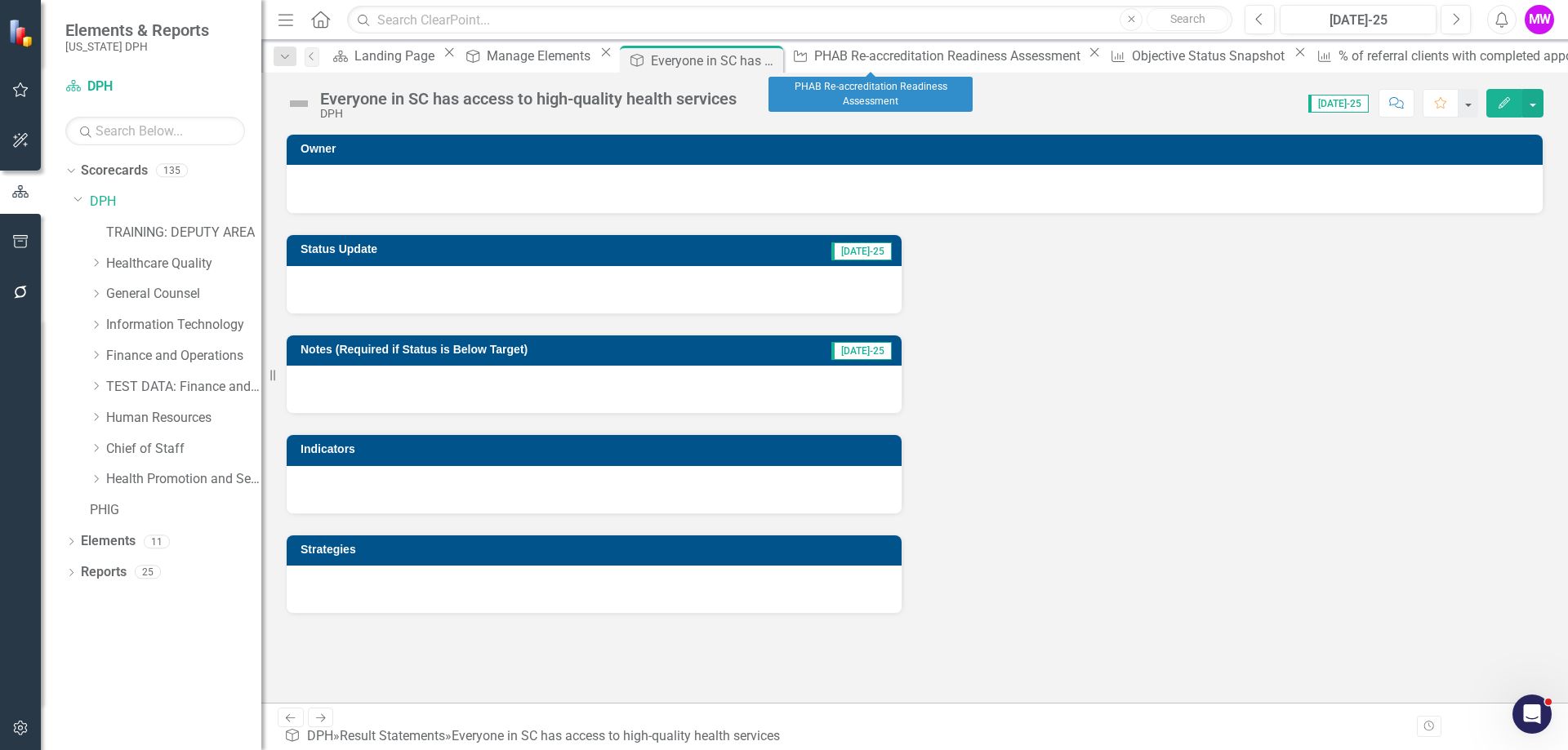
click at [1086, 59] on icon "Close" at bounding box center [1095, 52] width 17 height 13
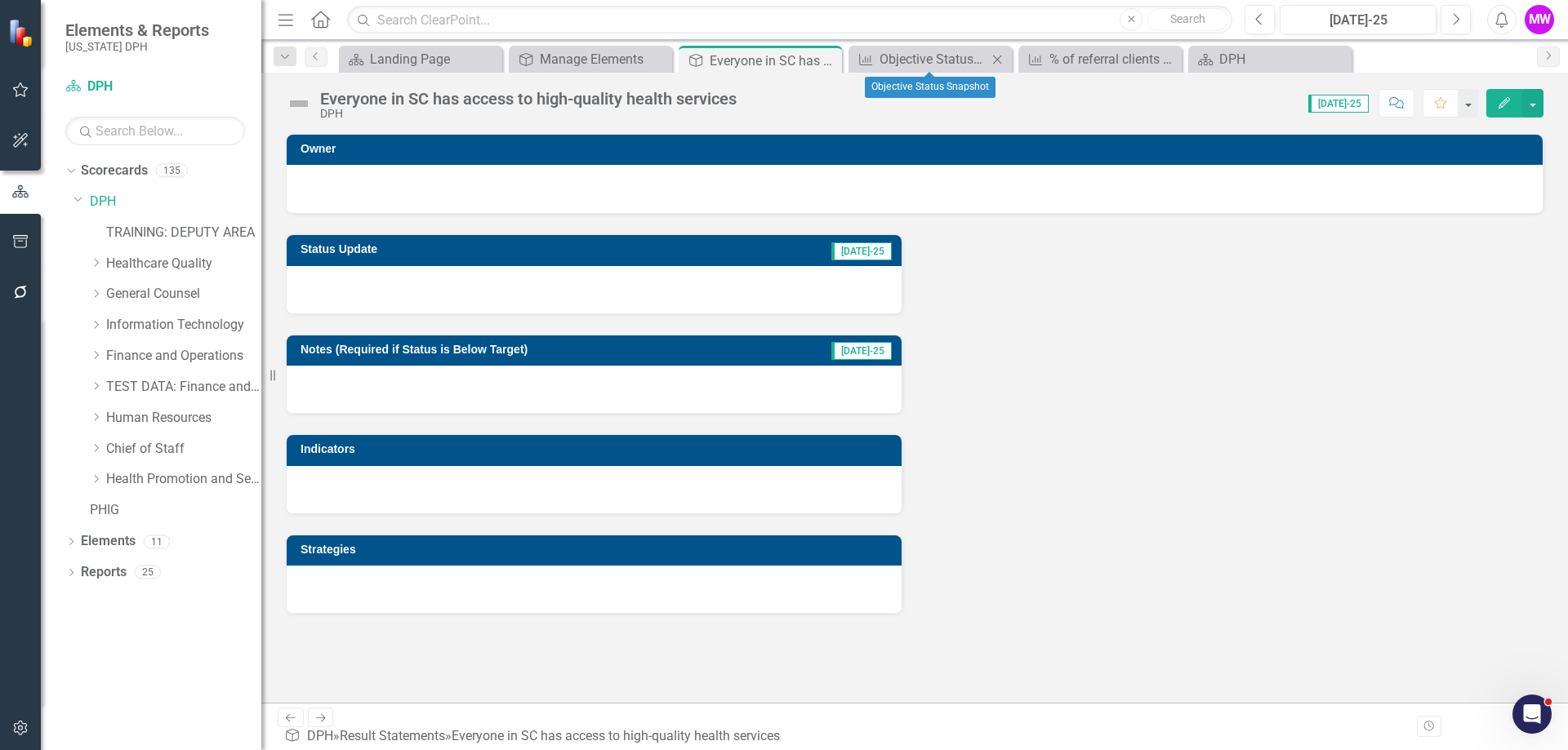
click at [1002, 62] on icon "Close" at bounding box center [997, 60] width 17 height 13
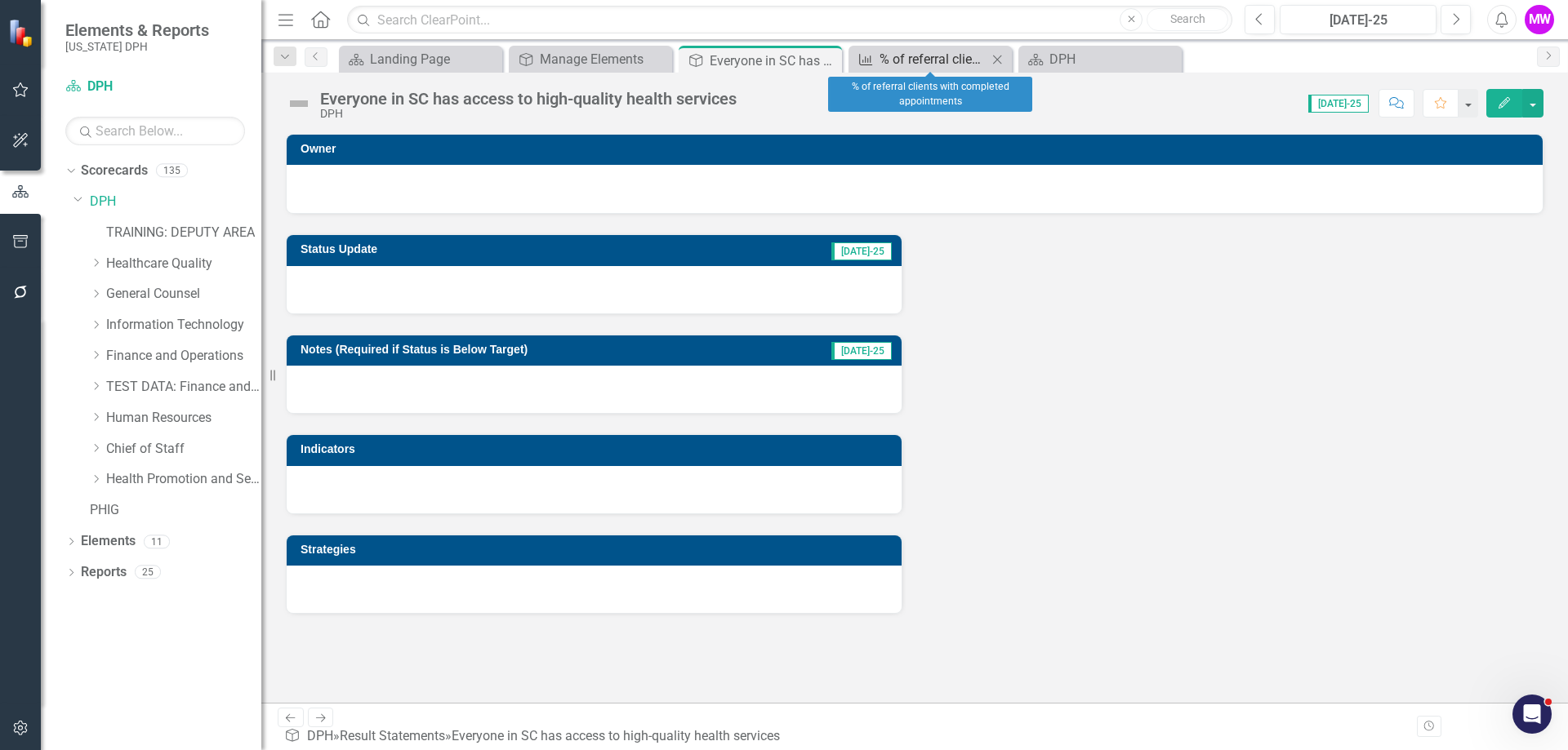
click at [929, 61] on div "% of referral clients with completed appointments" at bounding box center [933, 59] width 108 height 21
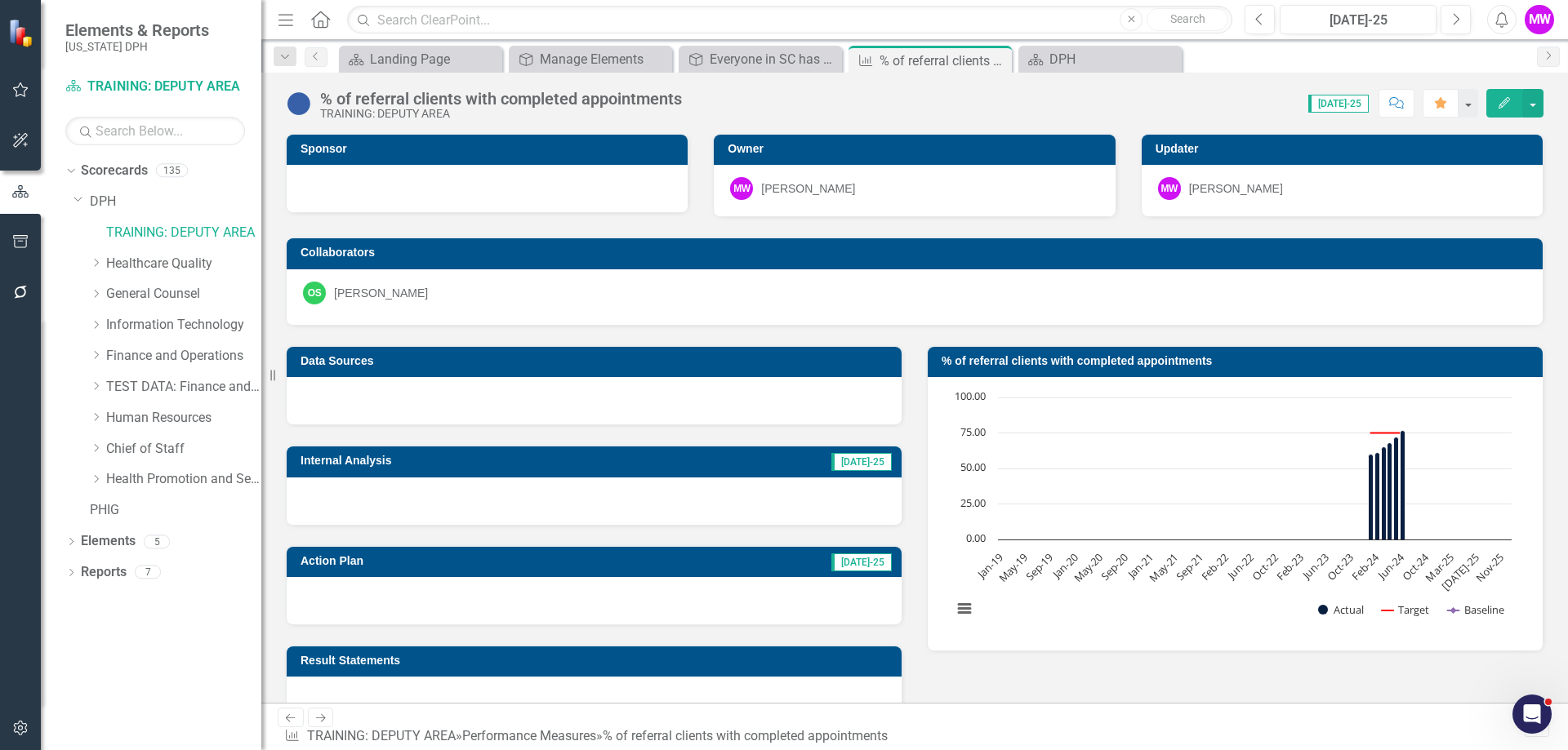
click at [1489, 112] on button "Edit" at bounding box center [1503, 103] width 36 height 28
